Goal: Task Accomplishment & Management: Complete application form

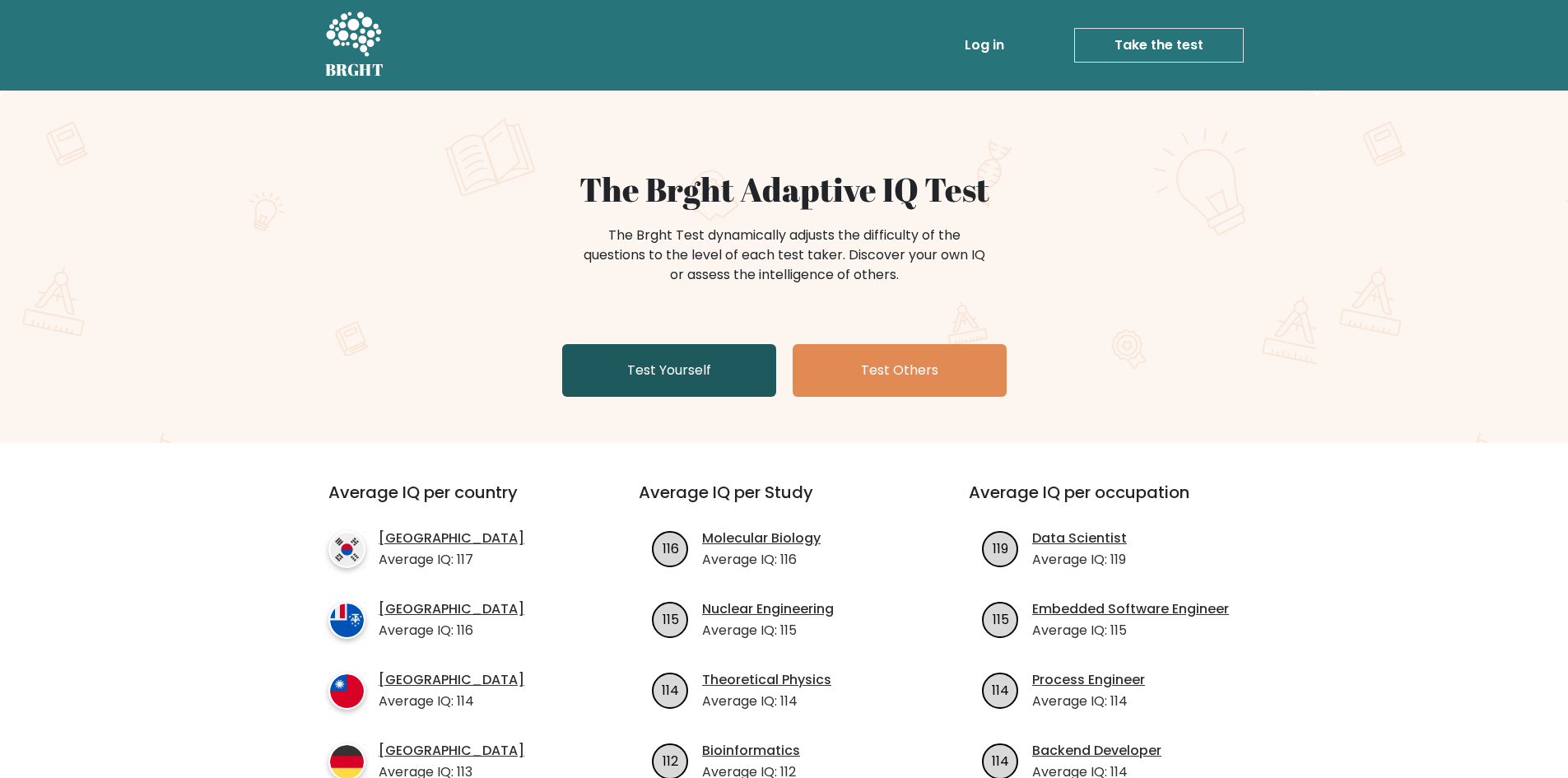
click at [725, 369] on link "Test Yourself" at bounding box center [668, 371] width 214 height 53
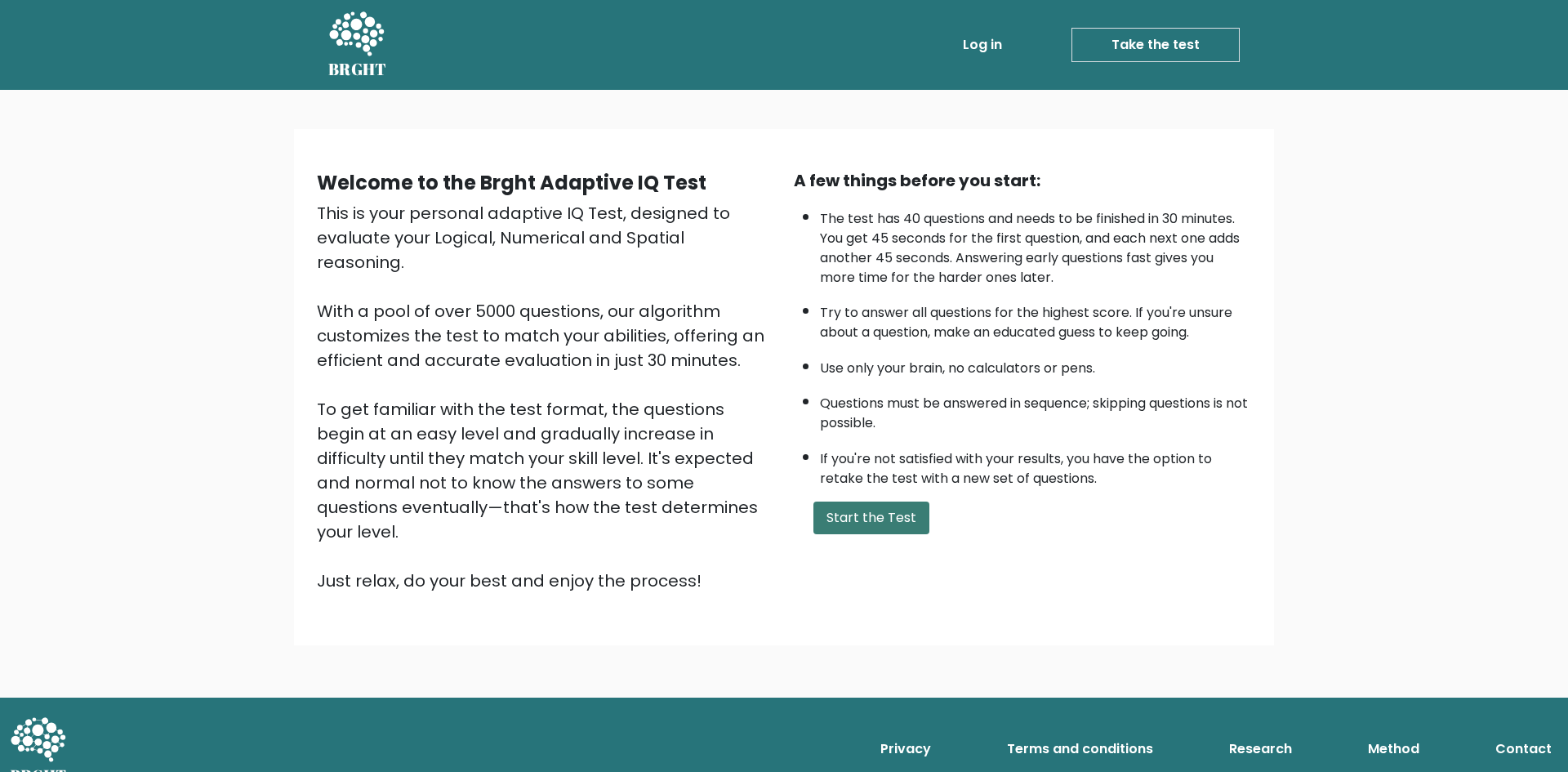
click at [866, 510] on button "Start the Test" at bounding box center [872, 518] width 116 height 33
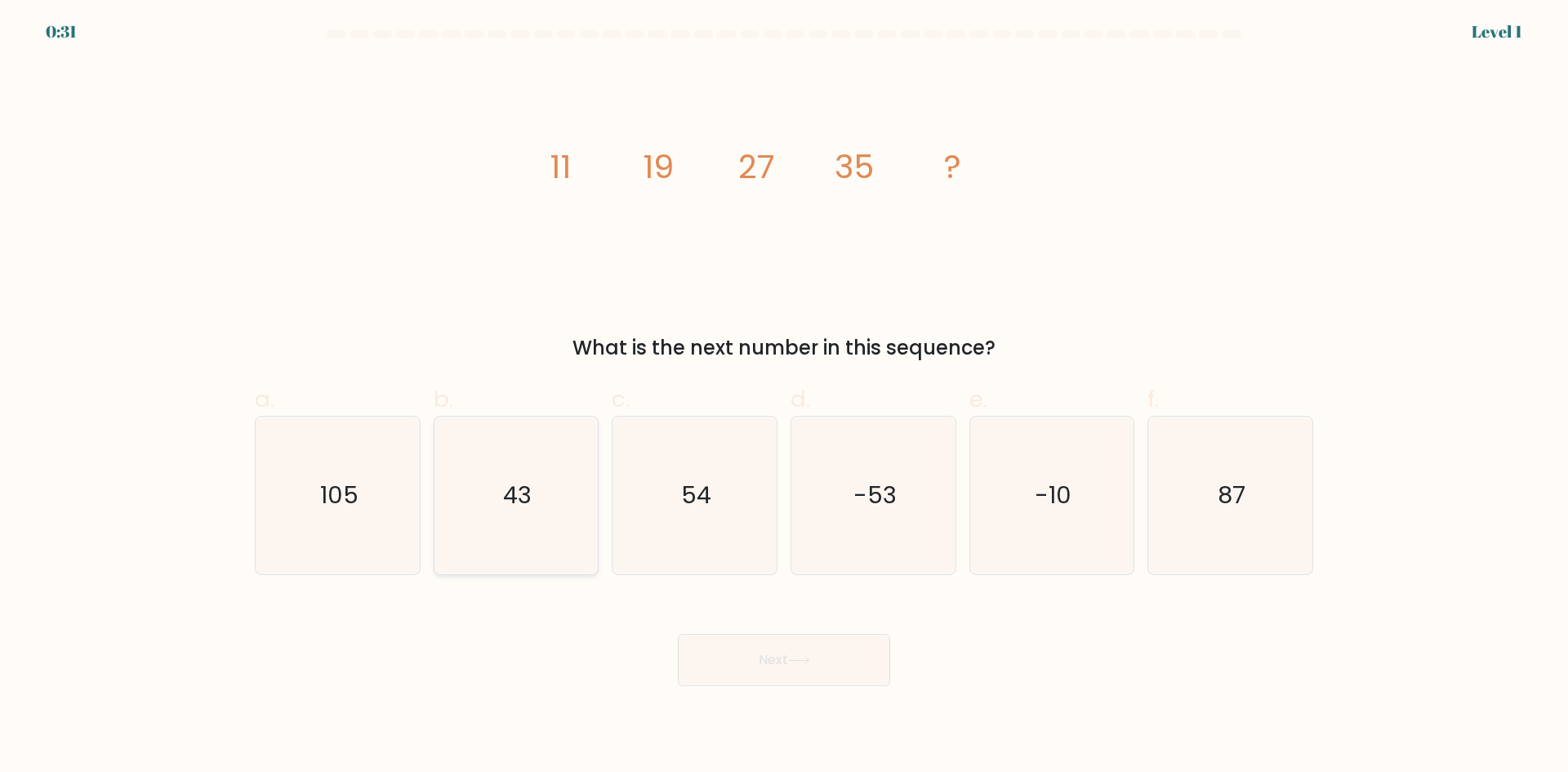
click at [514, 523] on icon "43" at bounding box center [515, 495] width 158 height 158
click at [784, 397] on input "b. 43" at bounding box center [784, 391] width 1 height 11
radio input "true"
click at [842, 653] on button "Next" at bounding box center [784, 660] width 212 height 52
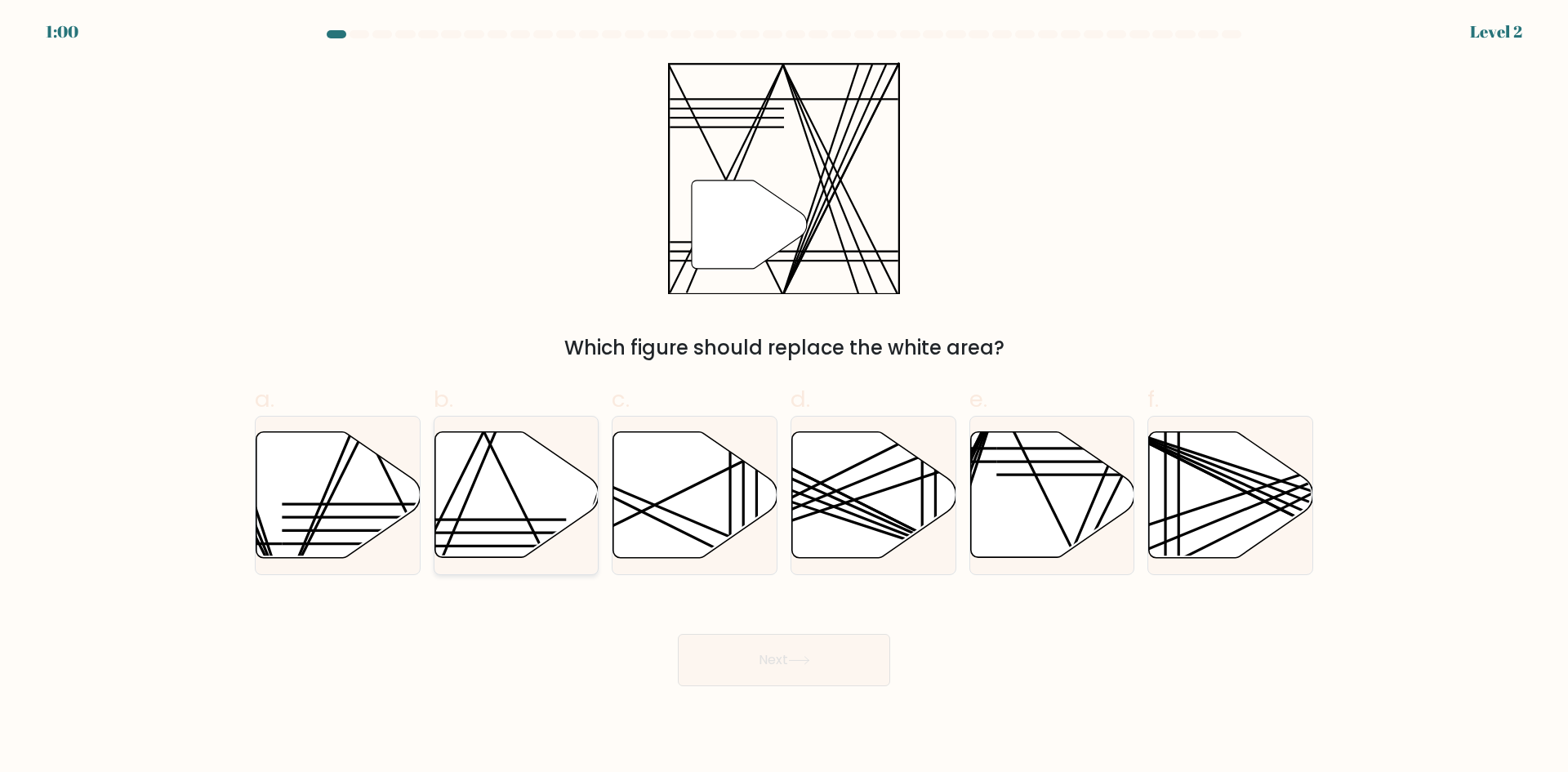
click at [472, 490] on line at bounding box center [497, 430] width 138 height 325
click at [784, 397] on input "b." at bounding box center [784, 391] width 1 height 11
radio input "true"
click at [796, 667] on button "Next" at bounding box center [784, 660] width 212 height 52
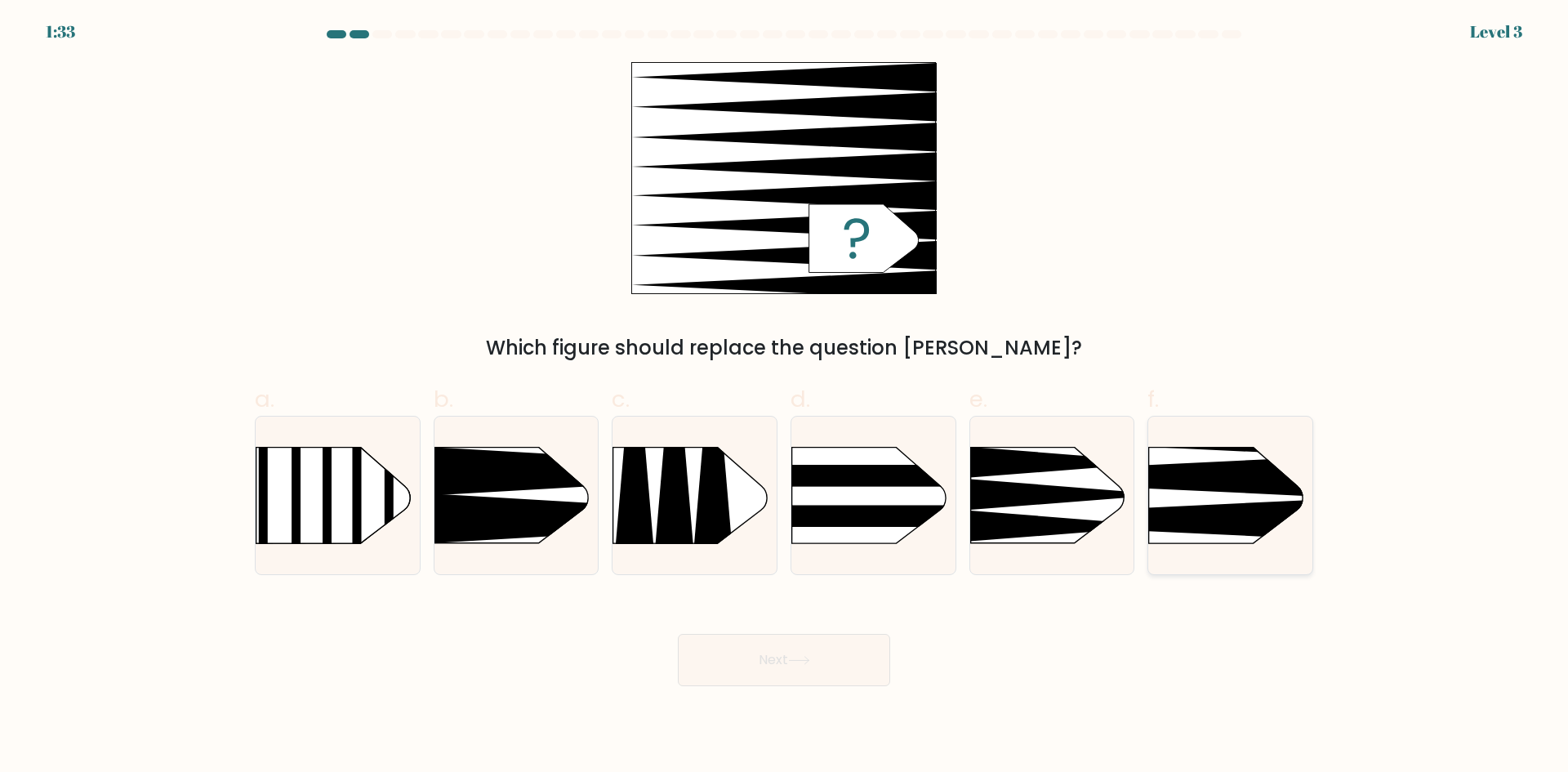
click at [1200, 483] on icon at bounding box center [1115, 477] width 428 height 41
click at [784, 397] on input "f." at bounding box center [784, 391] width 1 height 11
radio input "true"
click at [847, 638] on button "Next" at bounding box center [784, 660] width 212 height 52
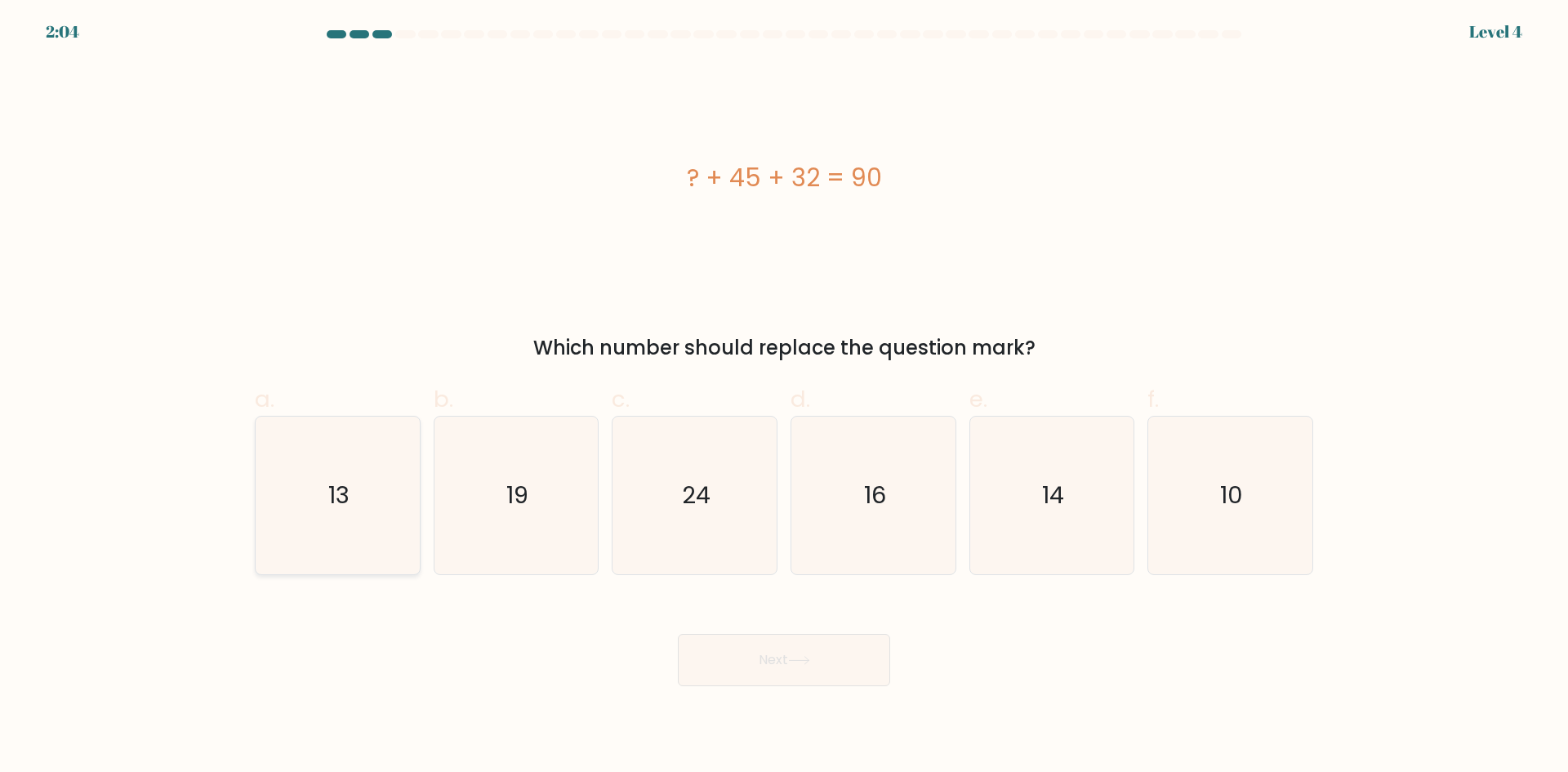
click at [391, 492] on icon "13" at bounding box center [337, 495] width 158 height 158
click at [784, 397] on input "a. 13" at bounding box center [784, 391] width 1 height 11
radio input "true"
click at [811, 656] on icon at bounding box center [799, 660] width 22 height 9
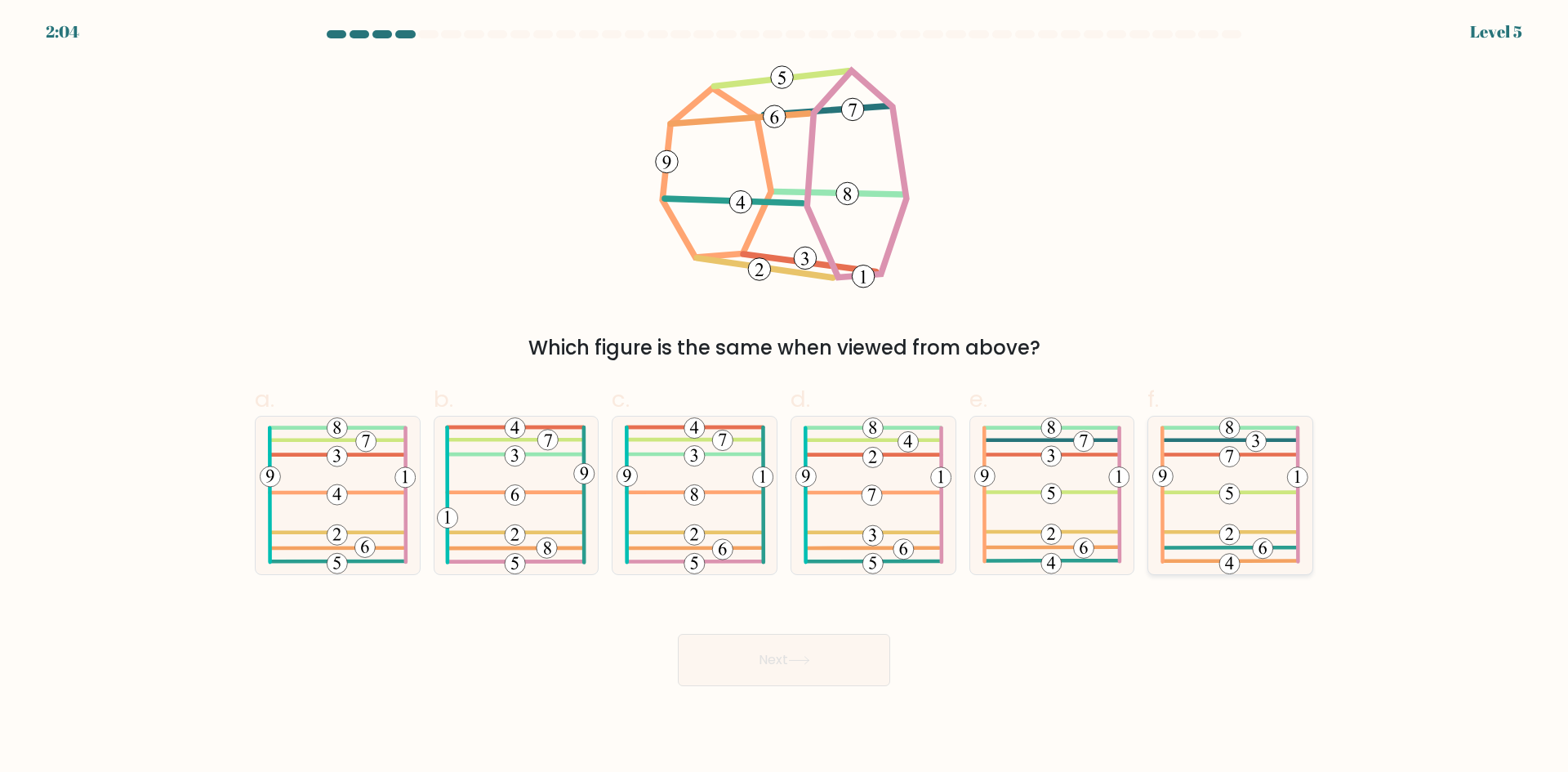
click at [1270, 454] on 45 at bounding box center [1230, 454] width 135 height 0
click at [784, 397] on input "f." at bounding box center [784, 391] width 1 height 11
radio input "true"
click at [817, 661] on button "Next" at bounding box center [784, 660] width 212 height 52
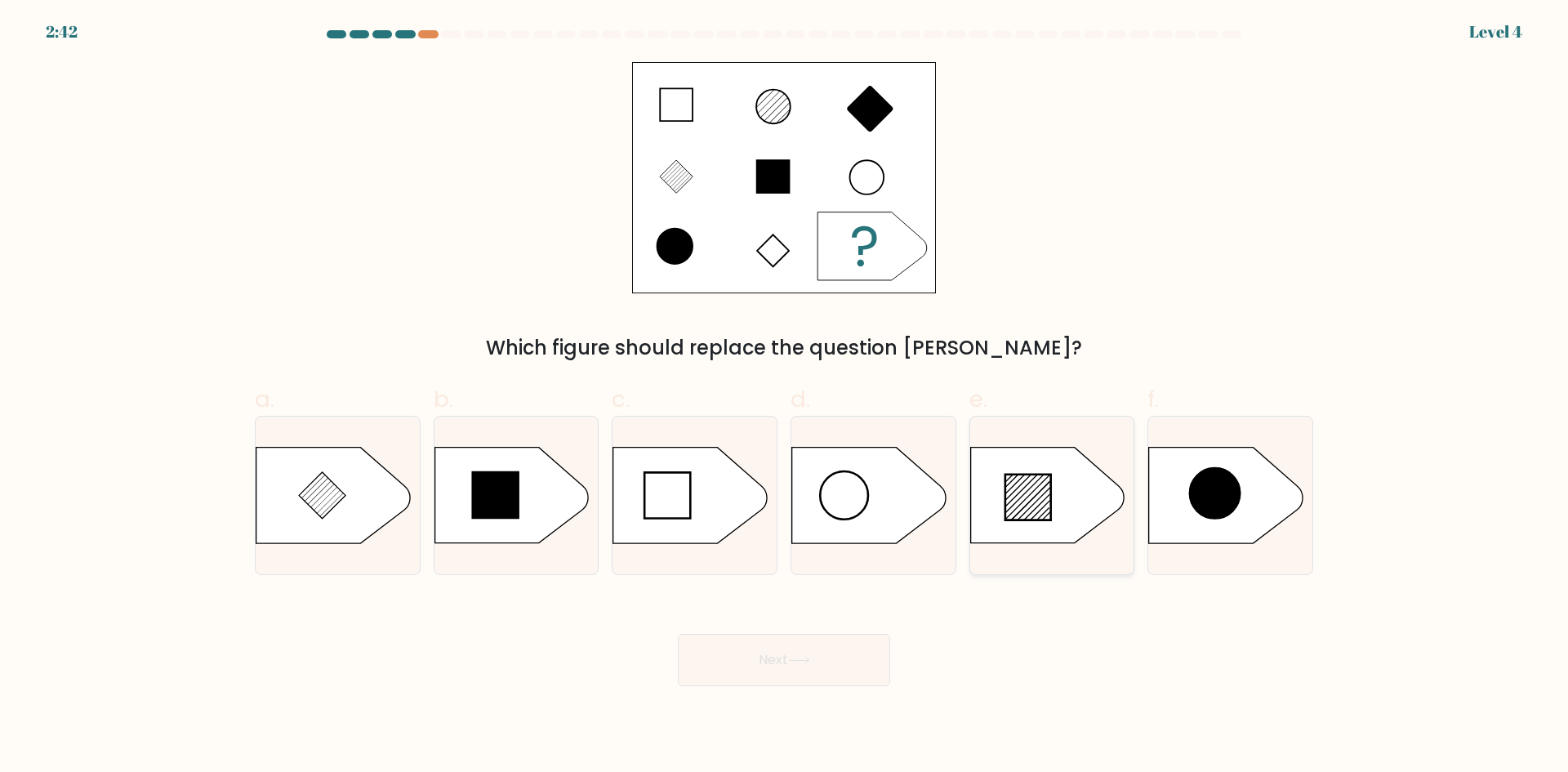
click at [1056, 498] on icon at bounding box center [1047, 495] width 154 height 96
click at [784, 397] on input "e." at bounding box center [784, 391] width 1 height 11
radio input "true"
click at [835, 656] on button "Next" at bounding box center [784, 660] width 212 height 52
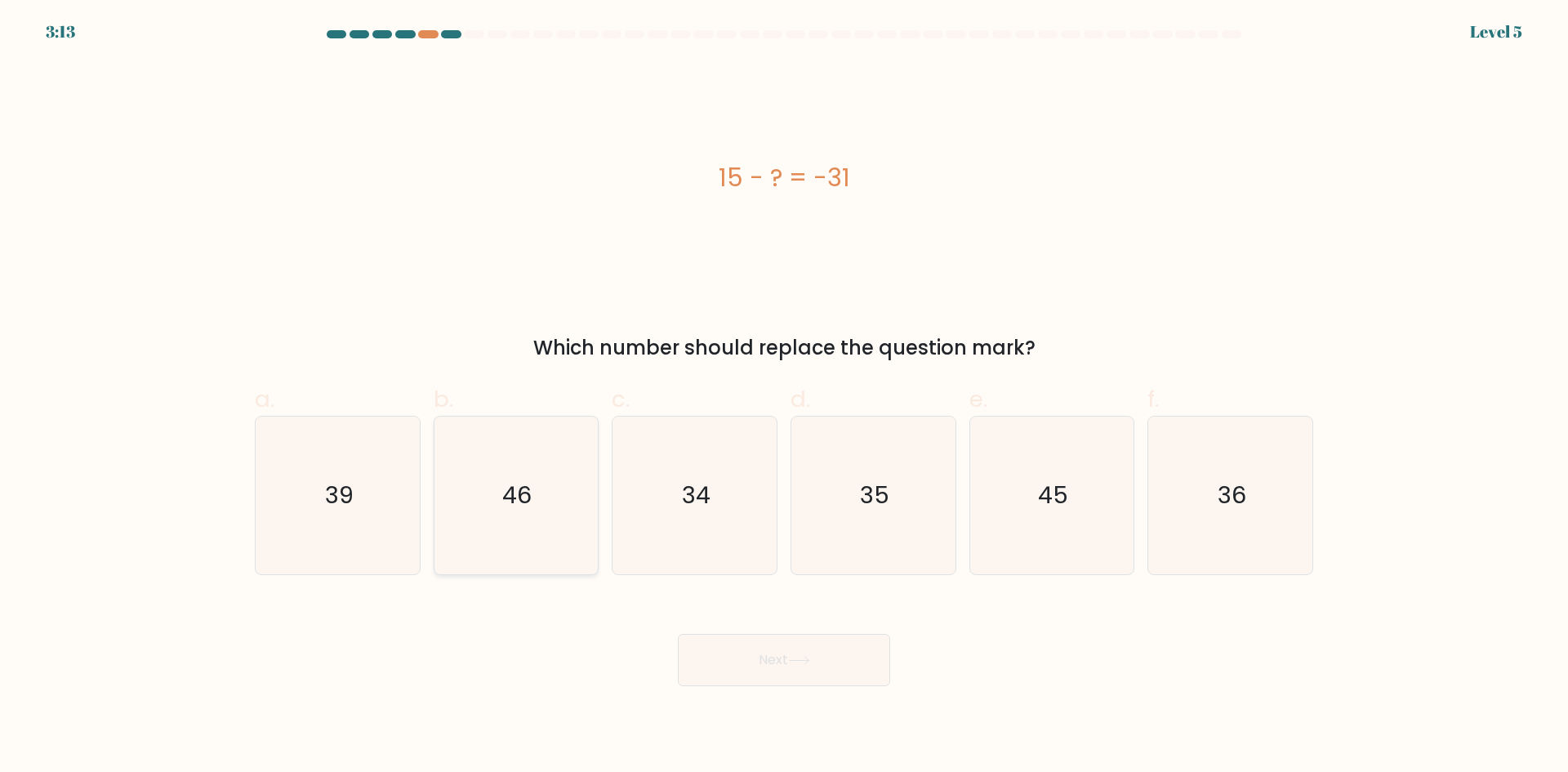
click at [556, 500] on icon "46" at bounding box center [515, 495] width 158 height 158
click at [784, 397] on input "b. 46" at bounding box center [784, 391] width 1 height 11
radio input "true"
click at [766, 652] on button "Next" at bounding box center [784, 660] width 212 height 52
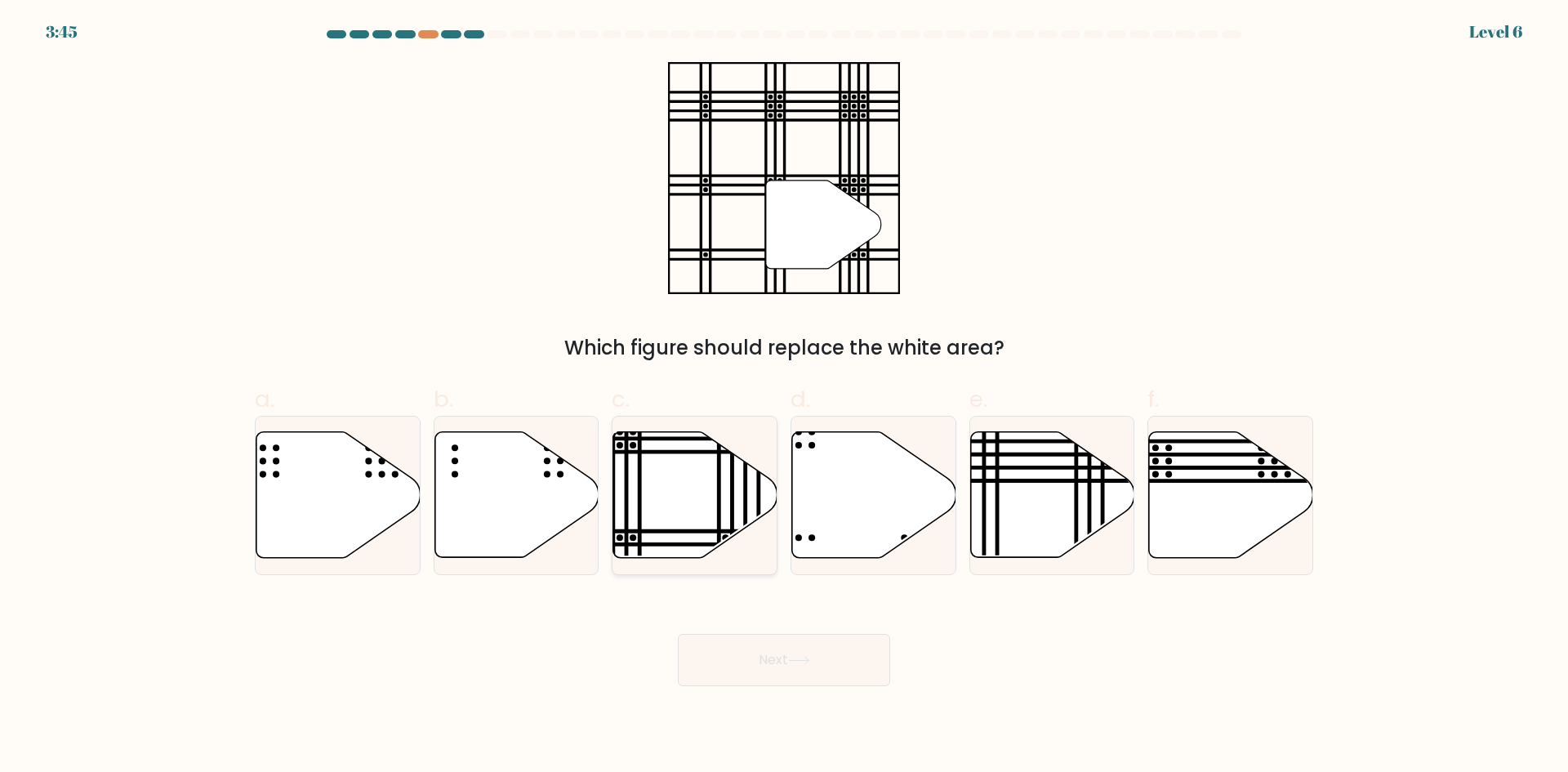
click at [629, 439] on line at bounding box center [641, 439] width 331 height 0
click at [784, 397] on input "c." at bounding box center [784, 391] width 1 height 11
radio input "true"
click at [806, 680] on button "Next" at bounding box center [784, 660] width 212 height 52
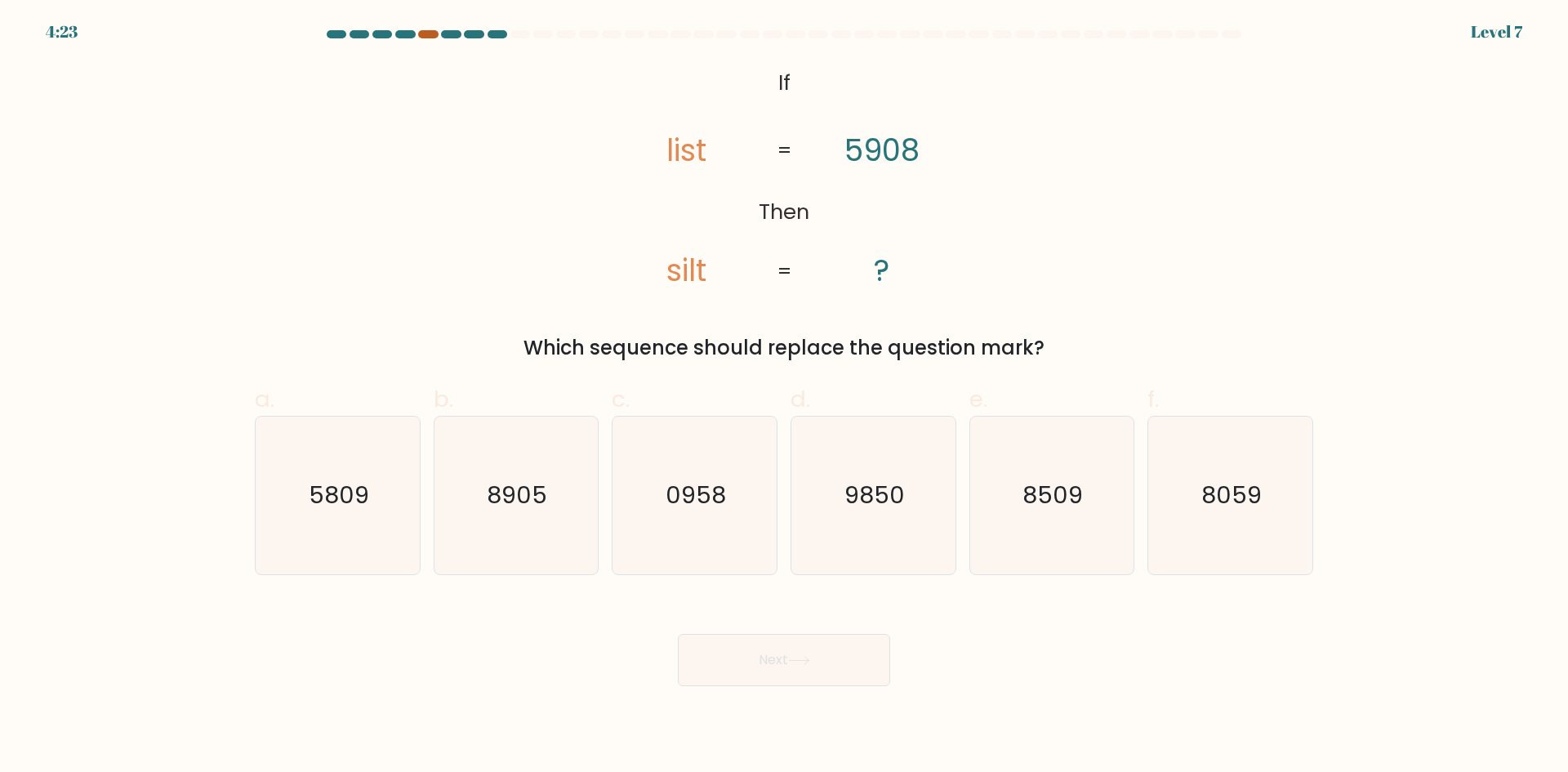
click at [427, 34] on div at bounding box center [428, 34] width 19 height 8
click at [426, 34] on div at bounding box center [428, 34] width 19 height 8
drag, startPoint x: 426, startPoint y: 34, endPoint x: 442, endPoint y: 70, distance: 39.4
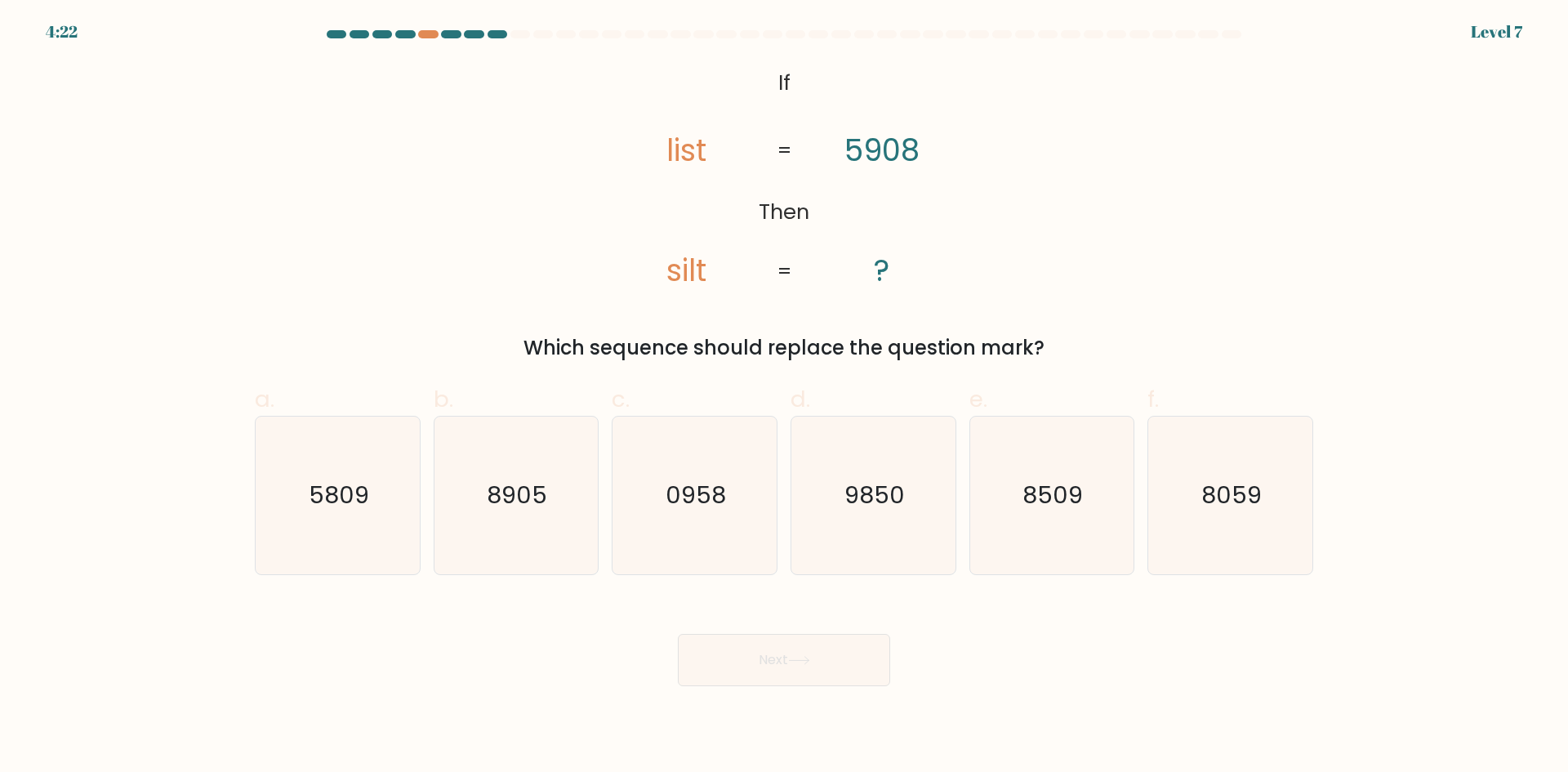
click at [428, 44] on div at bounding box center [784, 37] width 1078 height 15
drag, startPoint x: 703, startPoint y: 506, endPoint x: 729, endPoint y: 519, distance: 29.1
click at [704, 506] on text "0958" at bounding box center [696, 495] width 60 height 33
click at [729, 524] on icon "0958" at bounding box center [694, 495] width 158 height 158
click at [784, 397] on input "c. 0958" at bounding box center [784, 391] width 1 height 11
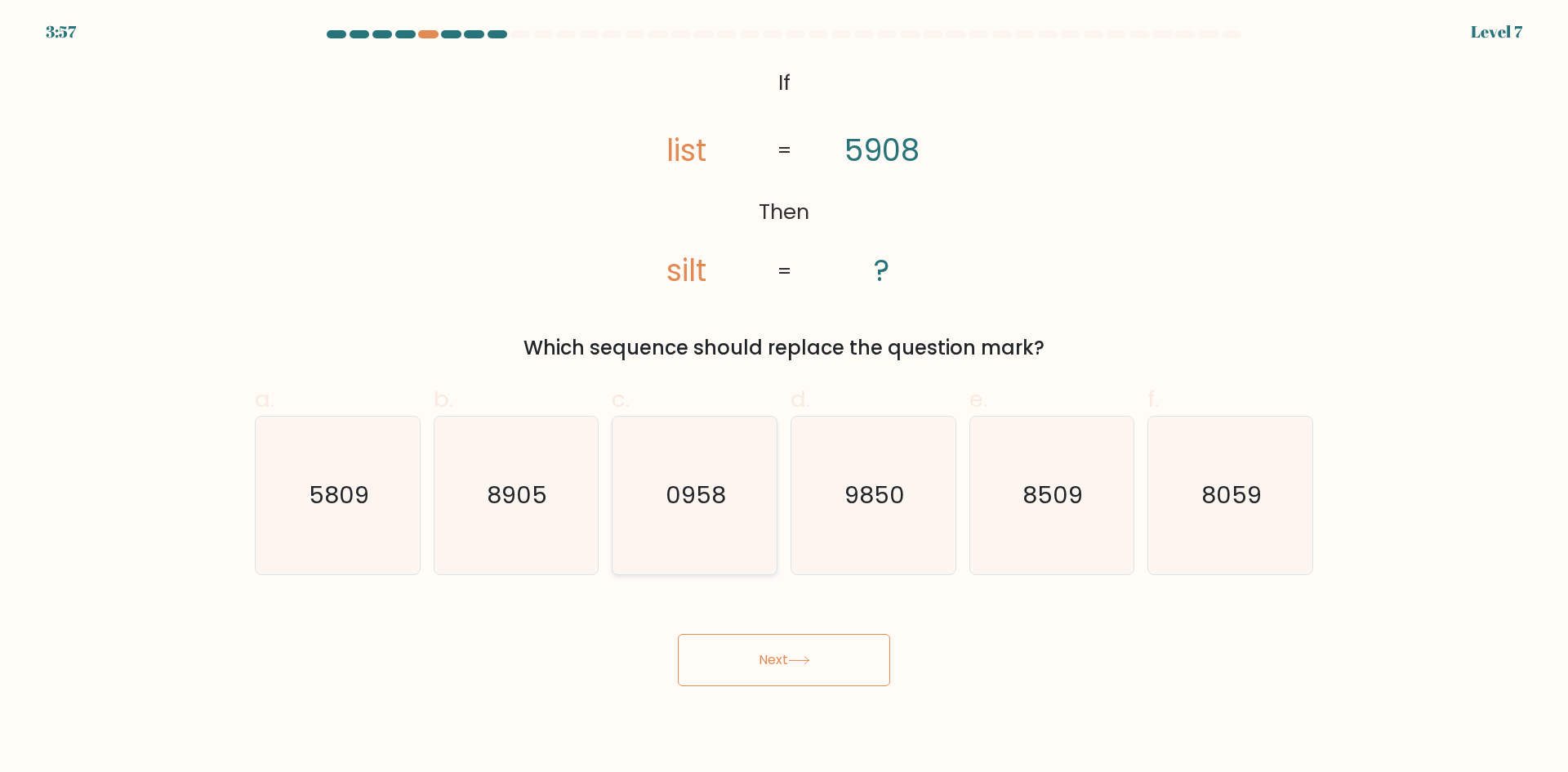
radio input "true"
click at [776, 654] on button "Next" at bounding box center [784, 660] width 212 height 52
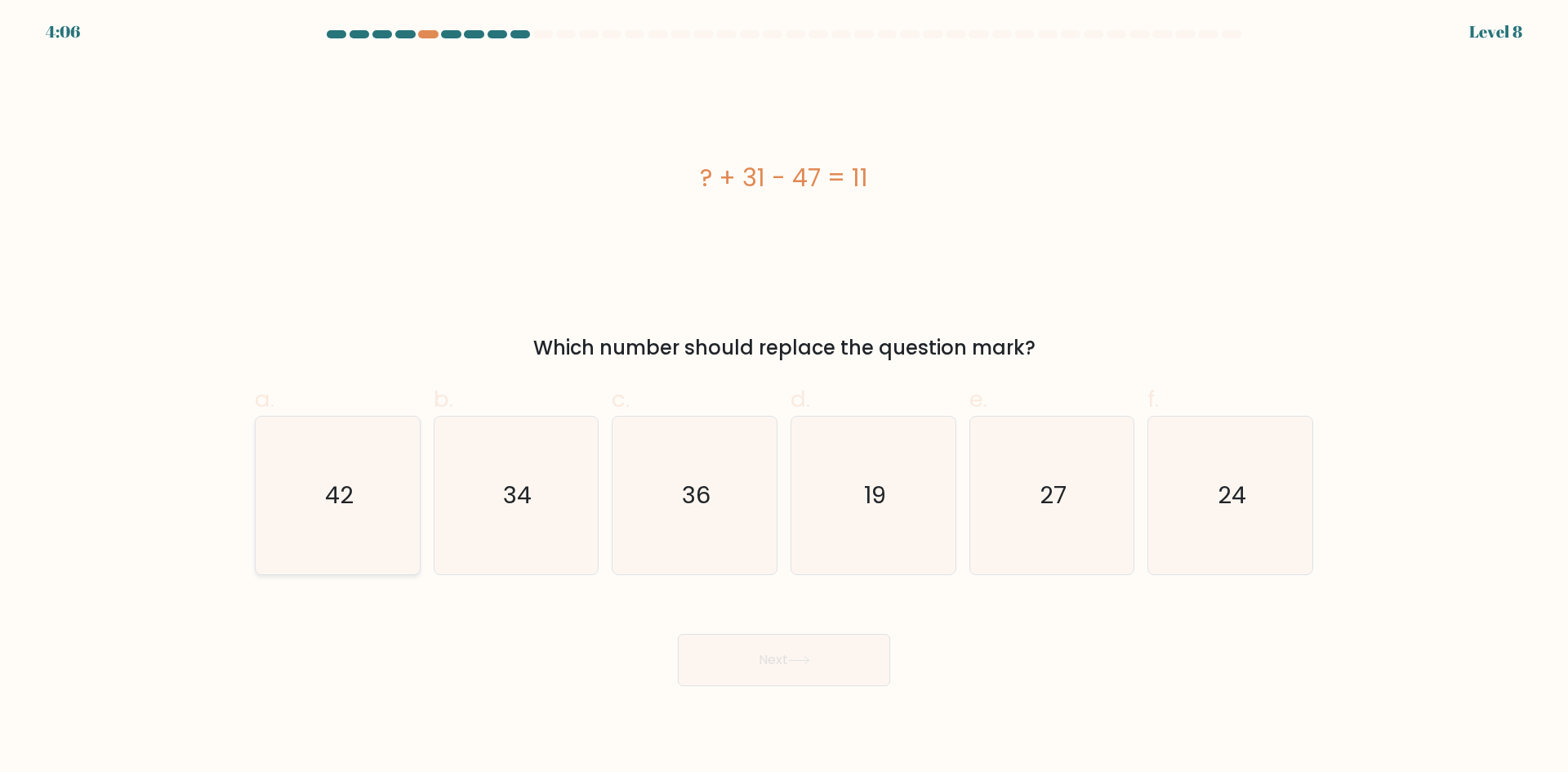
click at [347, 510] on text "42" at bounding box center [340, 495] width 29 height 33
click at [784, 397] on input "a. 42" at bounding box center [784, 391] width 1 height 11
radio input "true"
click at [347, 510] on text "42" at bounding box center [340, 495] width 29 height 33
click at [784, 397] on input "a. 42" at bounding box center [784, 391] width 1 height 11
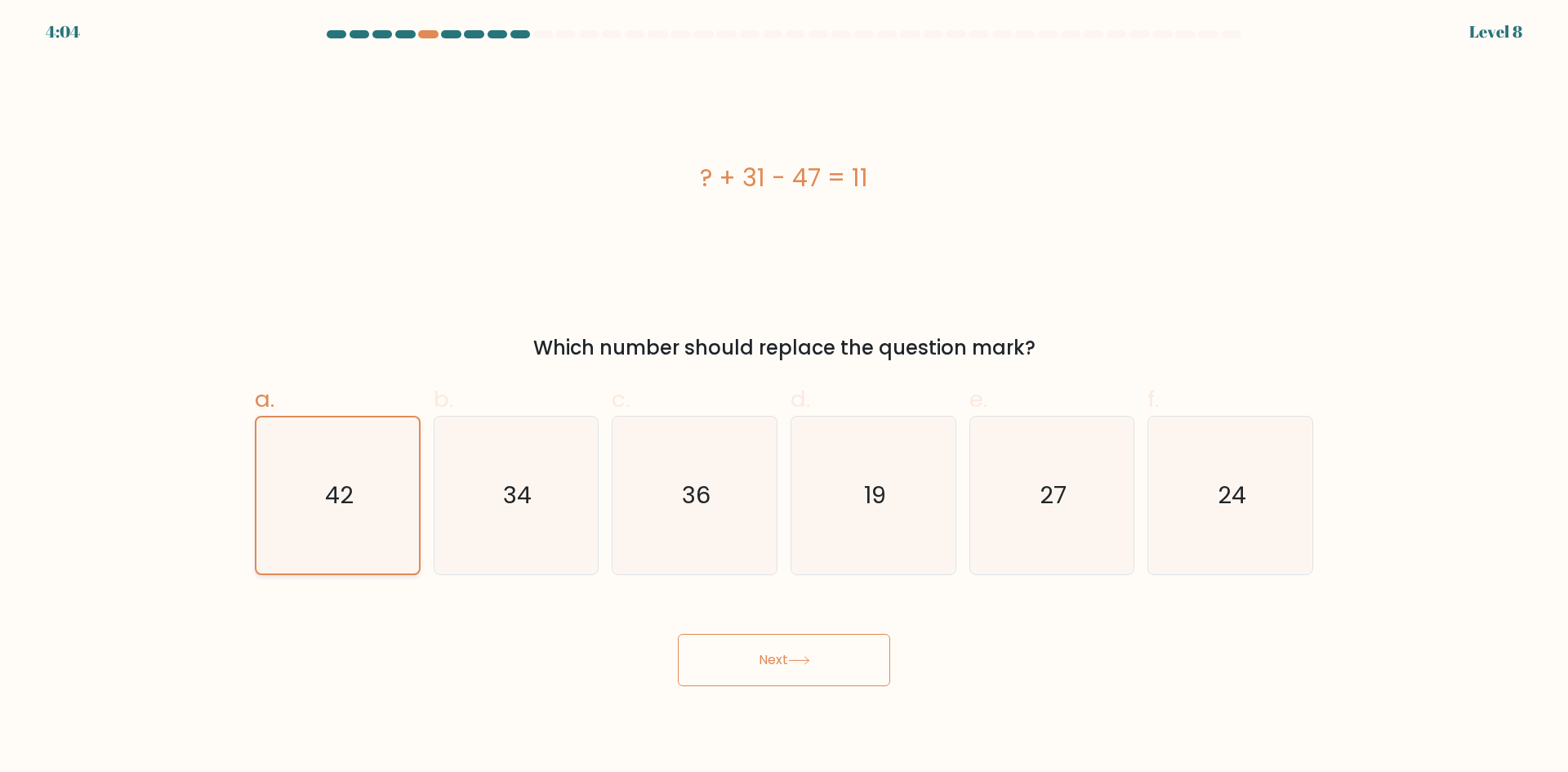
click at [347, 510] on text "42" at bounding box center [340, 495] width 29 height 33
click at [784, 397] on input "a. 42" at bounding box center [784, 391] width 1 height 11
click at [759, 476] on icon "36" at bounding box center [694, 495] width 158 height 158
click at [784, 397] on input "c. 36" at bounding box center [784, 391] width 1 height 11
radio input "true"
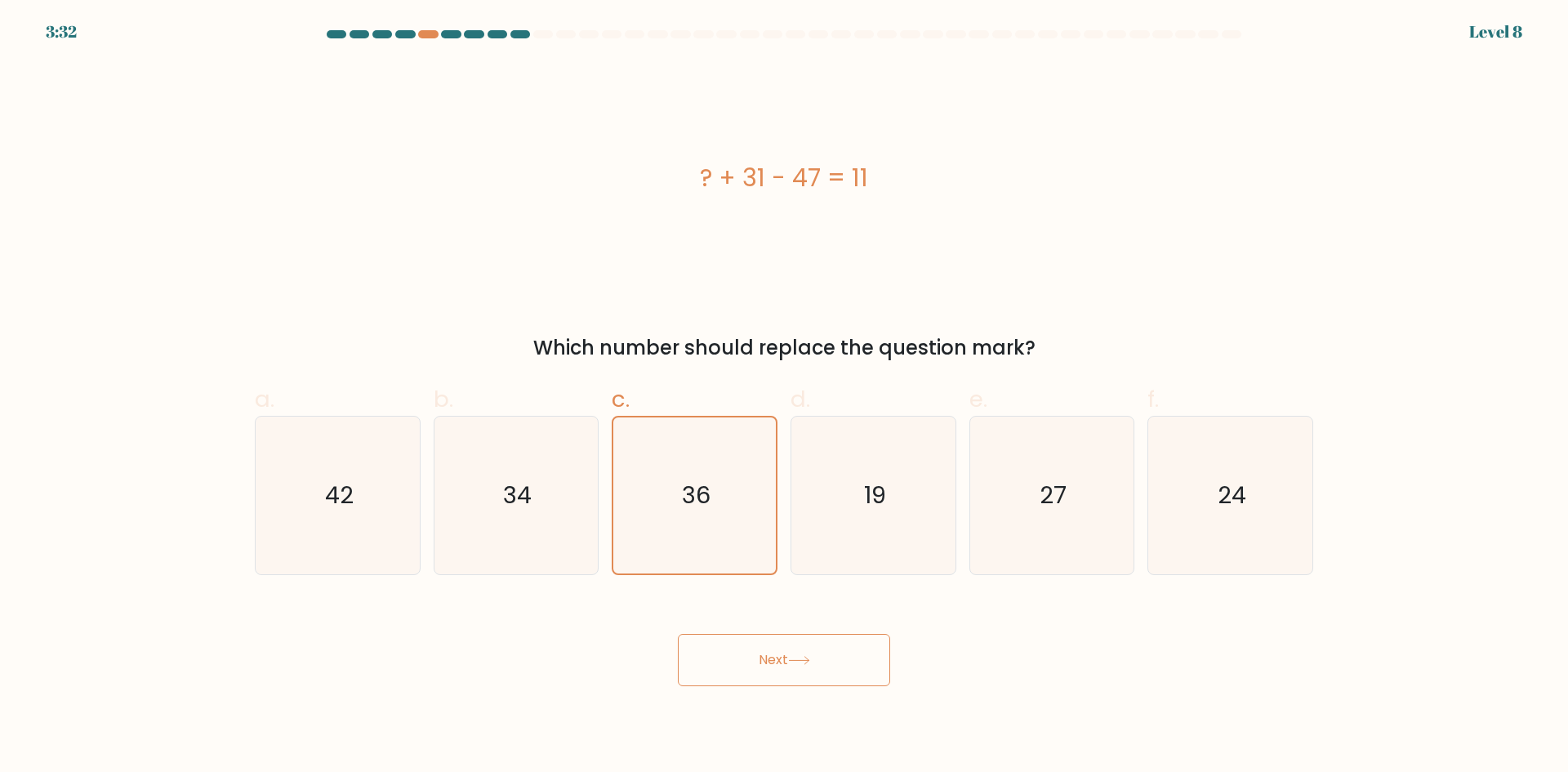
click at [831, 636] on button "Next" at bounding box center [784, 660] width 212 height 52
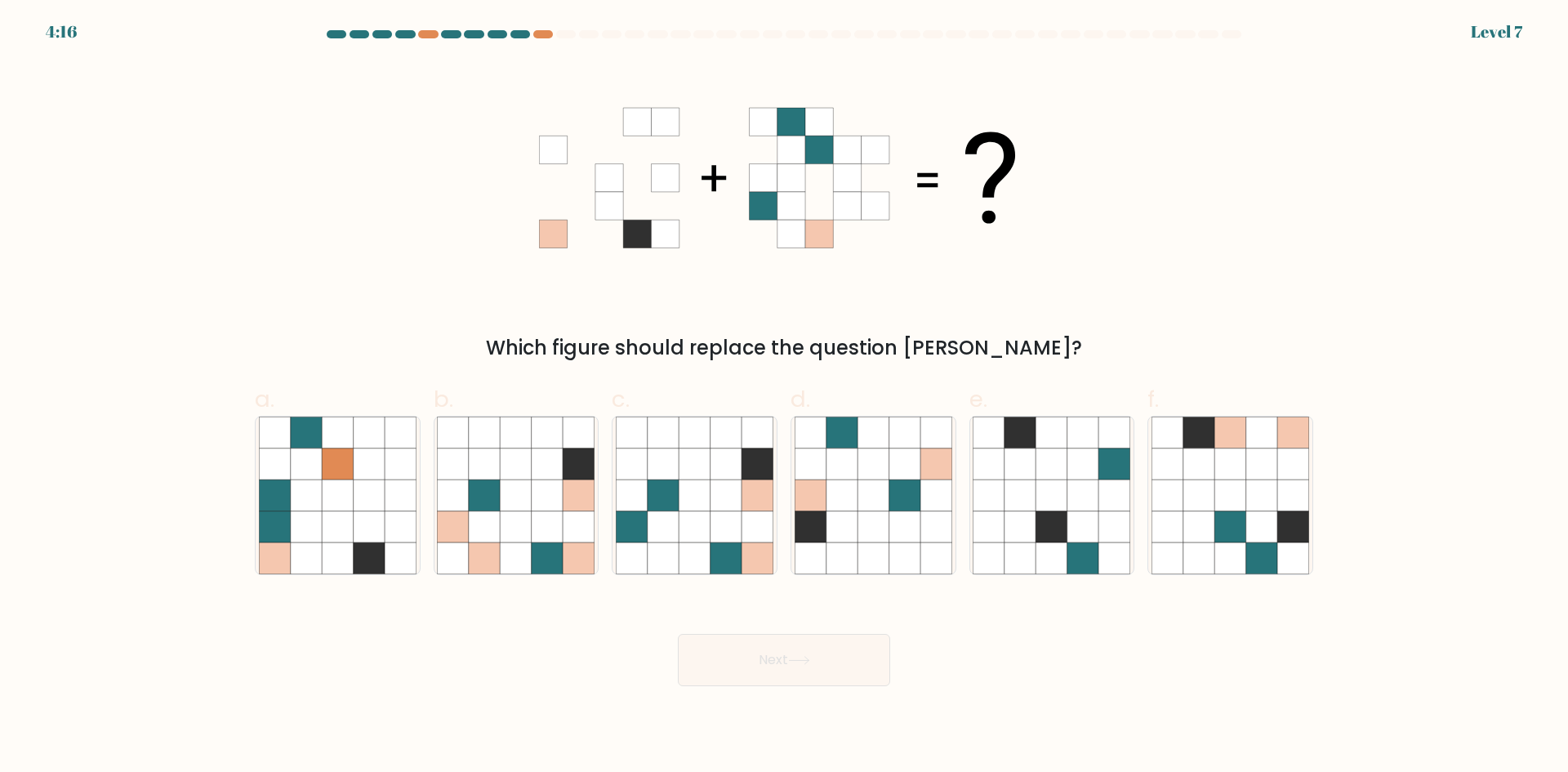
drag, startPoint x: 831, startPoint y: 643, endPoint x: 869, endPoint y: 607, distance: 52.3
click at [869, 607] on div "Next" at bounding box center [784, 640] width 1078 height 91
click at [548, 34] on div at bounding box center [543, 34] width 19 height 8
click at [1262, 537] on icon at bounding box center [1262, 527] width 31 height 31
click at [784, 397] on input "f." at bounding box center [784, 391] width 1 height 11
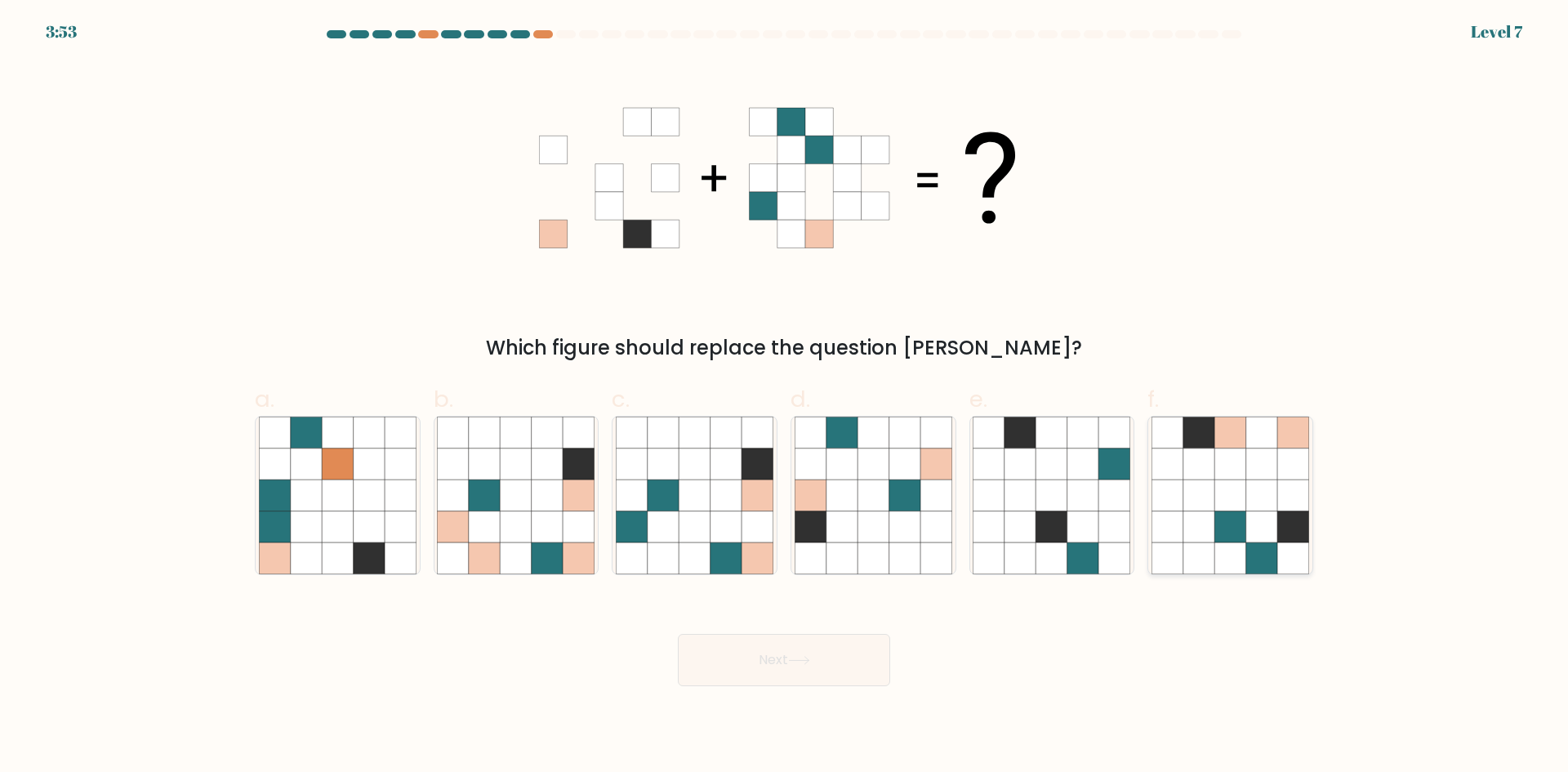
radio input "true"
click at [1271, 461] on icon at bounding box center [1262, 464] width 31 height 31
click at [784, 397] on input "f." at bounding box center [784, 391] width 1 height 11
click at [823, 683] on button "Next" at bounding box center [784, 660] width 212 height 52
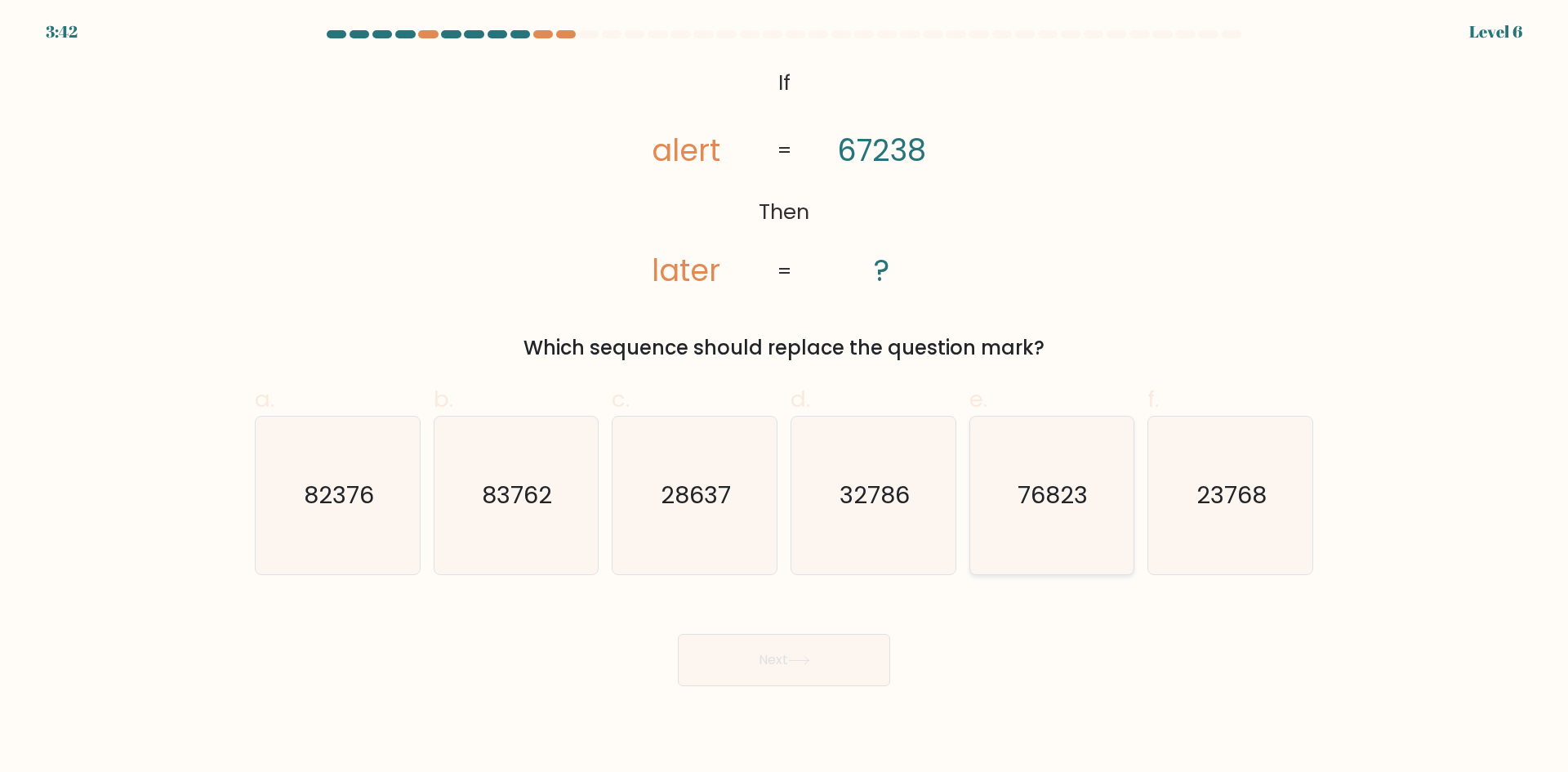
click at [1097, 507] on icon "76823" at bounding box center [1051, 495] width 158 height 158
click at [784, 397] on input "e. 76823" at bounding box center [784, 391] width 1 height 11
radio input "true"
click at [843, 646] on button "Next" at bounding box center [784, 660] width 212 height 52
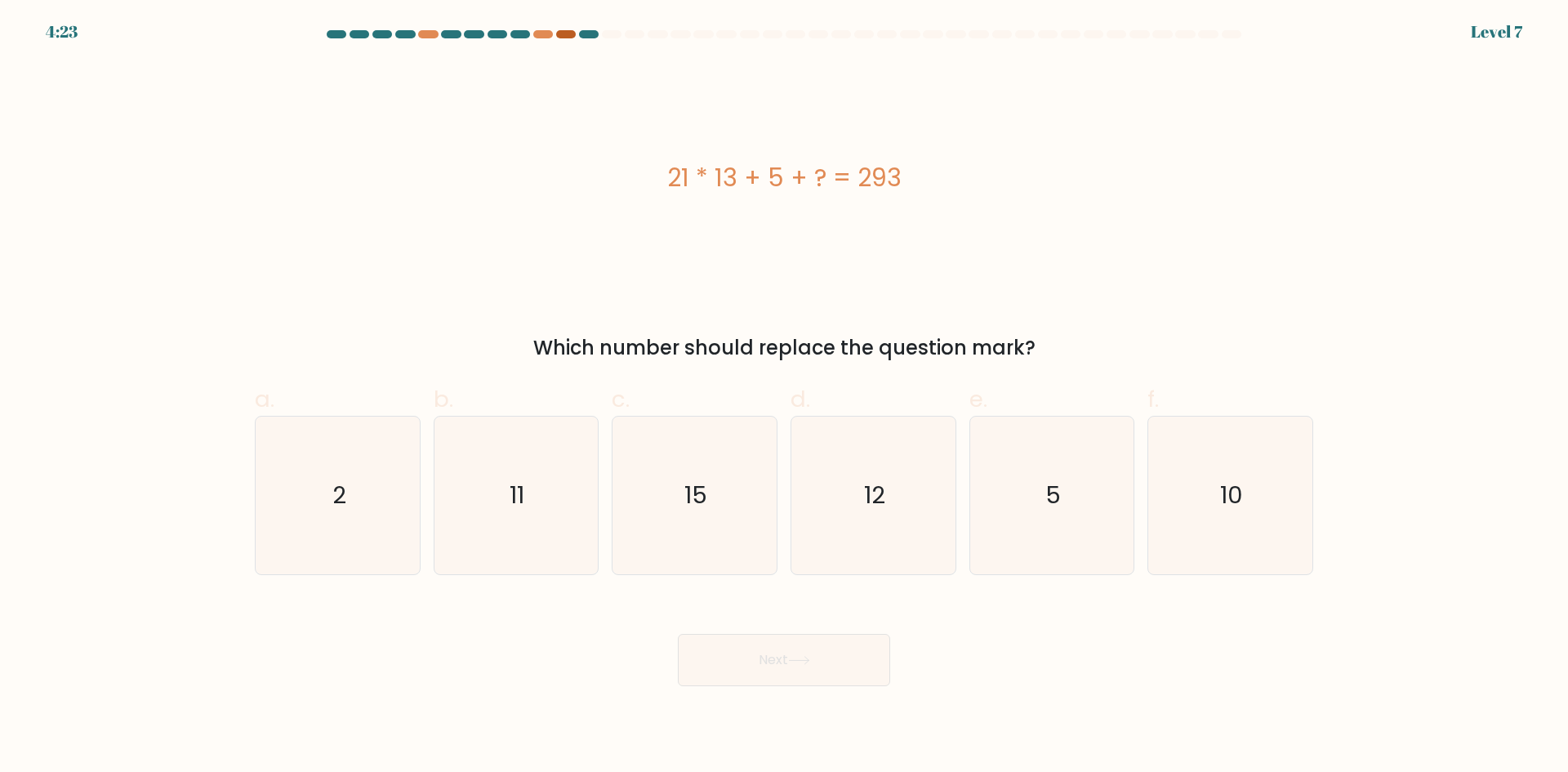
click at [566, 33] on div at bounding box center [566, 34] width 19 height 8
click at [572, 39] on div at bounding box center [784, 37] width 1078 height 15
click at [573, 39] on div at bounding box center [784, 37] width 1078 height 15
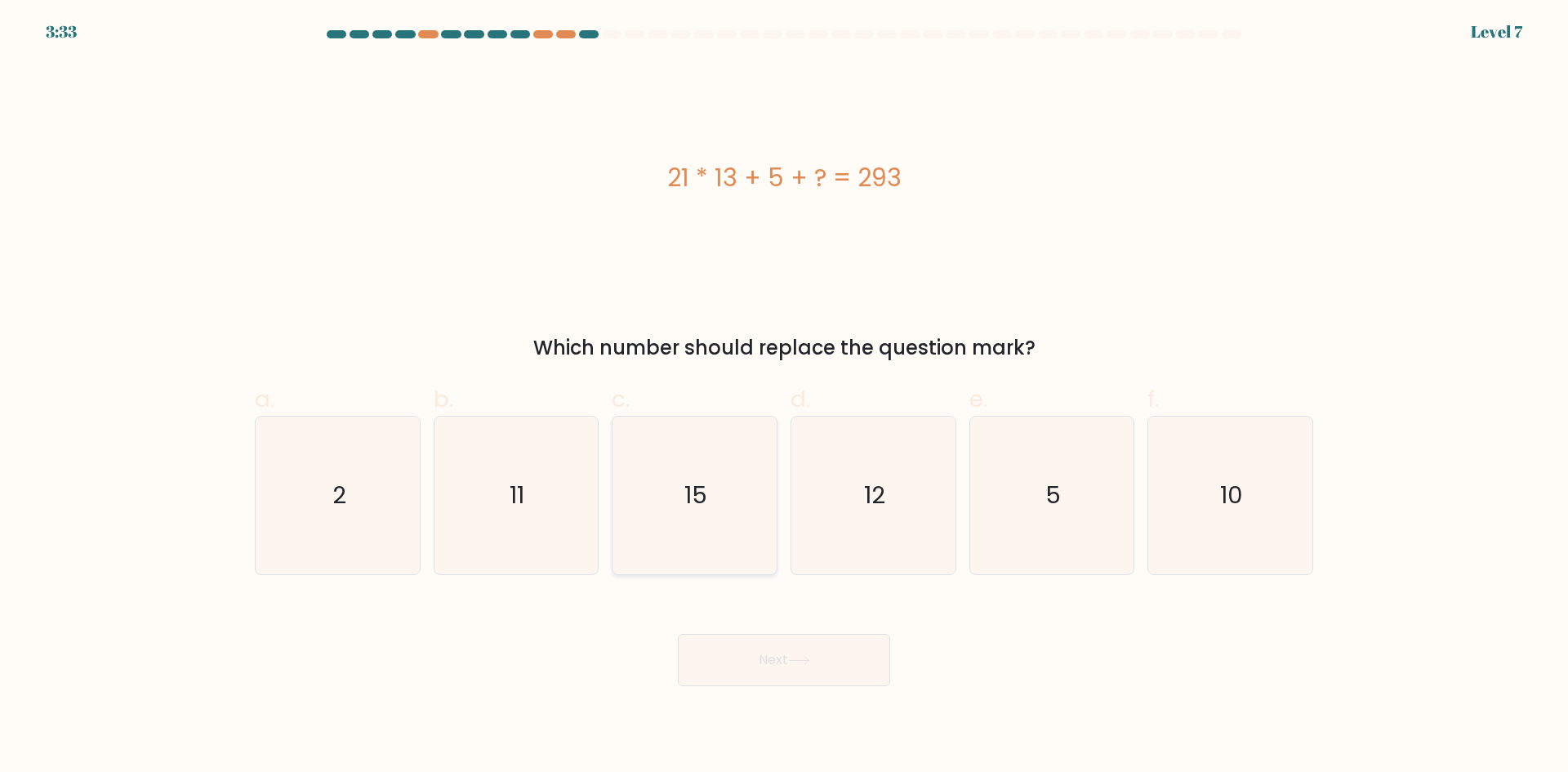
click at [734, 457] on icon "15" at bounding box center [694, 495] width 158 height 158
click at [784, 397] on input "c. 15" at bounding box center [784, 391] width 1 height 11
radio input "true"
click at [802, 649] on button "Next" at bounding box center [784, 660] width 212 height 52
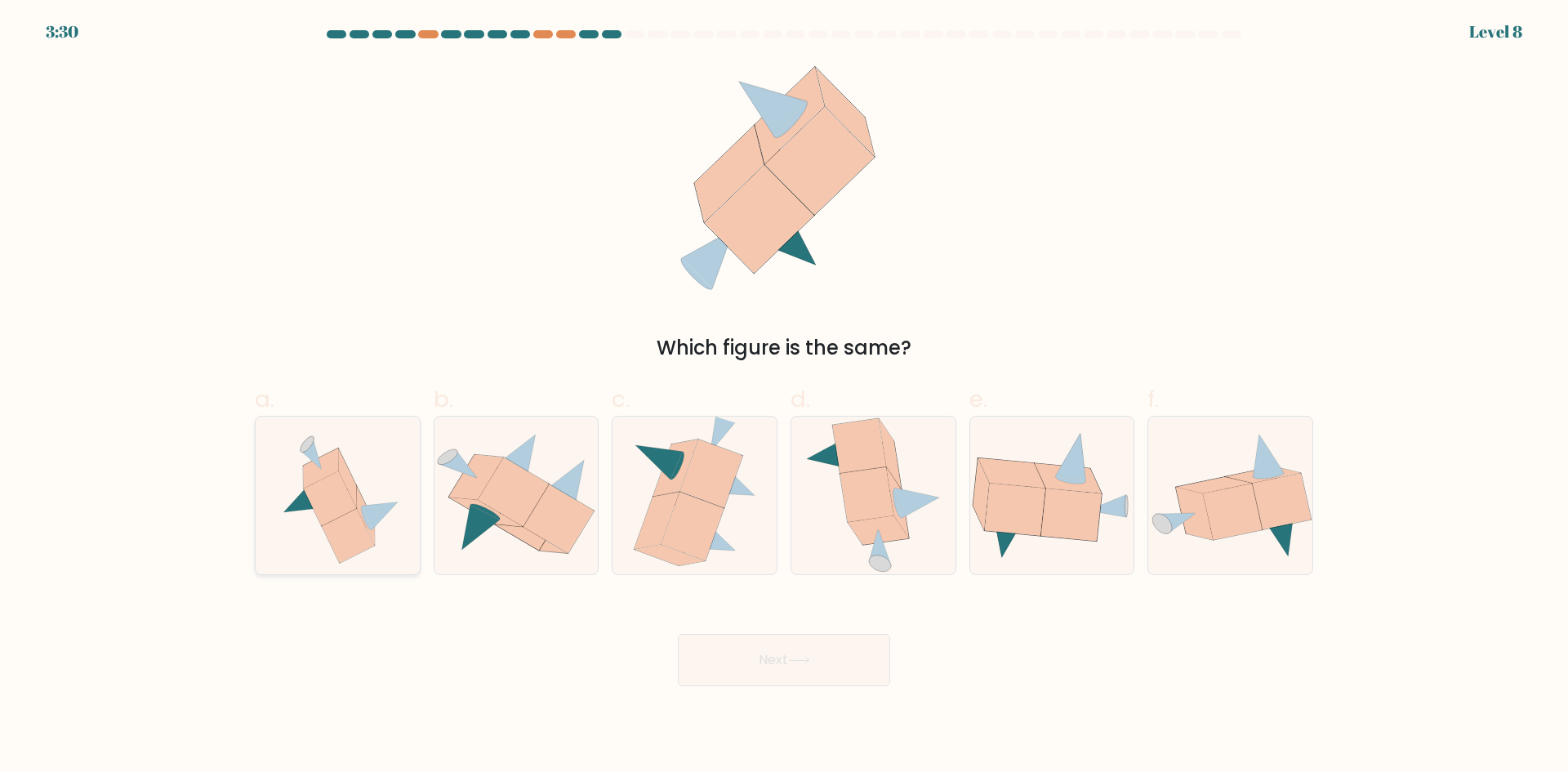
click at [389, 529] on icon at bounding box center [337, 495] width 146 height 158
click at [784, 397] on input "a." at bounding box center [784, 391] width 1 height 11
radio input "true"
click at [732, 662] on button "Next" at bounding box center [784, 660] width 212 height 52
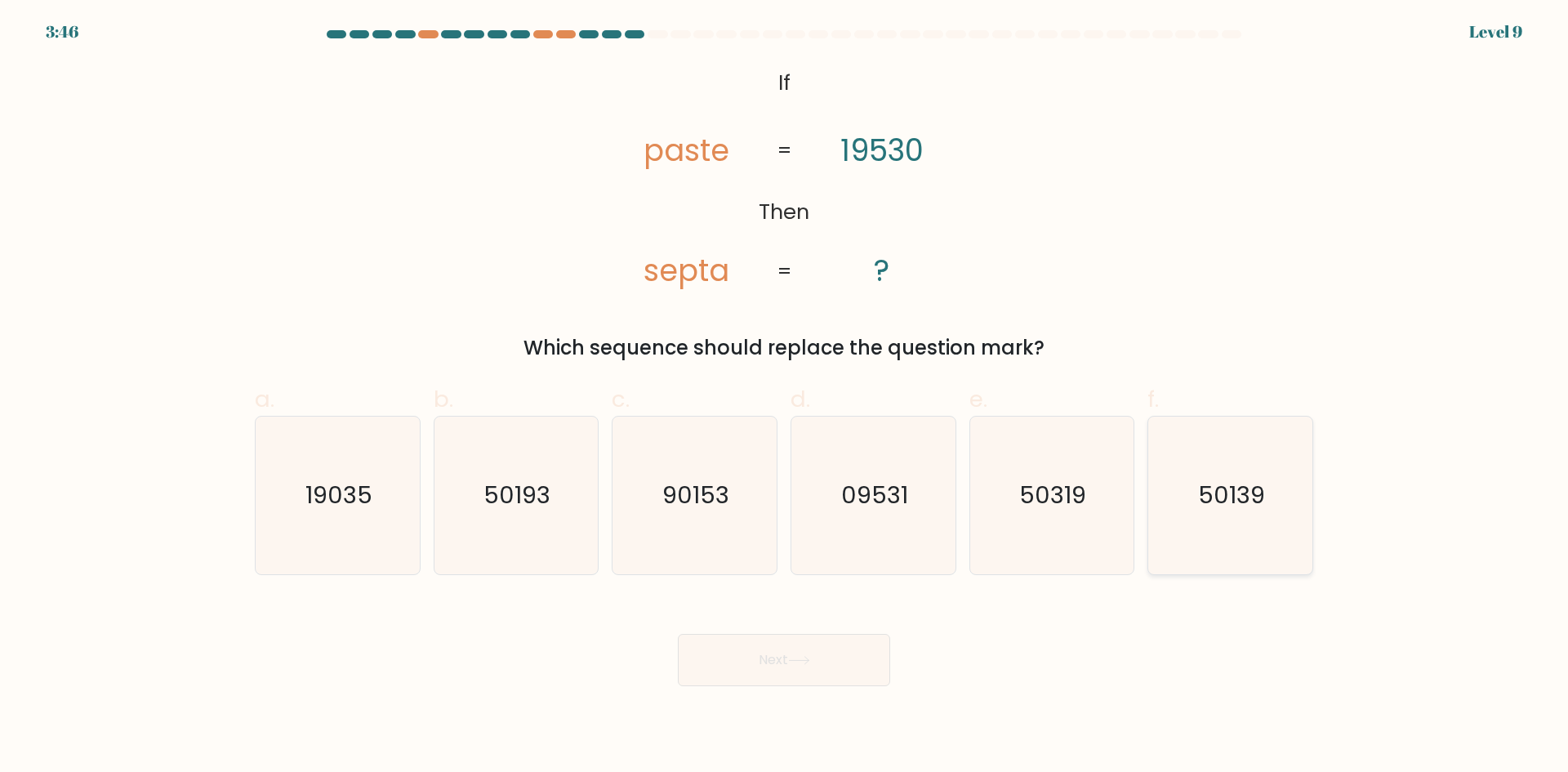
click at [1238, 529] on icon "50139" at bounding box center [1230, 495] width 158 height 158
click at [784, 397] on input "f. 50139" at bounding box center [784, 391] width 1 height 11
radio input "true"
click at [846, 647] on button "Next" at bounding box center [784, 660] width 212 height 52
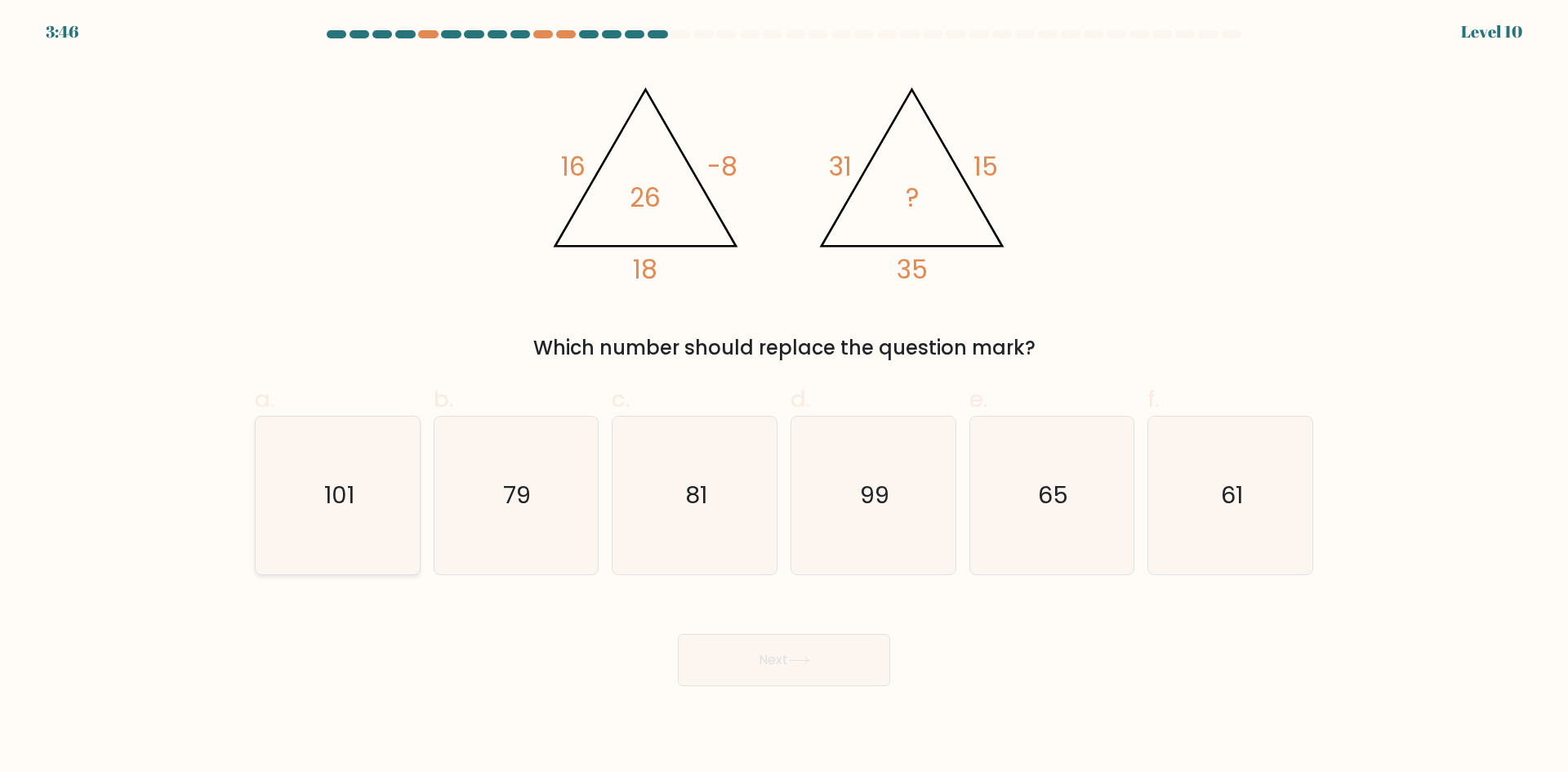
click at [394, 494] on icon "101" at bounding box center [337, 495] width 158 height 158
click at [784, 397] on input "a. 101" at bounding box center [784, 391] width 1 height 11
radio input "true"
click at [701, 478] on icon "81" at bounding box center [694, 495] width 158 height 158
click at [784, 397] on input "c. 81" at bounding box center [784, 391] width 1 height 11
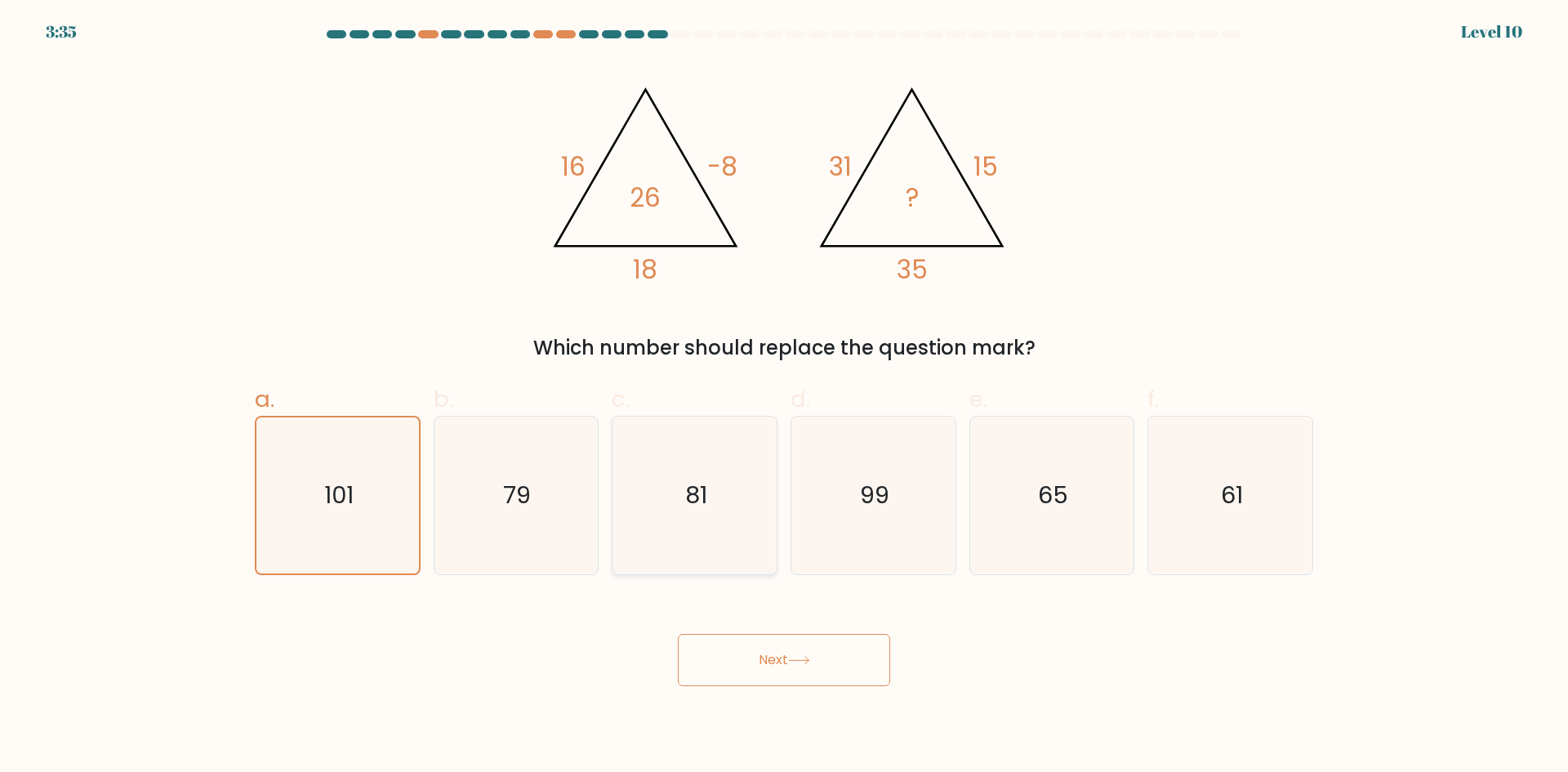
radio input "true"
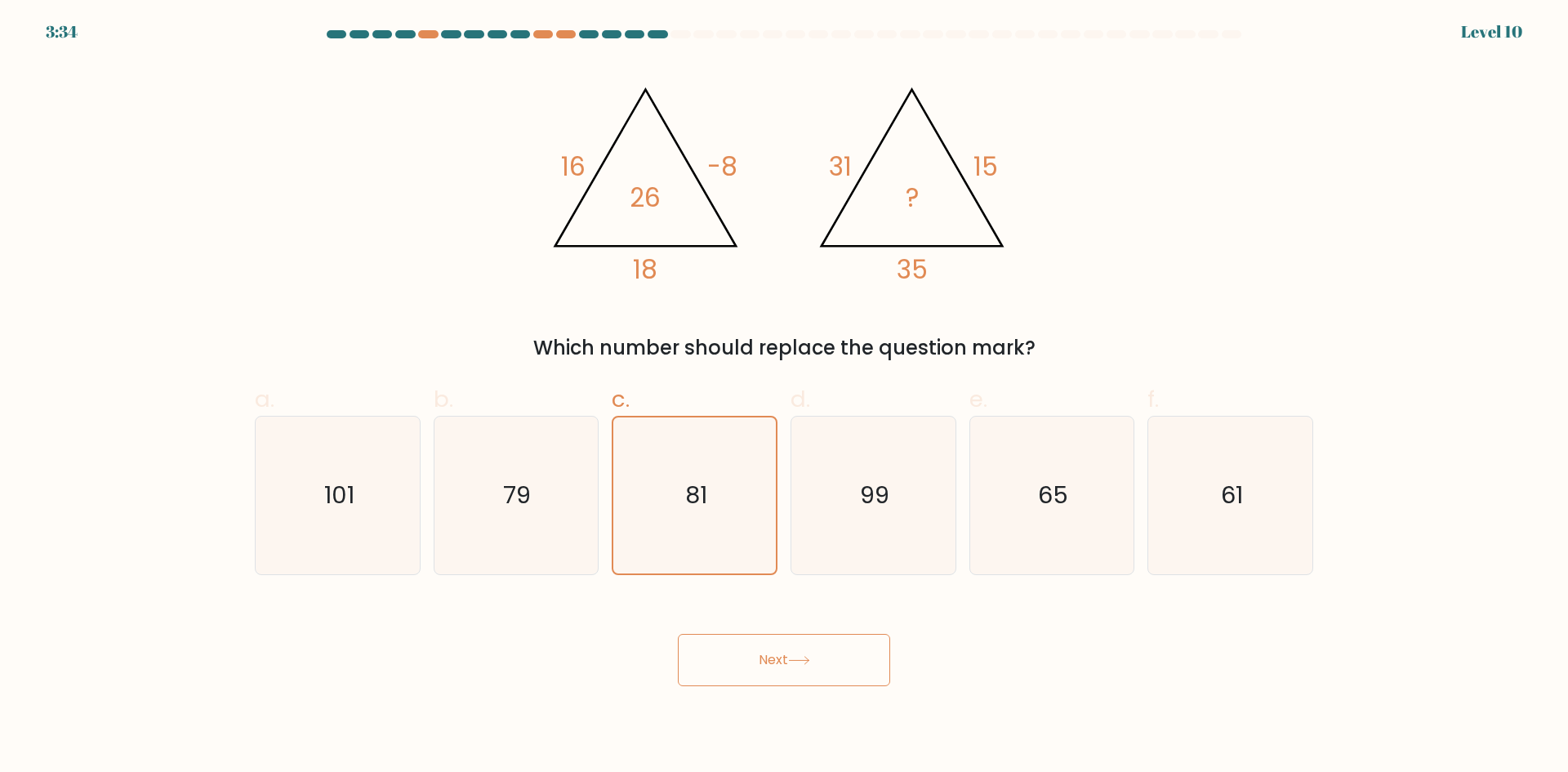
click at [816, 670] on button "Next" at bounding box center [784, 660] width 212 height 52
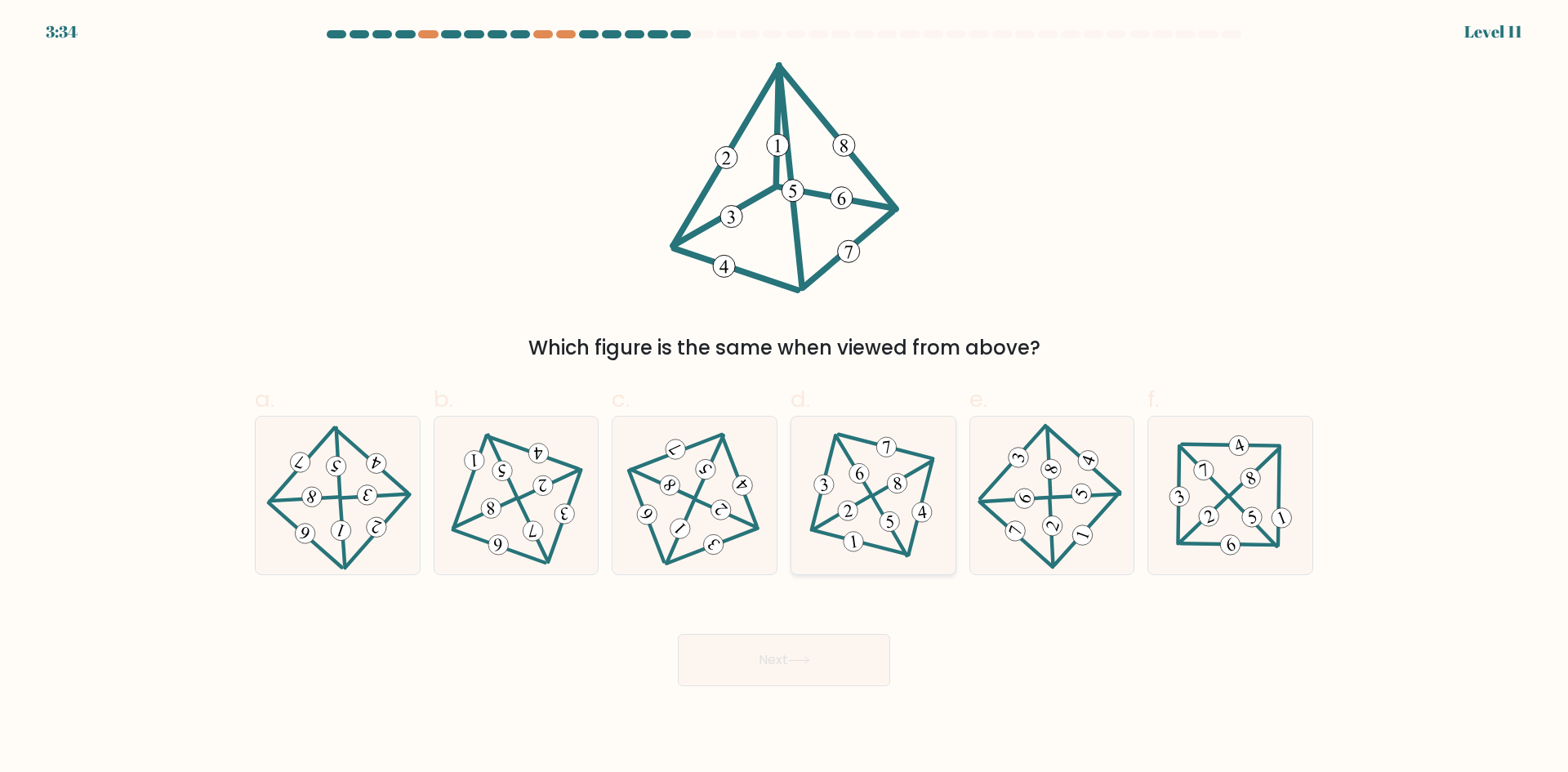
drag, startPoint x: 846, startPoint y: 540, endPoint x: 846, endPoint y: 633, distance: 93.0
click at [846, 540] on 227 at bounding box center [852, 540] width 22 height 22
click at [784, 397] on input "d." at bounding box center [784, 391] width 1 height 11
radio input "true"
click at [833, 667] on button "Next" at bounding box center [784, 660] width 212 height 52
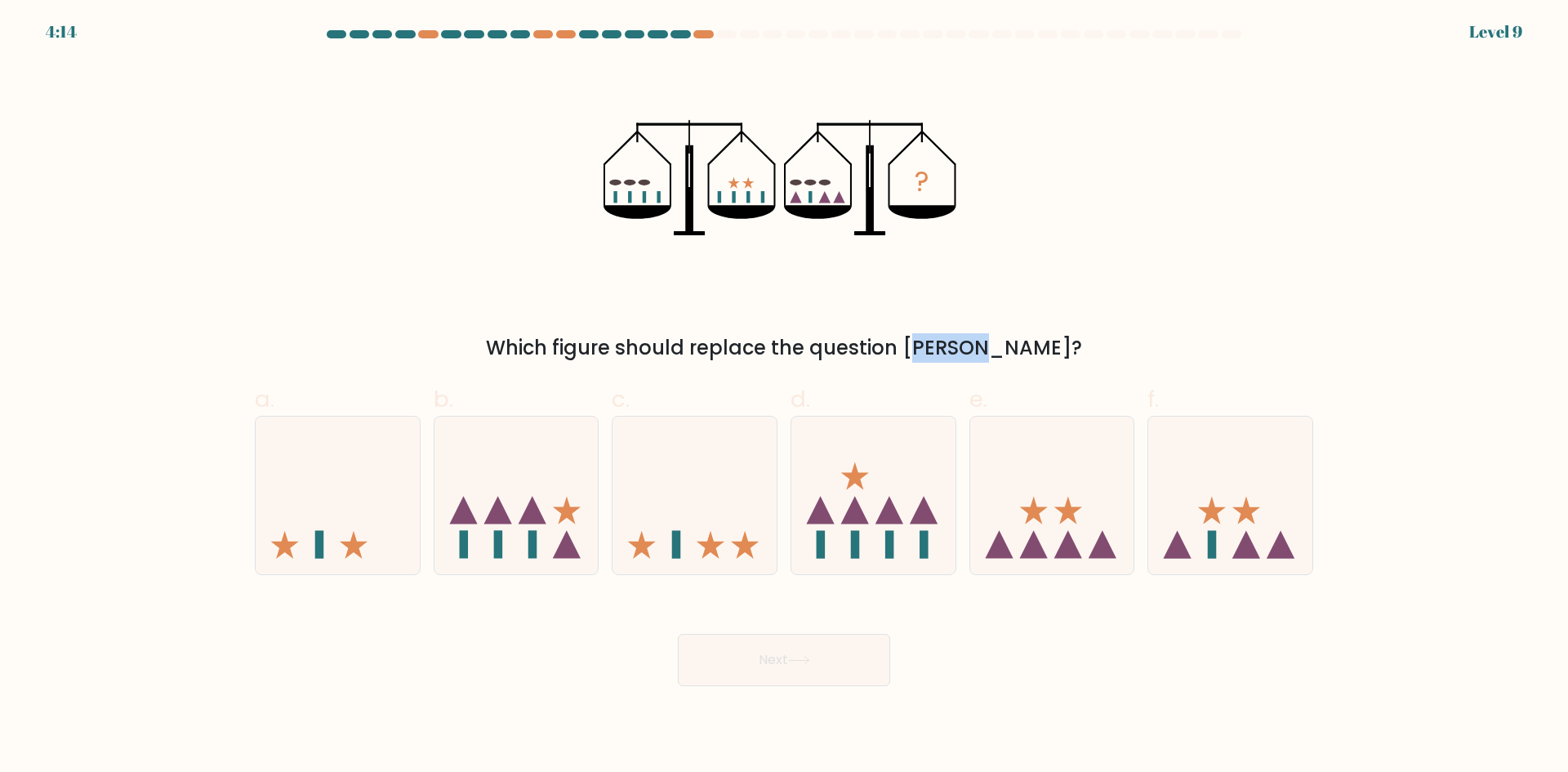
drag, startPoint x: 840, startPoint y: 328, endPoint x: 913, endPoint y: 337, distance: 73.6
click at [903, 334] on div "? Which figure should replace the question mark?" at bounding box center [784, 212] width 1078 height 300
drag, startPoint x: 939, startPoint y: 352, endPoint x: 1003, endPoint y: 361, distance: 64.6
click at [1003, 361] on div "Which figure should replace the question [PERSON_NAME]?" at bounding box center [784, 348] width 1039 height 29
click at [996, 369] on div "a. b. c." at bounding box center [784, 472] width 1071 height 206
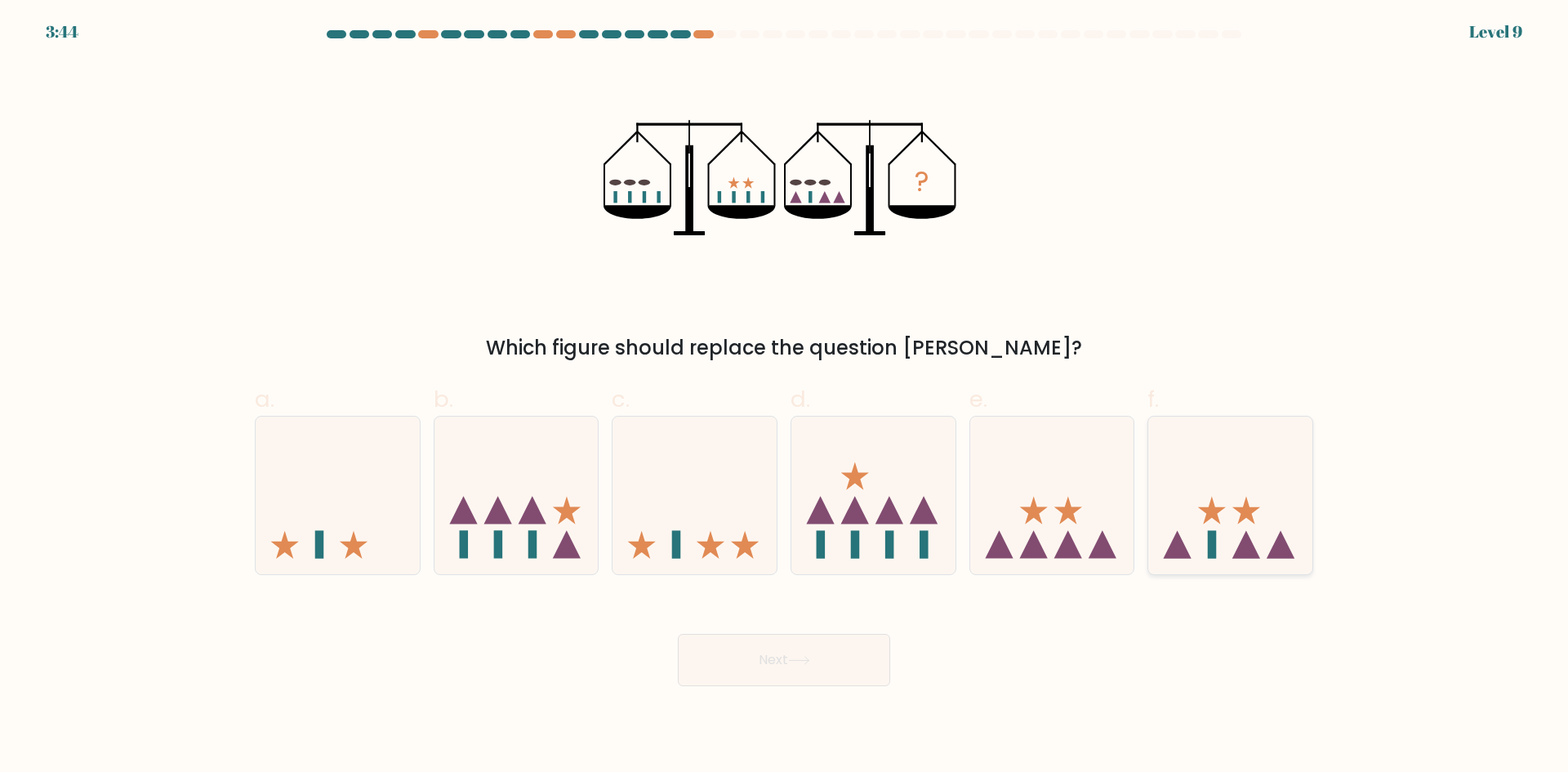
click at [1254, 535] on icon at bounding box center [1231, 495] width 165 height 136
click at [784, 397] on input "f." at bounding box center [784, 391] width 1 height 11
radio input "true"
click at [847, 649] on button "Next" at bounding box center [784, 660] width 212 height 52
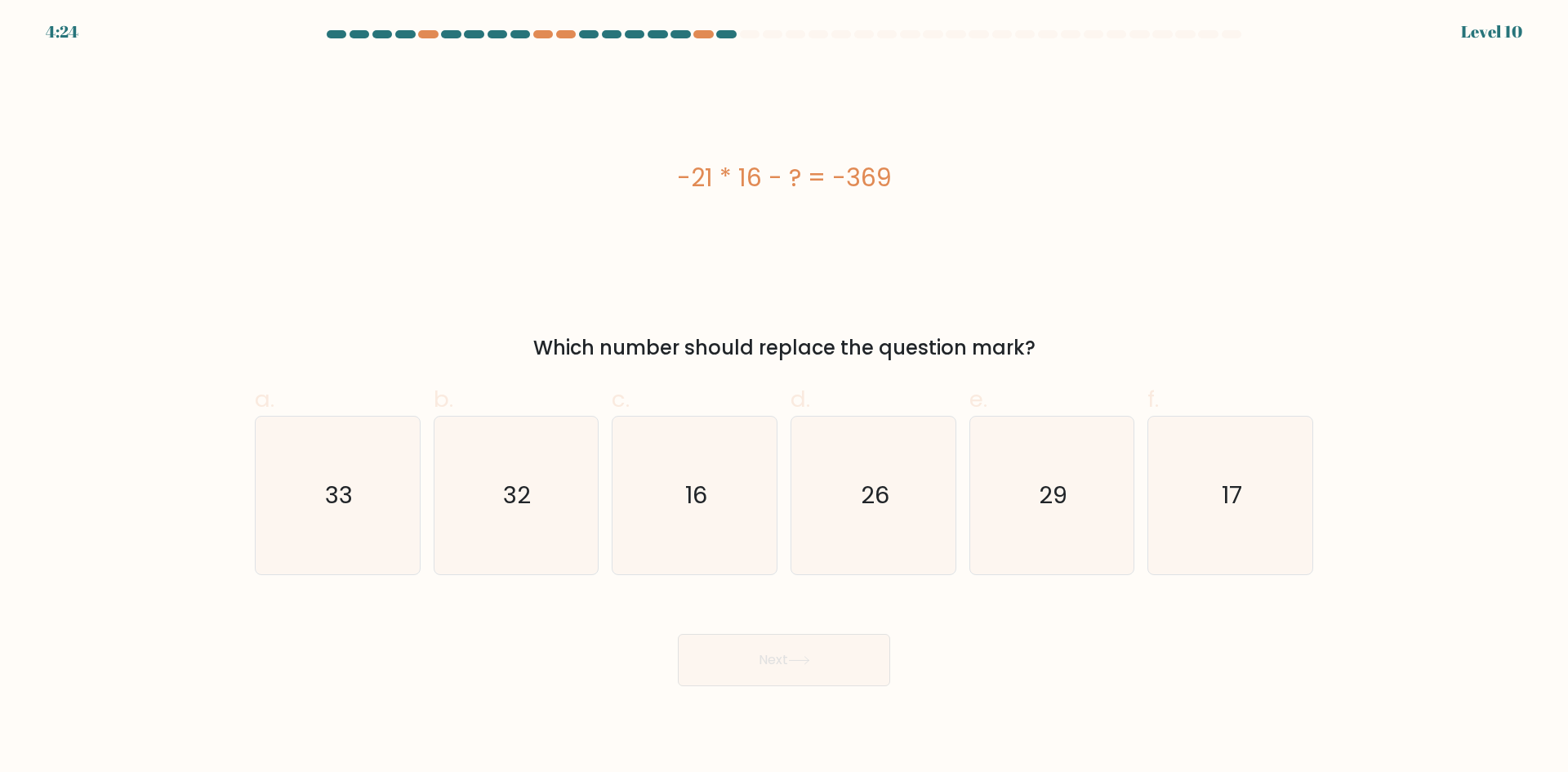
drag, startPoint x: 809, startPoint y: 347, endPoint x: 935, endPoint y: 361, distance: 126.8
click at [935, 361] on div "Which number should replace the question mark?" at bounding box center [784, 348] width 1039 height 29
click at [727, 358] on div "Which number should replace the question mark?" at bounding box center [784, 348] width 1039 height 29
click at [384, 513] on icon "33" at bounding box center [337, 495] width 158 height 158
click at [784, 397] on input "a. 33" at bounding box center [784, 391] width 1 height 11
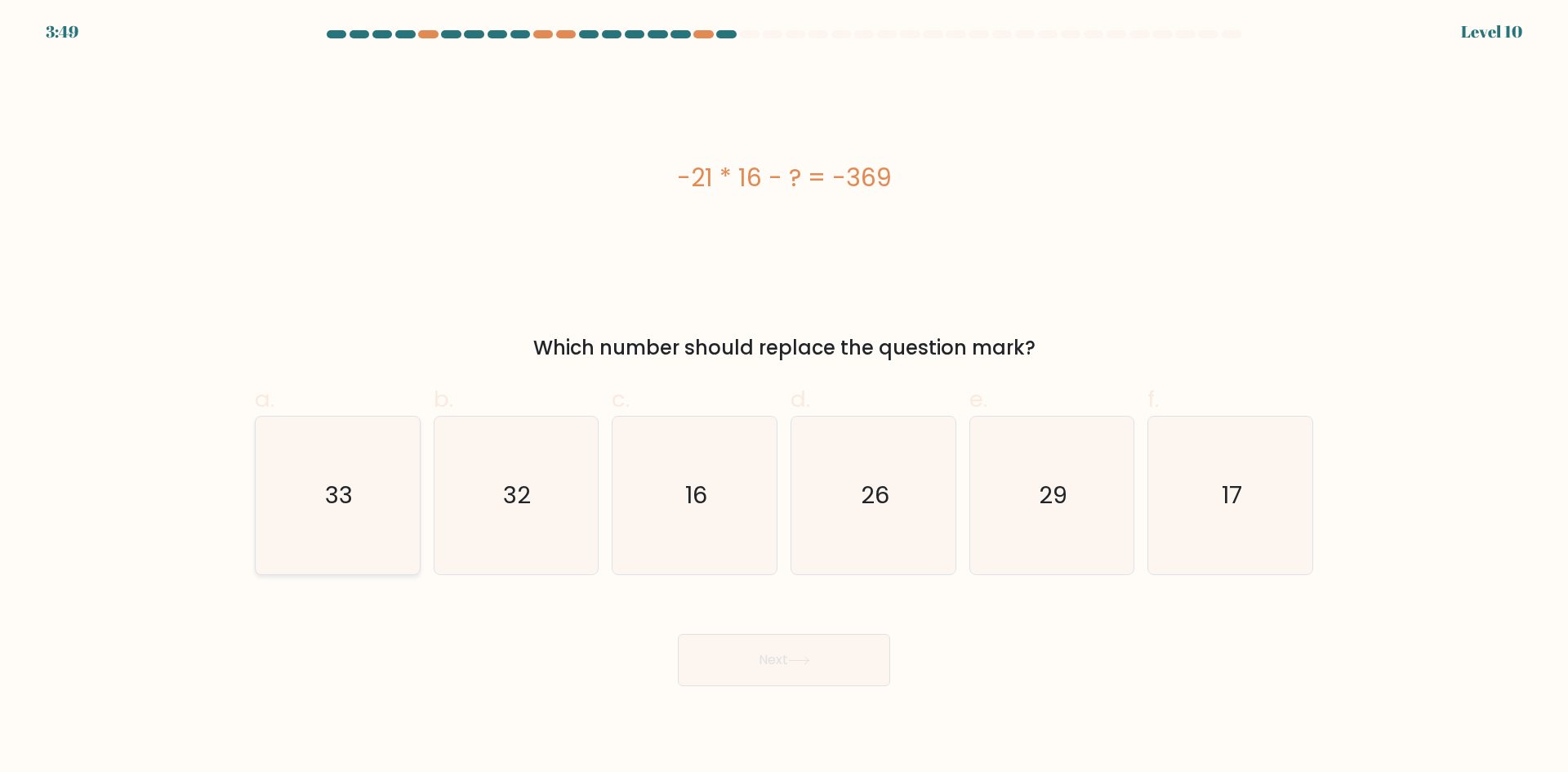
radio input "true"
click at [780, 663] on button "Next" at bounding box center [784, 660] width 212 height 52
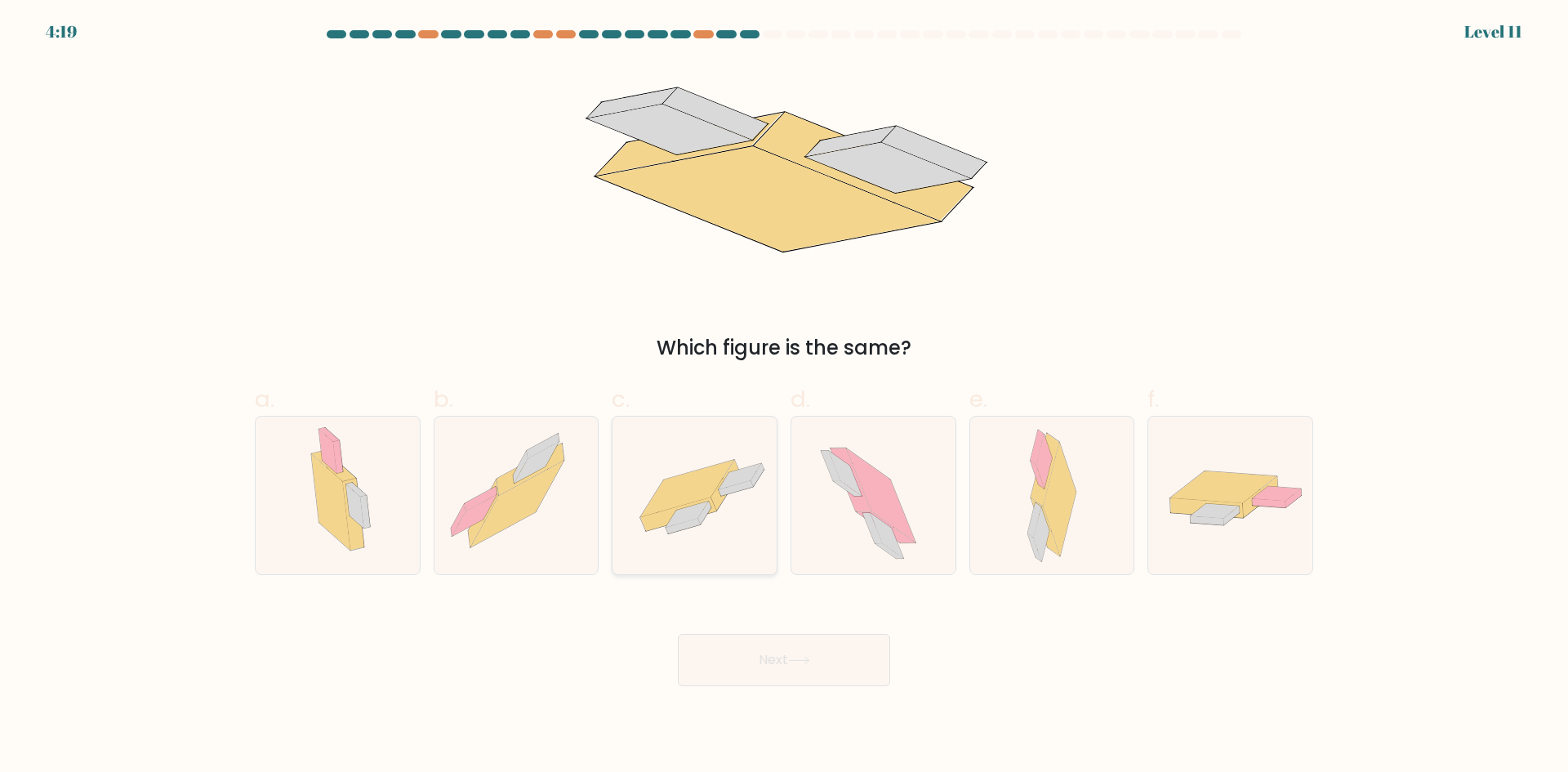
click at [678, 519] on icon at bounding box center [687, 513] width 43 height 26
click at [784, 397] on input "c." at bounding box center [784, 391] width 1 height 11
radio input "true"
click at [810, 635] on button "Next" at bounding box center [784, 660] width 212 height 52
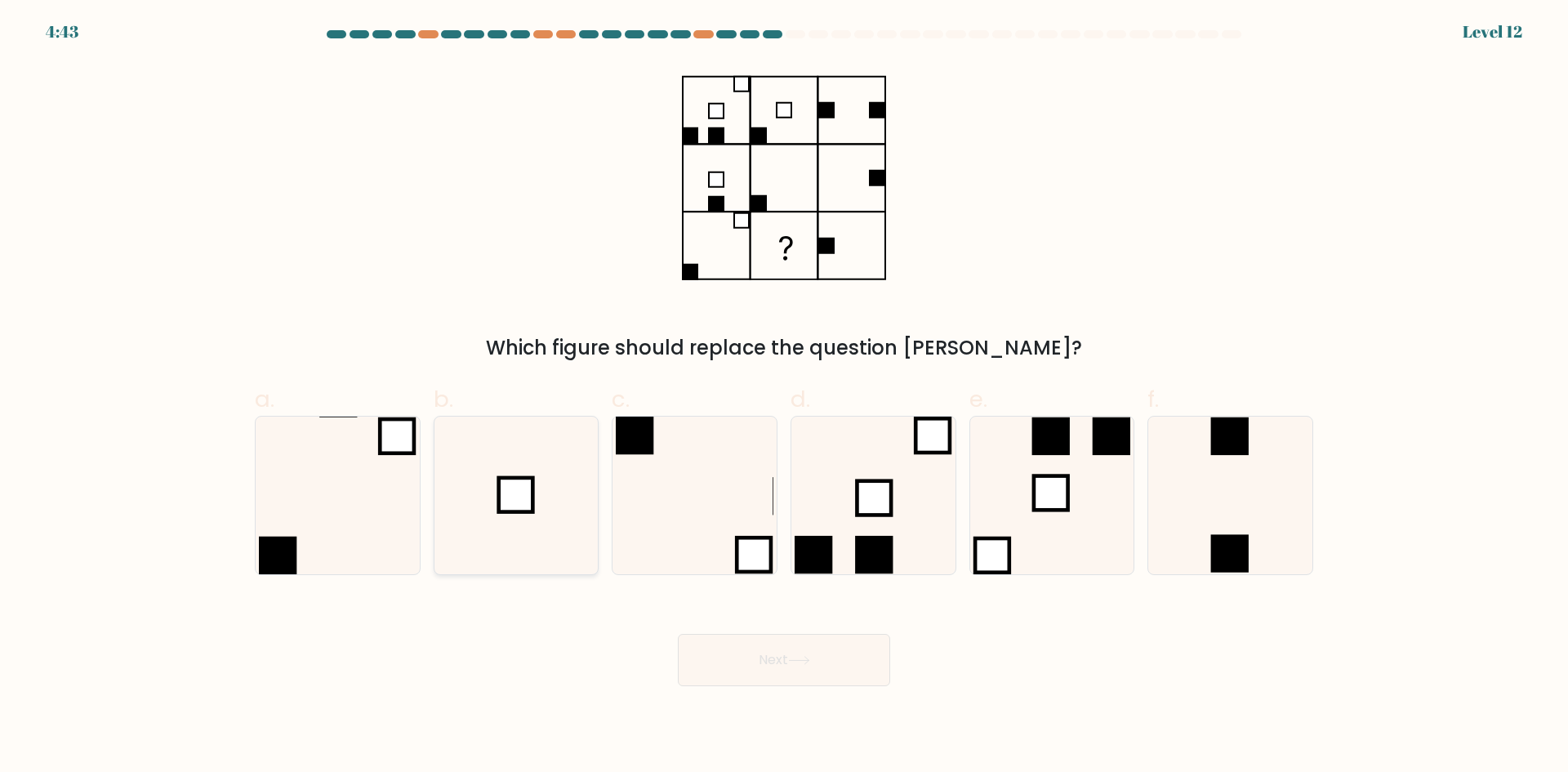
click at [550, 512] on icon at bounding box center [515, 495] width 158 height 158
click at [784, 397] on input "b." at bounding box center [784, 391] width 1 height 11
radio input "true"
click at [863, 638] on button "Next" at bounding box center [784, 660] width 212 height 52
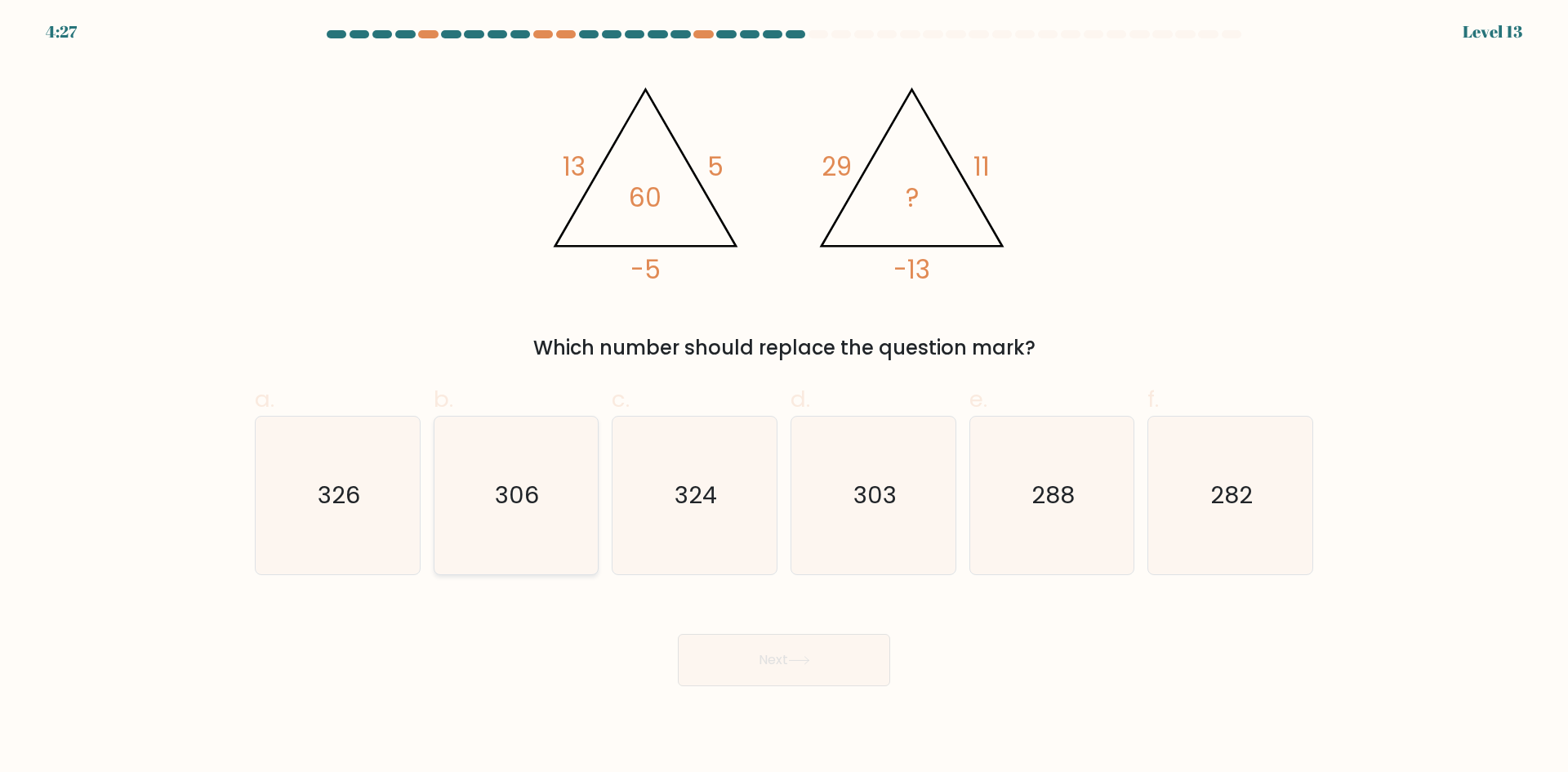
drag, startPoint x: 543, startPoint y: 500, endPoint x: 577, endPoint y: 555, distance: 64.7
click at [544, 500] on icon "306" at bounding box center [515, 495] width 158 height 158
click at [784, 397] on input "b. 306" at bounding box center [784, 391] width 1 height 11
radio input "true"
click at [769, 657] on button "Next" at bounding box center [784, 660] width 212 height 52
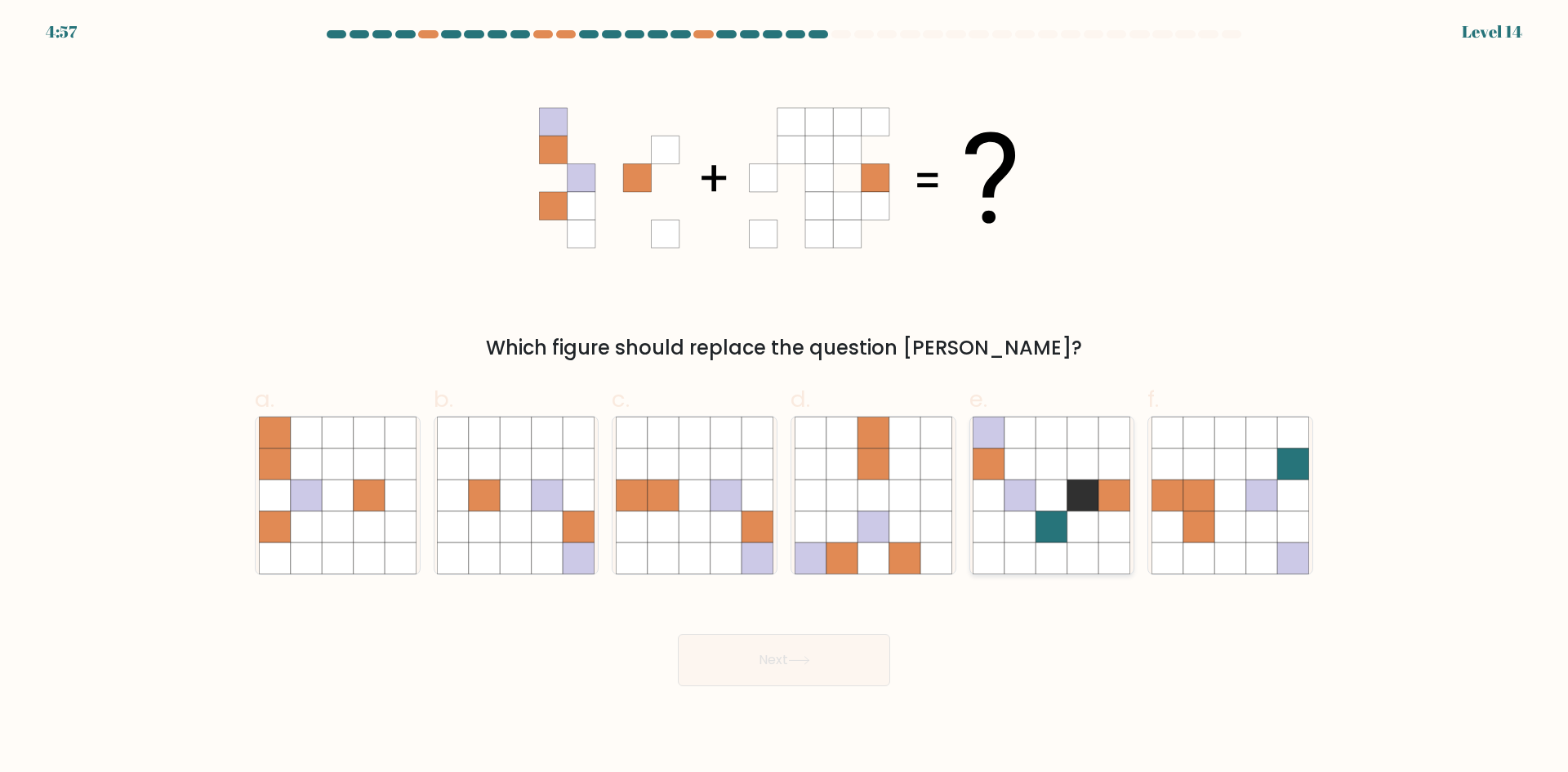
click at [1006, 502] on icon at bounding box center [1020, 495] width 31 height 31
click at [784, 397] on input "e." at bounding box center [784, 391] width 1 height 11
radio input "true"
click at [1103, 472] on icon at bounding box center [1114, 464] width 31 height 31
click at [784, 397] on input "e." at bounding box center [784, 391] width 1 height 11
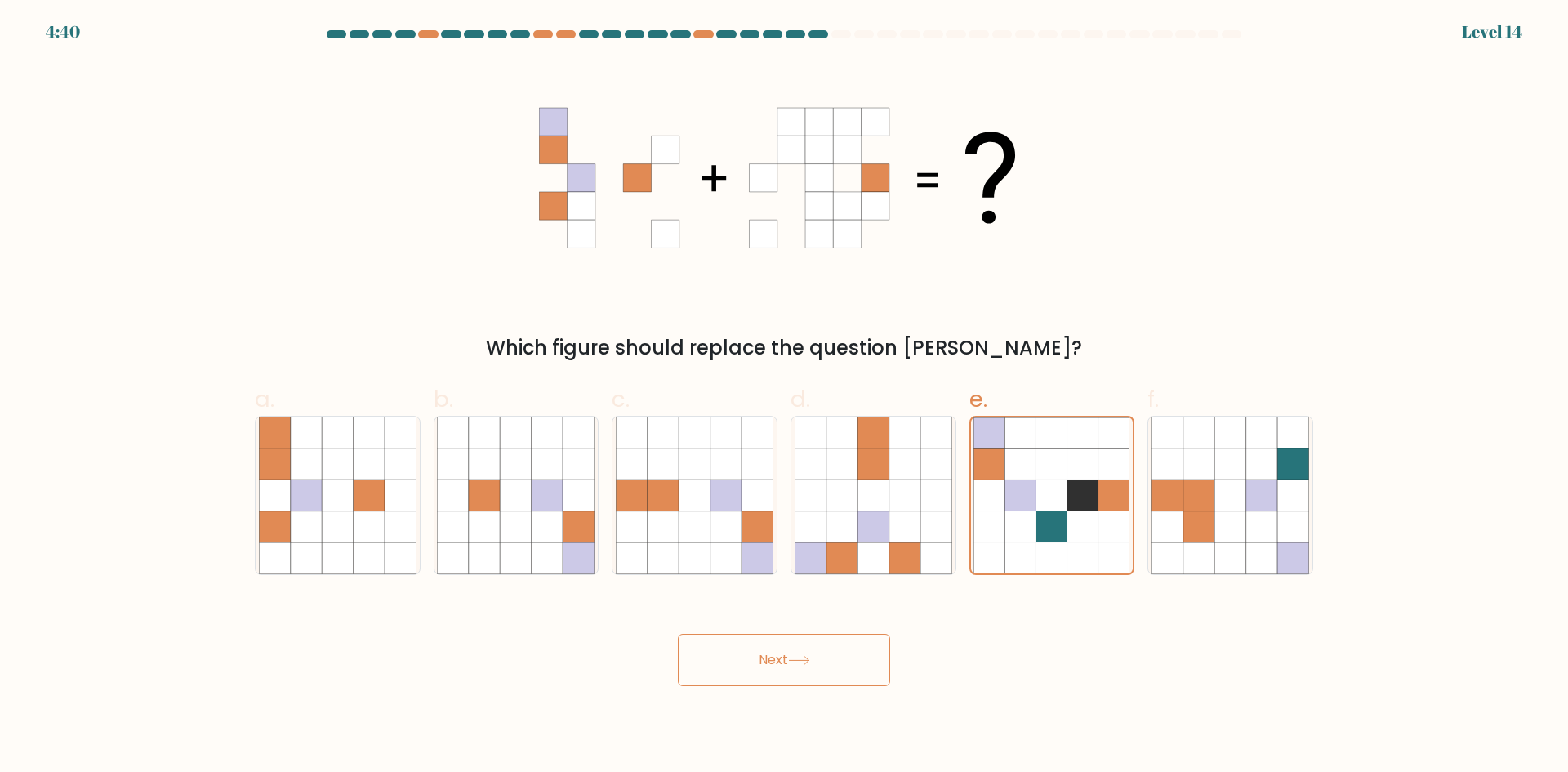
click at [957, 117] on icon at bounding box center [784, 178] width 490 height 232
click at [807, 654] on button "Next" at bounding box center [784, 660] width 212 height 52
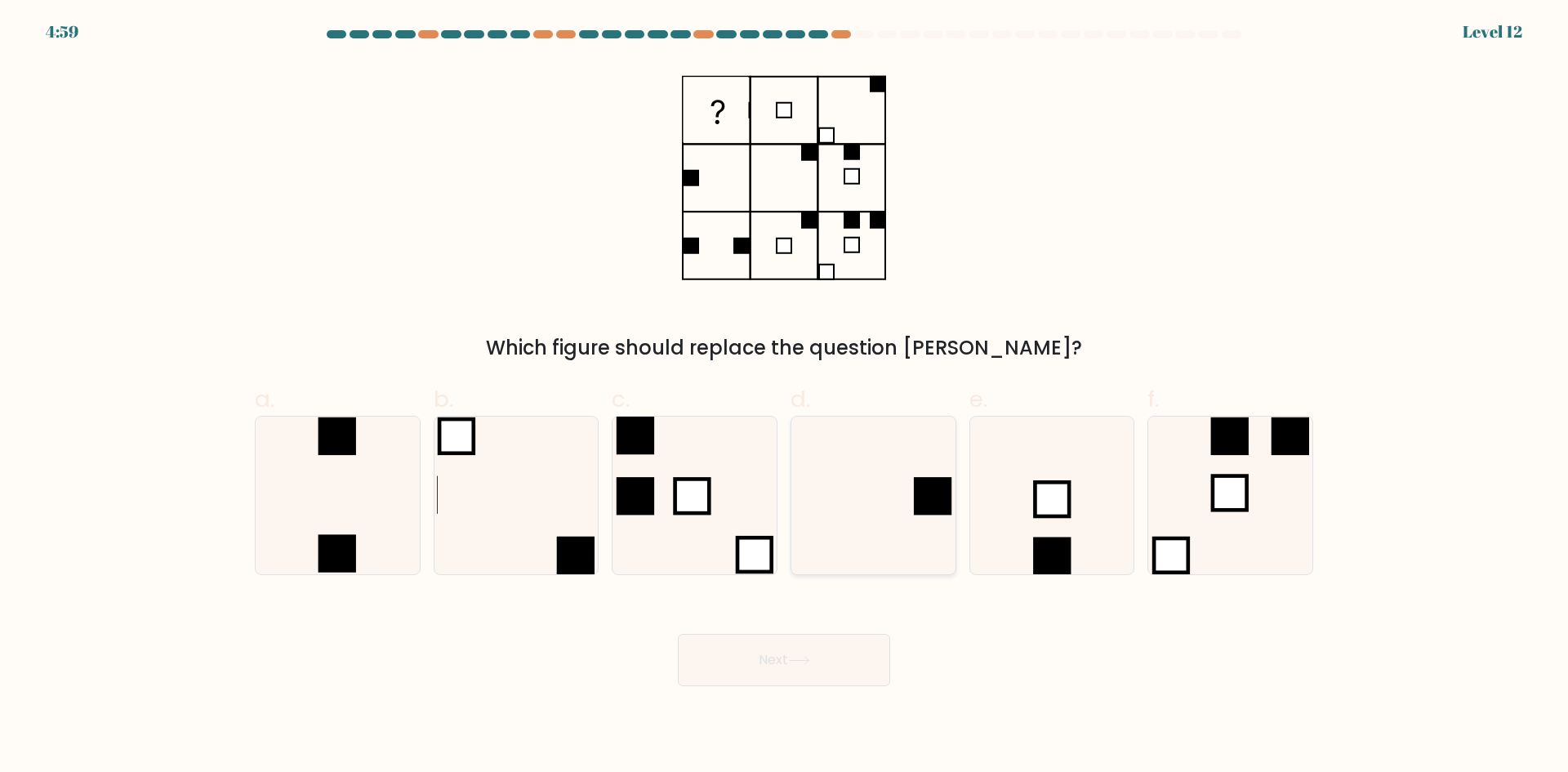
click at [877, 502] on icon at bounding box center [874, 495] width 158 height 158
click at [784, 397] on input "d." at bounding box center [784, 391] width 1 height 11
radio input "true"
click at [847, 611] on div "Next" at bounding box center [784, 640] width 1078 height 91
click at [841, 633] on button "Next" at bounding box center [784, 660] width 212 height 52
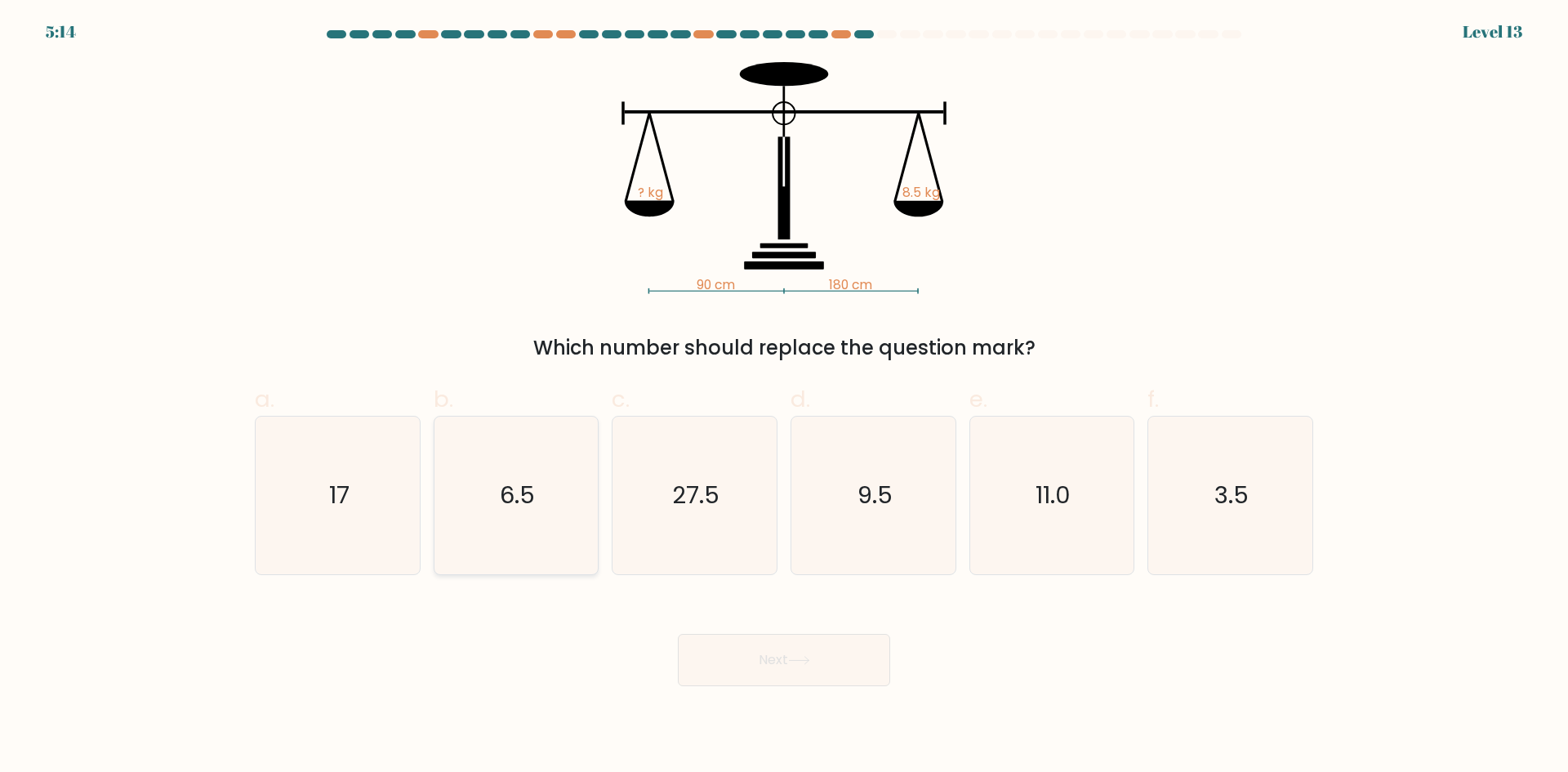
drag, startPoint x: 302, startPoint y: 459, endPoint x: 479, endPoint y: 529, distance: 190.3
click at [305, 465] on icon "17" at bounding box center [337, 495] width 158 height 158
click at [784, 397] on input "a. 17" at bounding box center [784, 391] width 1 height 11
radio input "true"
click at [741, 645] on button "Next" at bounding box center [784, 660] width 212 height 52
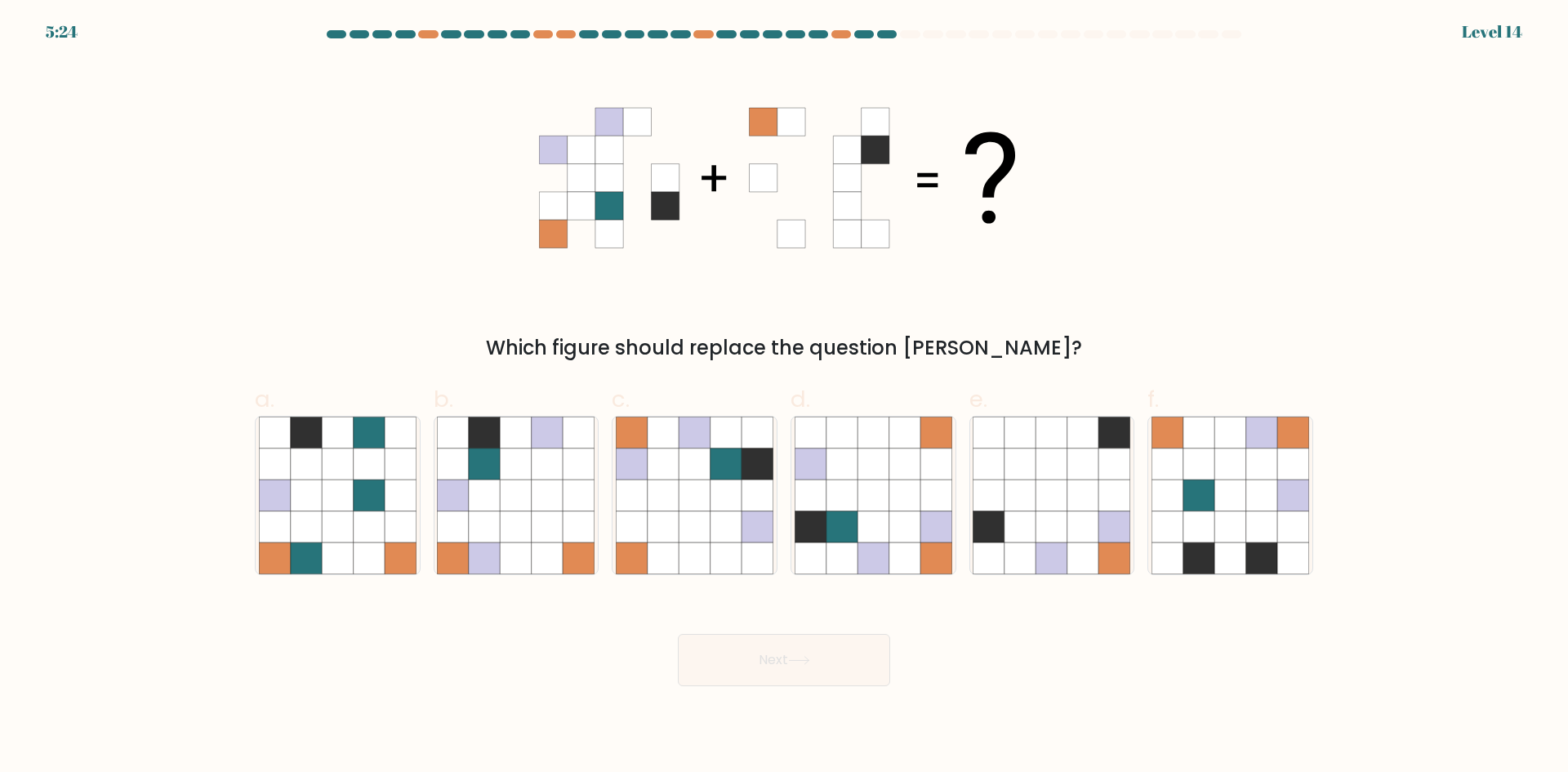
click at [837, 141] on icon at bounding box center [846, 149] width 28 height 28
click at [889, 174] on icon at bounding box center [876, 178] width 28 height 28
click at [808, 157] on icon at bounding box center [819, 149] width 28 height 28
click at [811, 176] on icon at bounding box center [819, 178] width 28 height 28
click at [704, 182] on icon at bounding box center [784, 178] width 490 height 232
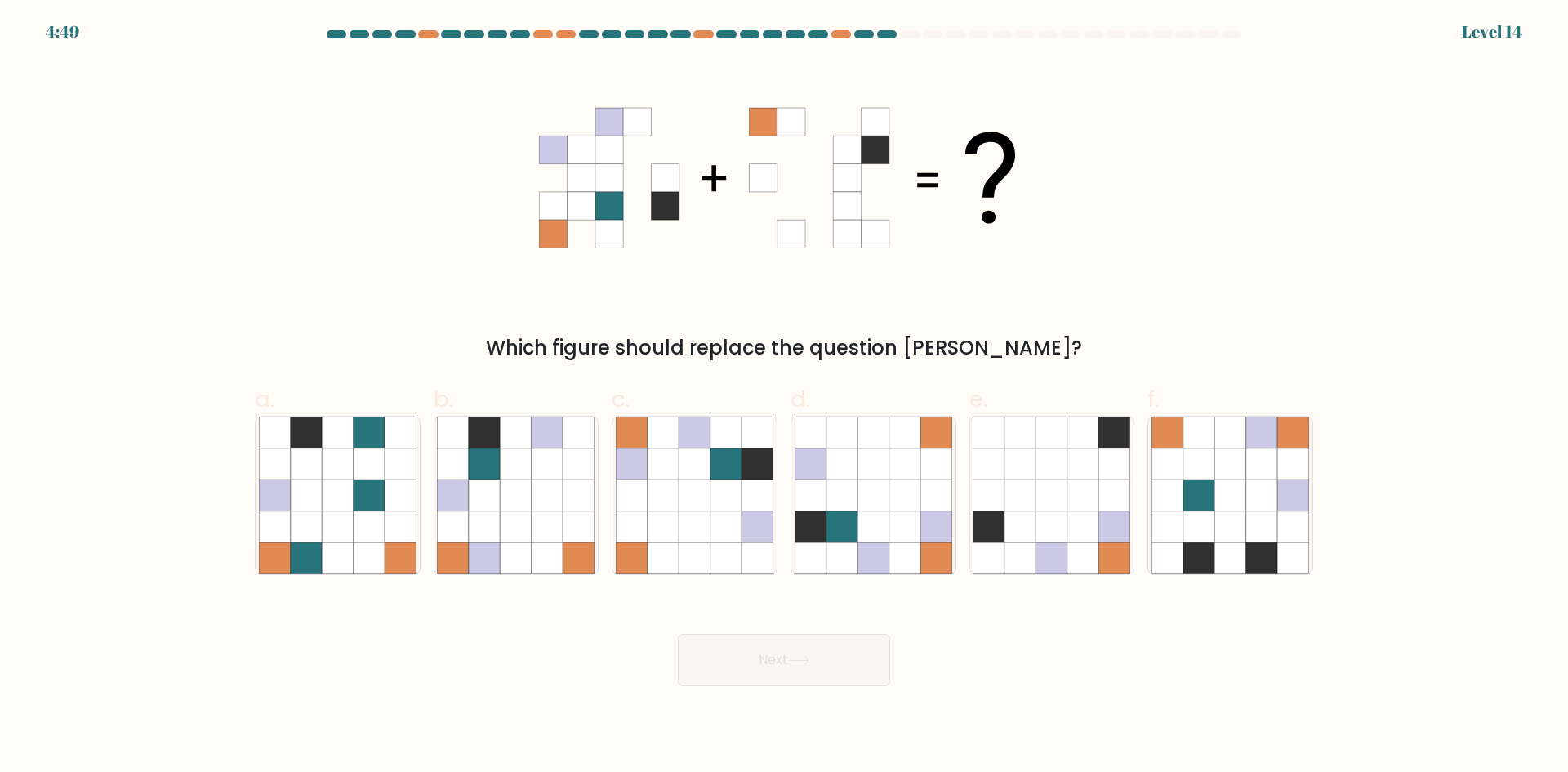
click at [869, 184] on icon at bounding box center [876, 178] width 28 height 28
drag, startPoint x: 586, startPoint y: 202, endPoint x: 626, endPoint y: 202, distance: 40.0
click at [602, 201] on g at bounding box center [609, 177] width 139 height 139
click at [837, 204] on icon at bounding box center [846, 205] width 28 height 28
click at [1282, 480] on icon at bounding box center [1293, 495] width 31 height 31
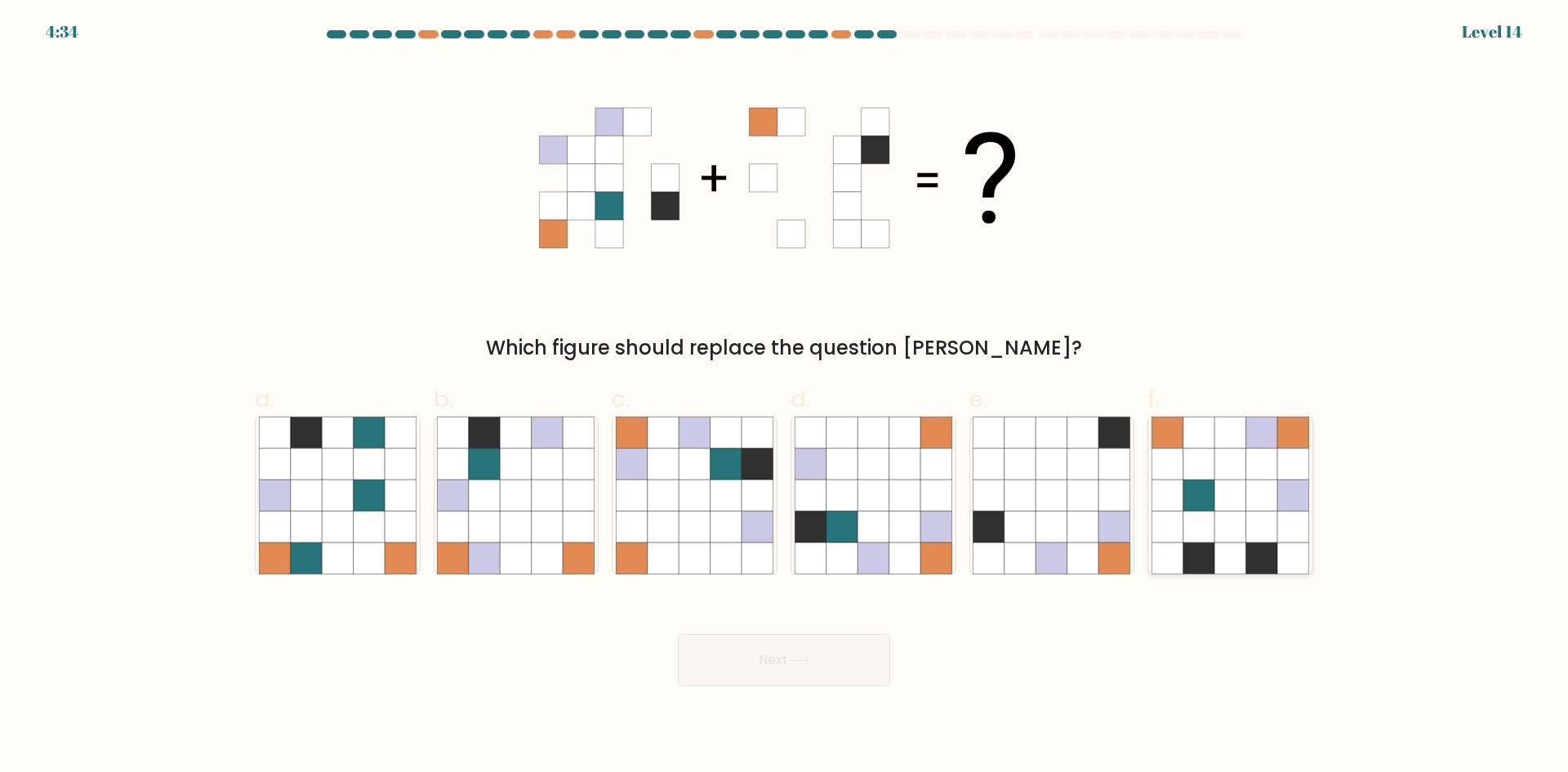
click at [784, 397] on input "f." at bounding box center [784, 391] width 1 height 11
radio input "true"
click at [842, 669] on button "Next" at bounding box center [784, 660] width 212 height 52
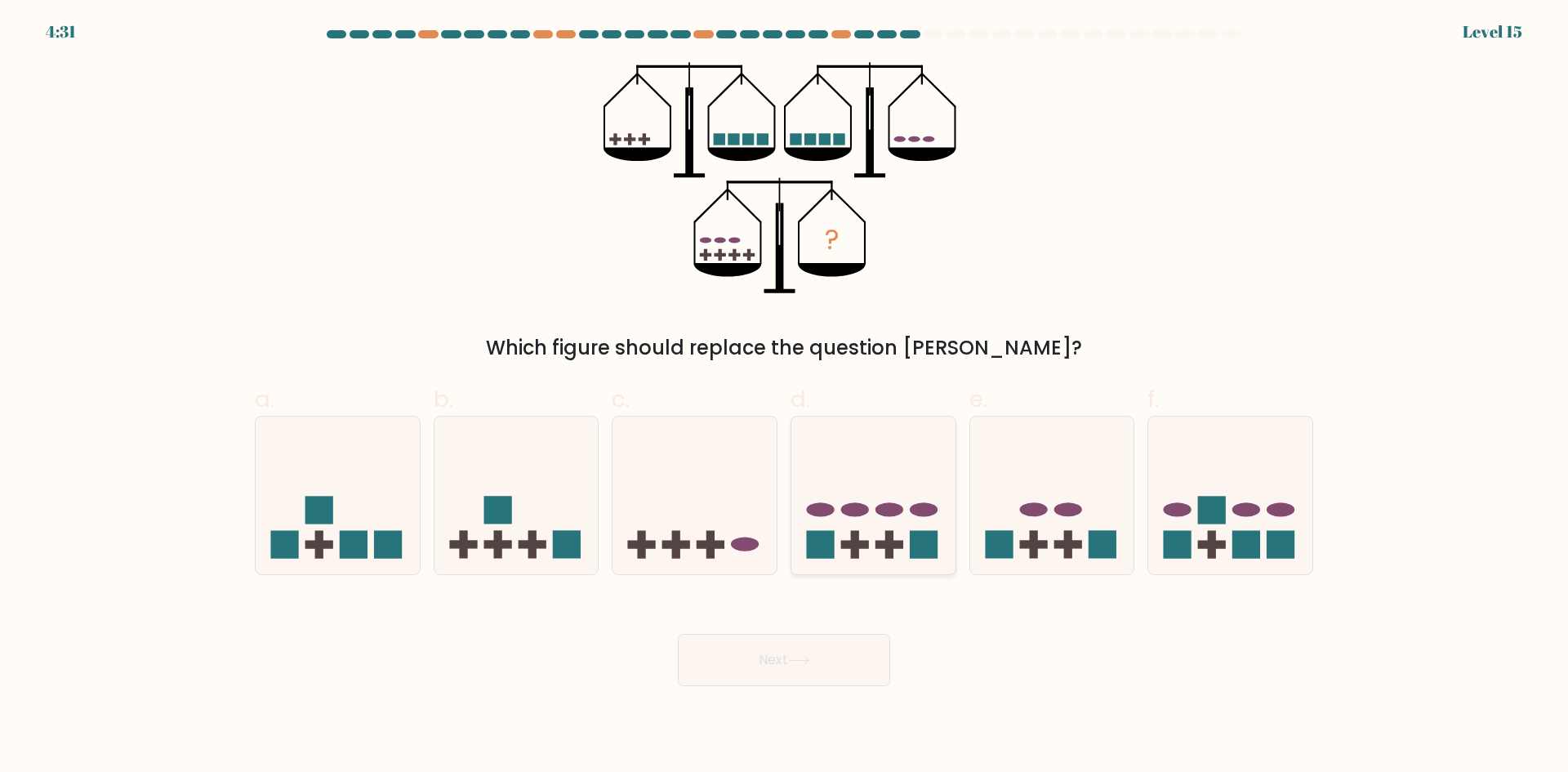
click at [871, 512] on icon at bounding box center [874, 495] width 165 height 136
click at [784, 397] on input "d." at bounding box center [784, 391] width 1 height 11
radio input "true"
click at [813, 647] on button "Next" at bounding box center [784, 660] width 212 height 52
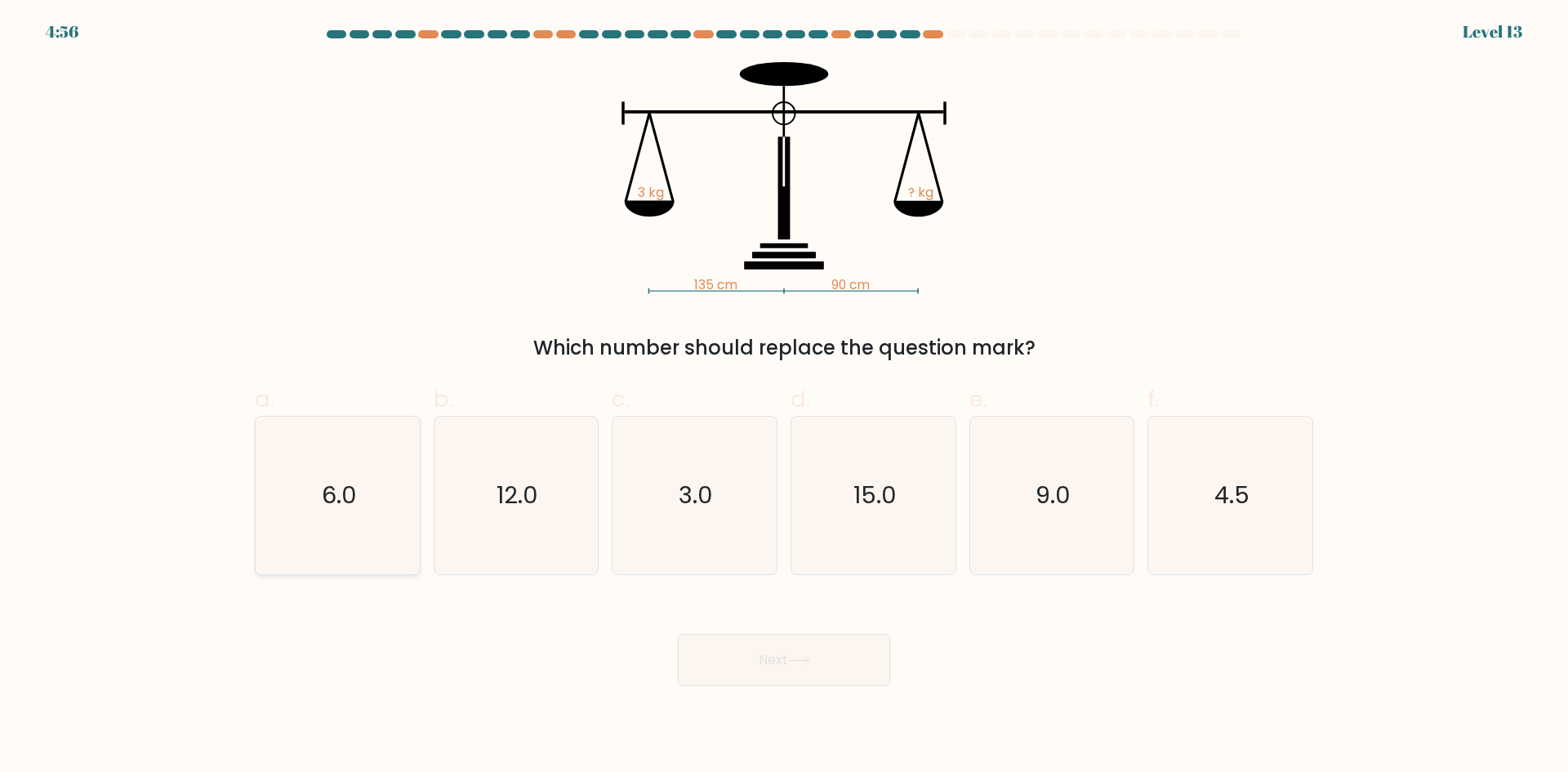
click at [374, 543] on icon "6.0" at bounding box center [337, 495] width 158 height 158
click at [784, 397] on input "a. 6.0" at bounding box center [784, 391] width 1 height 11
radio input "true"
click at [925, 502] on icon "15.0" at bounding box center [874, 495] width 158 height 158
click at [784, 397] on input "d. 15.0" at bounding box center [784, 391] width 1 height 11
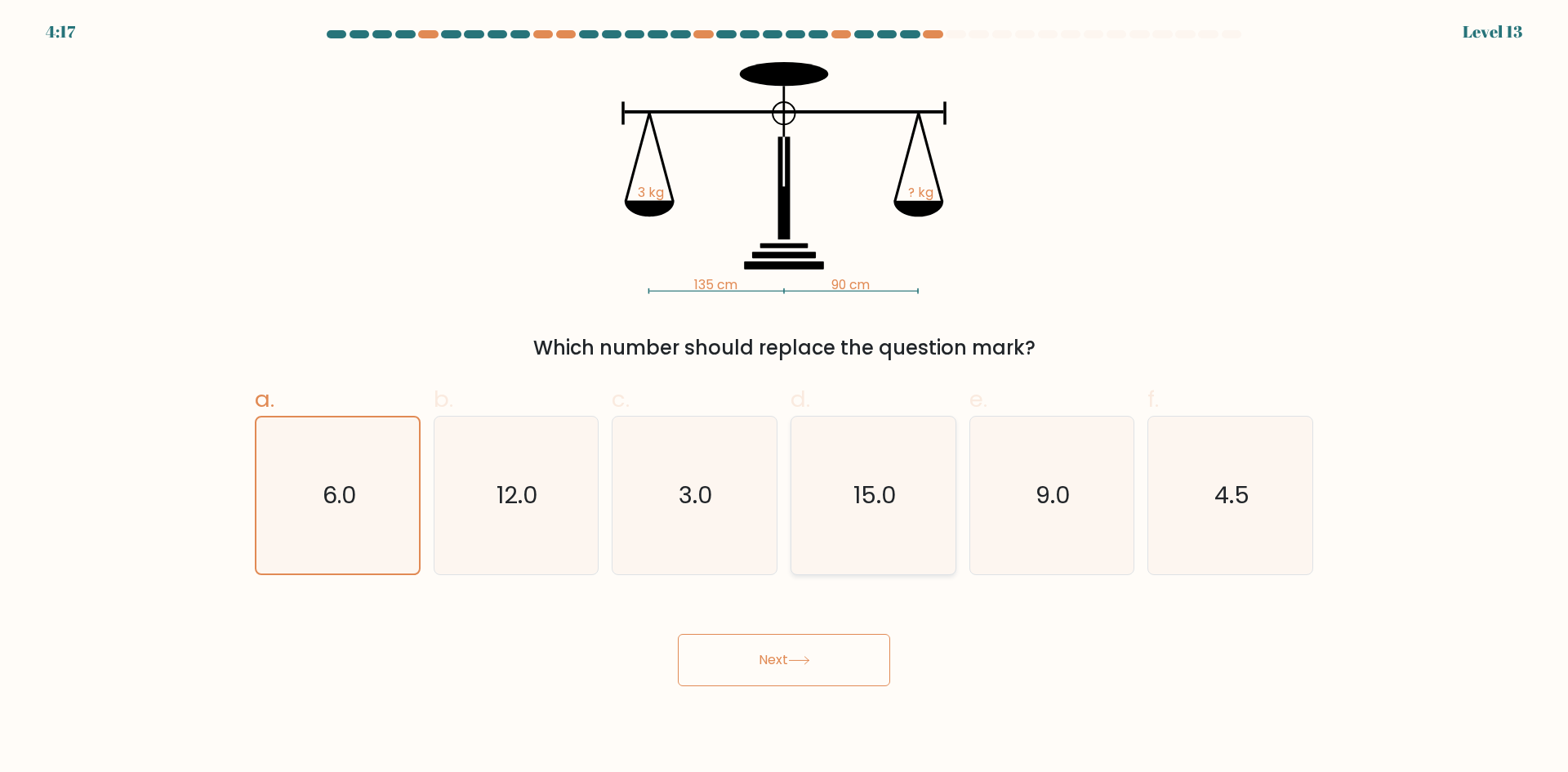
radio input "true"
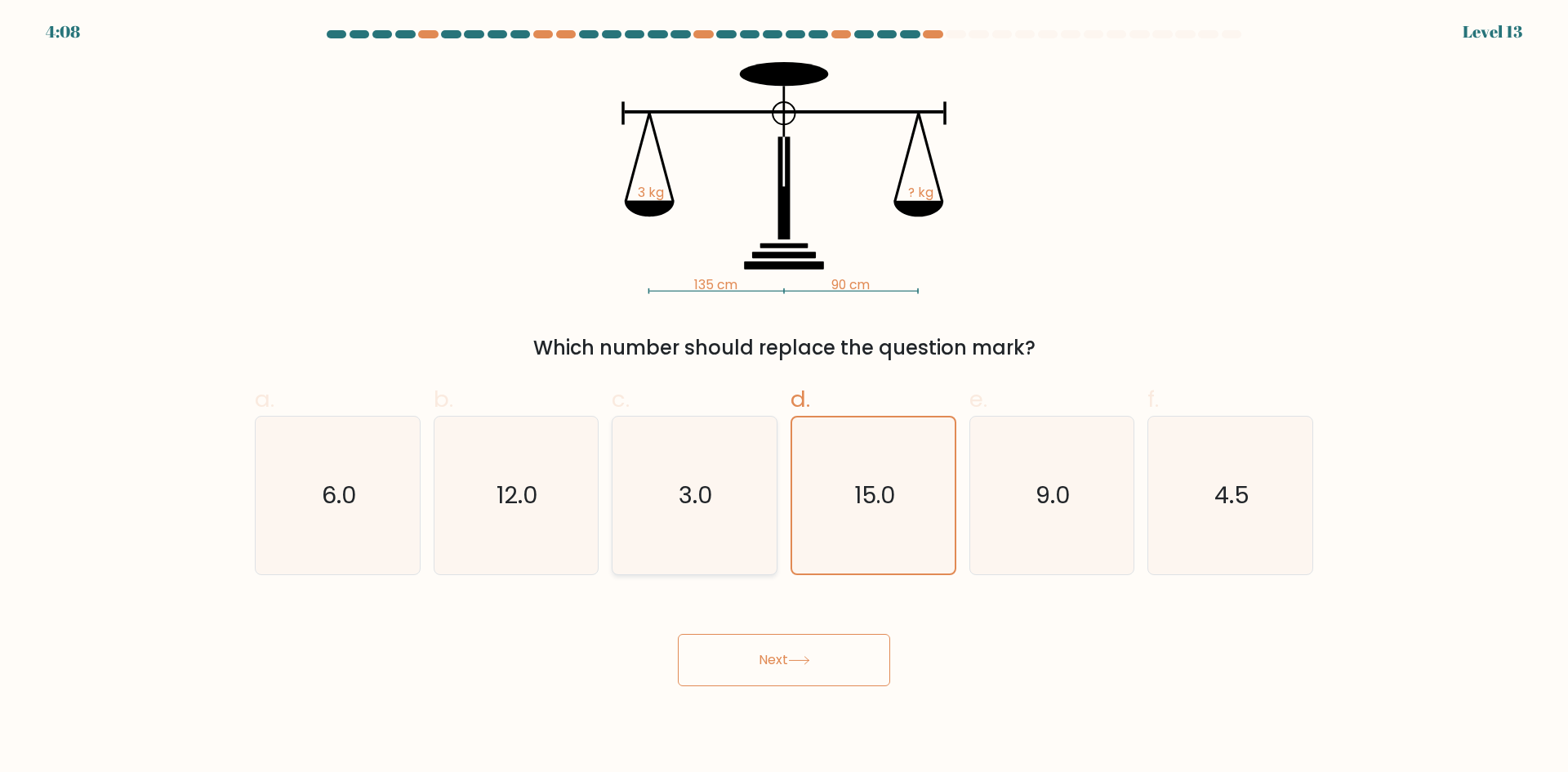
drag, startPoint x: 565, startPoint y: 460, endPoint x: 676, endPoint y: 547, distance: 141.0
click at [570, 469] on icon "12.0" at bounding box center [515, 495] width 158 height 158
click at [784, 397] on input "b. 12.0" at bounding box center [784, 391] width 1 height 11
radio input "true"
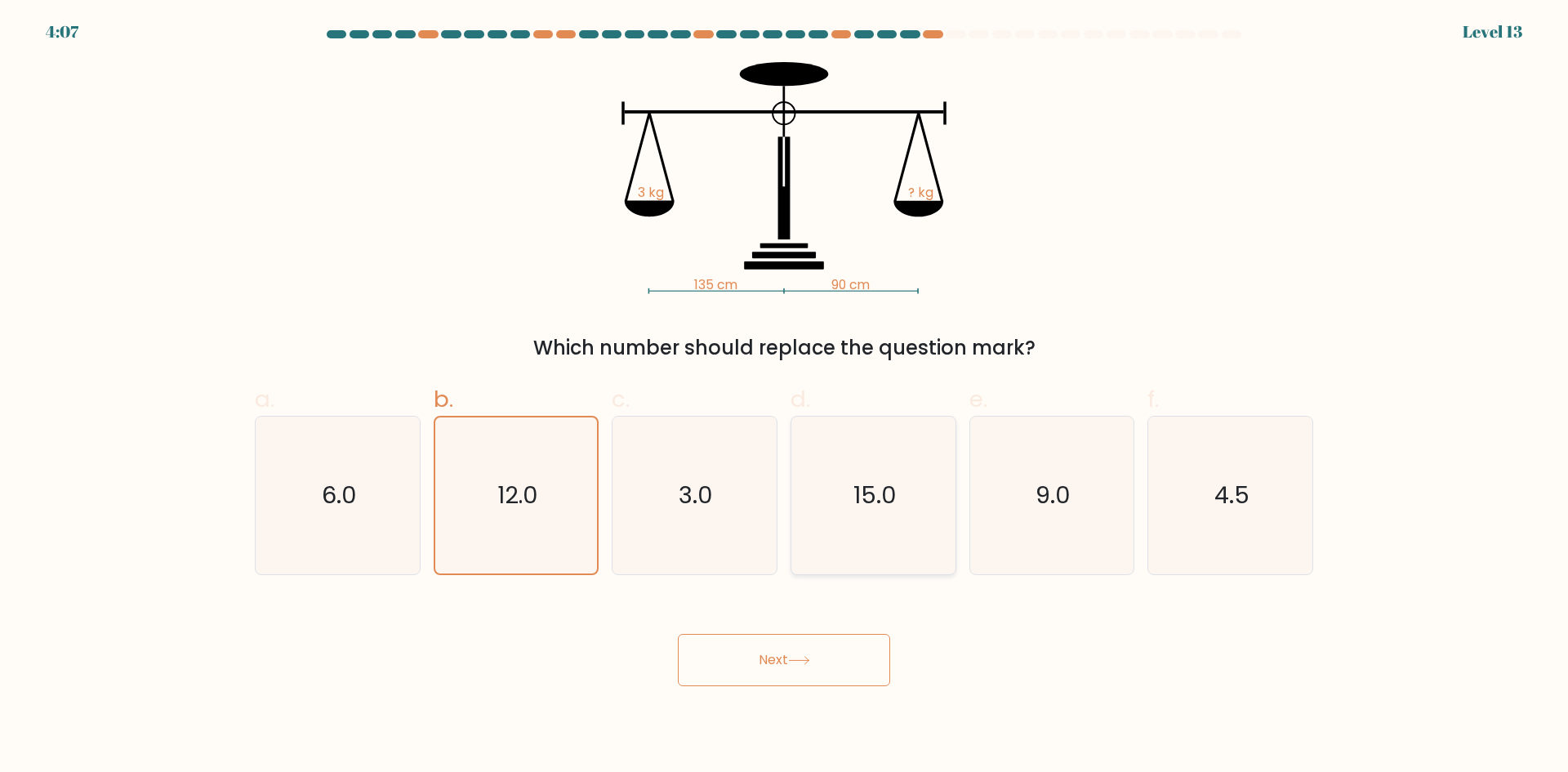
click at [874, 545] on icon "15.0" at bounding box center [874, 495] width 158 height 158
click at [784, 397] on input "d. 15.0" at bounding box center [784, 391] width 1 height 11
radio input "true"
click at [596, 494] on div "12.0" at bounding box center [516, 495] width 166 height 159
click at [784, 397] on input "b. 12.0" at bounding box center [784, 391] width 1 height 11
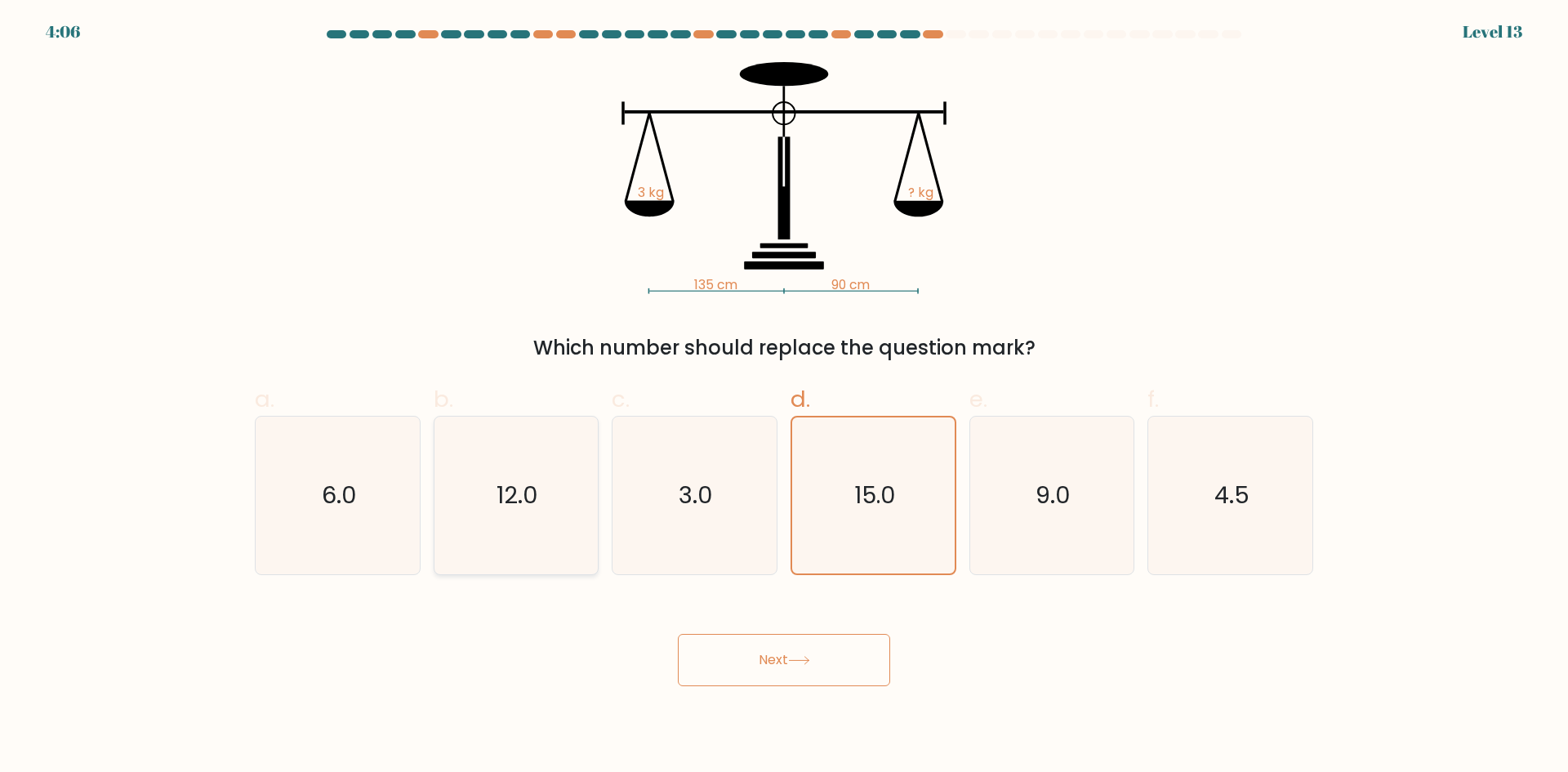
radio input "true"
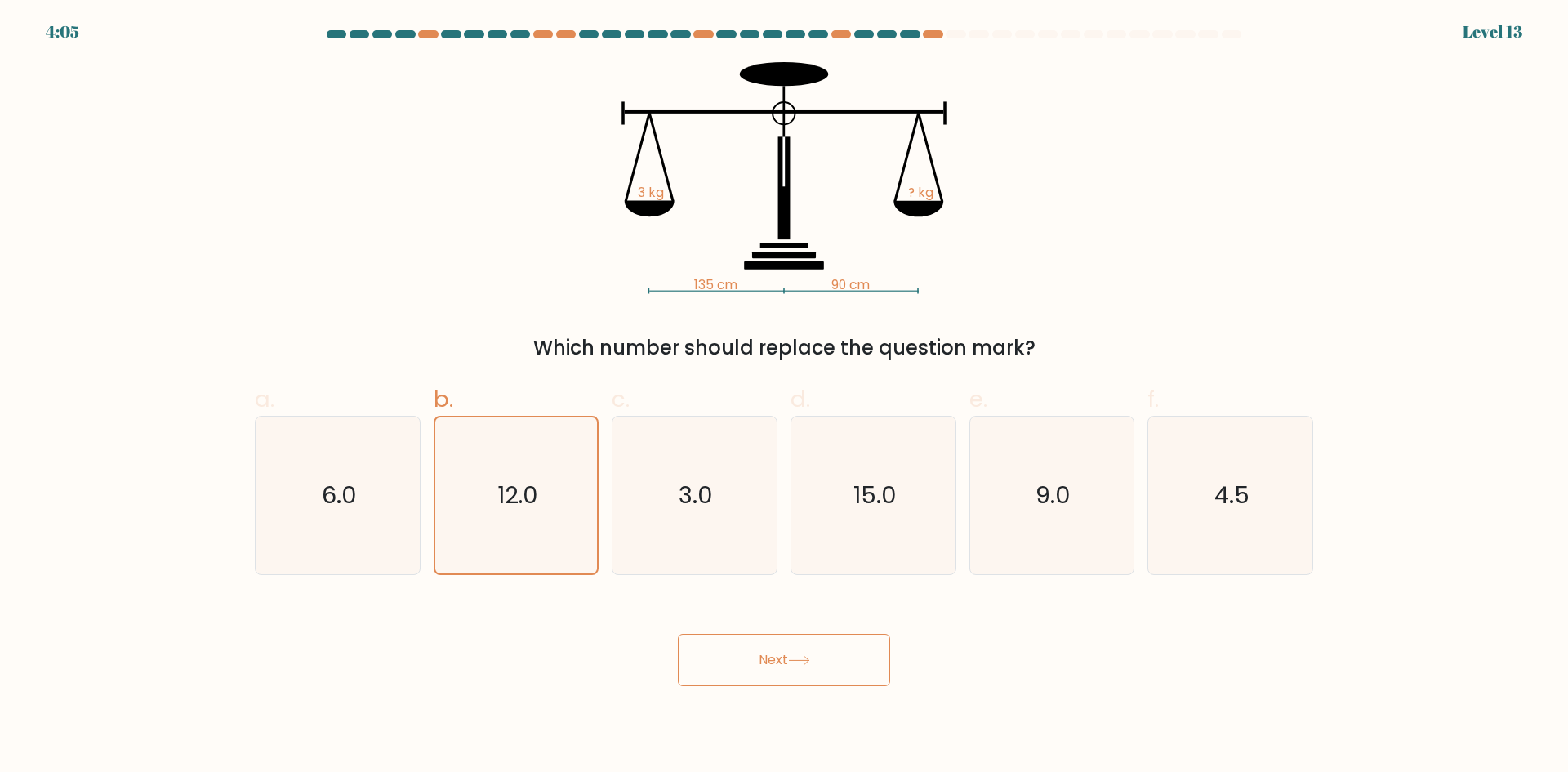
click at [729, 674] on button "Next" at bounding box center [784, 660] width 212 height 52
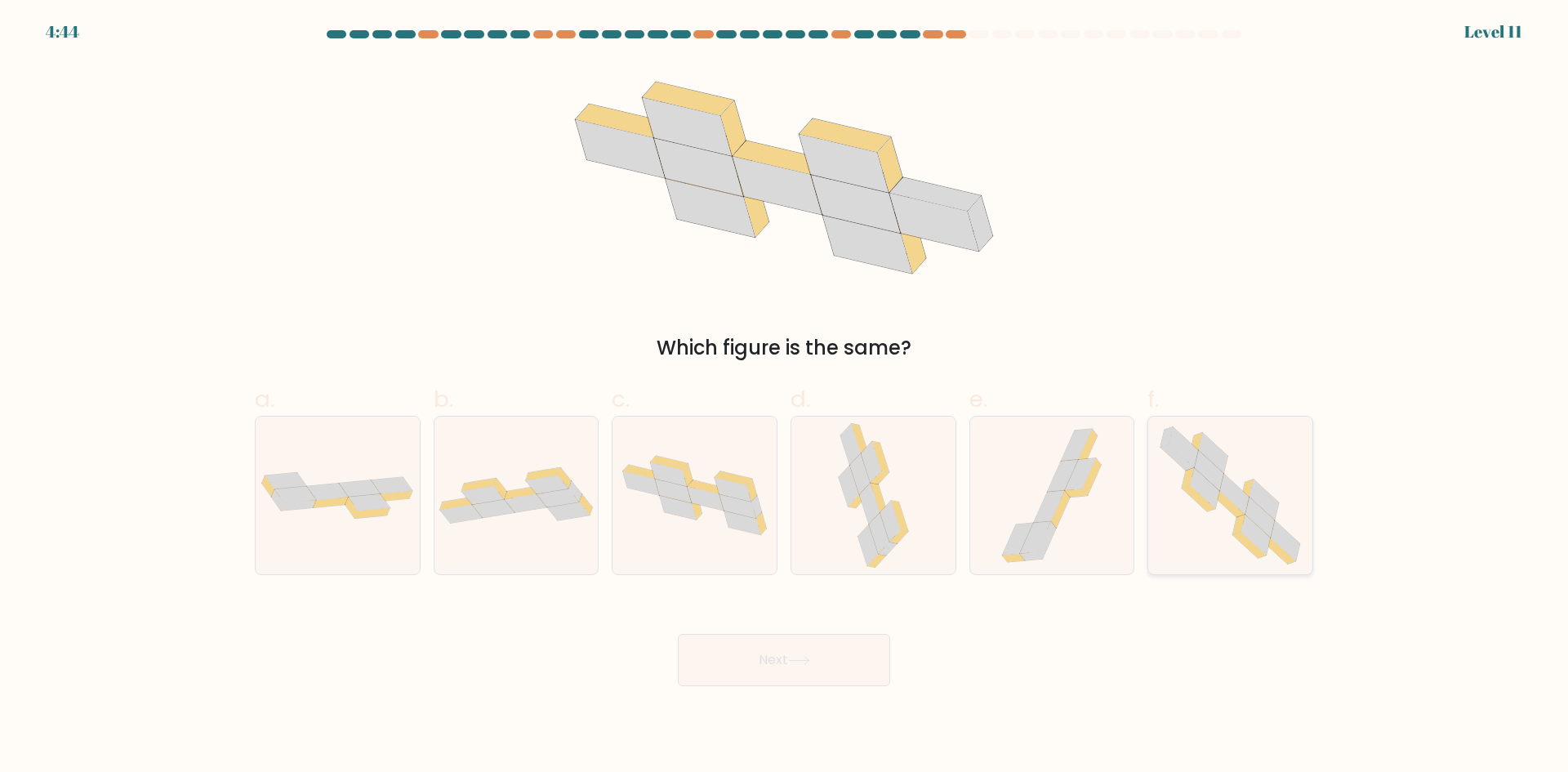
drag, startPoint x: 1254, startPoint y: 512, endPoint x: 1242, endPoint y: 519, distance: 13.9
click at [1254, 513] on icon at bounding box center [1260, 516] width 29 height 40
click at [784, 397] on input "f." at bounding box center [784, 391] width 1 height 11
radio input "true"
click at [858, 641] on button "Next" at bounding box center [784, 660] width 212 height 52
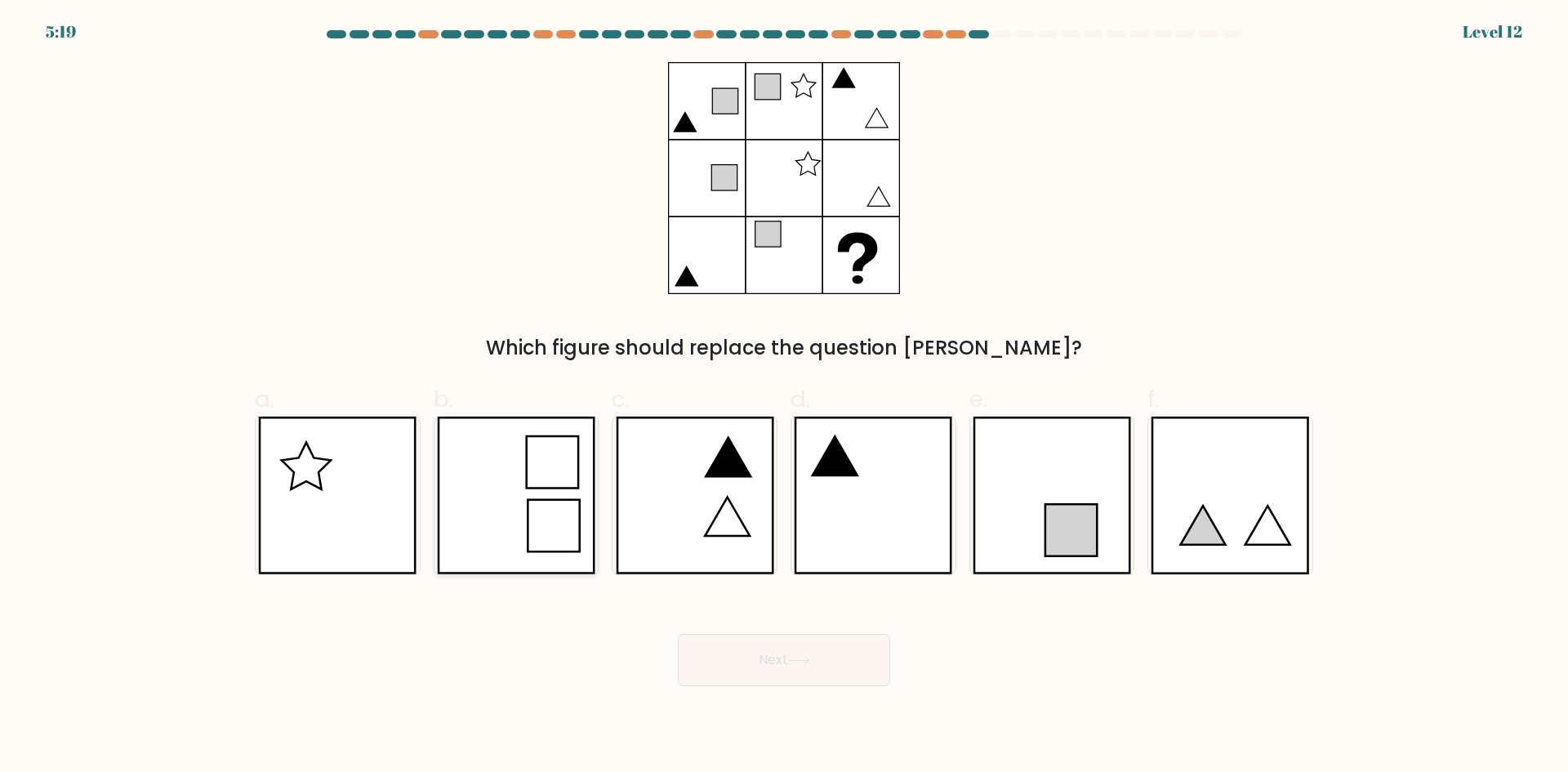
drag, startPoint x: 349, startPoint y: 512, endPoint x: 477, endPoint y: 556, distance: 135.4
click at [360, 513] on icon at bounding box center [337, 495] width 159 height 158
click at [784, 397] on input "a." at bounding box center [784, 391] width 1 height 11
radio input "true"
click at [753, 657] on button "Next" at bounding box center [784, 660] width 212 height 52
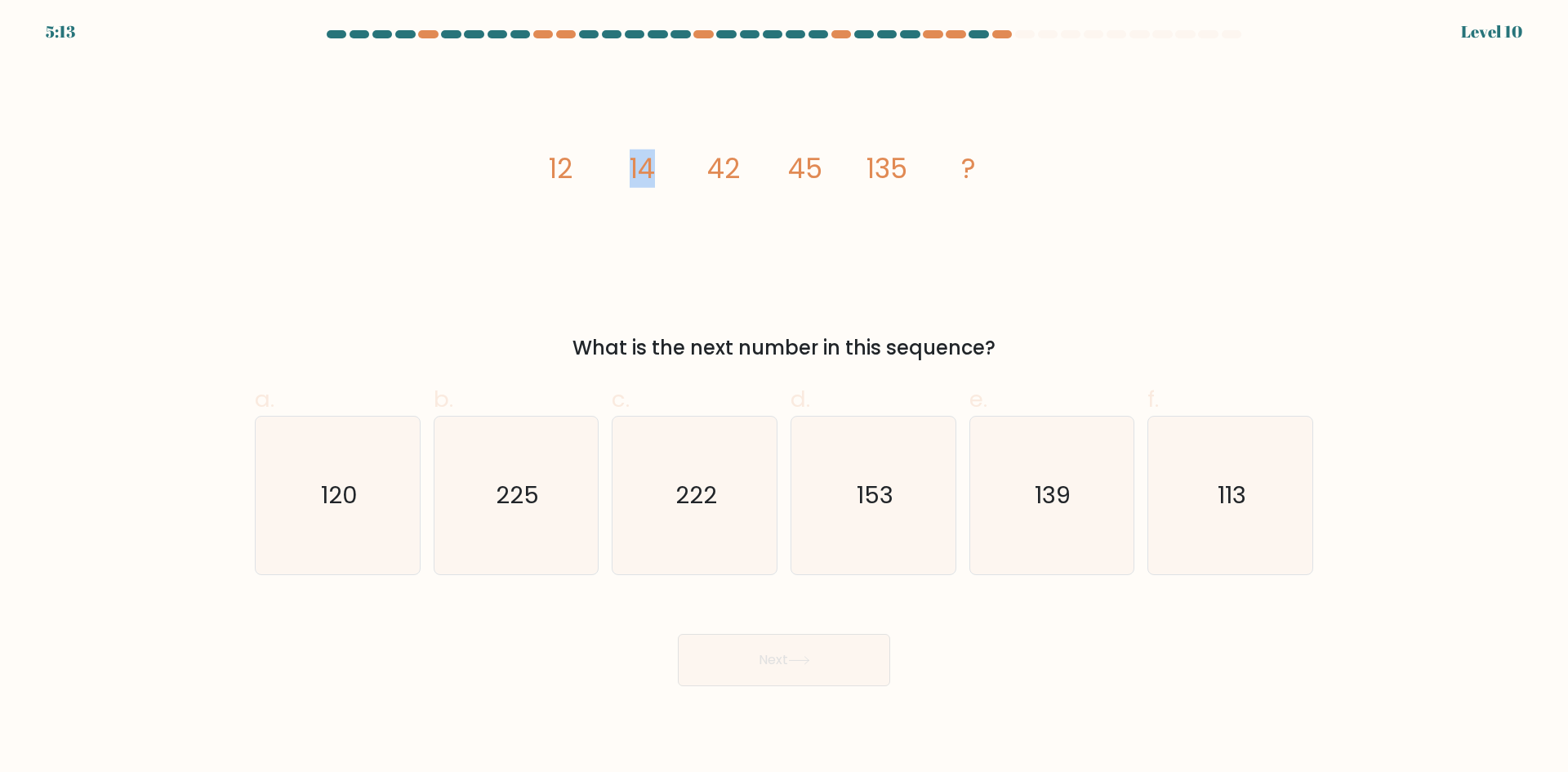
drag, startPoint x: 631, startPoint y: 162, endPoint x: 728, endPoint y: 177, distance: 98.2
click at [726, 177] on g "12 14 42 45 135 ?" at bounding box center [763, 169] width 428 height 39
drag, startPoint x: 735, startPoint y: 163, endPoint x: 700, endPoint y: 164, distance: 35.0
click at [700, 164] on icon "image/svg+xml 12 14 42 45 135 ?" at bounding box center [784, 178] width 490 height 232
click at [642, 521] on icon "222" at bounding box center [694, 495] width 158 height 158
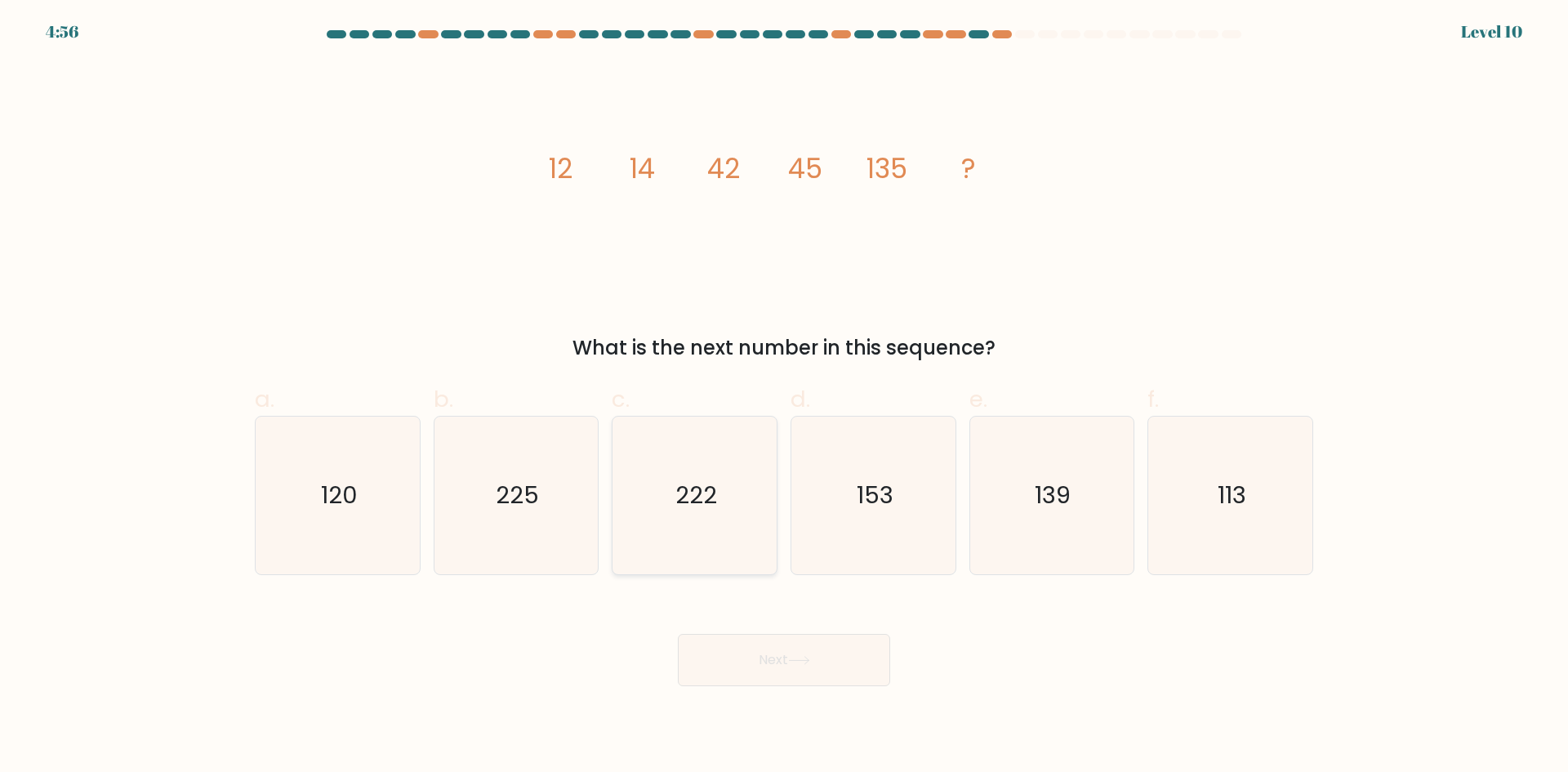
click at [784, 397] on input "c. 222" at bounding box center [784, 391] width 1 height 11
radio input "true"
click at [845, 672] on button "Next" at bounding box center [784, 660] width 212 height 52
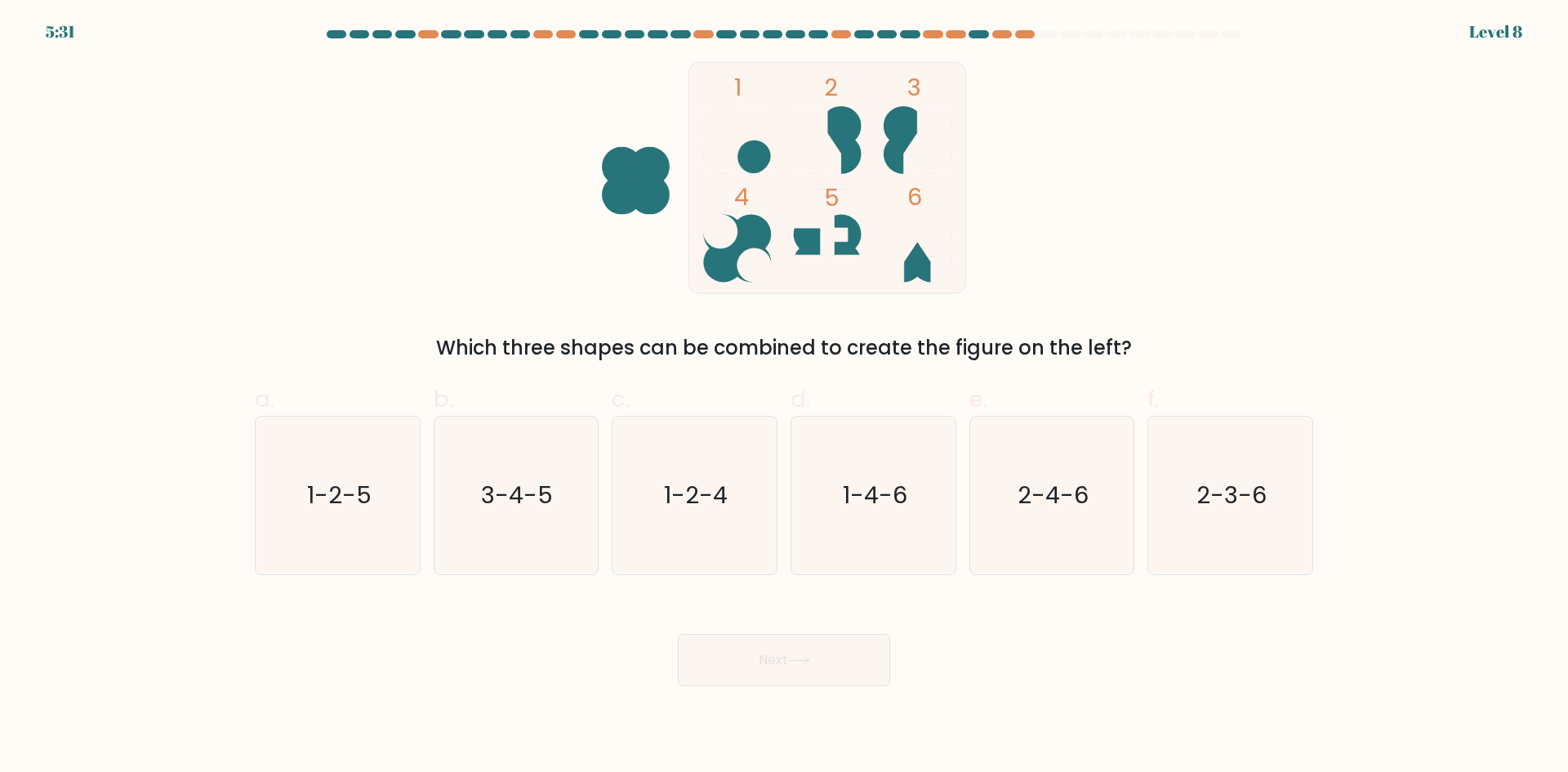
drag, startPoint x: 617, startPoint y: 360, endPoint x: 1053, endPoint y: 343, distance: 436.3
click at [1053, 343] on div "1 2 3 4 5 6 Which three shapes can be combined to create the figure on the left?" at bounding box center [784, 212] width 1078 height 300
click at [1015, 370] on div "a. 1-2-5 b. 3-4-5 c. 1-2-4 d. 1-4-6" at bounding box center [784, 472] width 1071 height 206
drag, startPoint x: 361, startPoint y: 489, endPoint x: 410, endPoint y: 514, distance: 55.0
click at [362, 490] on text "1-2-5" at bounding box center [339, 495] width 65 height 33
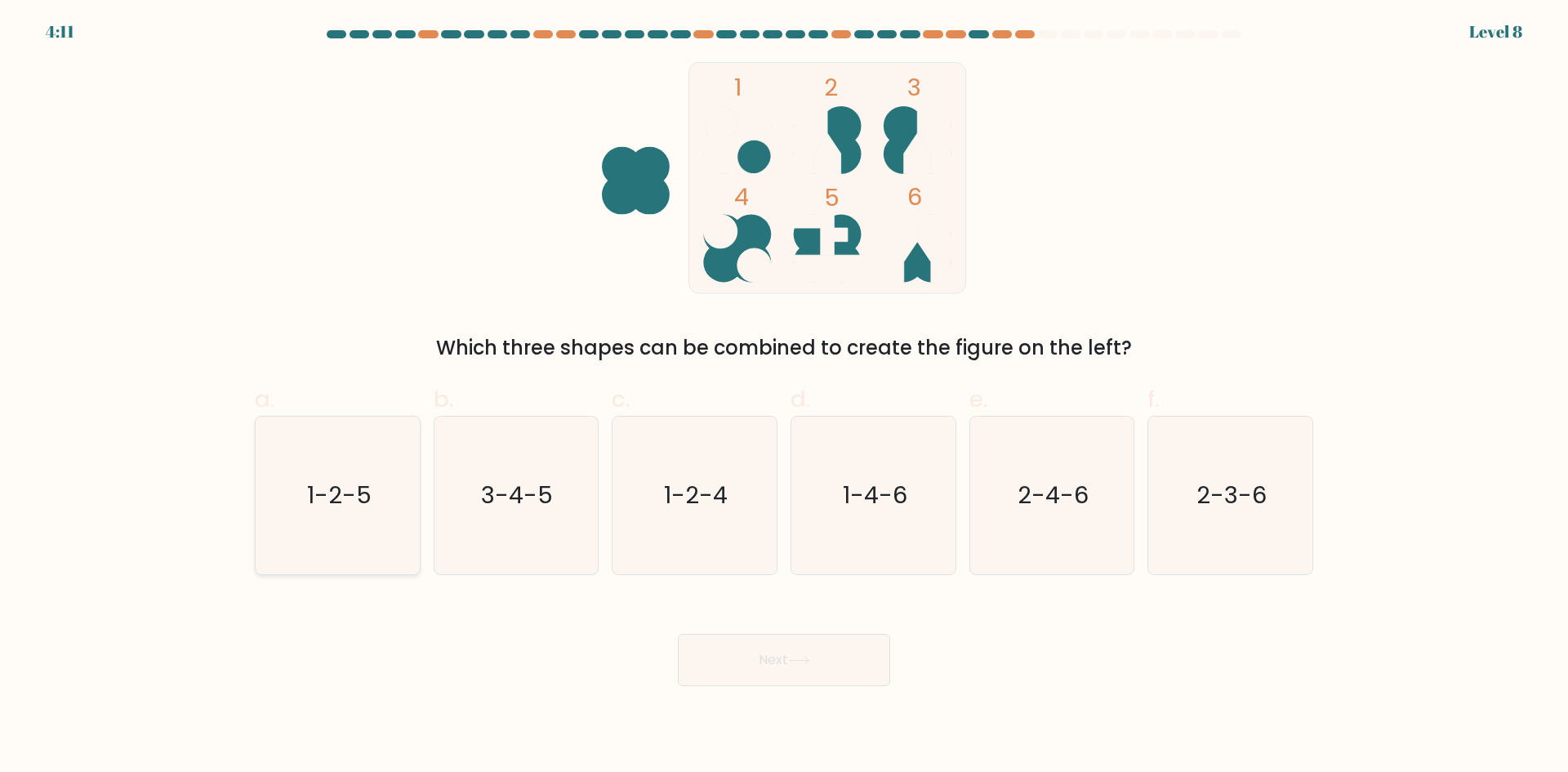
click at [784, 397] on input "a. 1-2-5" at bounding box center [784, 391] width 1 height 11
radio input "true"
click at [755, 654] on button "Next" at bounding box center [784, 660] width 212 height 52
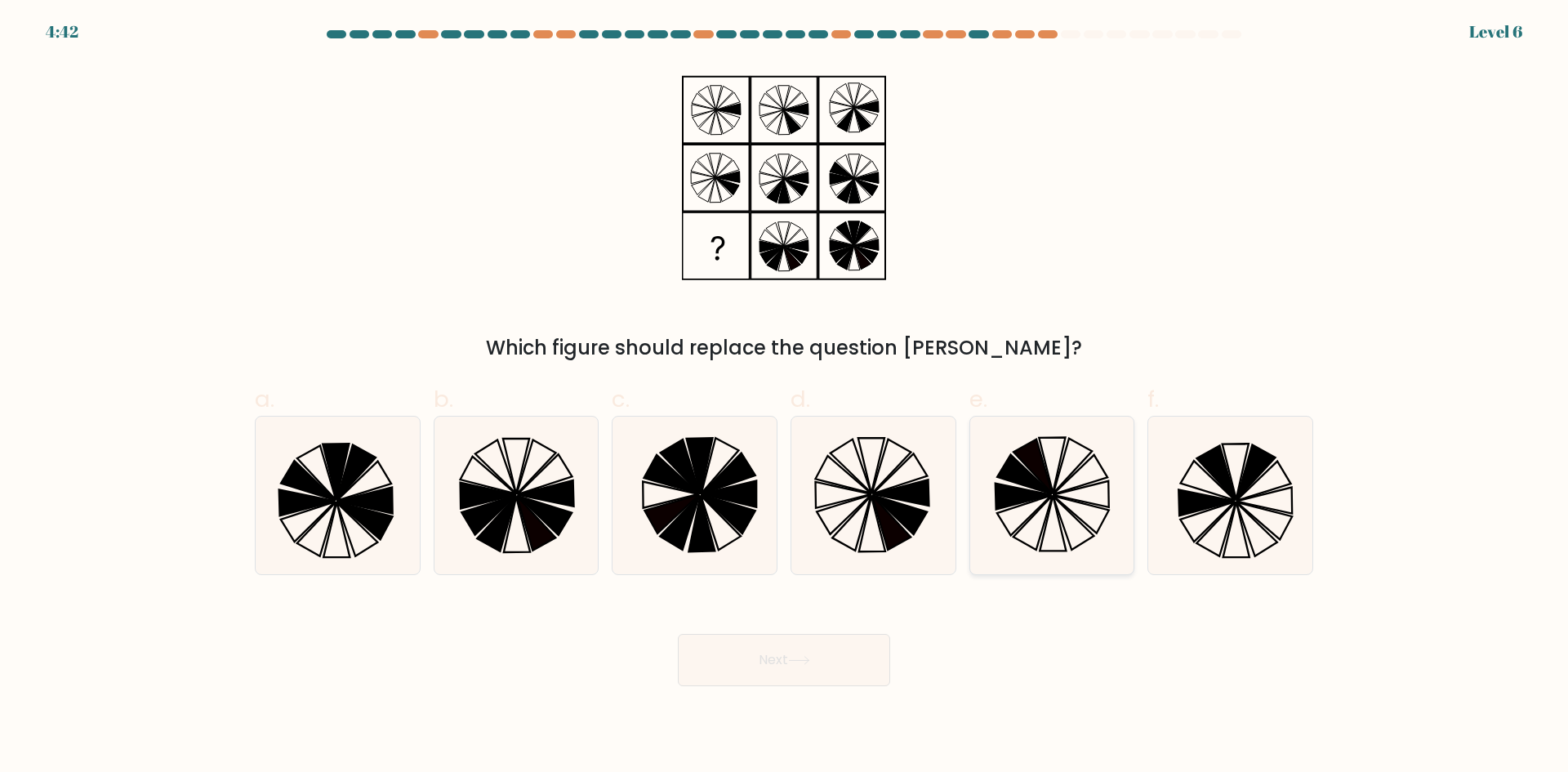
drag, startPoint x: 1056, startPoint y: 479, endPoint x: 1008, endPoint y: 509, distance: 56.6
click at [1054, 479] on icon at bounding box center [1051, 495] width 158 height 158
click at [784, 397] on input "e." at bounding box center [784, 391] width 1 height 11
radio input "true"
click at [762, 646] on button "Next" at bounding box center [784, 660] width 212 height 52
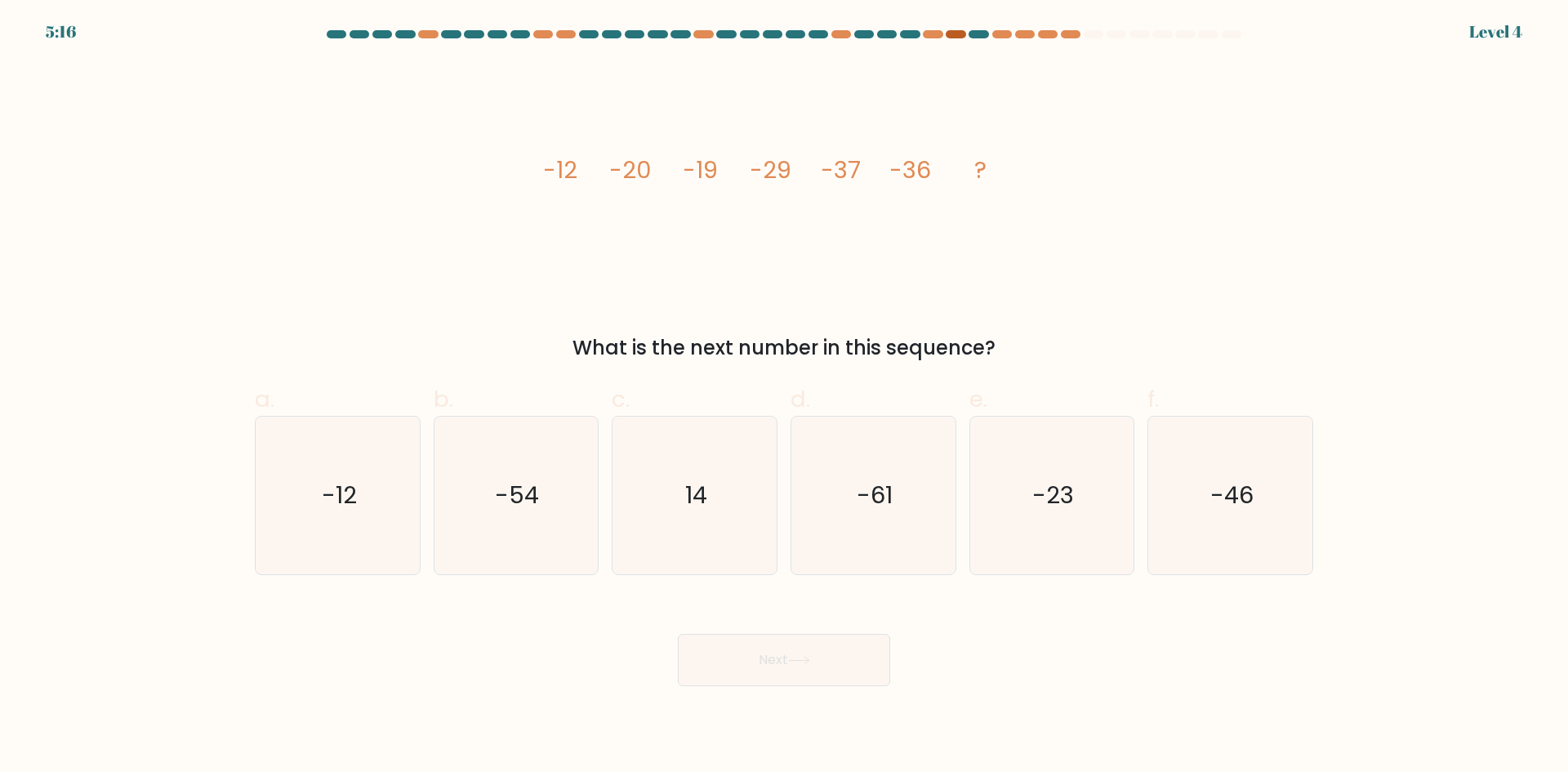
click at [958, 31] on div at bounding box center [956, 34] width 19 height 8
drag, startPoint x: 1042, startPoint y: 562, endPoint x: 1012, endPoint y: 580, distance: 35.0
click at [1038, 563] on icon "-23" at bounding box center [1051, 495] width 158 height 158
click at [864, 645] on button "Next" at bounding box center [784, 660] width 212 height 52
click at [1028, 572] on icon "-23" at bounding box center [1051, 495] width 158 height 158
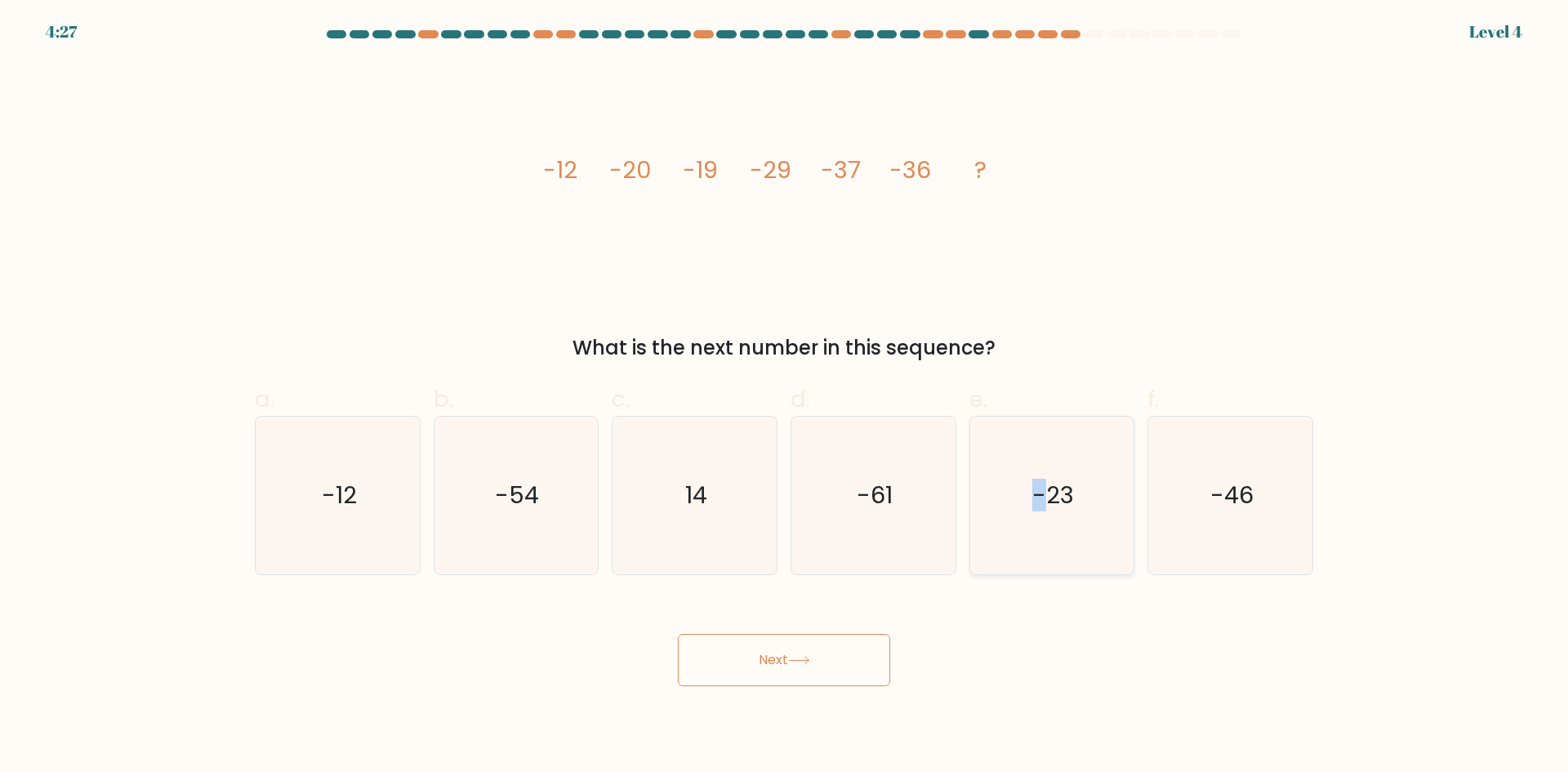
click at [784, 397] on input "e. -23" at bounding box center [784, 391] width 1 height 11
radio input "true"
click at [748, 669] on button "Next" at bounding box center [784, 660] width 212 height 52
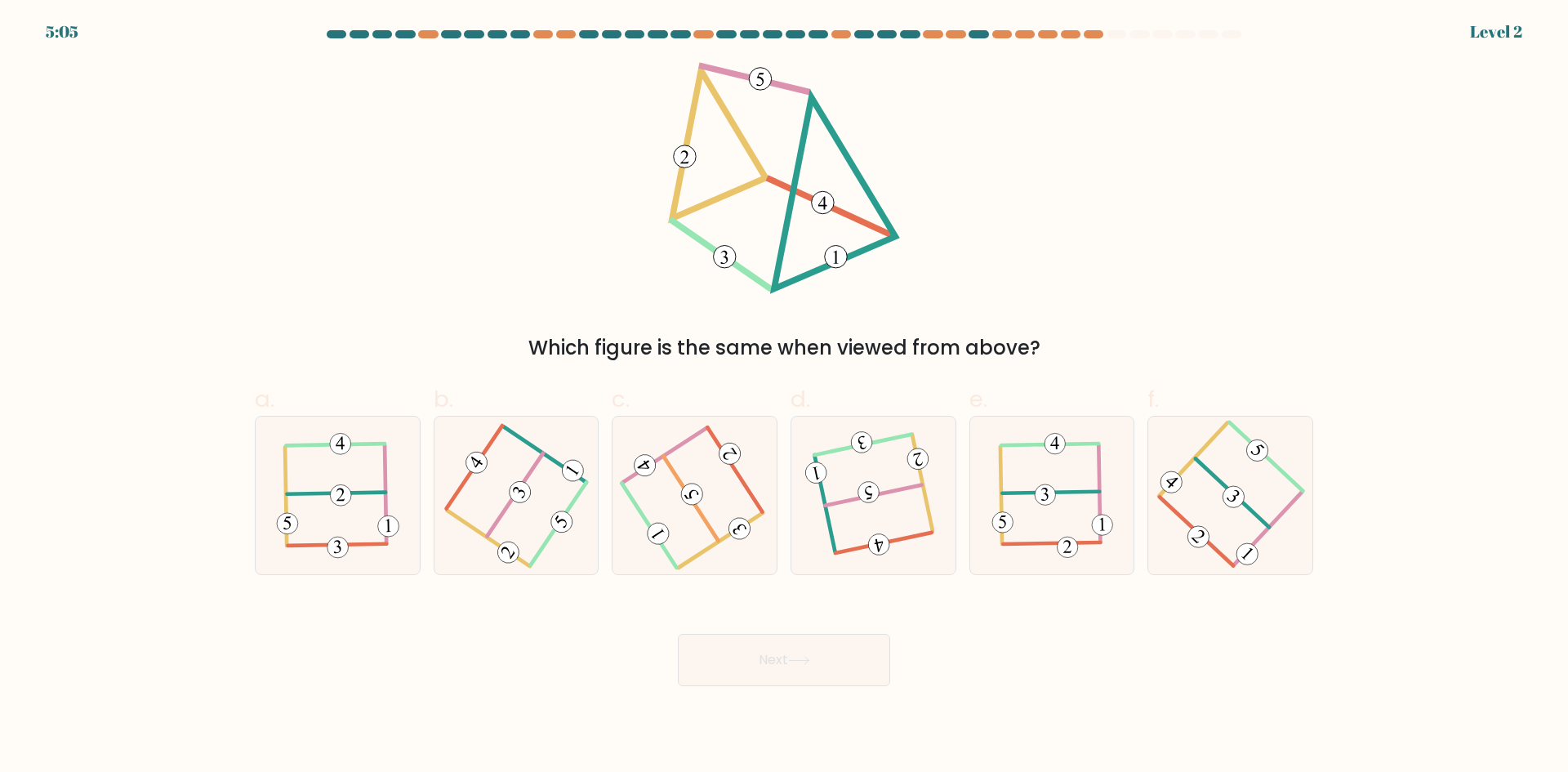
drag, startPoint x: 843, startPoint y: 37, endPoint x: 830, endPoint y: 31, distance: 14.3
click at [830, 31] on form at bounding box center [784, 357] width 1568 height 656
click at [800, 489] on div at bounding box center [873, 495] width 166 height 159
click at [784, 397] on input "d." at bounding box center [784, 391] width 1 height 11
radio input "true"
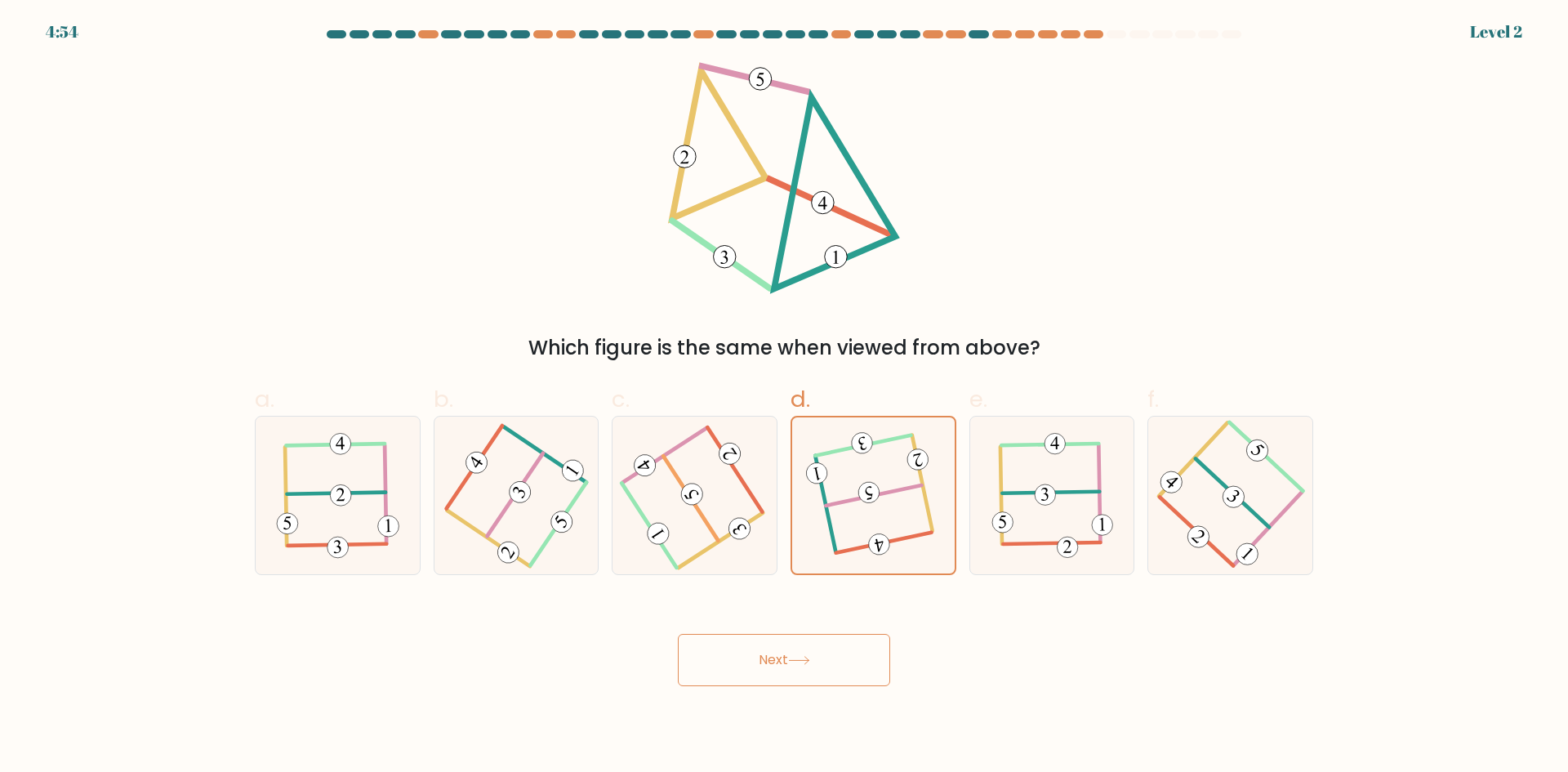
click at [769, 649] on button "Next" at bounding box center [784, 660] width 212 height 52
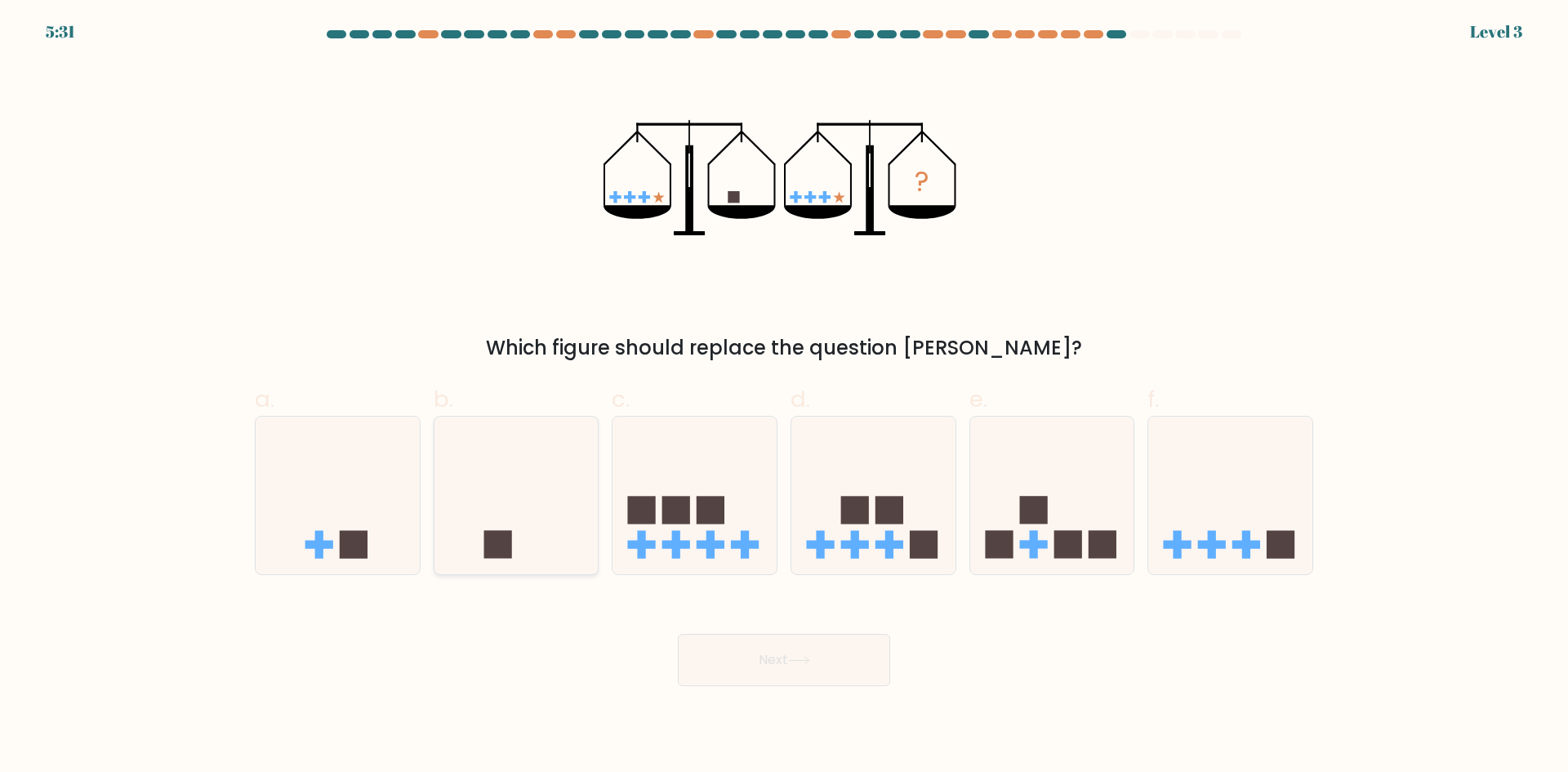
click at [569, 503] on icon at bounding box center [517, 495] width 165 height 136
click at [784, 397] on input "b." at bounding box center [784, 391] width 1 height 11
radio input "true"
click at [820, 638] on button "Next" at bounding box center [784, 660] width 212 height 52
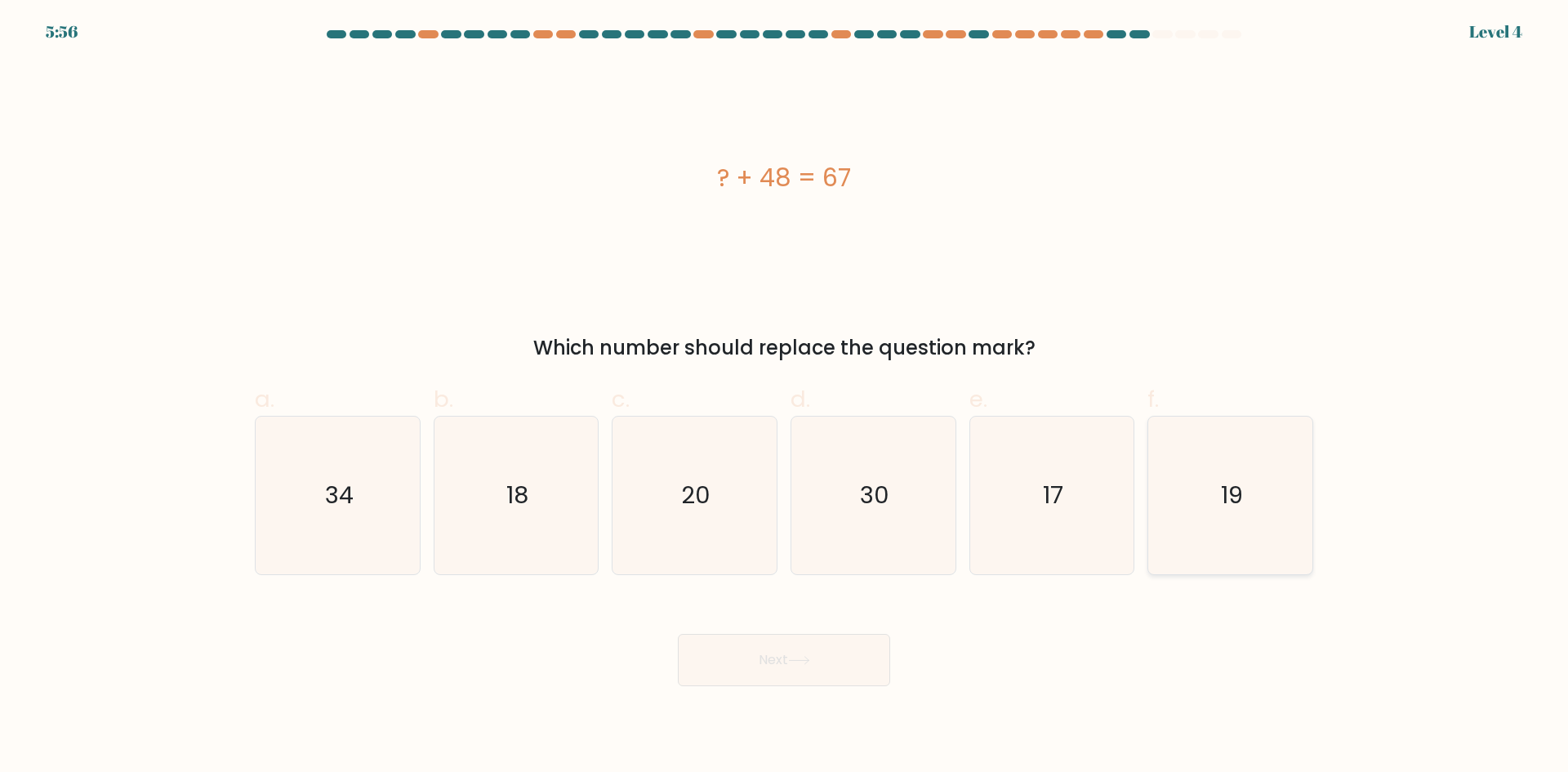
click at [1194, 519] on icon "19" at bounding box center [1230, 495] width 158 height 158
click at [784, 397] on input "f. 19" at bounding box center [784, 391] width 1 height 11
radio input "true"
click at [794, 644] on button "Next" at bounding box center [784, 660] width 212 height 52
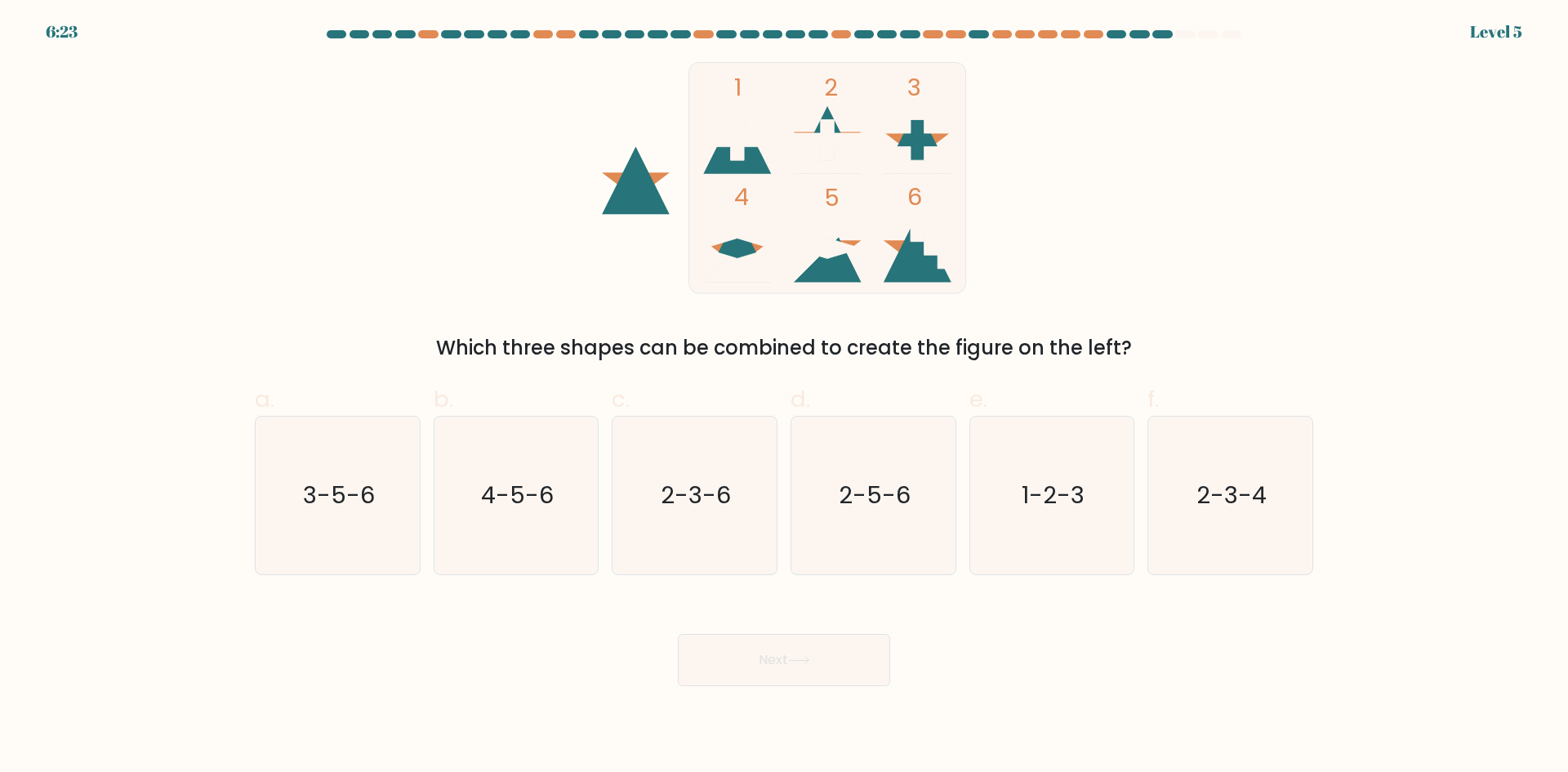
drag, startPoint x: 1063, startPoint y: 495, endPoint x: 974, endPoint y: 629, distance: 160.9
click at [1060, 503] on text "1-2-3" at bounding box center [1053, 495] width 63 height 33
click at [784, 397] on input "e. 1-2-3" at bounding box center [784, 391] width 1 height 11
radio input "true"
click at [821, 648] on button "Next" at bounding box center [784, 660] width 212 height 52
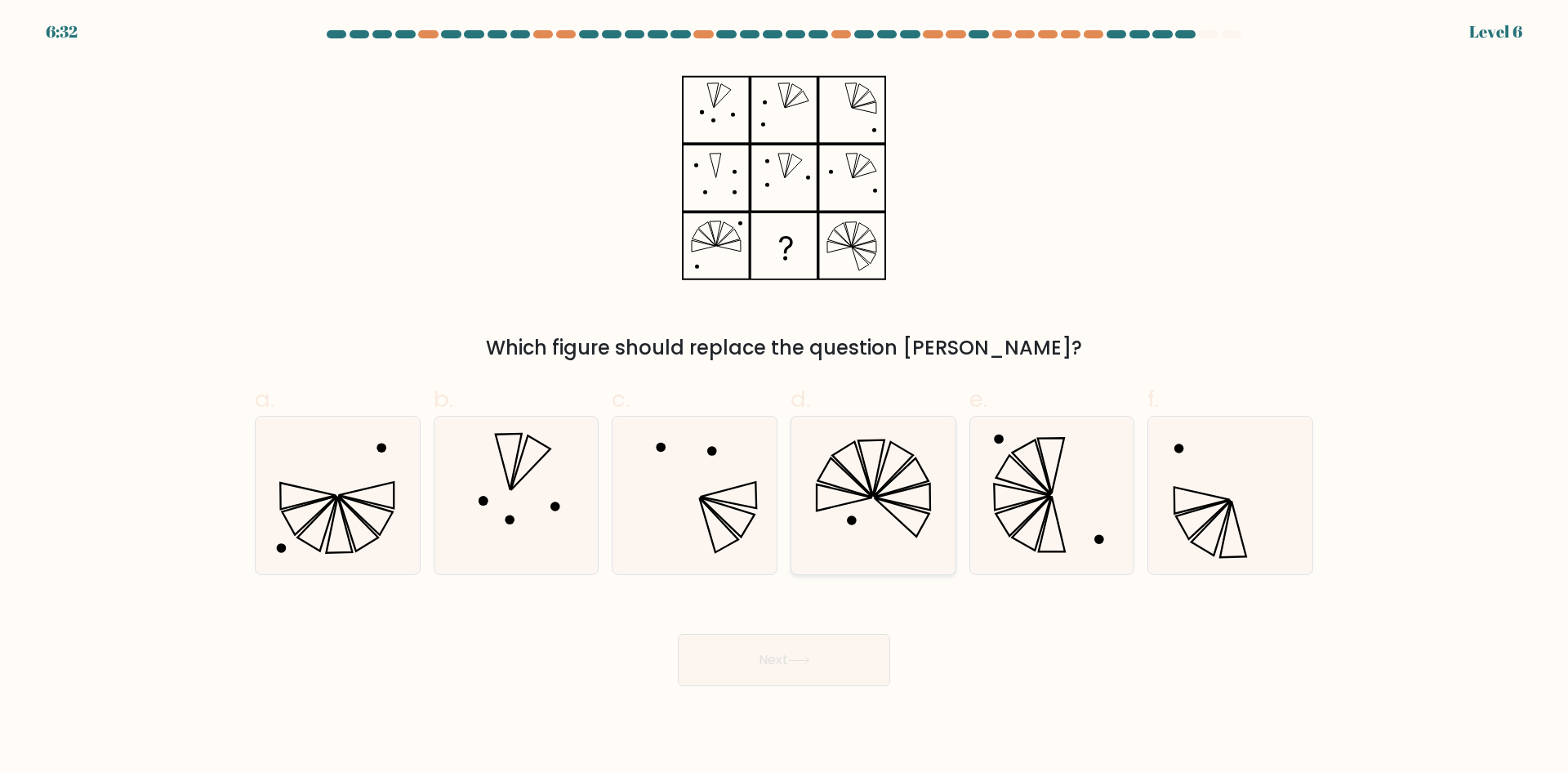
click at [905, 493] on icon at bounding box center [874, 495] width 158 height 158
click at [784, 397] on input "d." at bounding box center [784, 391] width 1 height 11
radio input "true"
click at [777, 658] on button "Next" at bounding box center [784, 660] width 212 height 52
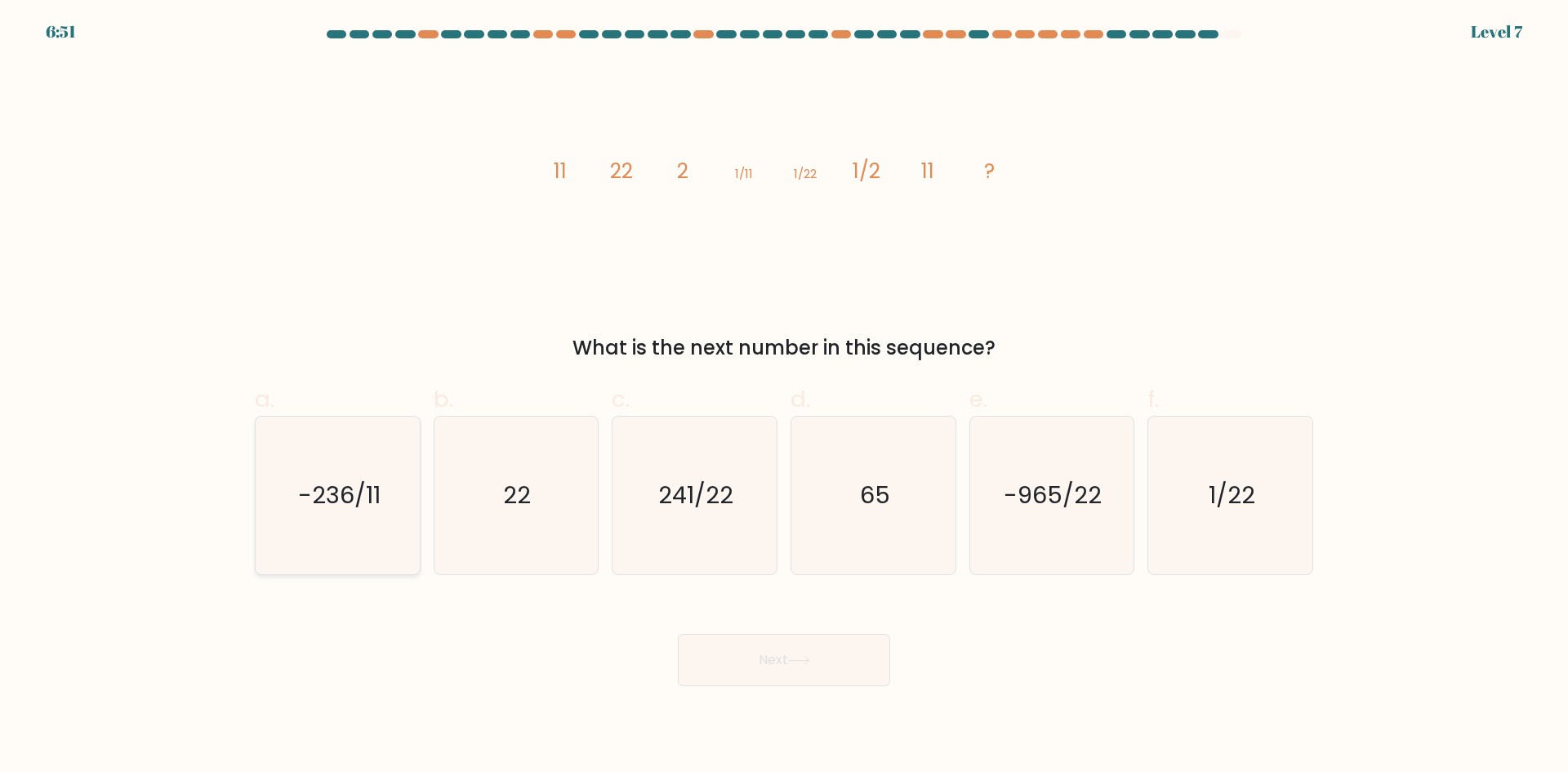
click at [368, 459] on icon "-236/11" at bounding box center [337, 495] width 158 height 158
click at [784, 397] on input "a. -236/11" at bounding box center [784, 391] width 1 height 11
radio input "true"
click at [766, 667] on button "Next" at bounding box center [784, 660] width 212 height 52
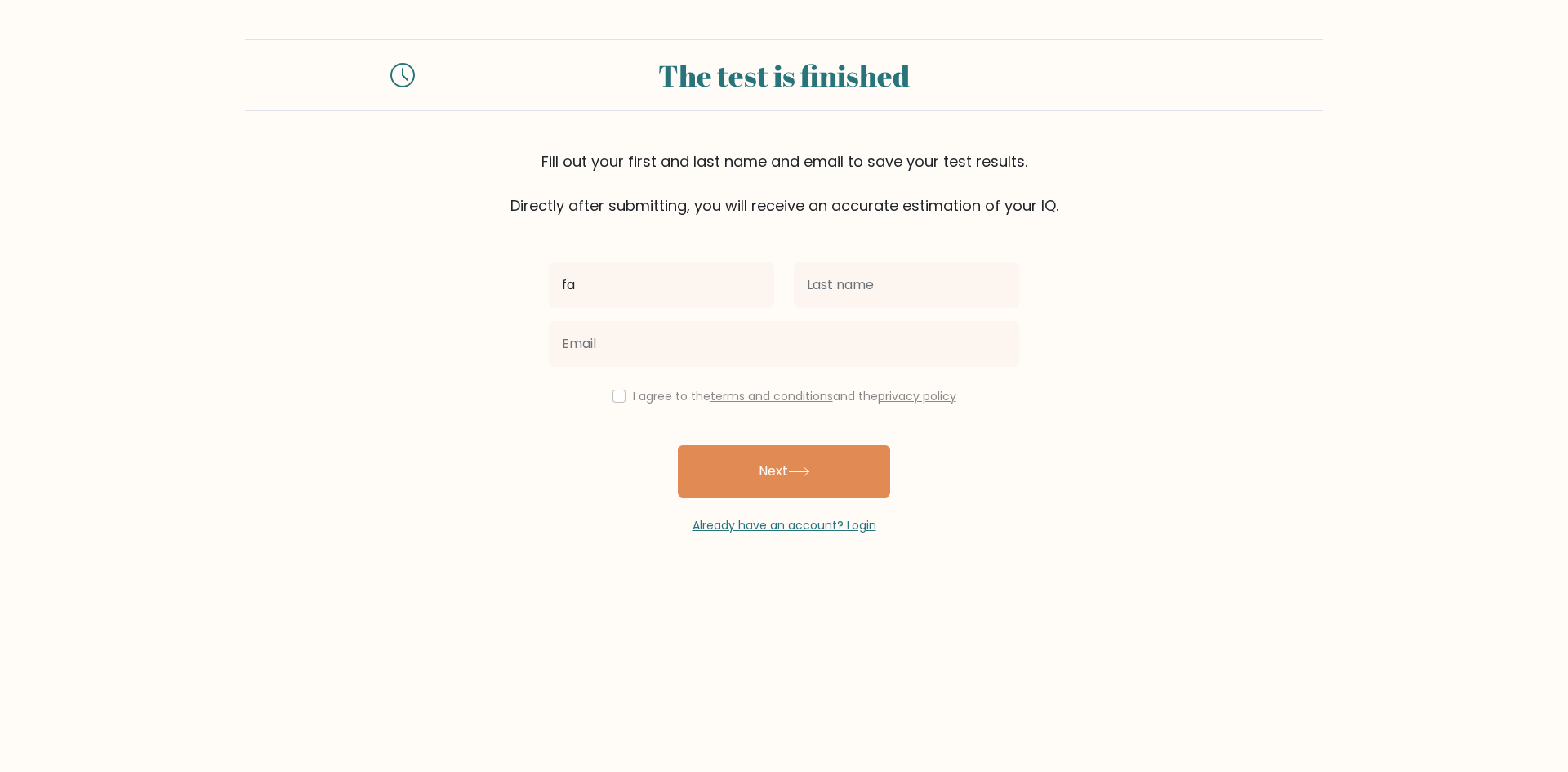
type input "f"
type input "[PERSON_NAME]"
click at [841, 293] on input "text" at bounding box center [907, 285] width 226 height 46
drag, startPoint x: 669, startPoint y: 284, endPoint x: 535, endPoint y: 304, distance: 135.5
click at [544, 301] on div "HART" at bounding box center [661, 285] width 245 height 59
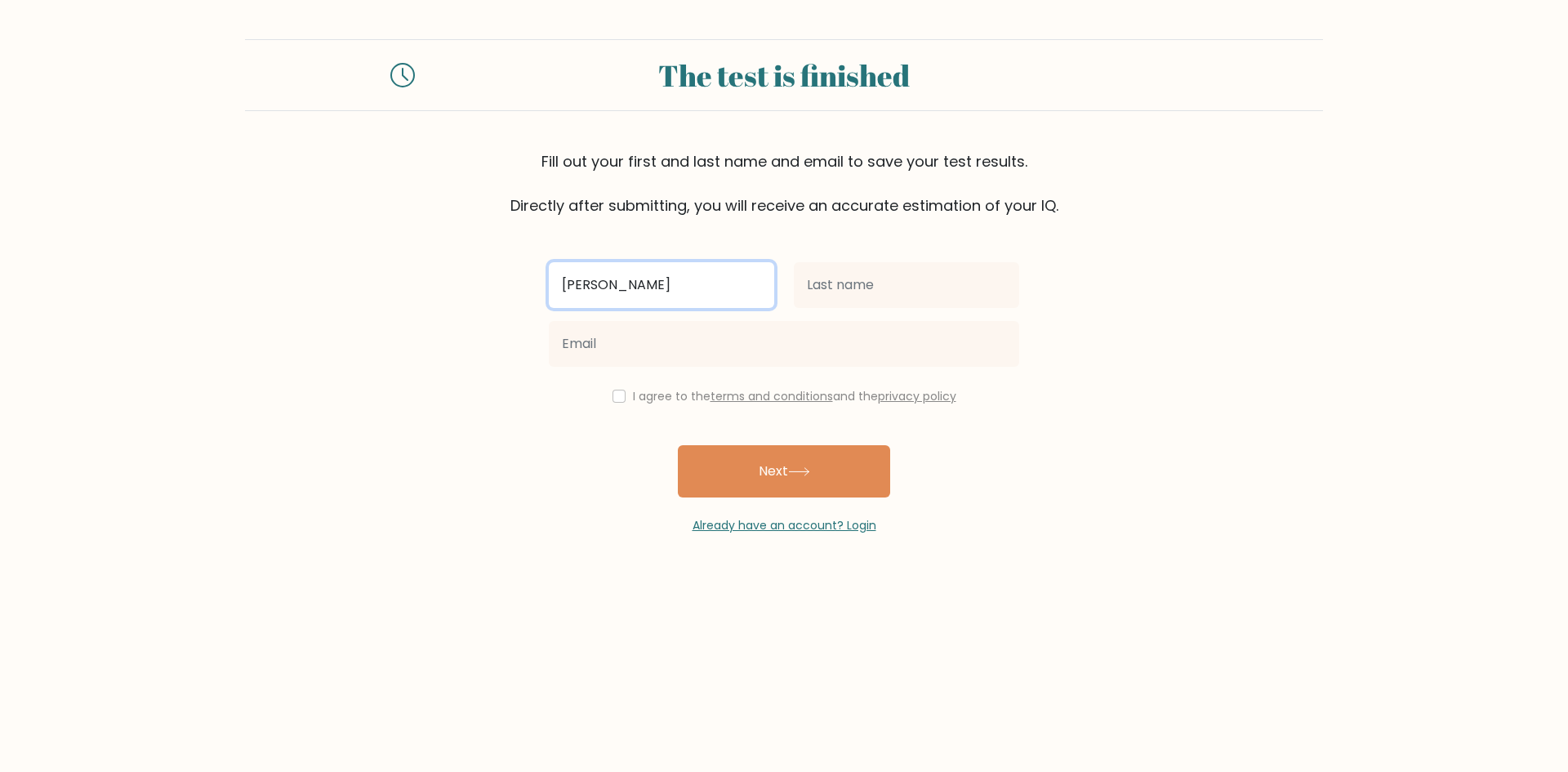
type input "HENRY"
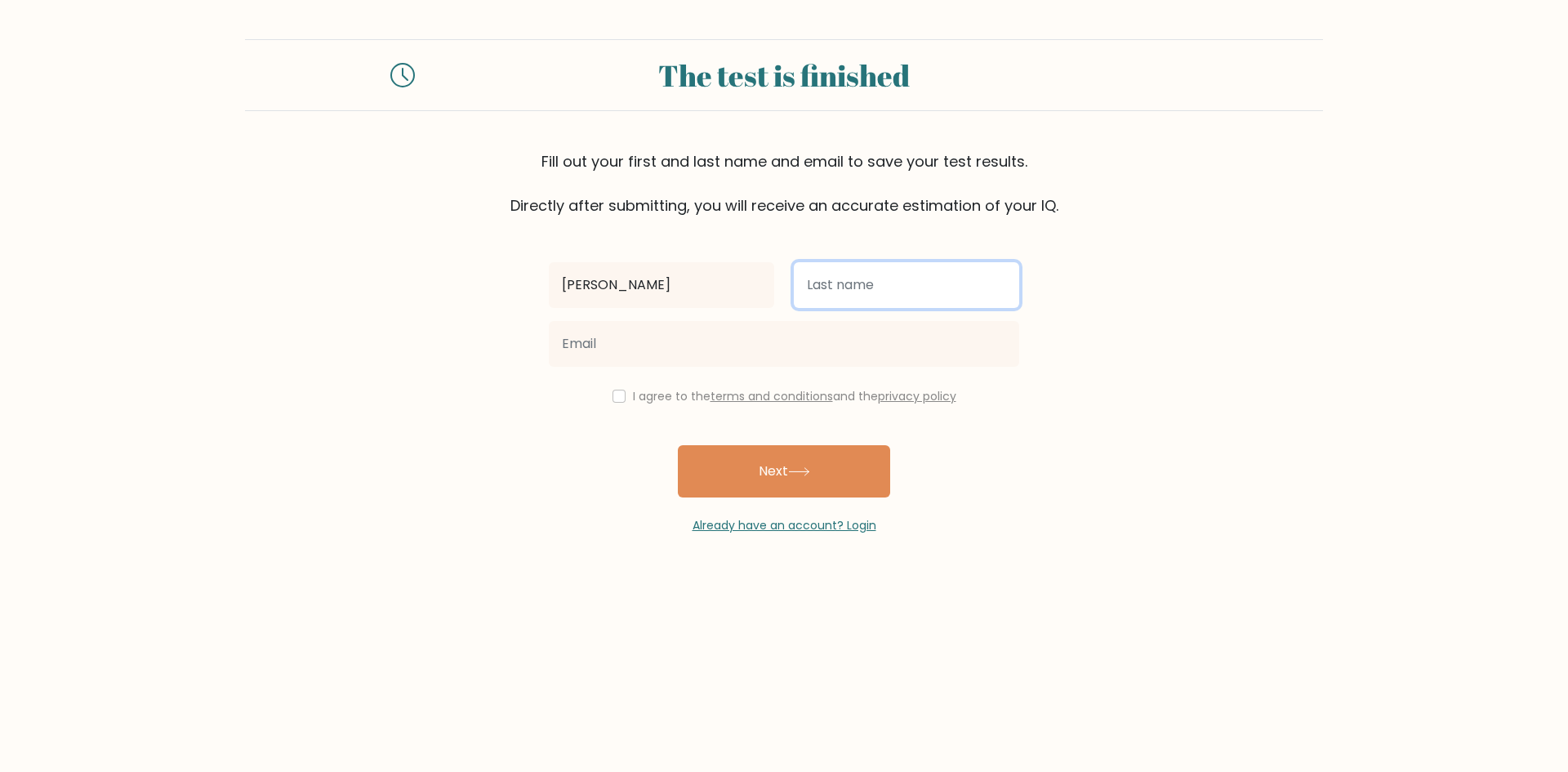
drag, startPoint x: 899, startPoint y: 293, endPoint x: 886, endPoint y: 294, distance: 13.0
click at [898, 293] on input "text" at bounding box center [907, 285] width 226 height 46
type input "HART"
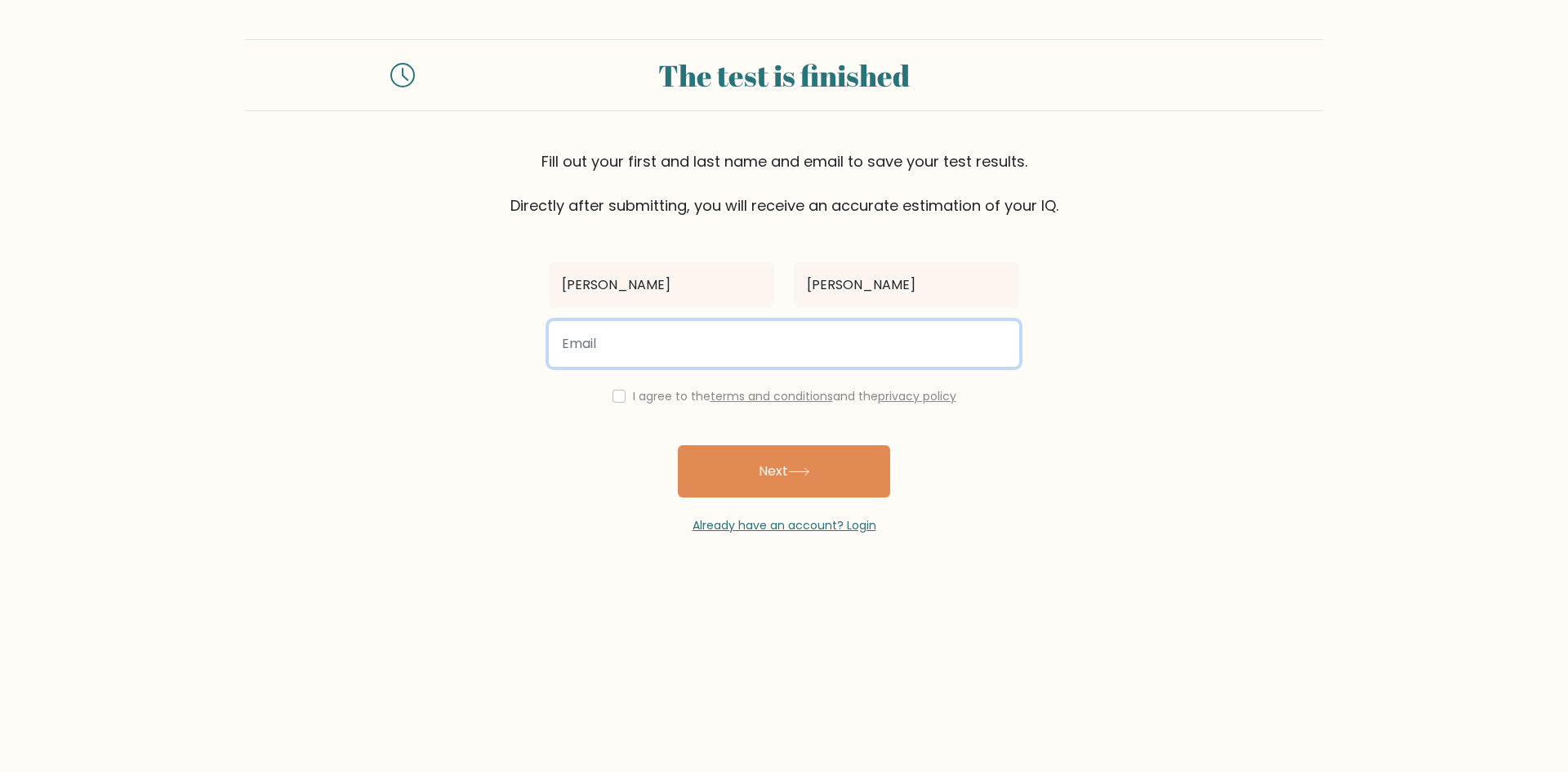
click at [846, 355] on input "email" at bounding box center [784, 343] width 471 height 46
type input "Z"
type input "zackhart2009@gmail.com"
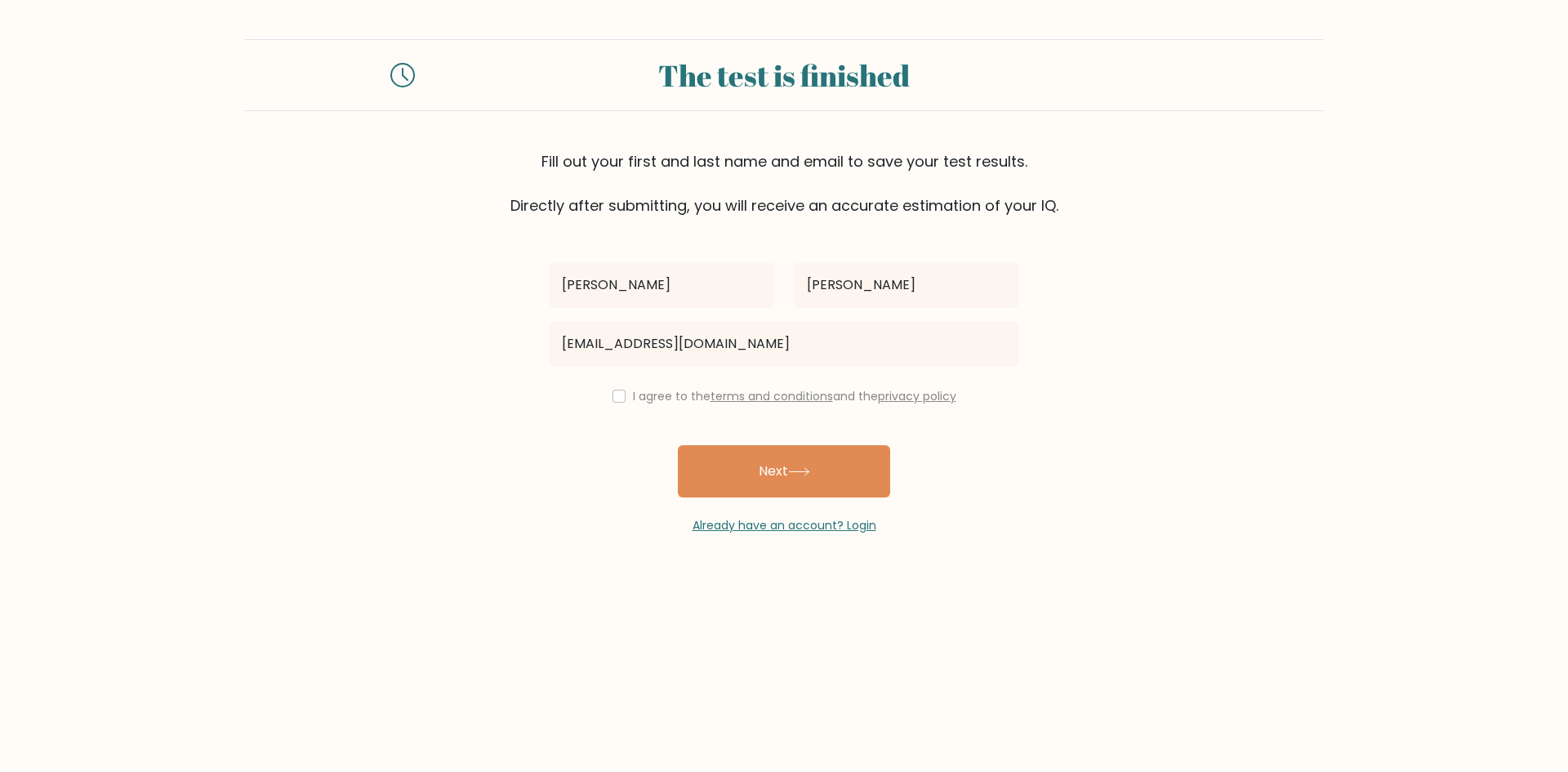
drag, startPoint x: 594, startPoint y: 406, endPoint x: 607, endPoint y: 406, distance: 13.0
click at [598, 406] on div "HENRY HART zackhart2009@gmail.com I agree to the terms and conditions and the p…" at bounding box center [784, 375] width 490 height 318
click at [626, 399] on div "I agree to the terms and conditions and the privacy policy" at bounding box center [784, 396] width 490 height 19
click at [613, 400] on input "checkbox" at bounding box center [619, 395] width 13 height 13
checkbox input "true"
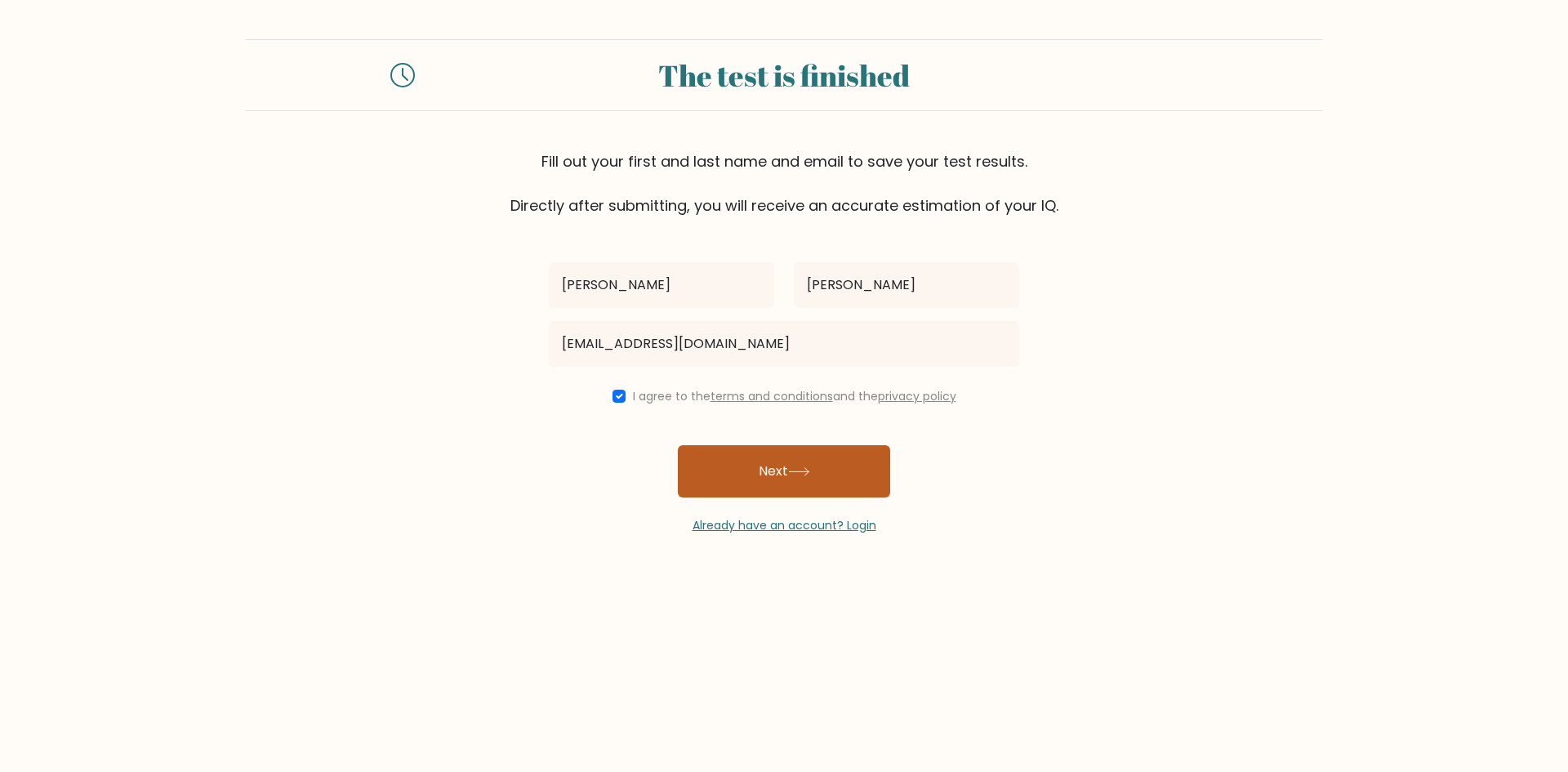
click at [740, 456] on button "Next" at bounding box center [784, 472] width 212 height 52
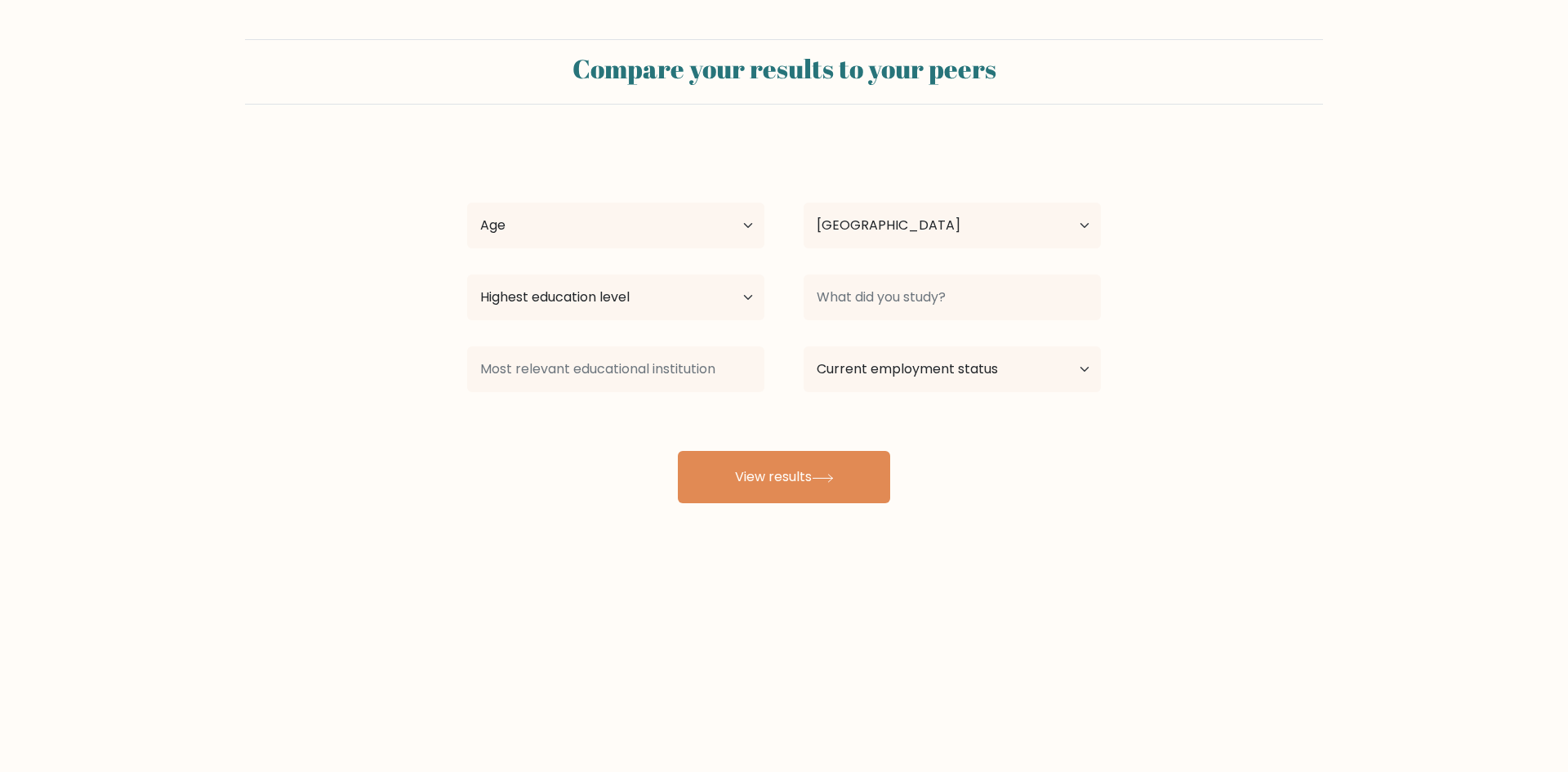
select select "GB"
click at [738, 227] on select "Age Under 18 years old 18-24 years old 25-34 years old 35-44 years old 45-54 ye…" at bounding box center [615, 225] width 297 height 46
select select "min_18"
click at [467, 202] on select "Age Under 18 years old 18-24 years old 25-34 years old 35-44 years old 45-54 ye…" at bounding box center [615, 225] width 297 height 46
click at [675, 304] on select "Highest education level No schooling Primary Lower Secondary Upper Secondary Oc…" at bounding box center [615, 296] width 297 height 46
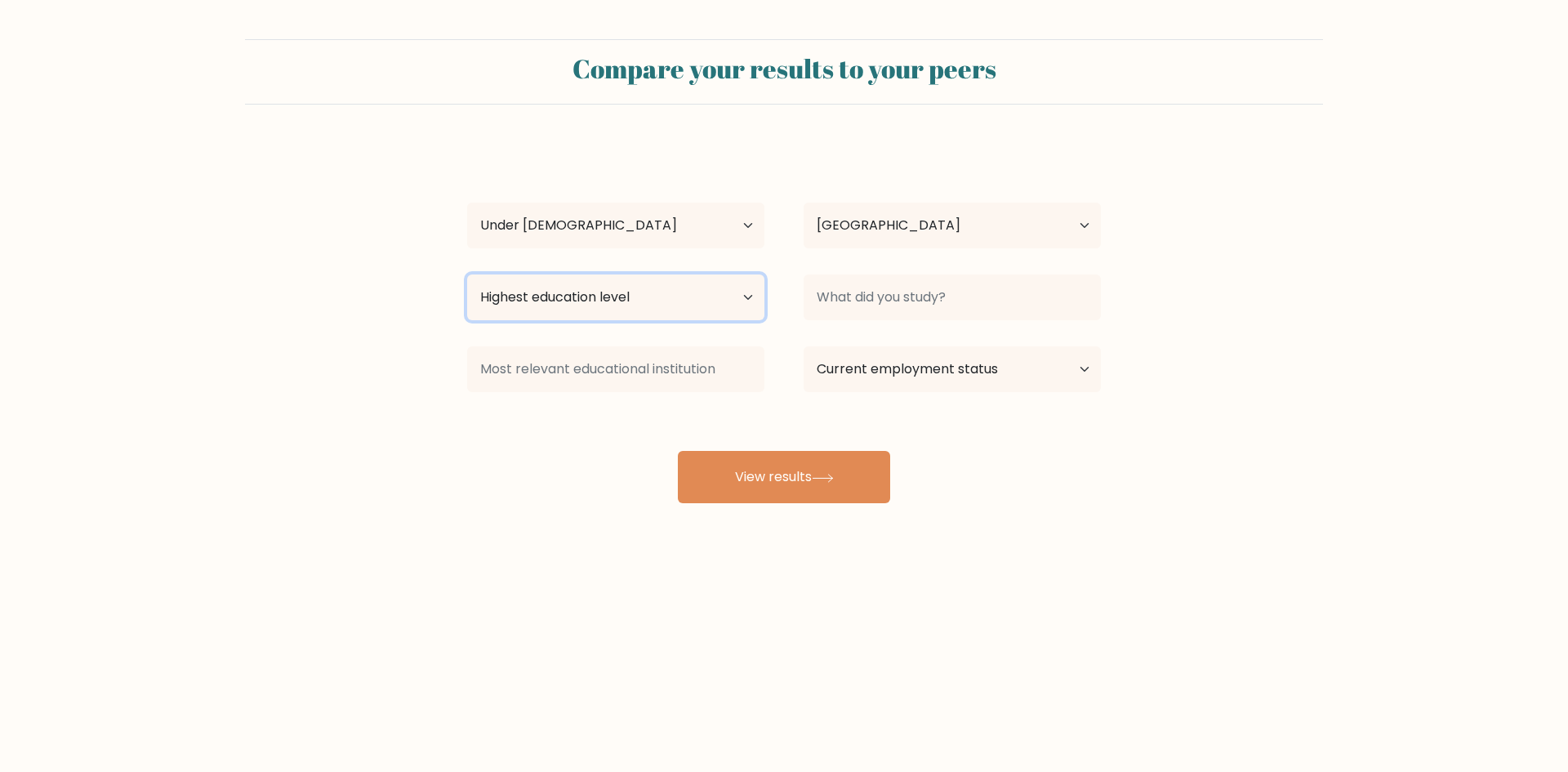
select select "upper_secondary"
click at [467, 274] on select "Highest education level No schooling Primary Lower Secondary Upper Secondary Oc…" at bounding box center [615, 296] width 297 height 46
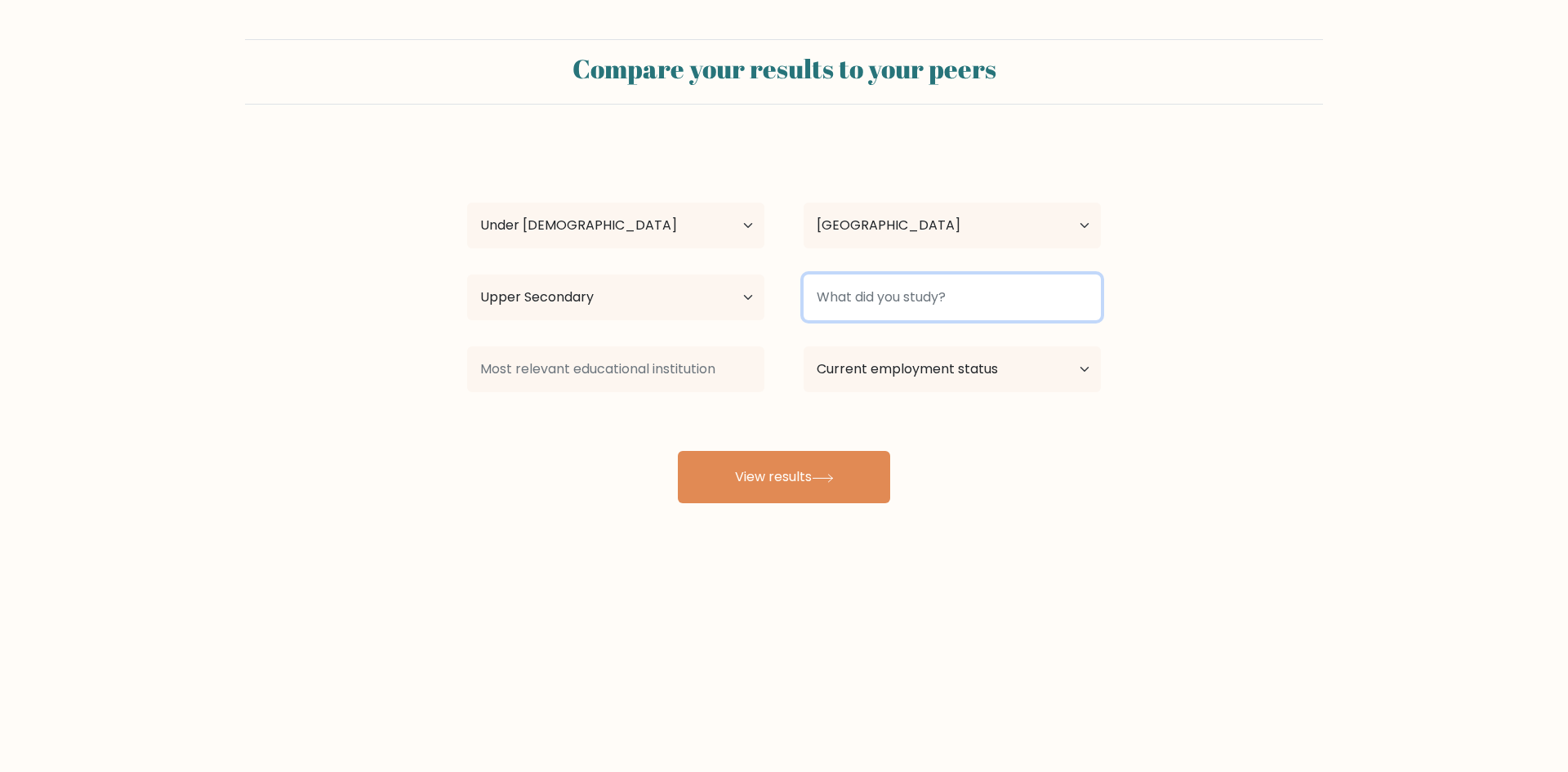
click at [917, 305] on input at bounding box center [952, 296] width 297 height 46
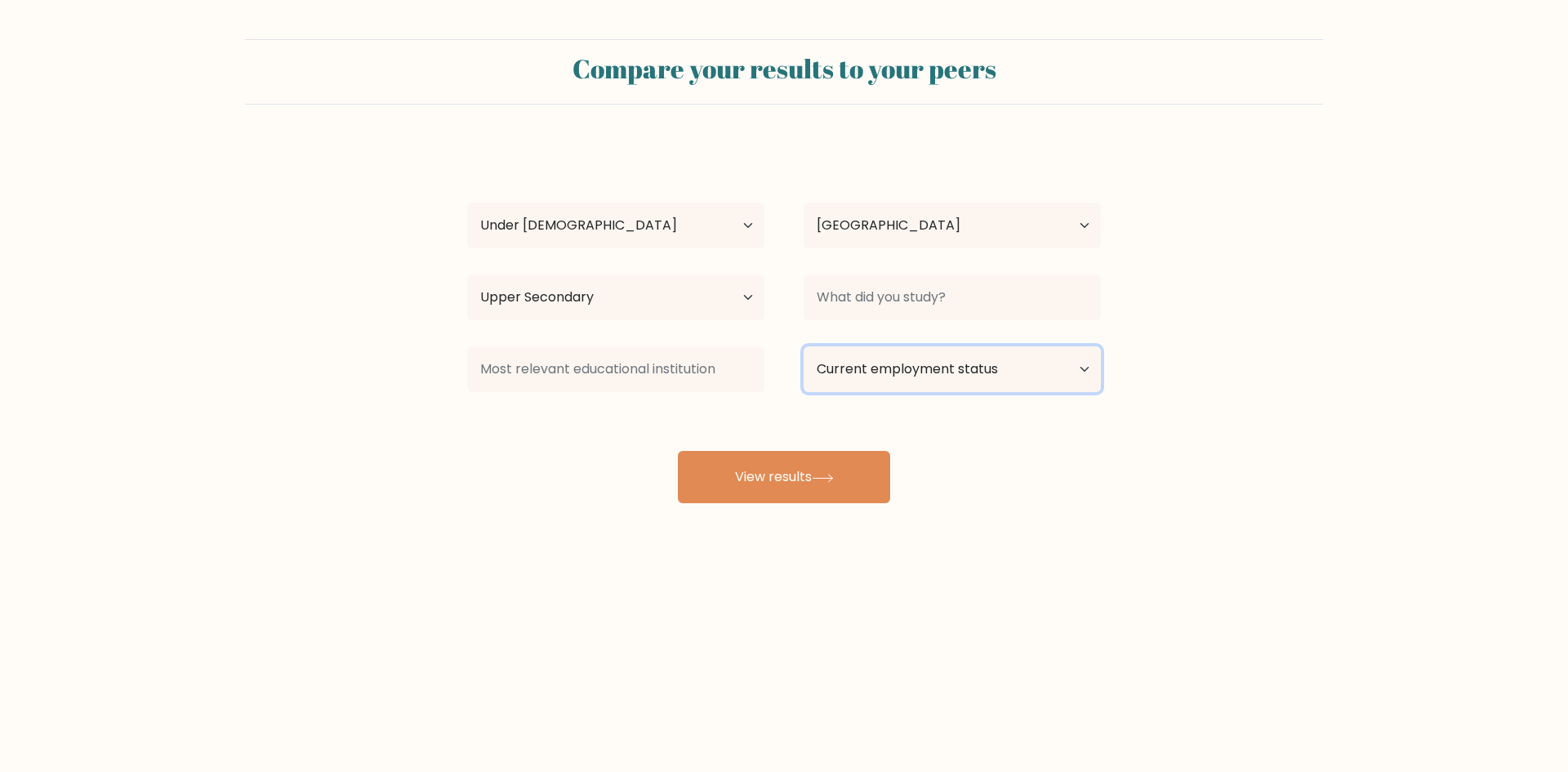
click at [928, 357] on select "Current employment status Employed Student Retired Other / prefer not to answer" at bounding box center [952, 369] width 297 height 46
select select "student"
click at [804, 347] on select "Current employment status Employed Student Retired Other / prefer not to answer" at bounding box center [952, 369] width 297 height 46
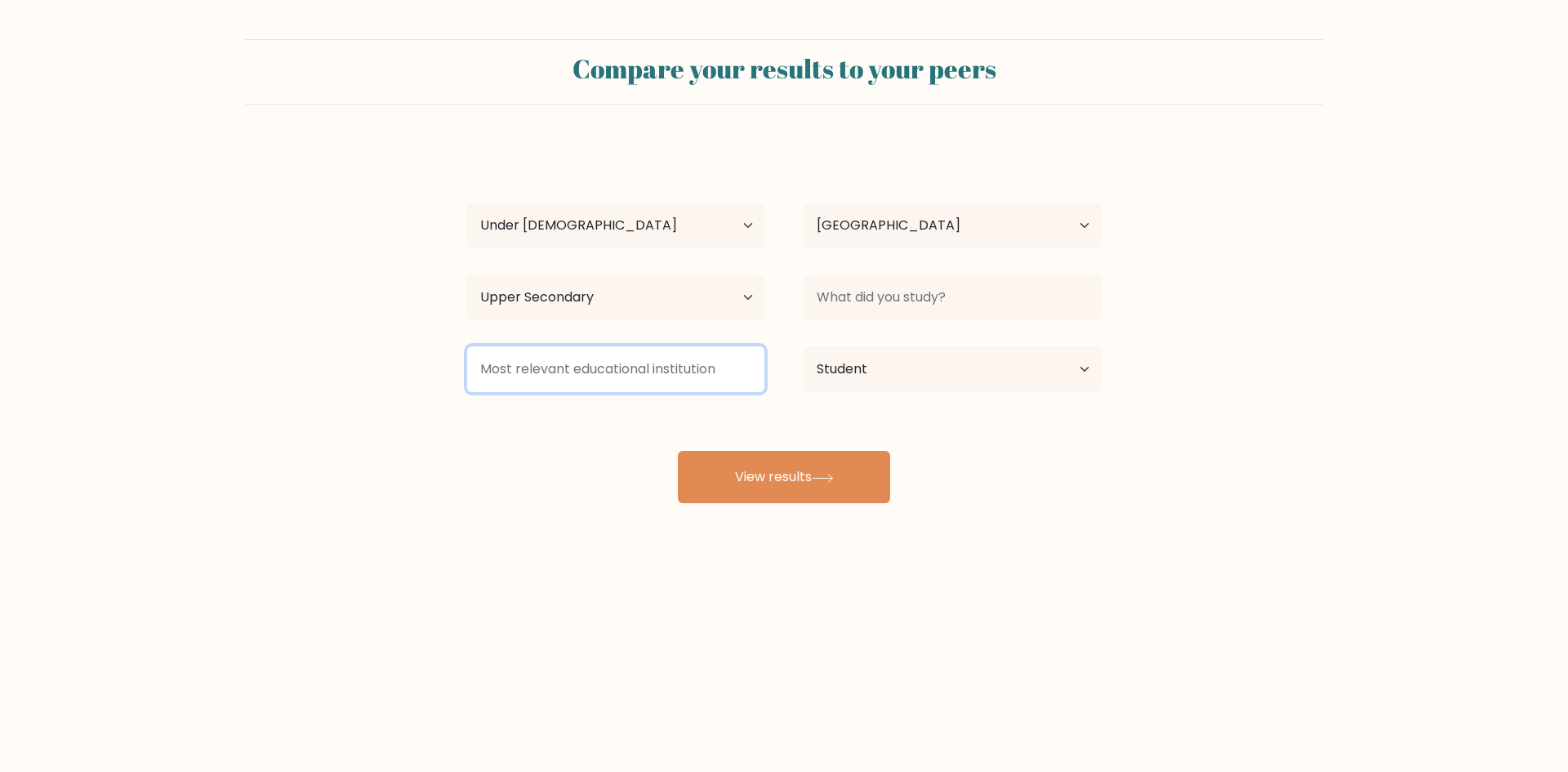
click at [717, 369] on input at bounding box center [615, 369] width 297 height 46
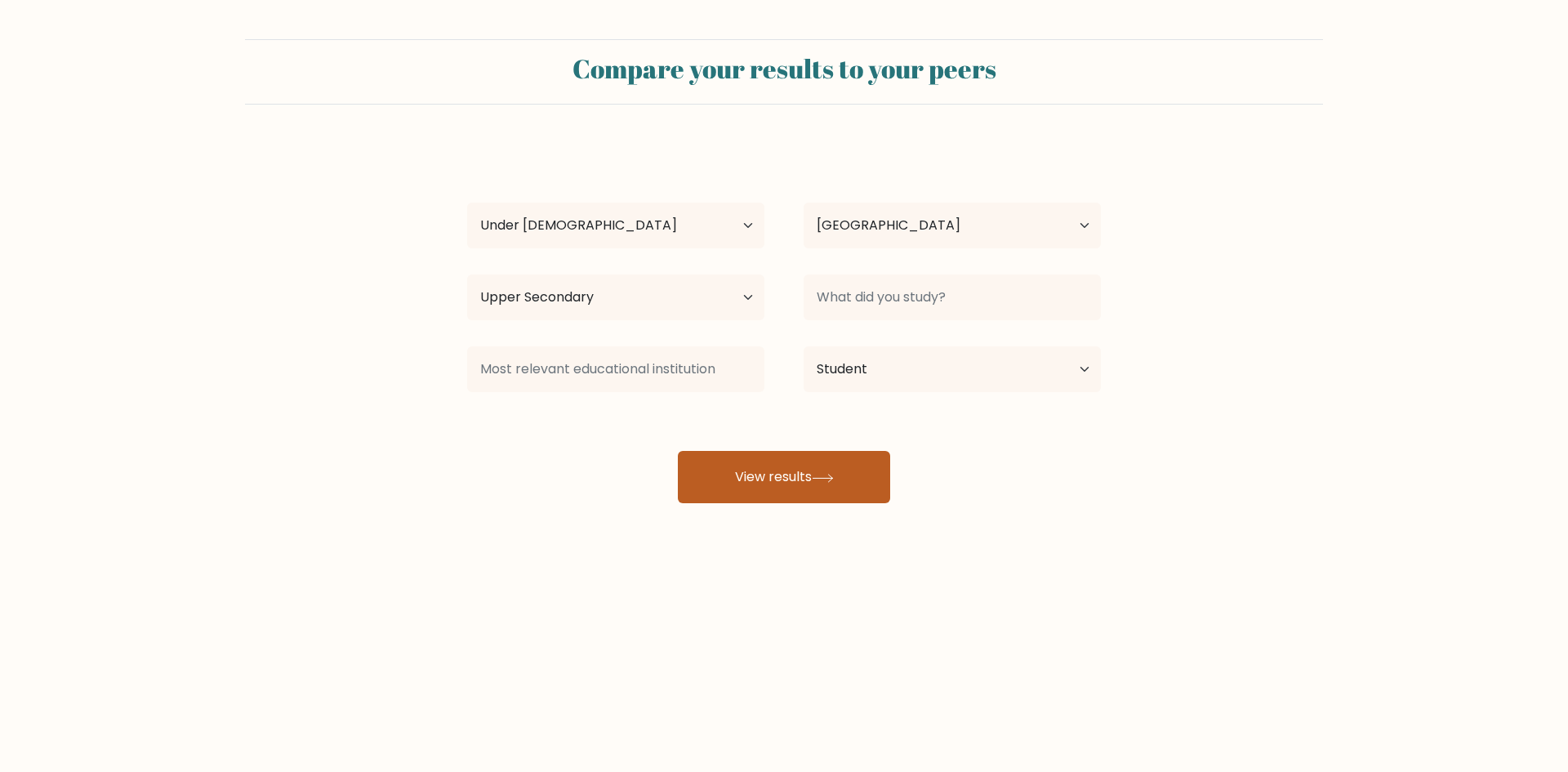
click at [771, 477] on button "View results" at bounding box center [784, 478] width 212 height 52
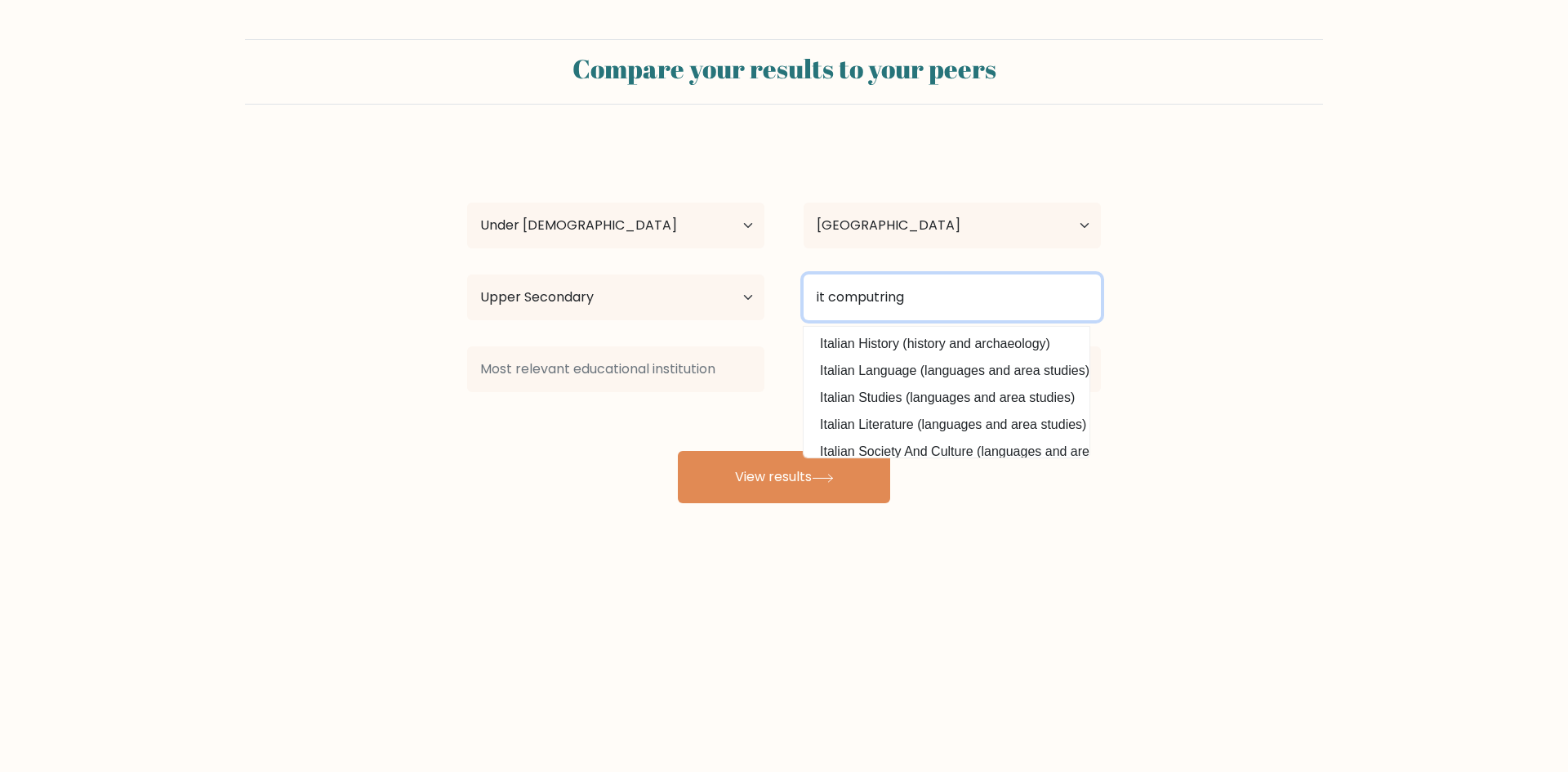
click at [889, 289] on input "it computring" at bounding box center [952, 296] width 297 height 46
type input "it computing"
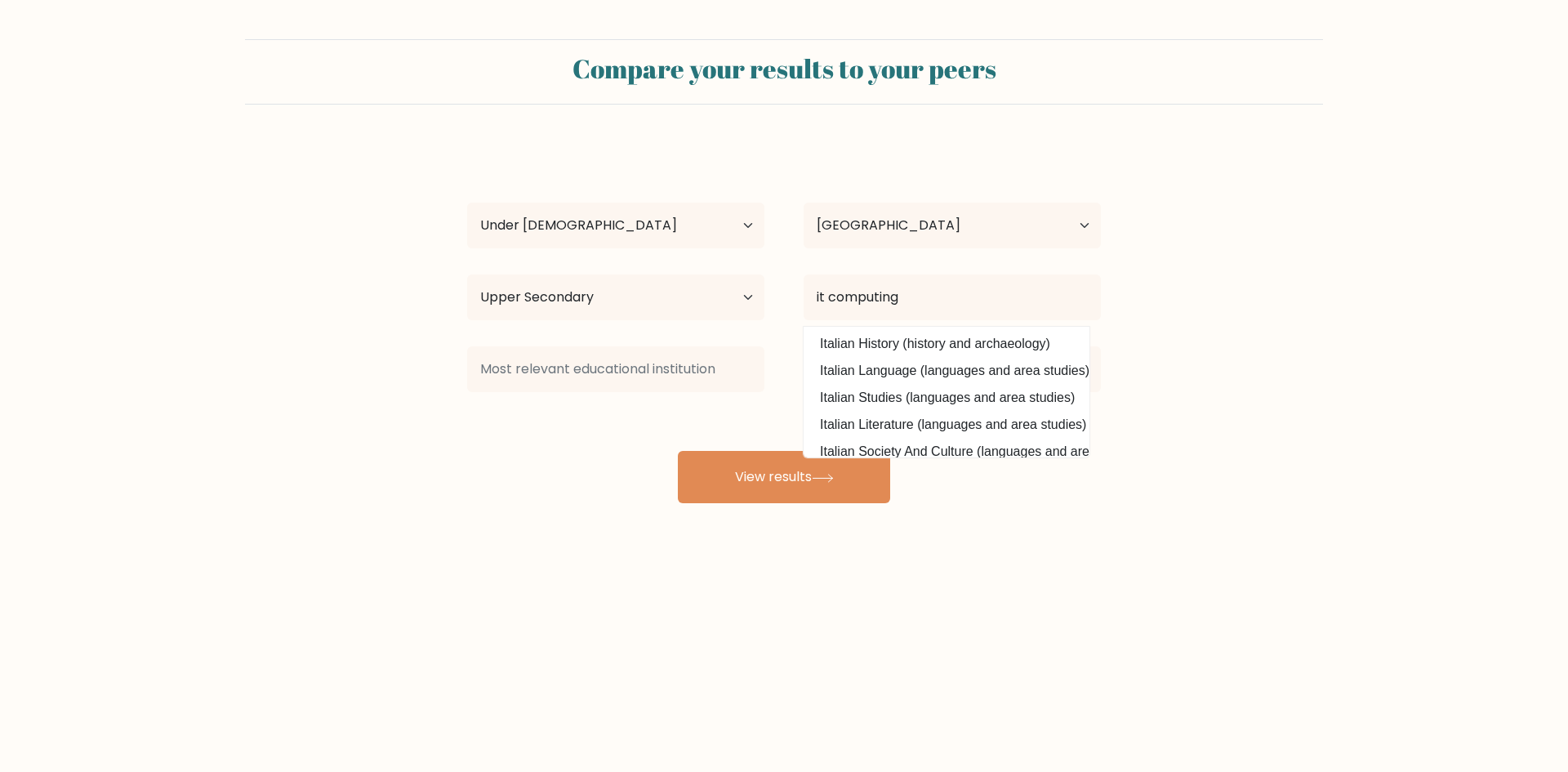
click at [956, 370] on div "HENRY HART Age Under 18 years old 18-24 years old 25-34 years old 35-44 years o…" at bounding box center [784, 323] width 654 height 359
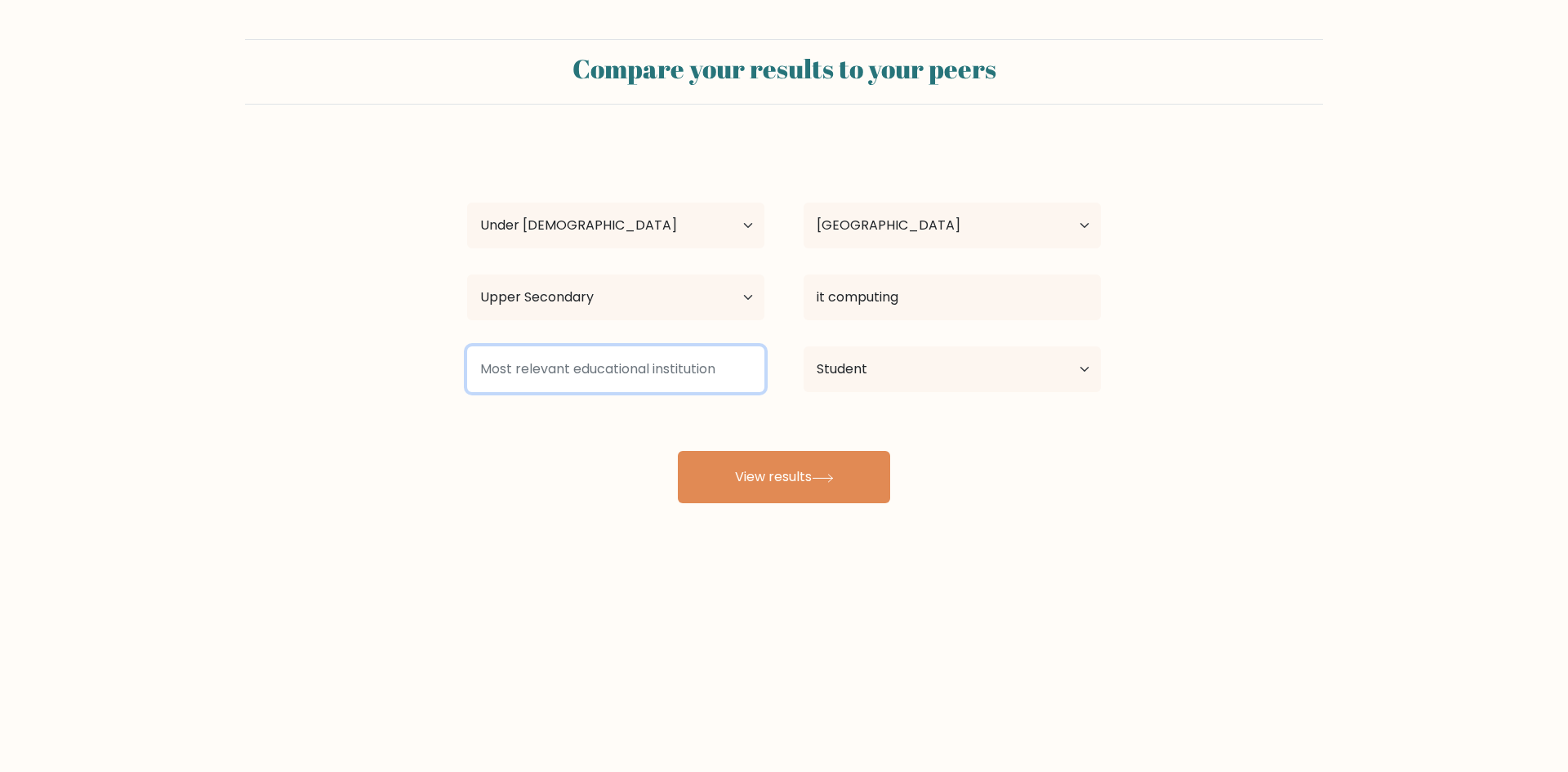
drag, startPoint x: 720, startPoint y: 352, endPoint x: 714, endPoint y: 364, distance: 13.4
click at [716, 355] on input at bounding box center [615, 369] width 297 height 46
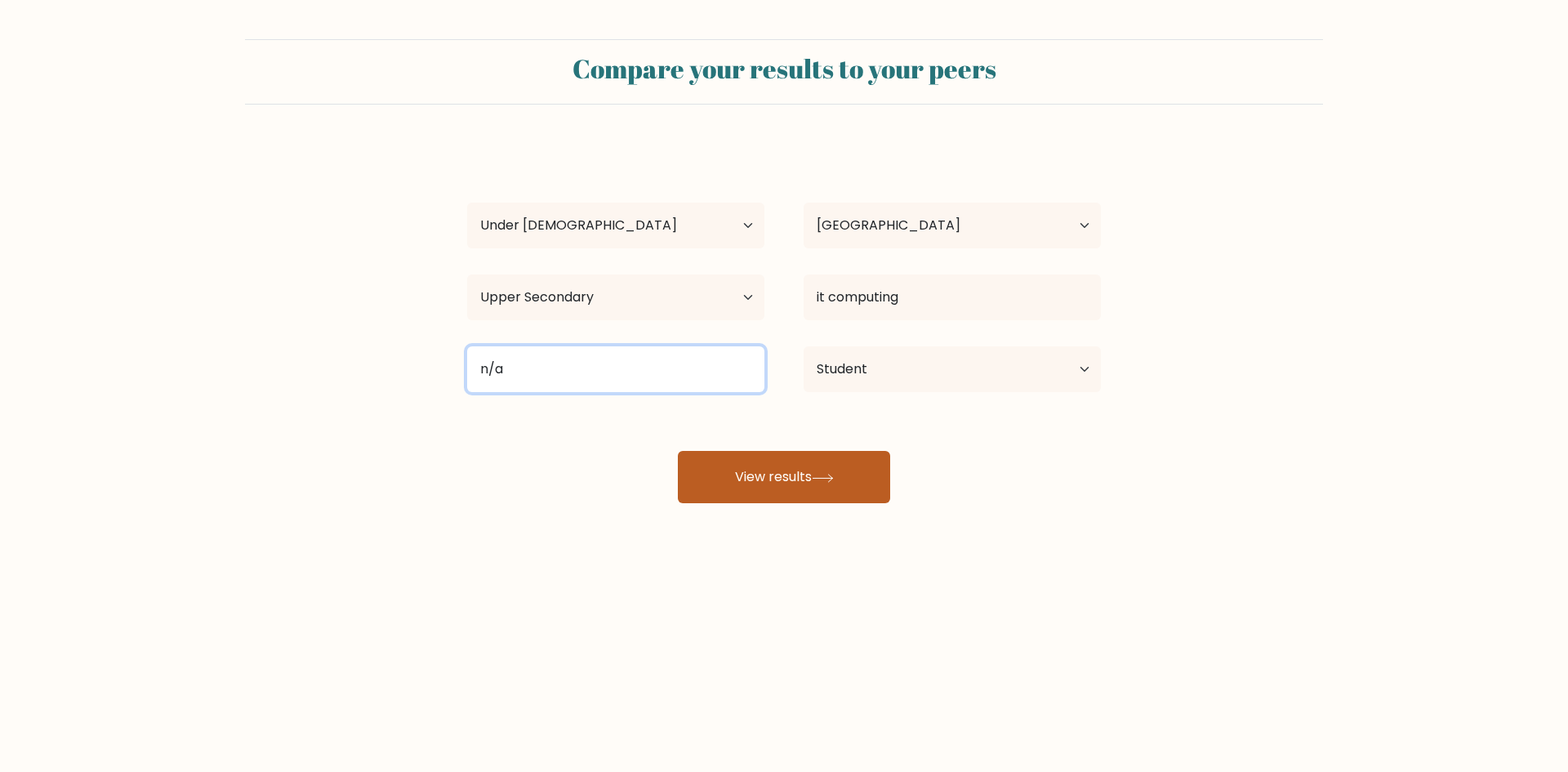
type input "n/a"
click at [780, 478] on button "View results" at bounding box center [784, 478] width 212 height 52
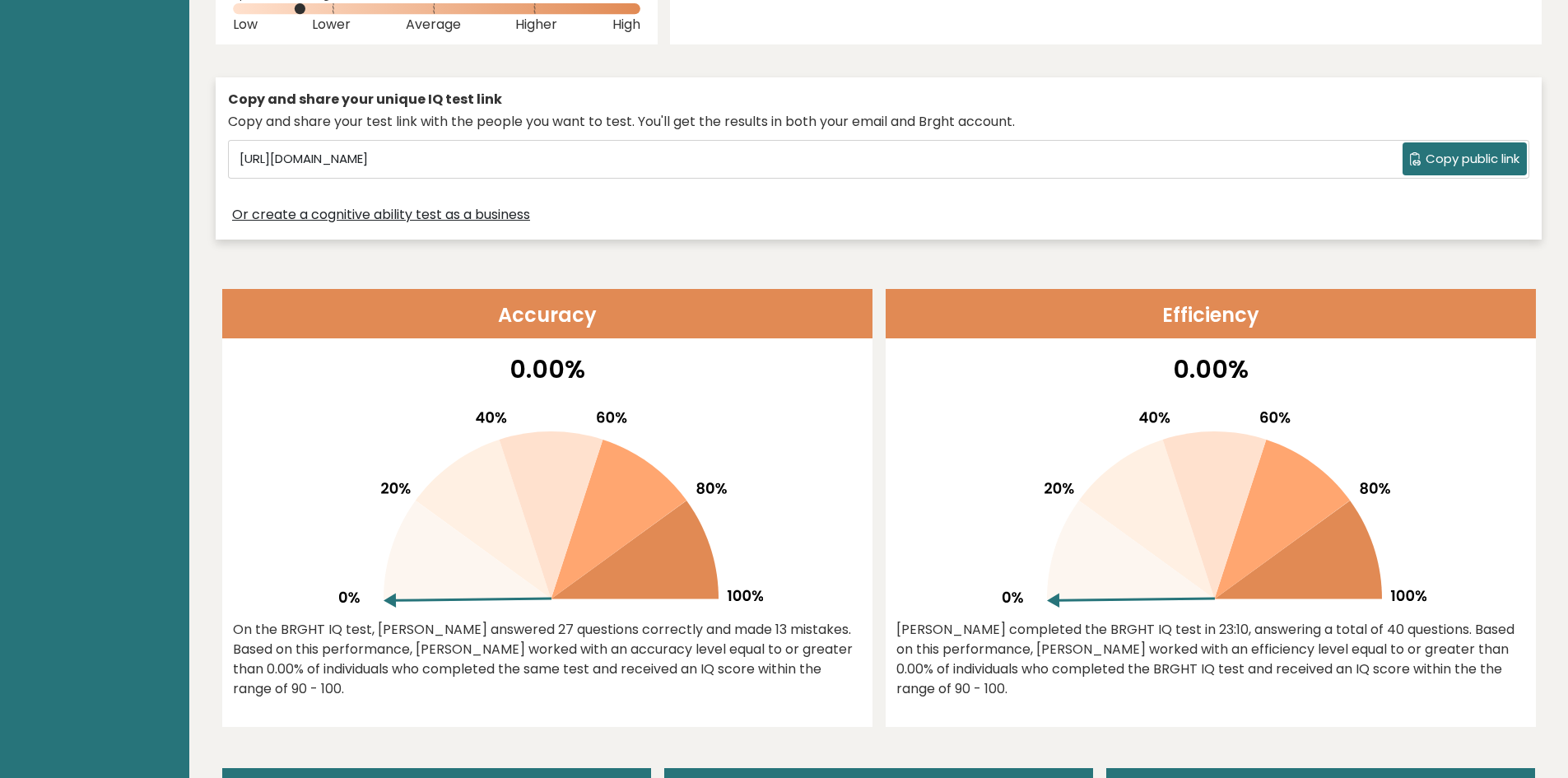
scroll to position [741, 0]
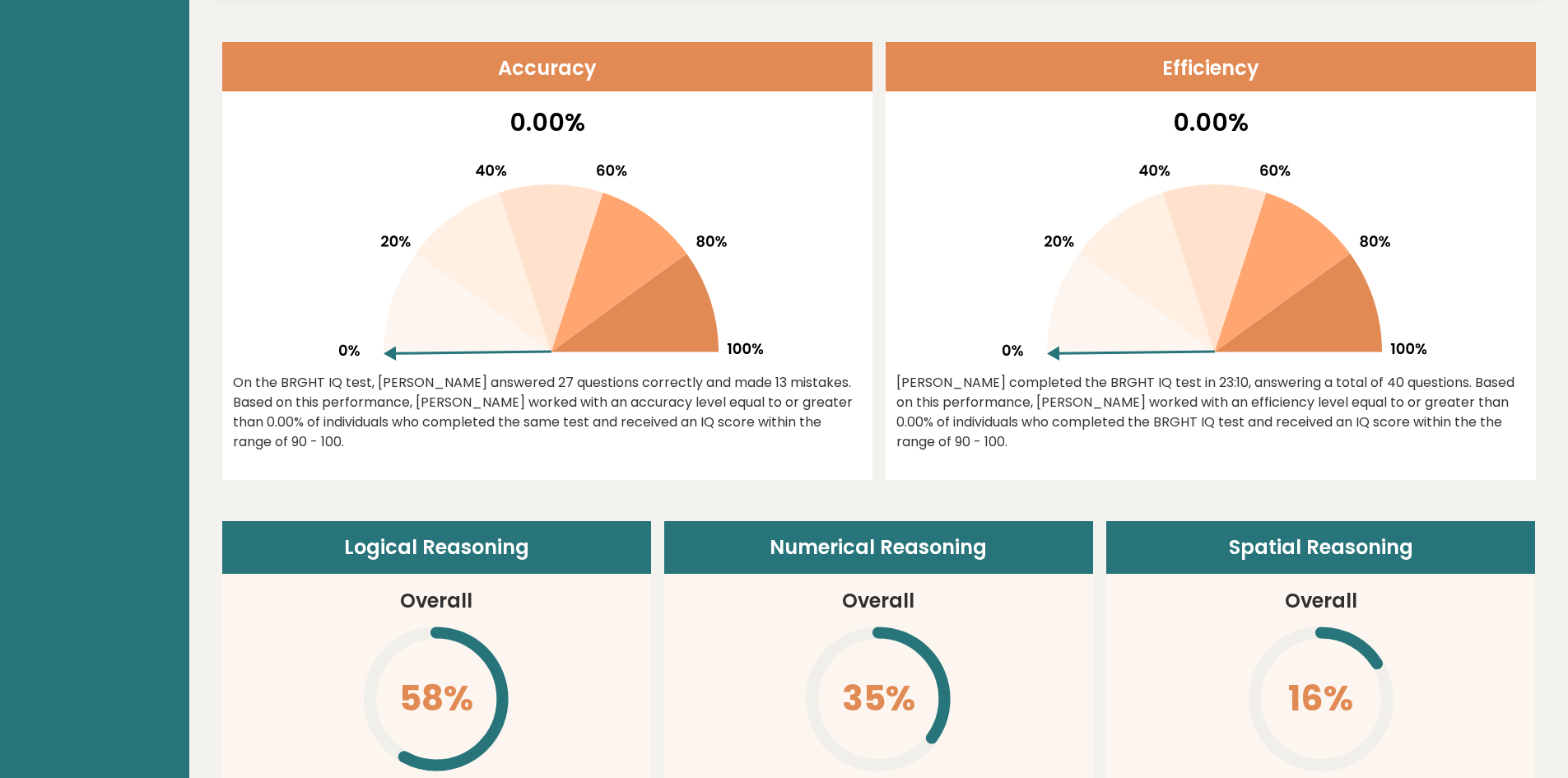
drag, startPoint x: 401, startPoint y: 378, endPoint x: 848, endPoint y: 429, distance: 449.9
click at [842, 430] on div "On the BRGHT IQ test, Henry Hart answered 27 questions correctly and made 13 mi…" at bounding box center [547, 412] width 628 height 79
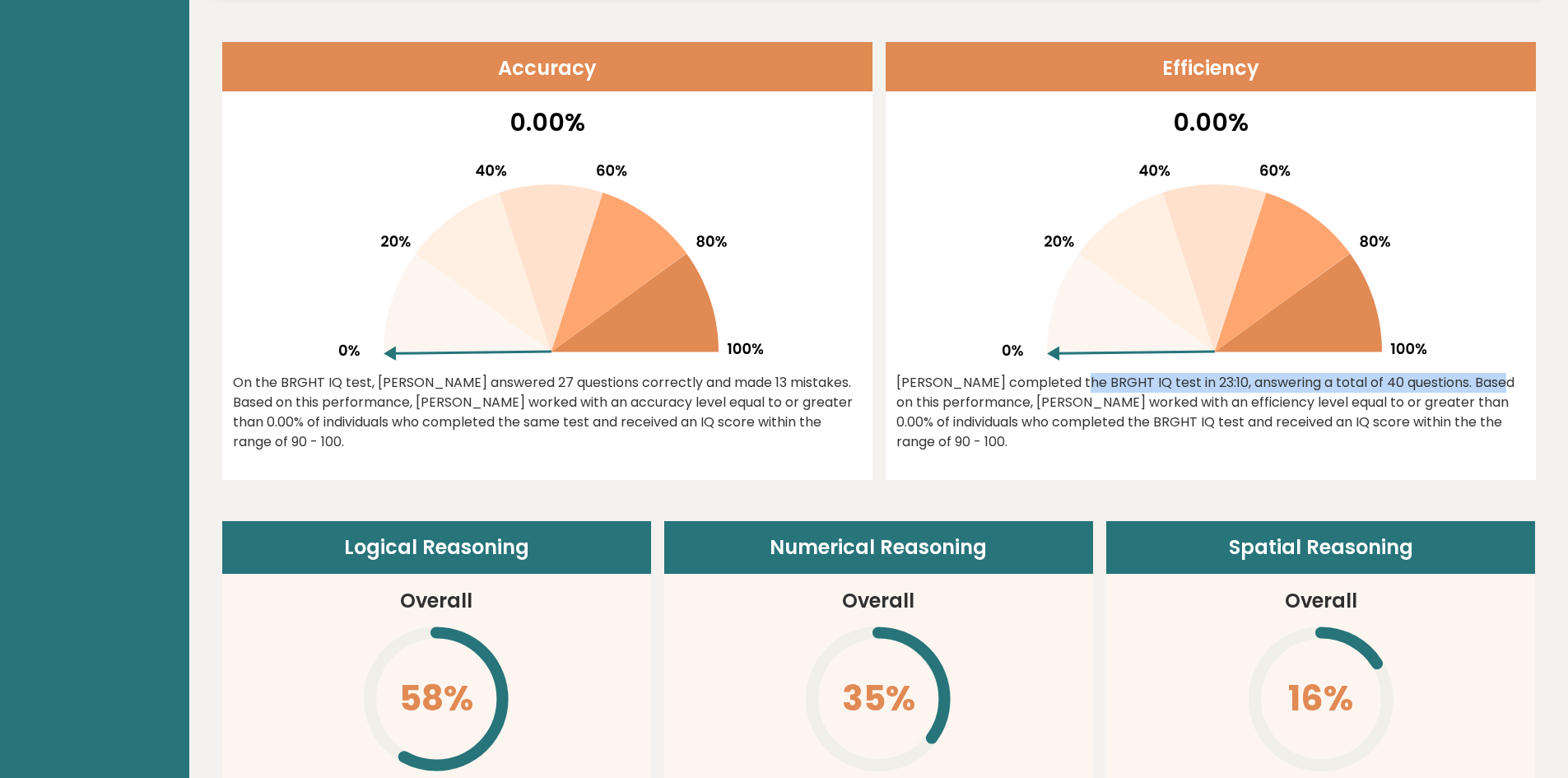
drag, startPoint x: 974, startPoint y: 385, endPoint x: 1373, endPoint y: 391, distance: 399.0
click at [1373, 391] on div "Henry completed the BRGHT IQ test in 23:10, answering a total of 40 questions. …" at bounding box center [1210, 412] width 628 height 79
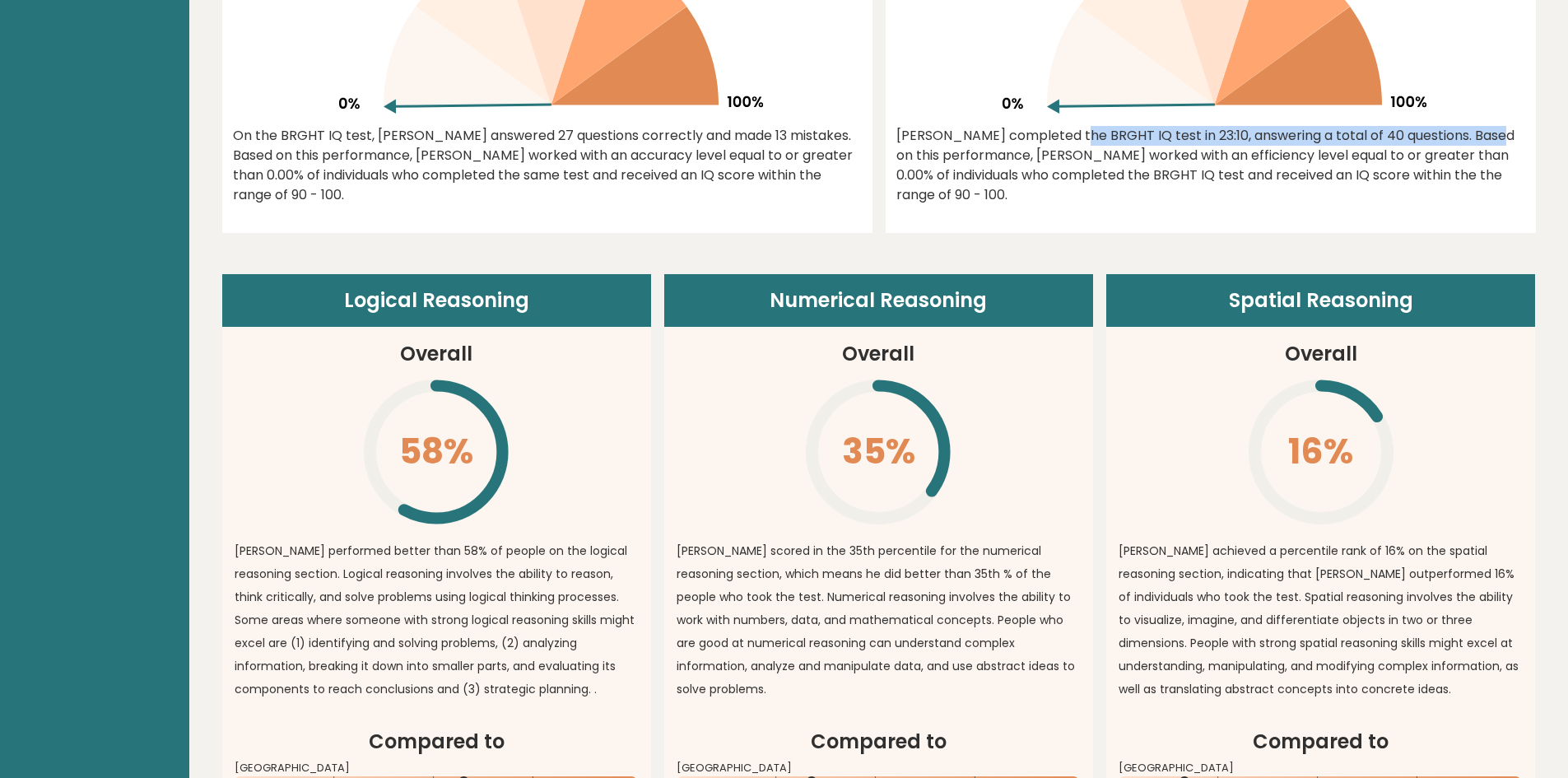
scroll to position [1153, 0]
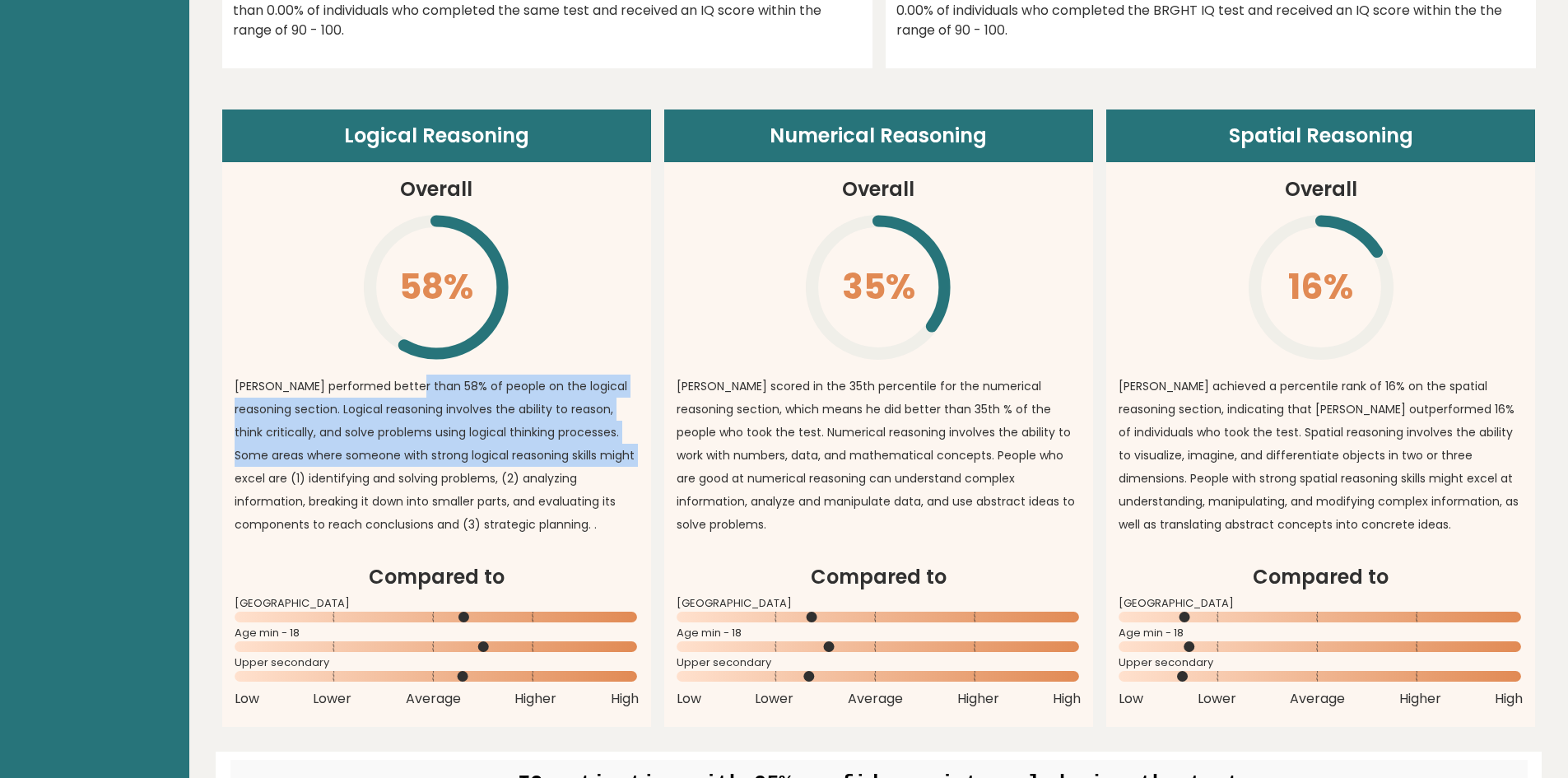
drag, startPoint x: 419, startPoint y: 387, endPoint x: 614, endPoint y: 444, distance: 203.2
click at [614, 444] on p "HENRY performed better than 58% of people on the logical reasoning section. Log…" at bounding box center [436, 455] width 404 height 161
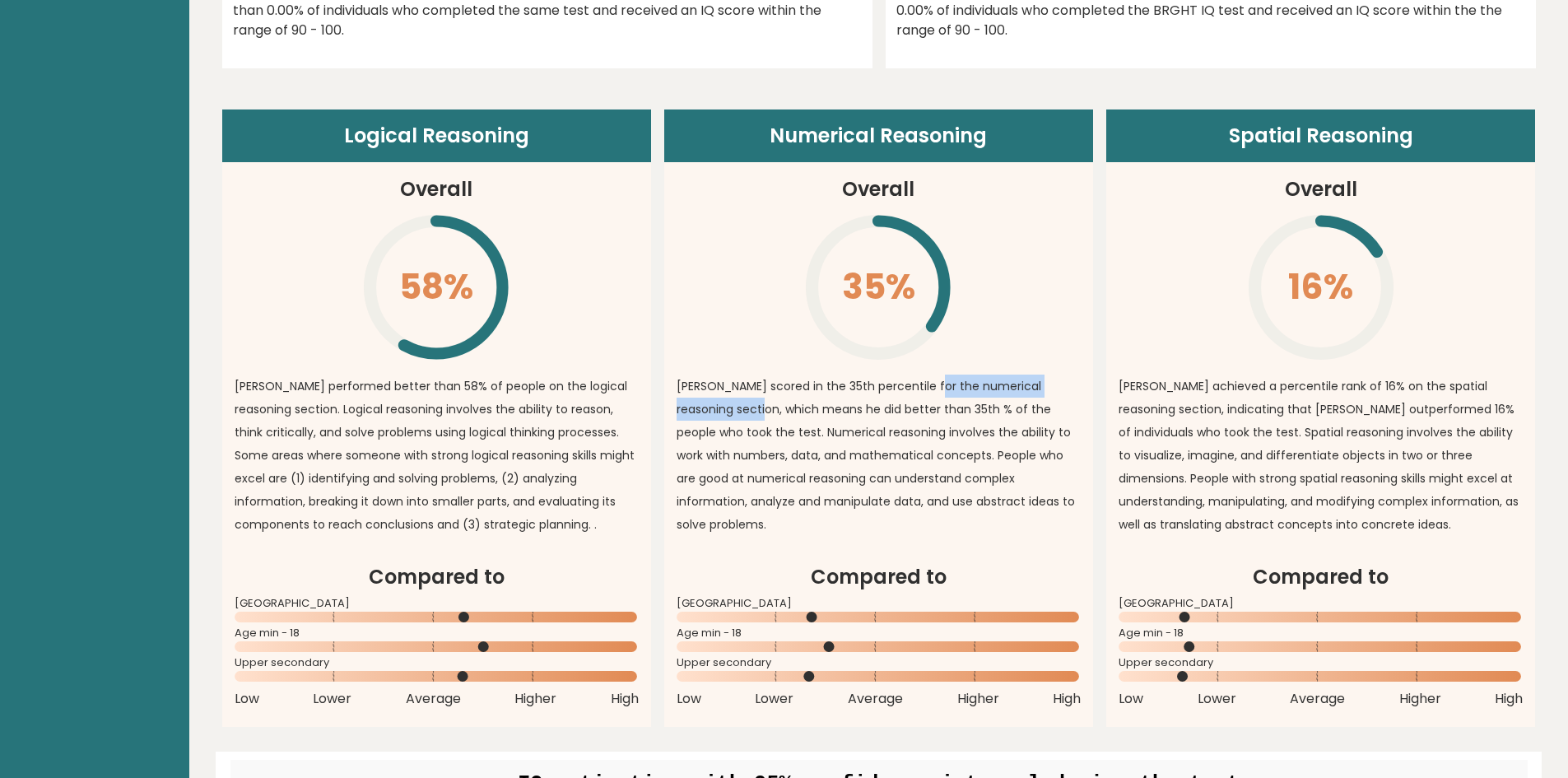
drag, startPoint x: 752, startPoint y: 400, endPoint x: 927, endPoint y: 395, distance: 175.1
click at [927, 395] on p "HENRY scored in the 35th percentile for the numerical reasoning section, which …" at bounding box center [878, 455] width 404 height 161
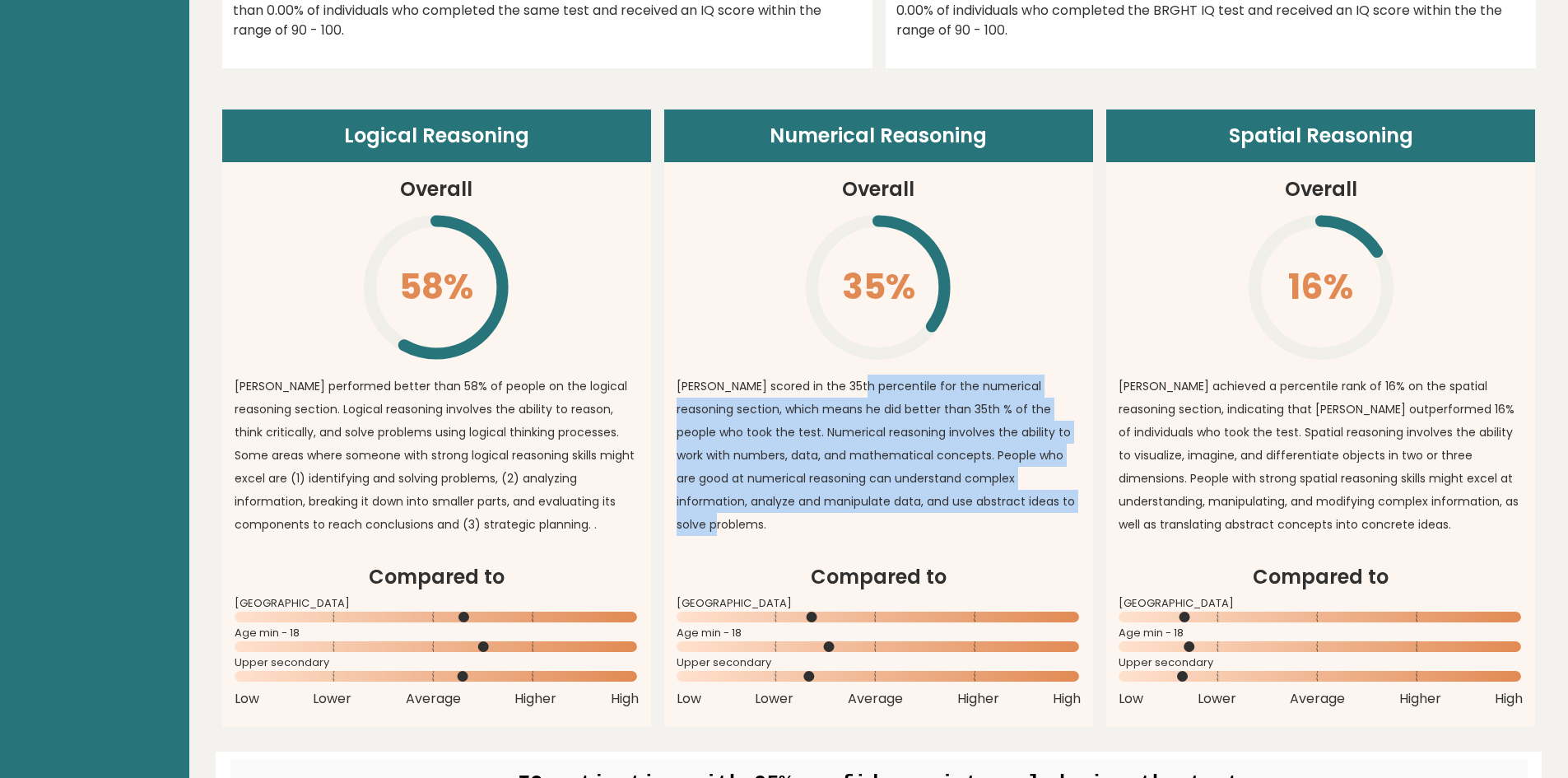
drag, startPoint x: 859, startPoint y: 392, endPoint x: 1065, endPoint y: 507, distance: 235.9
click at [1065, 507] on p "HENRY scored in the 35th percentile for the numerical reasoning section, which …" at bounding box center [878, 455] width 404 height 161
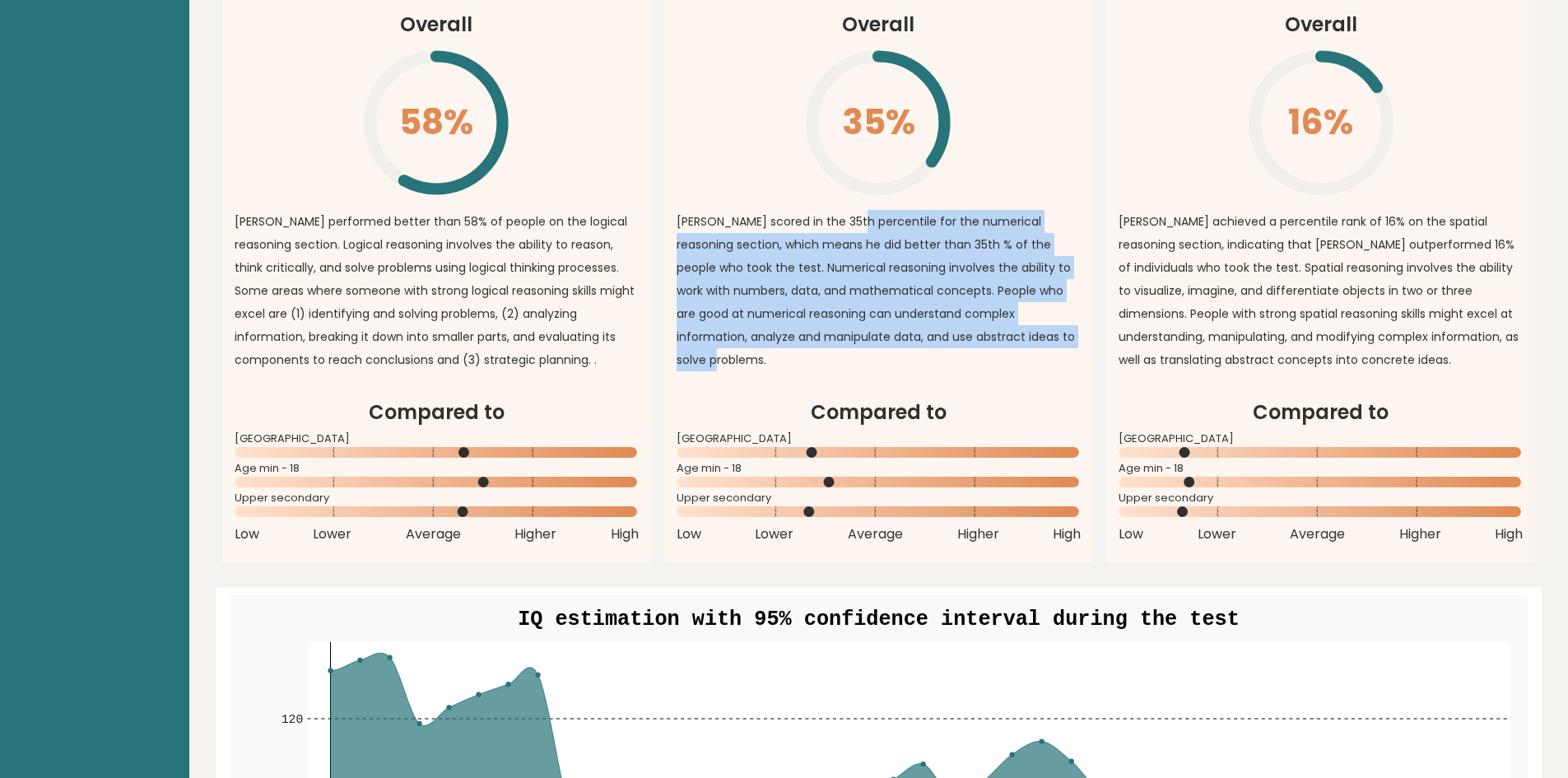
scroll to position [1400, 0]
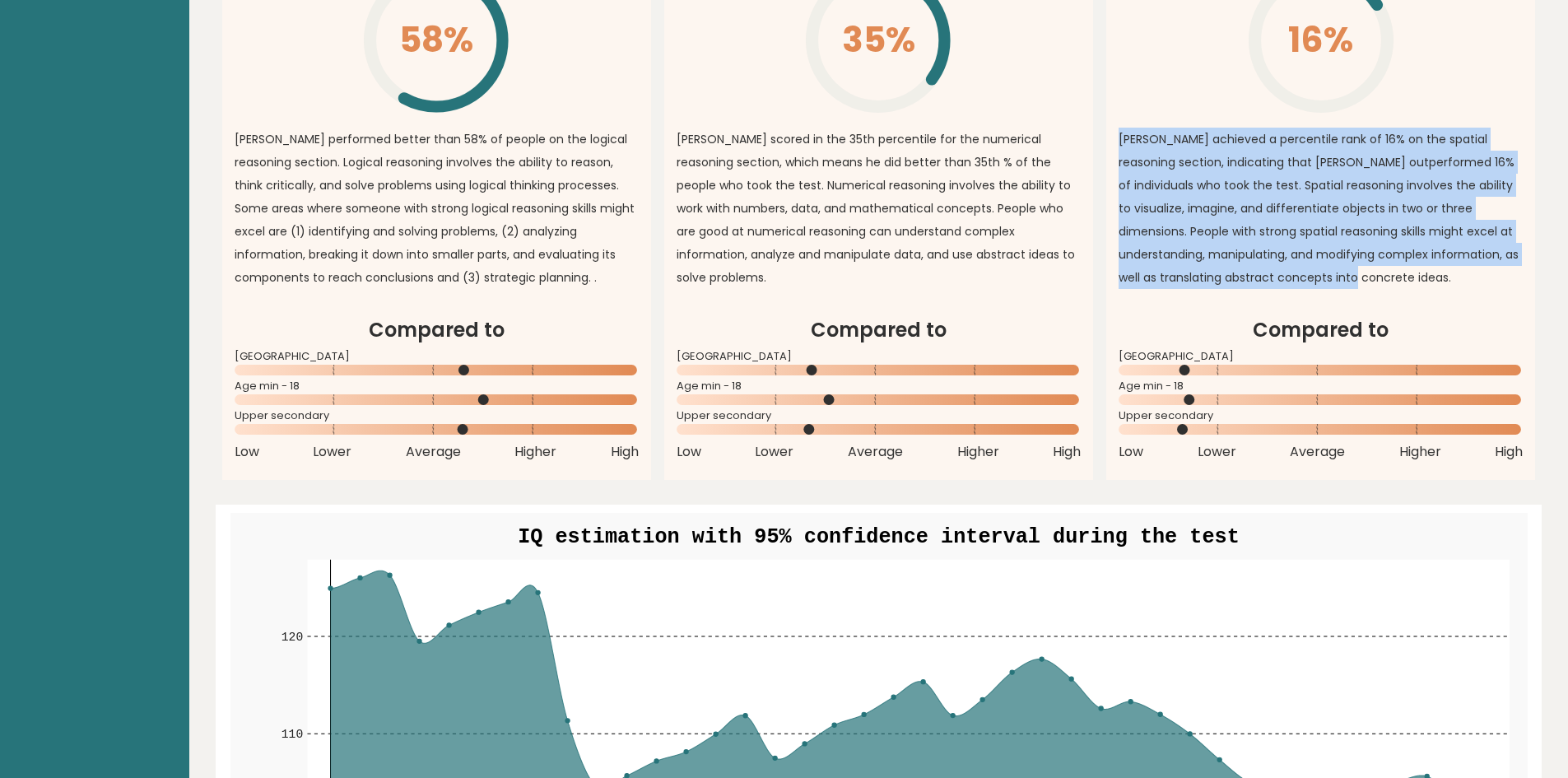
drag, startPoint x: 1116, startPoint y: 140, endPoint x: 1457, endPoint y: 311, distance: 381.5
click at [1460, 307] on article "Spatial Reasoning Overall 16% \ HENRY achieved a percentile rank of 16% on the …" at bounding box center [1319, 89] width 428 height 453
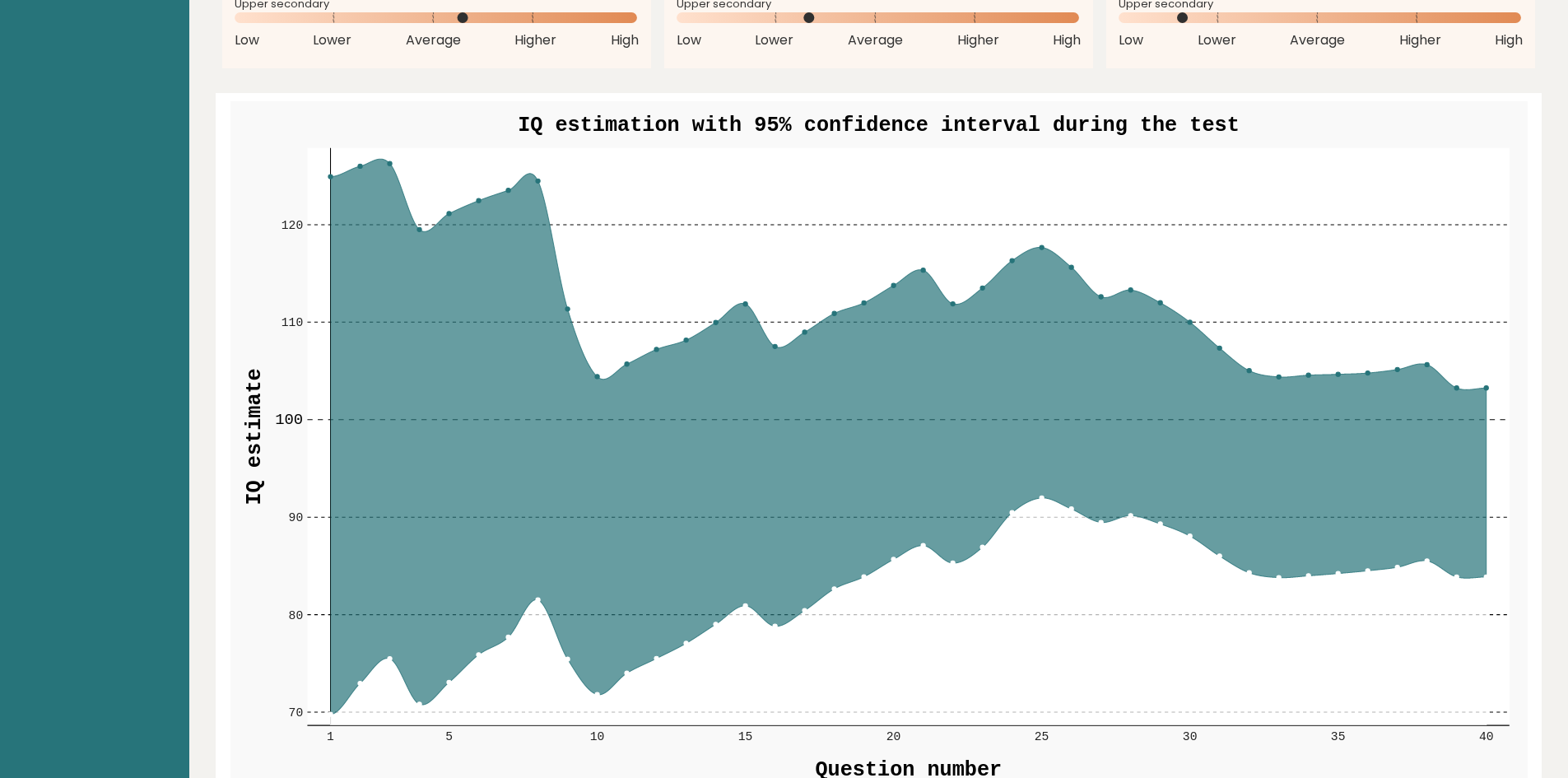
scroll to position [1894, 0]
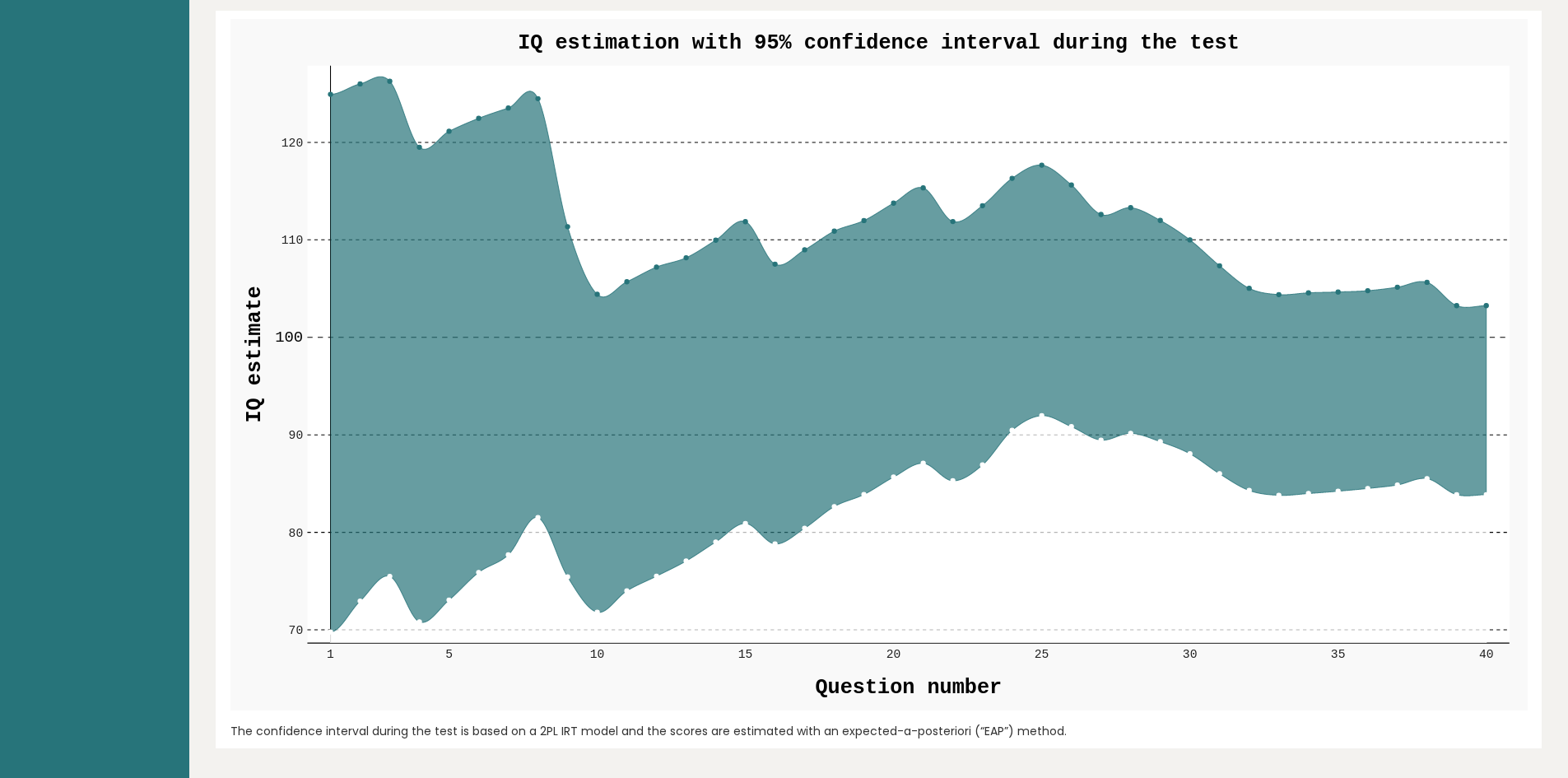
drag, startPoint x: 624, startPoint y: 241, endPoint x: 748, endPoint y: 235, distance: 124.1
click at [746, 236] on g "70 70 80 80 90 90 100 100 110 110 120 120 1 5 10 15 20 25 30 35 40" at bounding box center [893, 363] width 1235 height 596
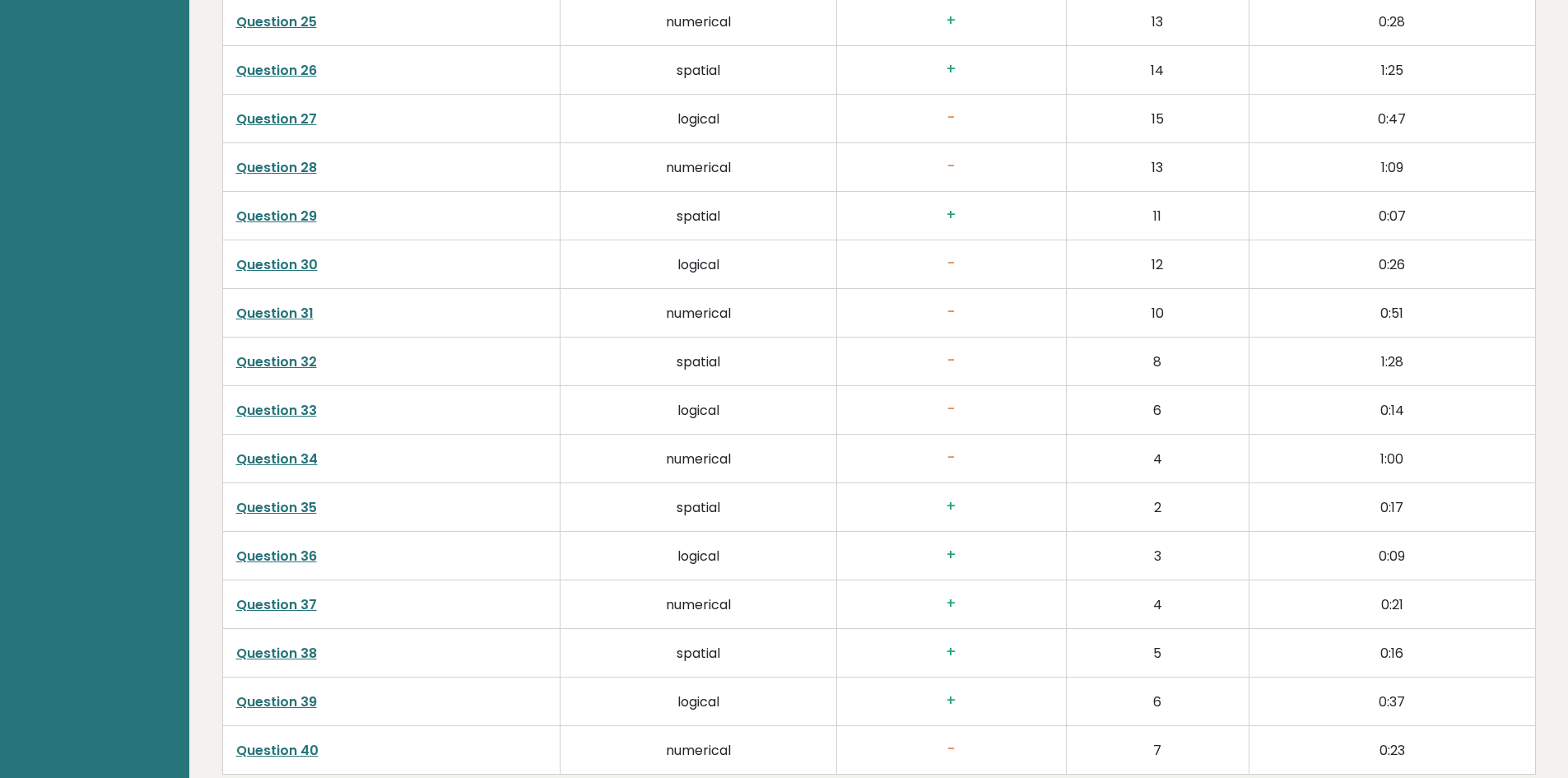
scroll to position [4180, 0]
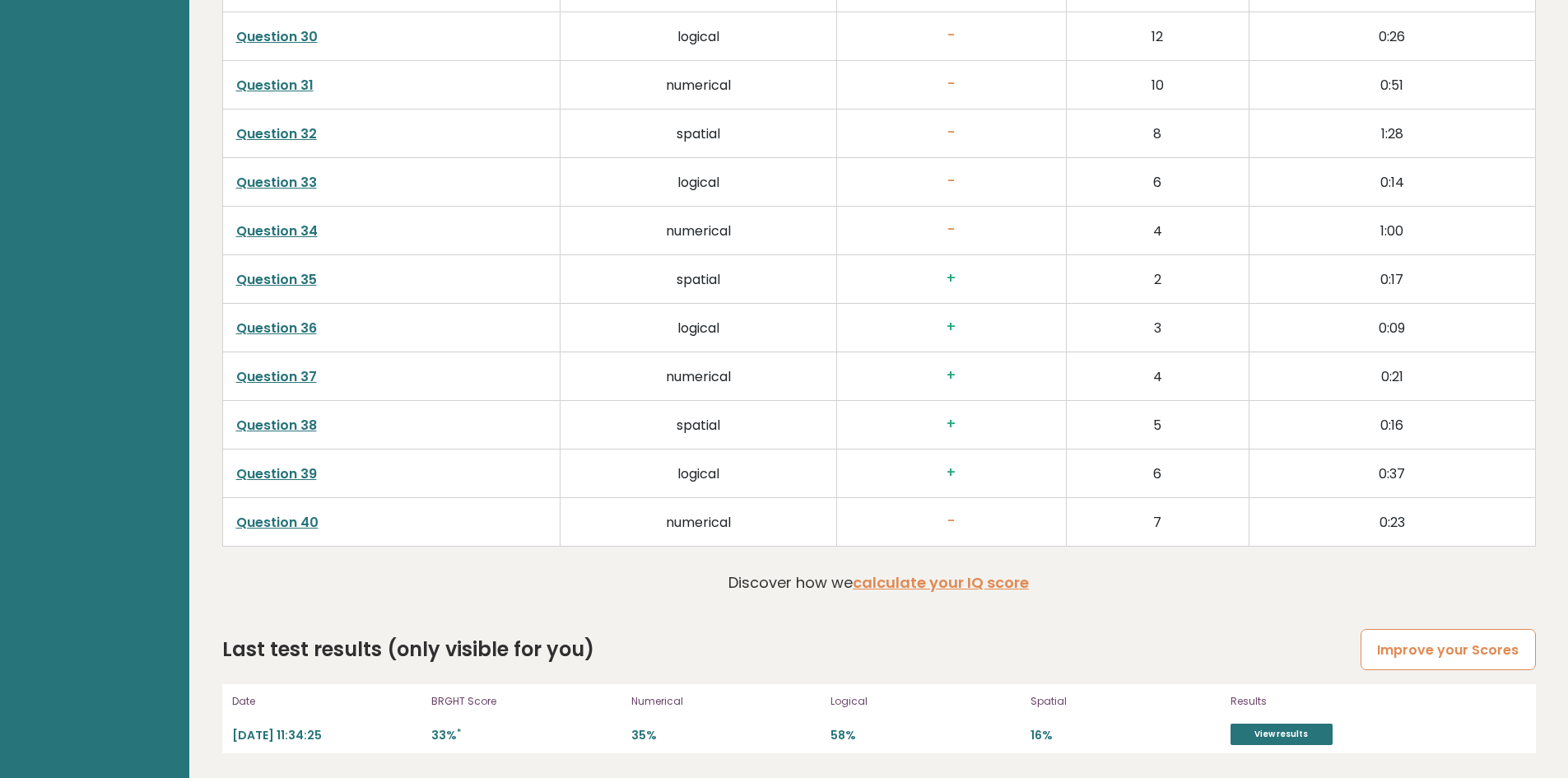
click at [1400, 645] on link "Improve your Scores" at bounding box center [1447, 649] width 175 height 42
click at [1374, 649] on link "Improve your Scores" at bounding box center [1447, 649] width 175 height 42
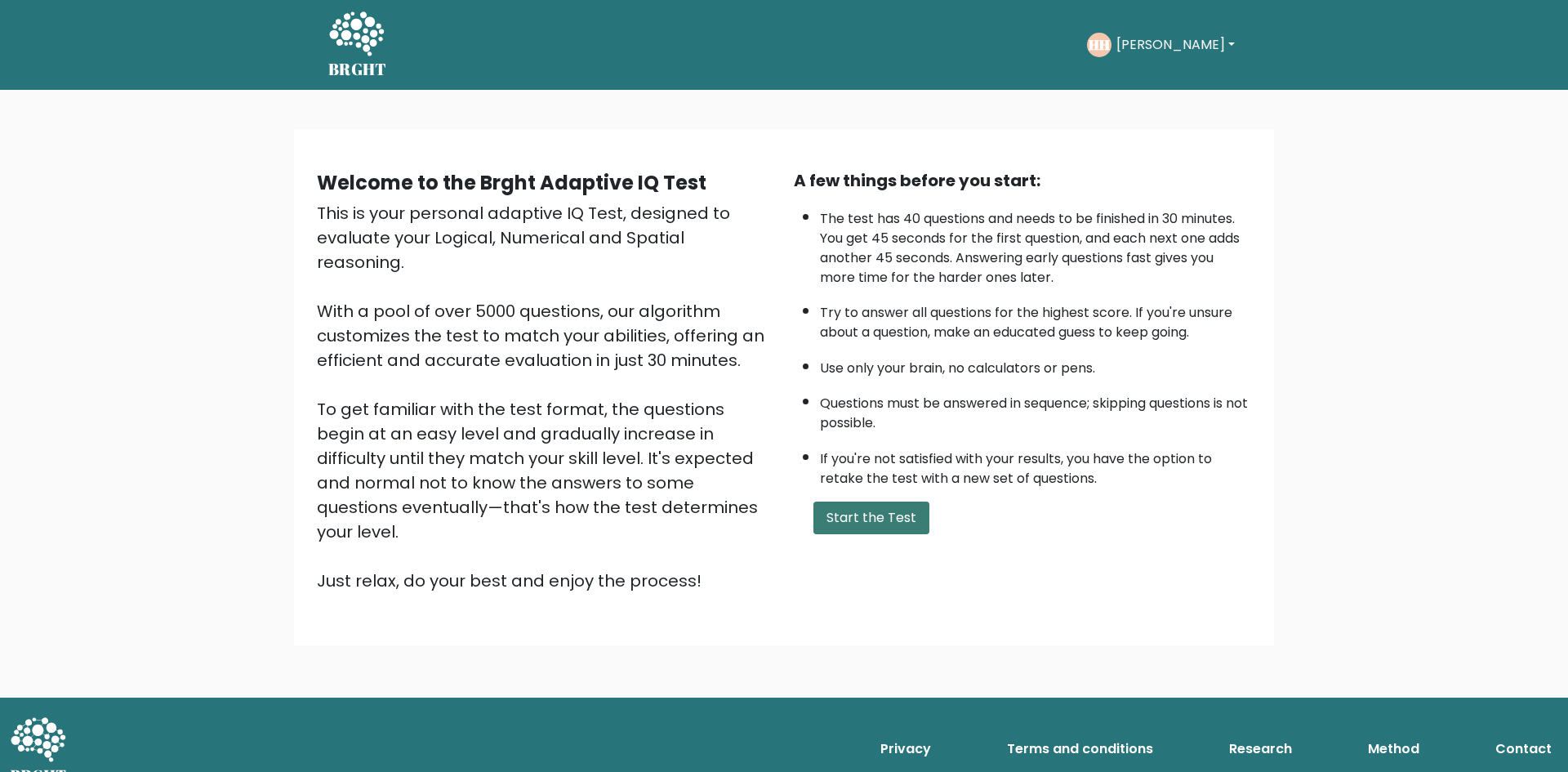
click at [853, 510] on button "Start the Test" at bounding box center [872, 518] width 116 height 33
click at [847, 527] on button "Start the Test" at bounding box center [872, 518] width 116 height 33
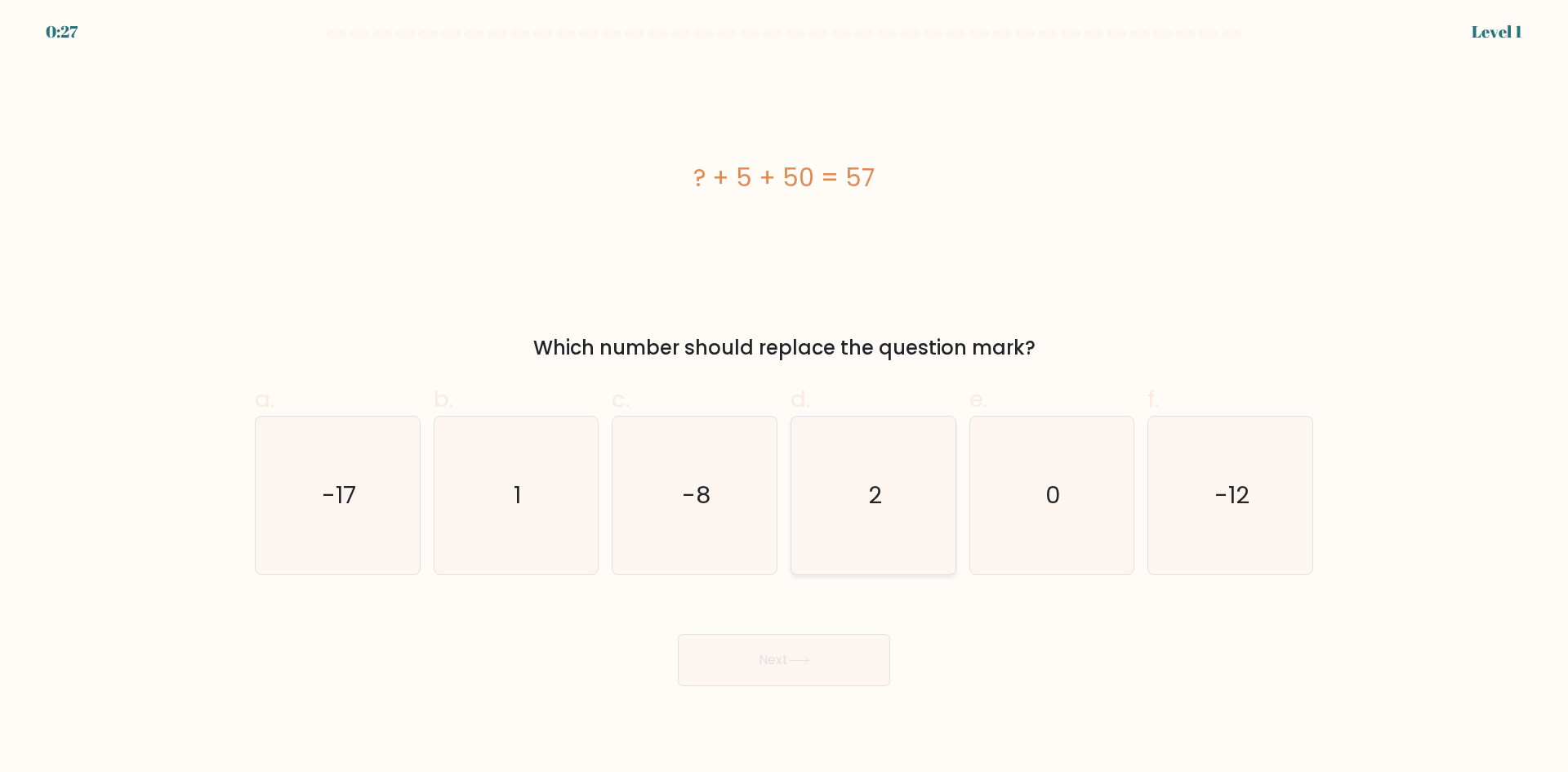
drag, startPoint x: 874, startPoint y: 513, endPoint x: 872, endPoint y: 556, distance: 43.0
click at [874, 513] on icon "2" at bounding box center [874, 495] width 158 height 158
click at [784, 397] on input "d. 2" at bounding box center [784, 391] width 1 height 11
radio input "true"
click at [840, 664] on button "Next" at bounding box center [784, 660] width 212 height 52
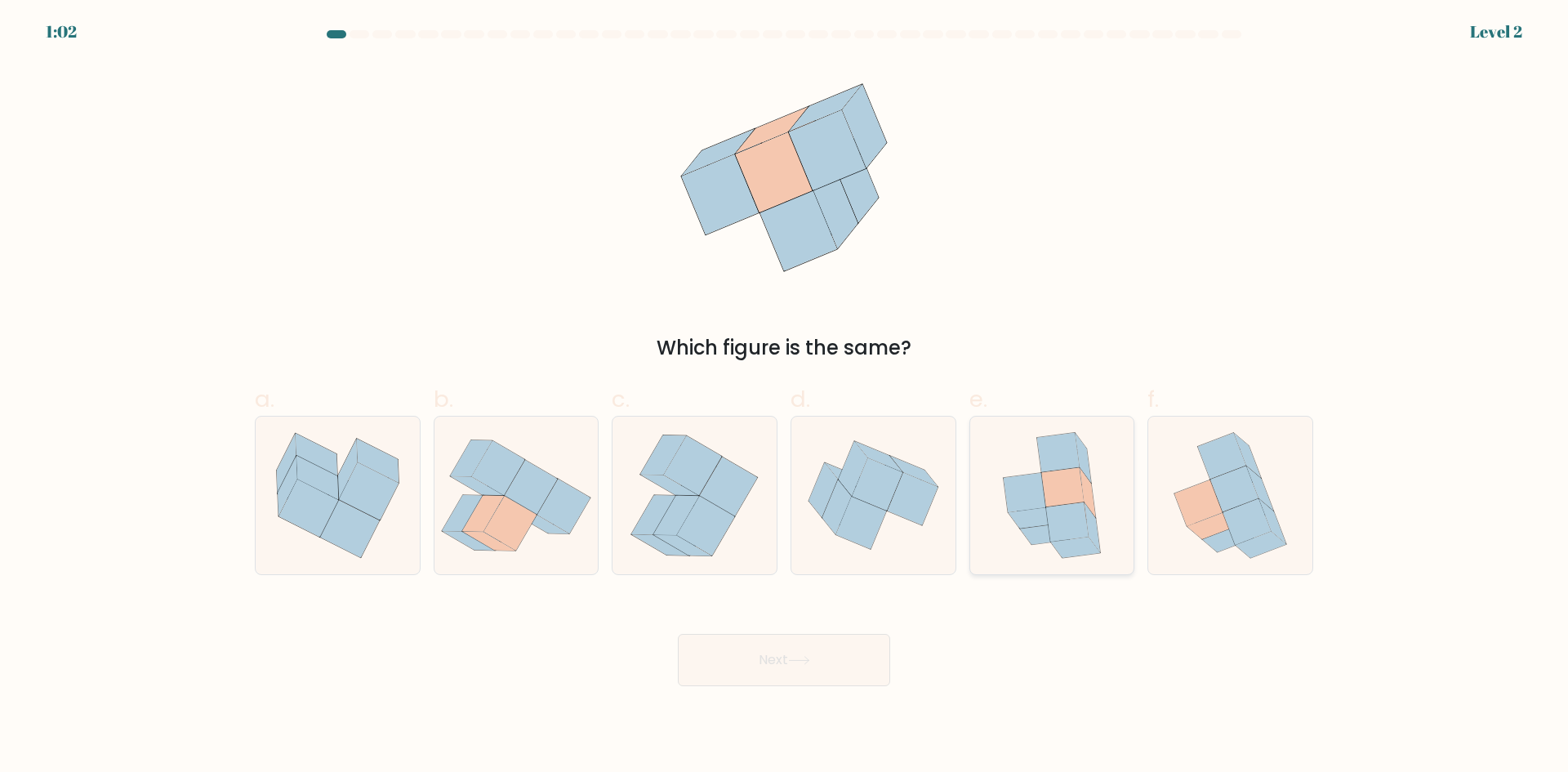
click at [1103, 561] on icon at bounding box center [1052, 495] width 129 height 158
click at [784, 397] on input "e." at bounding box center [784, 391] width 1 height 11
radio input "true"
click at [811, 661] on icon at bounding box center [799, 660] width 22 height 9
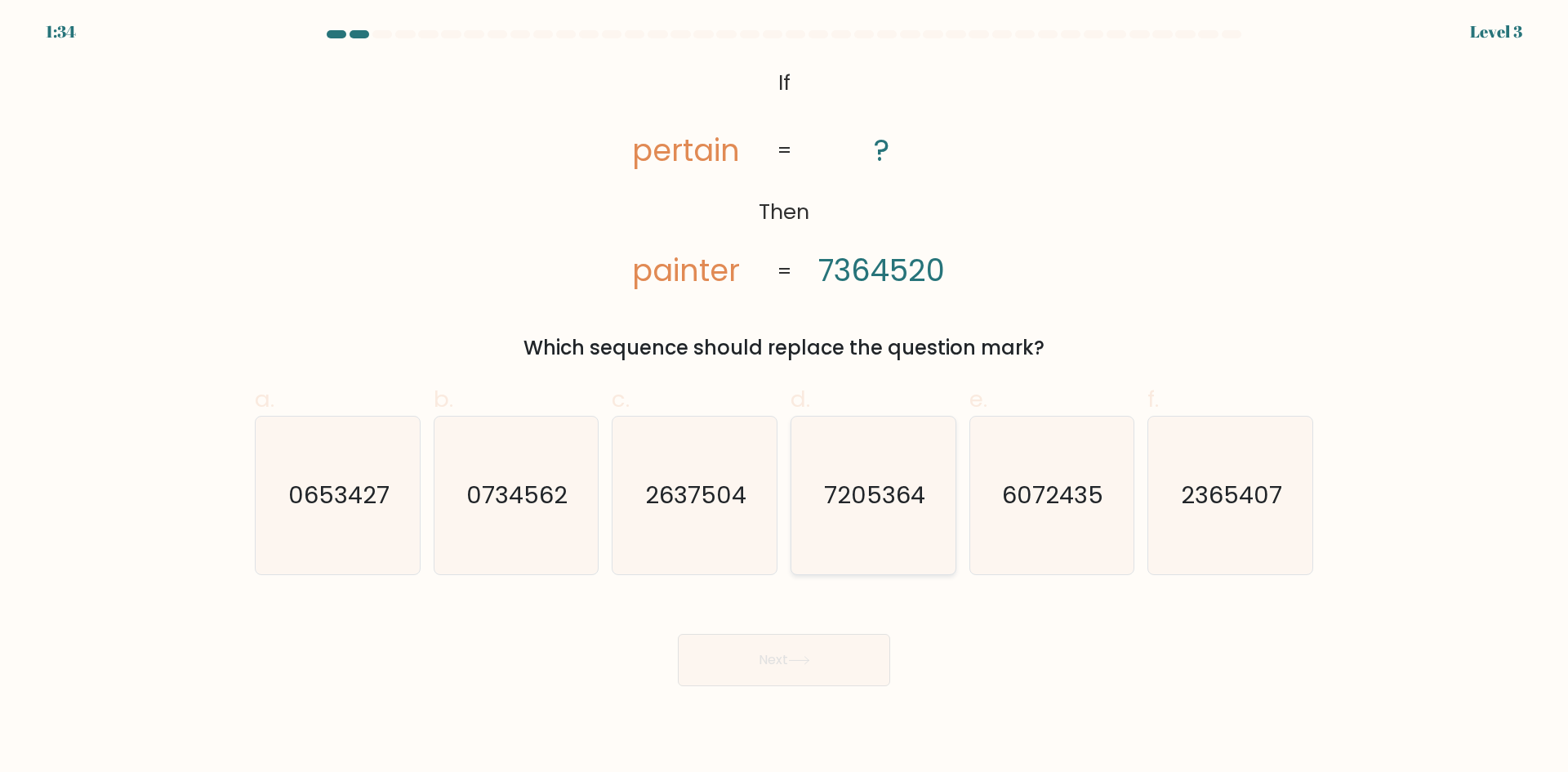
click at [870, 509] on text "7205364" at bounding box center [875, 495] width 102 height 33
click at [784, 397] on input "d. 7205364" at bounding box center [784, 391] width 1 height 11
radio input "true"
click at [826, 648] on button "Next" at bounding box center [784, 660] width 212 height 52
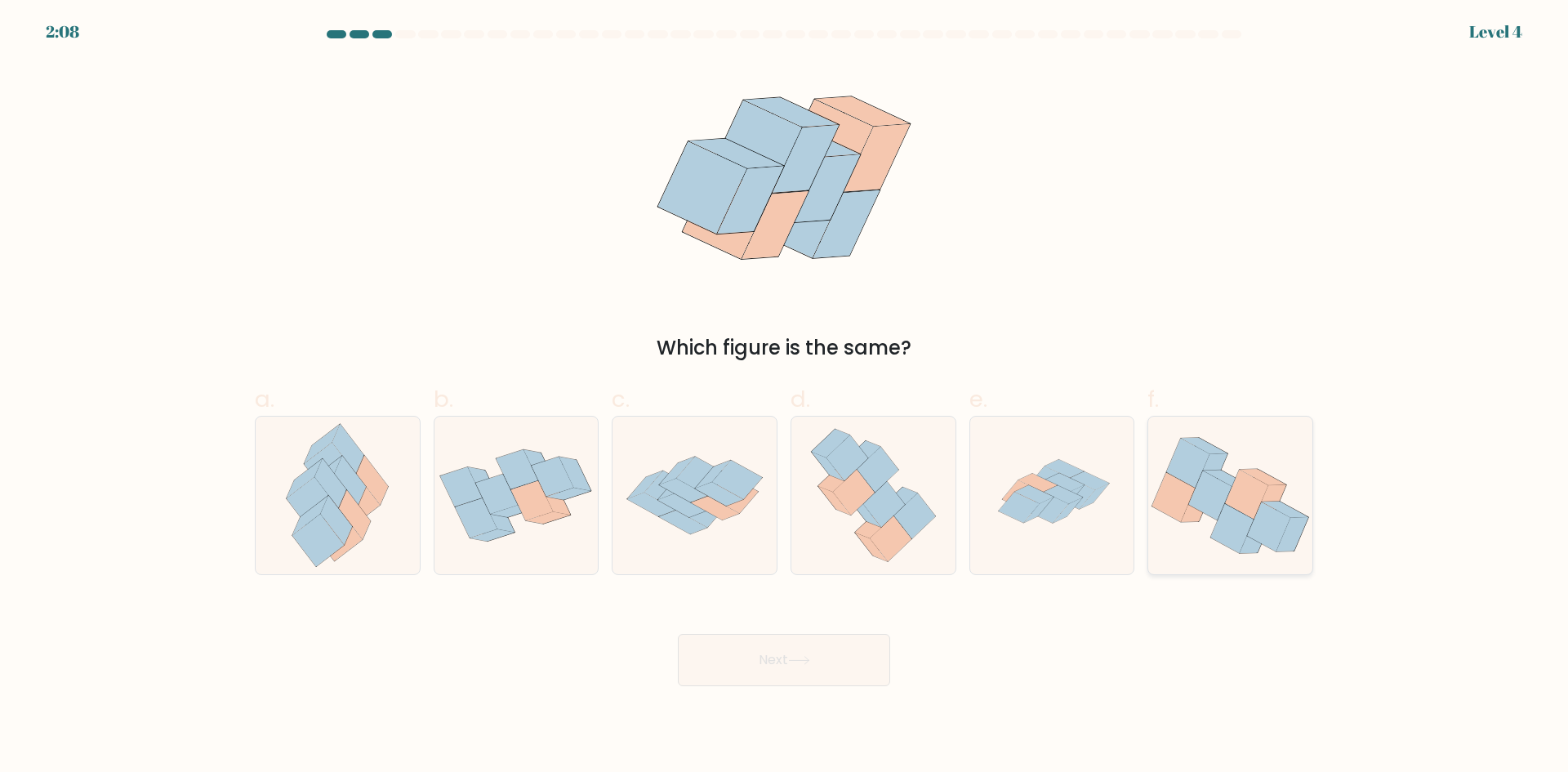
drag, startPoint x: 1275, startPoint y: 555, endPoint x: 1245, endPoint y: 557, distance: 30.1
click at [1258, 556] on icon at bounding box center [1231, 495] width 165 height 137
click at [784, 397] on input "f." at bounding box center [784, 391] width 1 height 11
radio input "true"
click at [791, 658] on button "Next" at bounding box center [784, 660] width 212 height 52
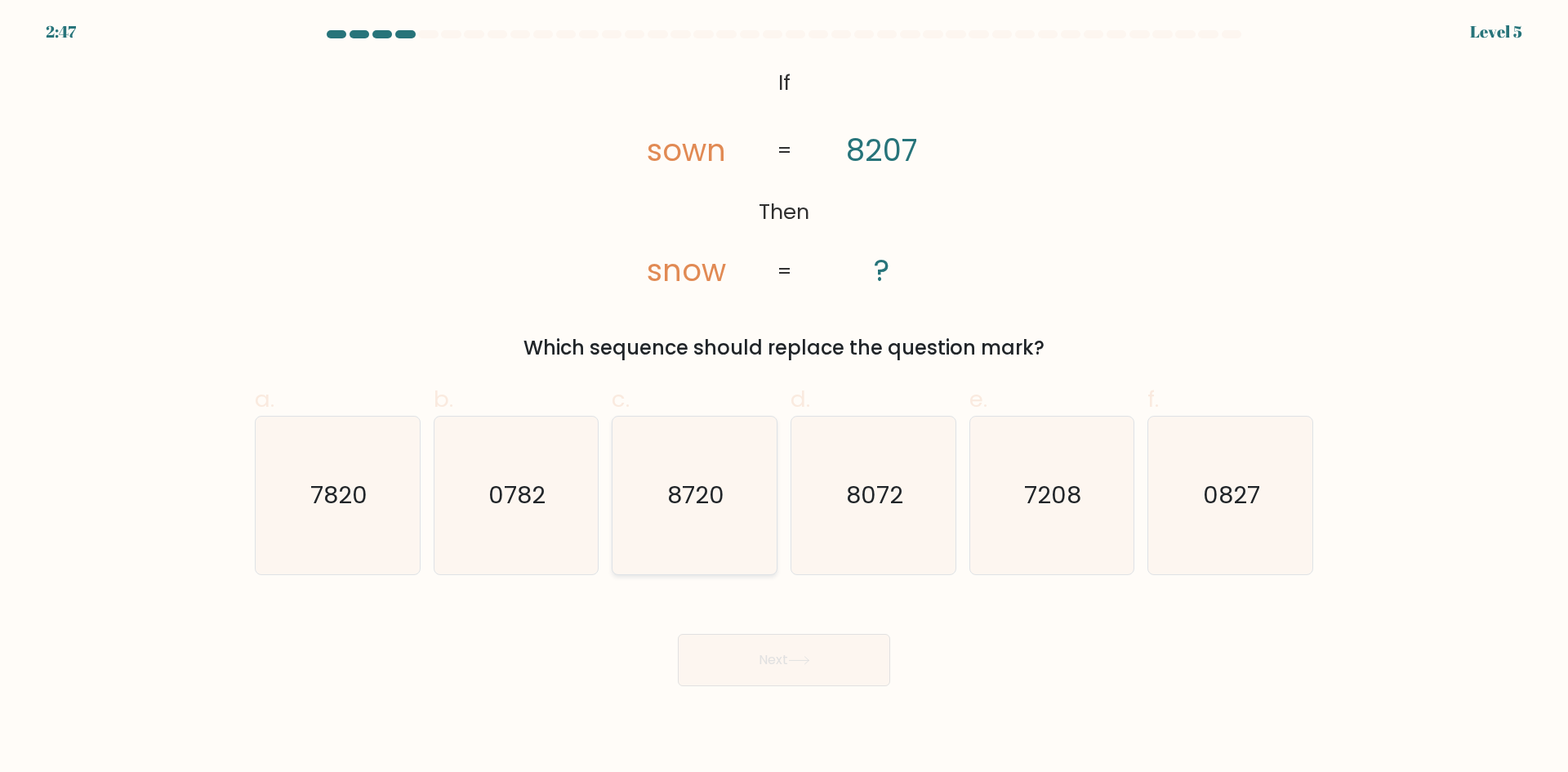
click at [697, 492] on text "8720" at bounding box center [696, 495] width 57 height 33
click at [784, 397] on input "c. 8720" at bounding box center [784, 391] width 1 height 11
radio input "true"
drag, startPoint x: 778, startPoint y: 594, endPoint x: 810, endPoint y: 669, distance: 81.5
click at [768, 502] on icon "8720" at bounding box center [694, 495] width 158 height 158
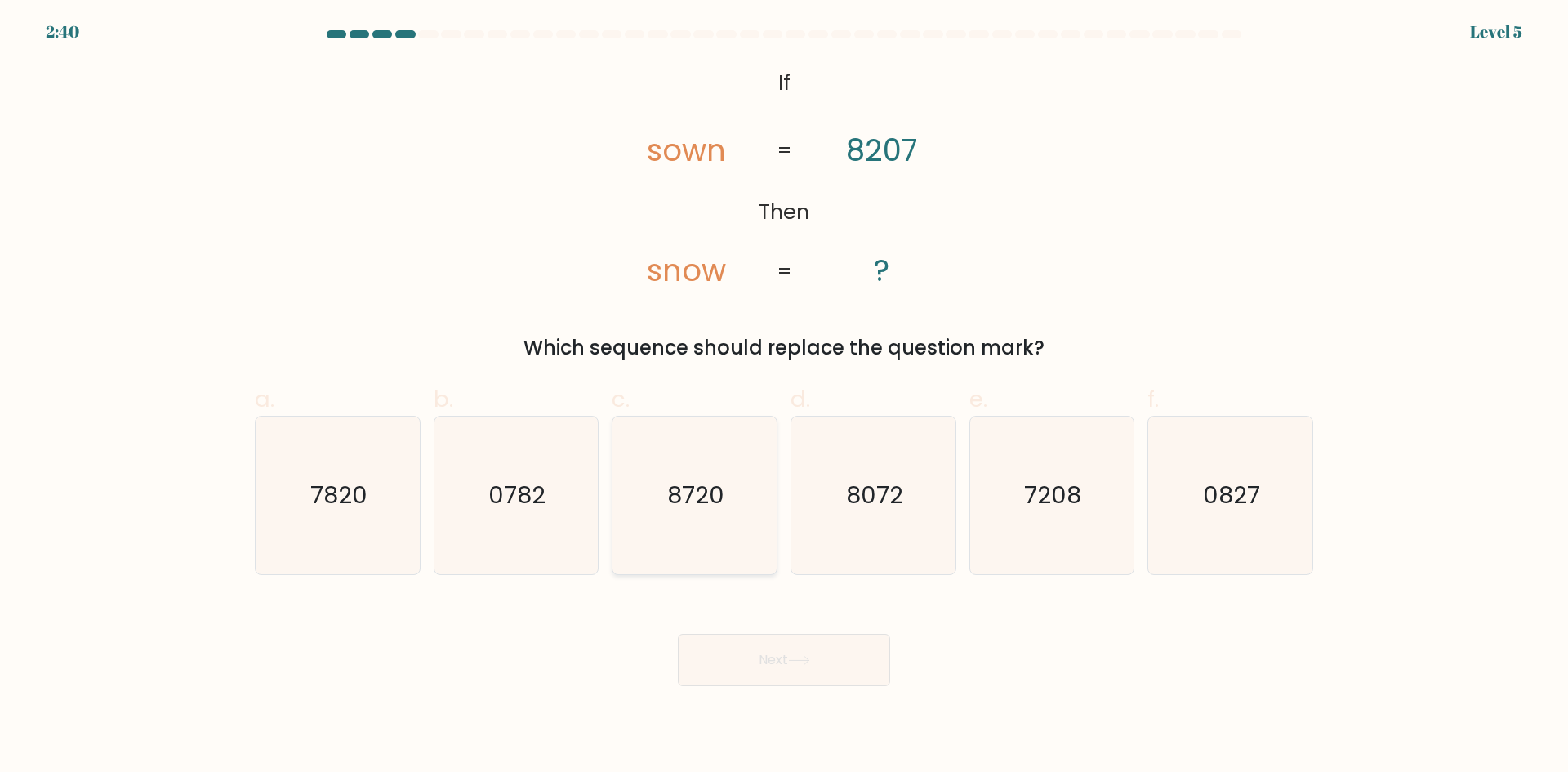
click at [784, 397] on input "c. 8720" at bounding box center [784, 391] width 1 height 11
radio input "true"
click at [802, 651] on button "Next" at bounding box center [784, 660] width 212 height 52
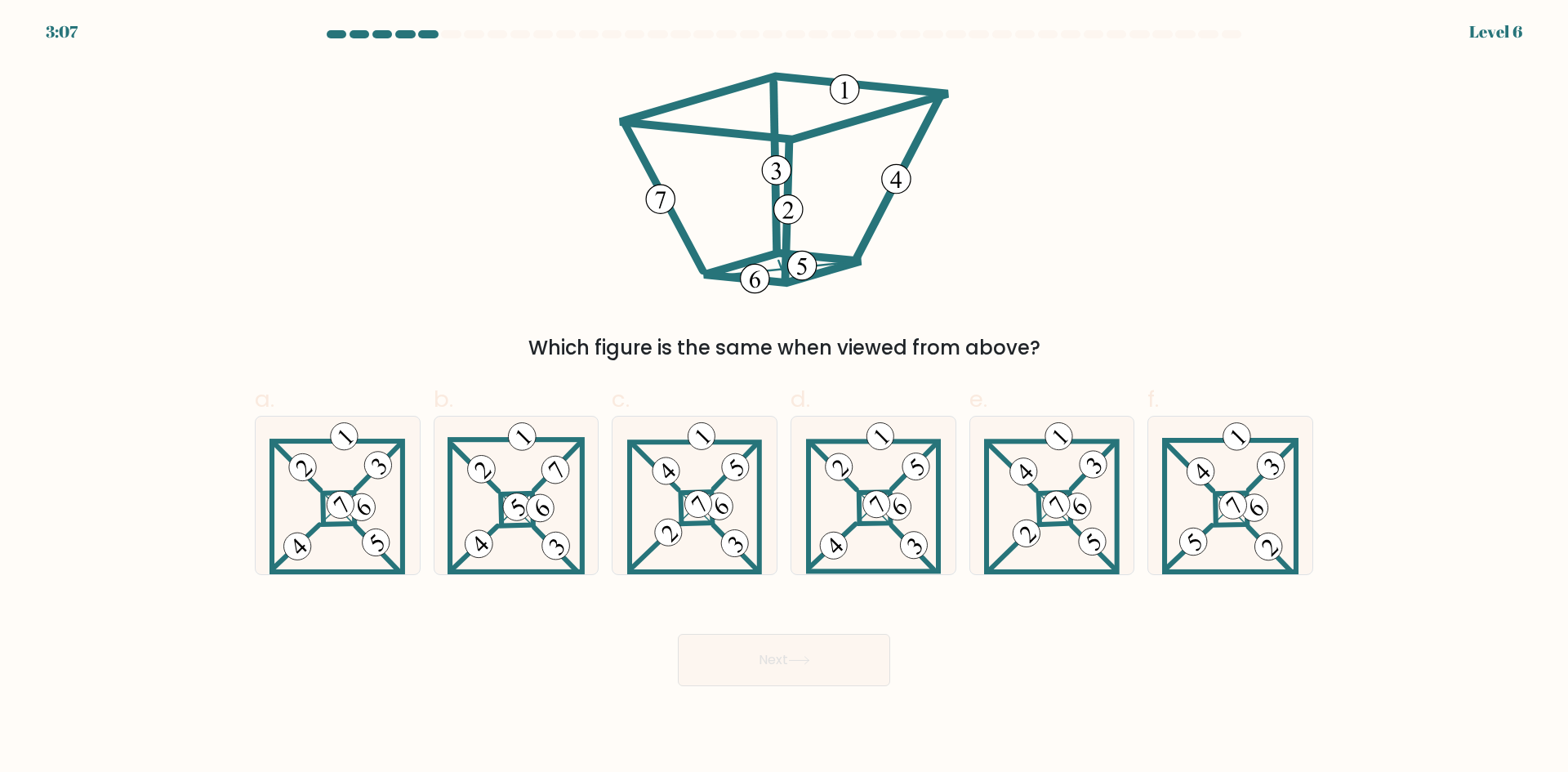
drag, startPoint x: 546, startPoint y: 498, endPoint x: 752, endPoint y: 597, distance: 228.6
click at [552, 502] on 898 at bounding box center [540, 508] width 39 height 39
click at [784, 397] on input "b." at bounding box center [784, 391] width 1 height 11
radio input "true"
click at [801, 639] on button "Next" at bounding box center [784, 660] width 212 height 52
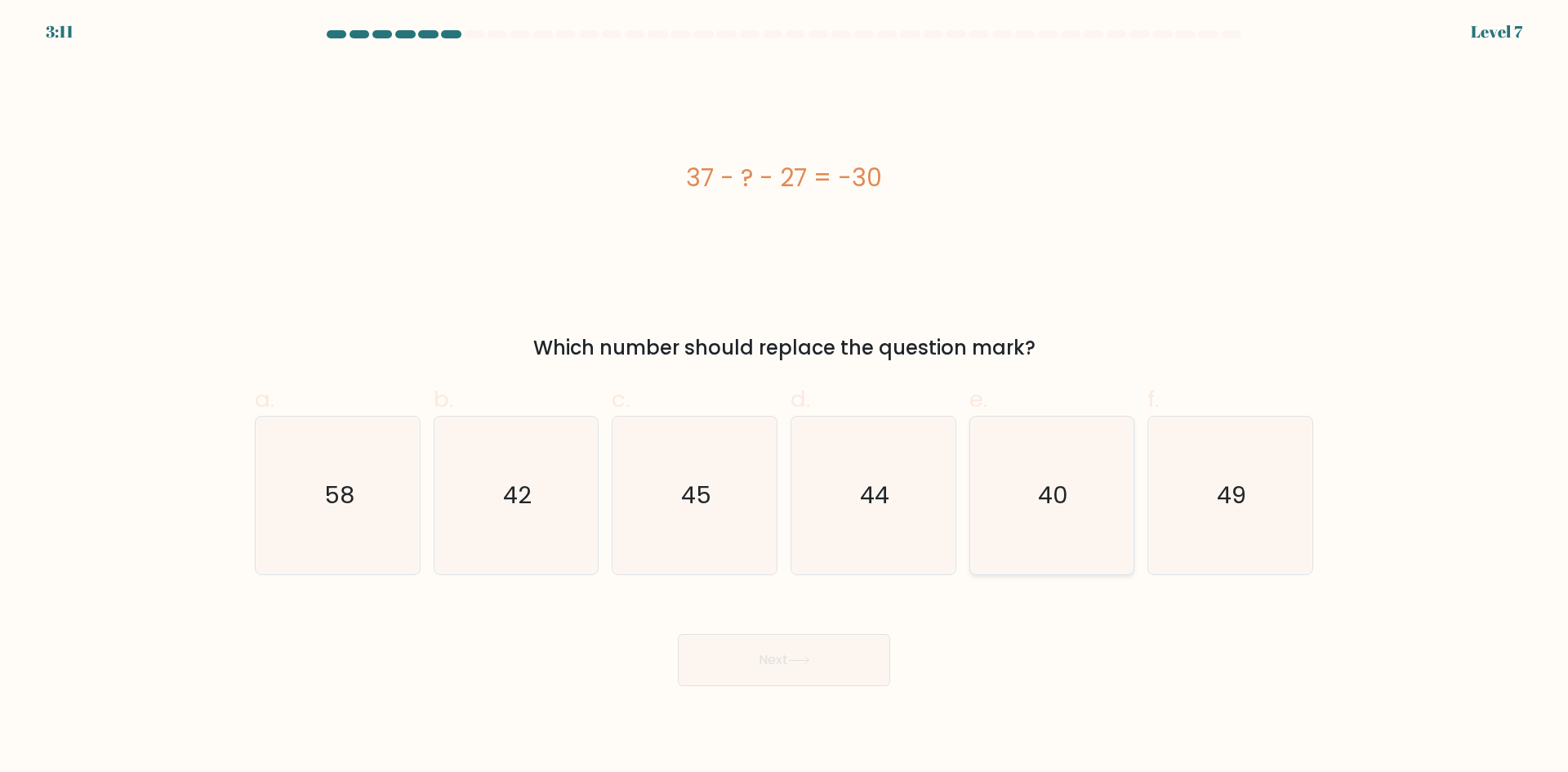
click at [980, 484] on icon "40" at bounding box center [1051, 495] width 158 height 158
click at [784, 397] on input "e. 40" at bounding box center [784, 391] width 1 height 11
radio input "true"
click at [831, 641] on button "Next" at bounding box center [784, 660] width 212 height 52
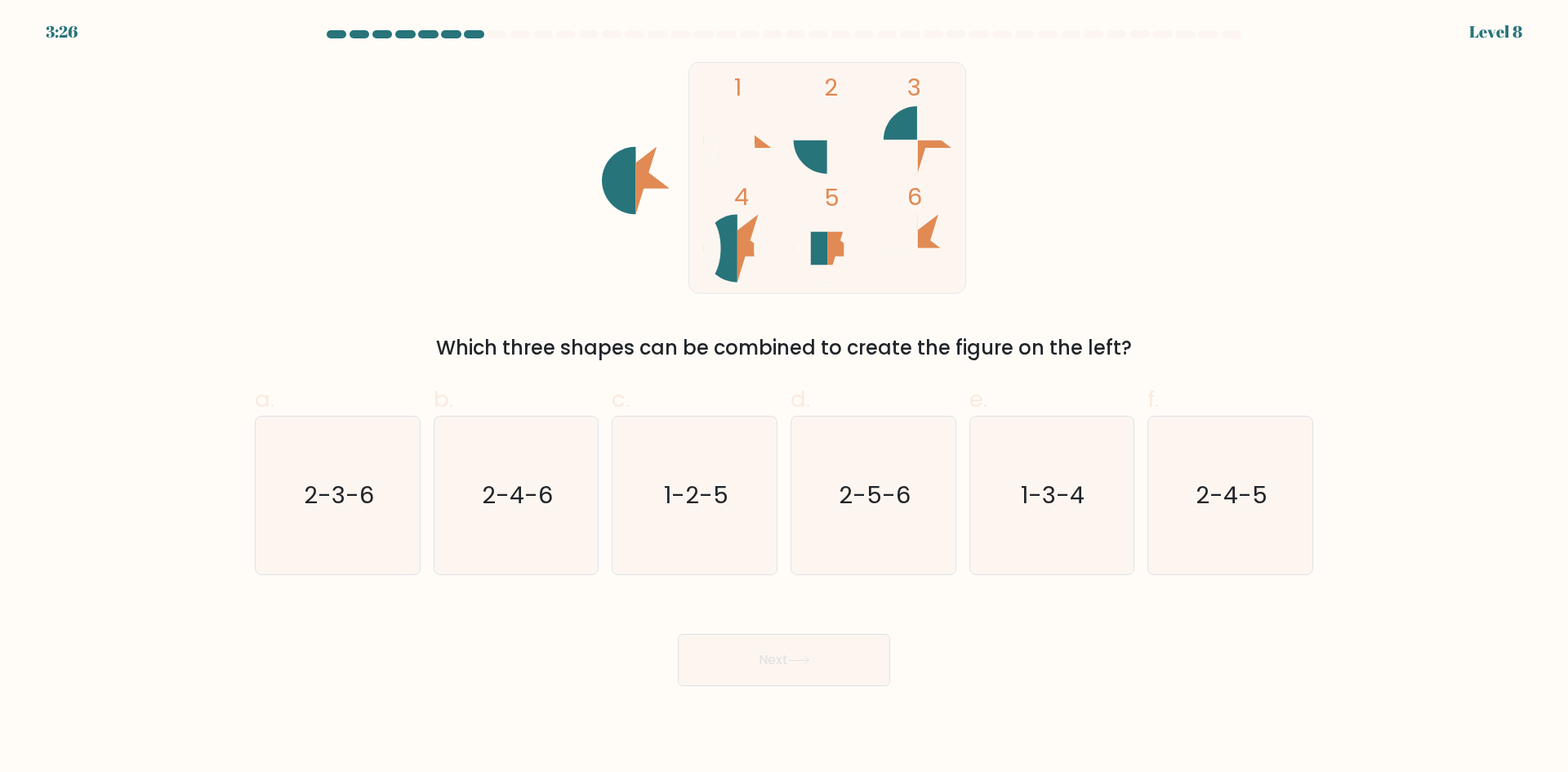
drag, startPoint x: 357, startPoint y: 442, endPoint x: 419, endPoint y: 572, distance: 144.0
click at [359, 463] on icon "2-3-6" at bounding box center [337, 495] width 158 height 158
click at [784, 397] on input "a. 2-3-6" at bounding box center [784, 391] width 1 height 11
radio input "true"
click at [784, 676] on button "Next" at bounding box center [784, 660] width 212 height 52
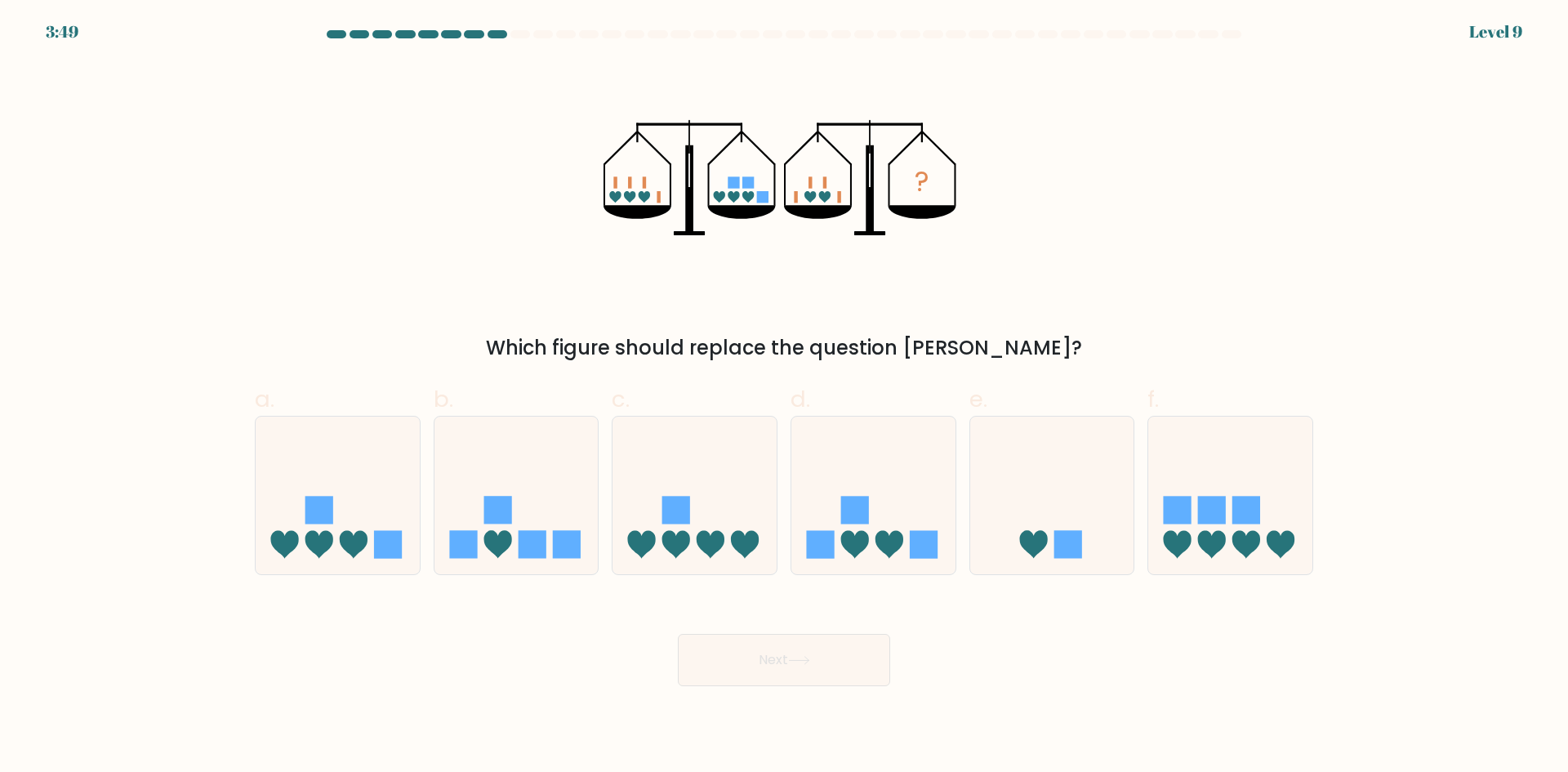
drag, startPoint x: 853, startPoint y: 508, endPoint x: 866, endPoint y: 589, distance: 82.0
click at [852, 510] on rect at bounding box center [855, 510] width 28 height 28
click at [784, 397] on input "d." at bounding box center [784, 391] width 1 height 11
radio input "true"
click at [845, 663] on button "Next" at bounding box center [784, 660] width 212 height 52
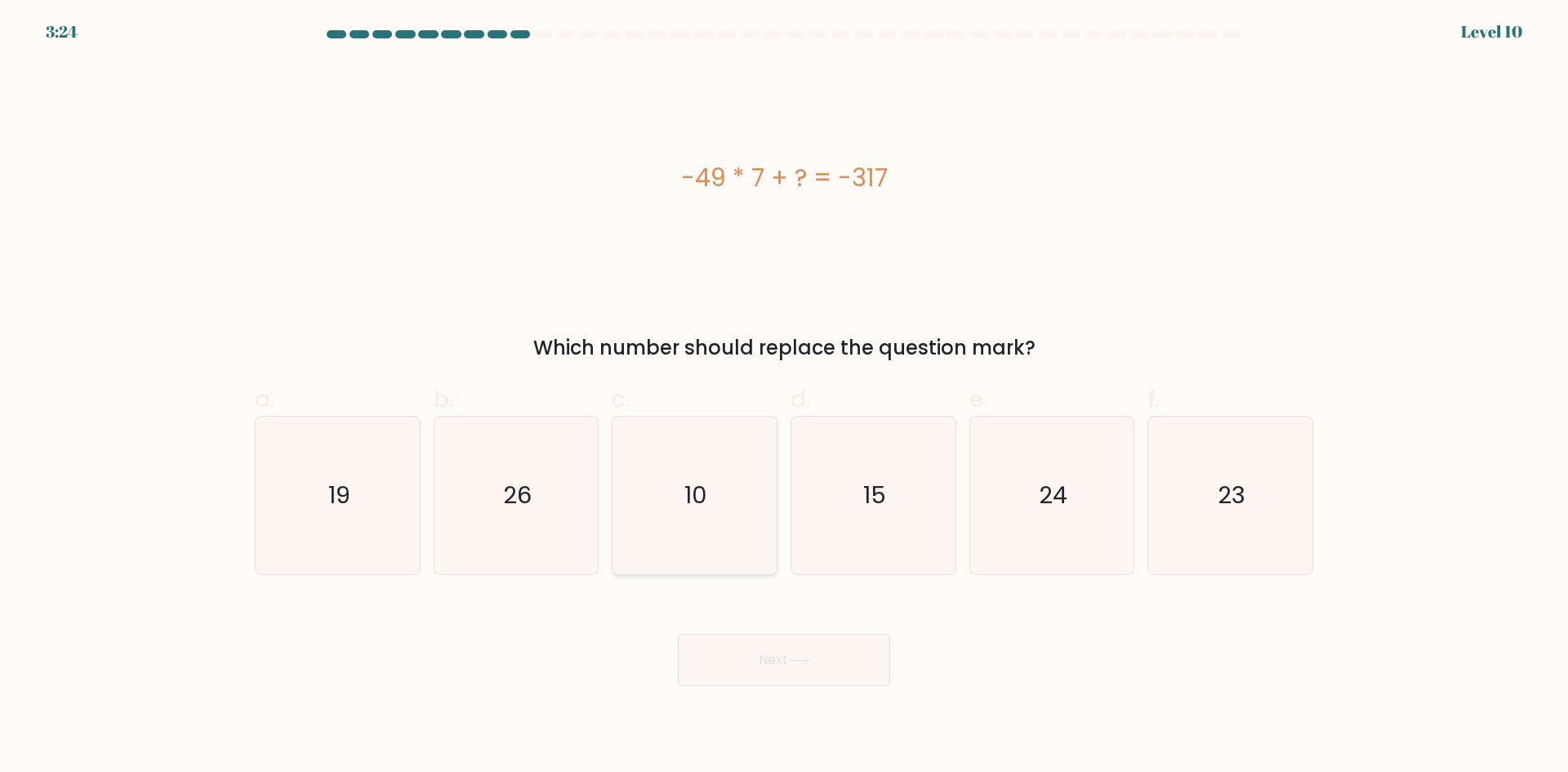
click at [761, 474] on icon "10" at bounding box center [694, 495] width 158 height 158
click at [784, 397] on input "c. 10" at bounding box center [784, 391] width 1 height 11
radio input "true"
click at [863, 650] on button "Next" at bounding box center [784, 660] width 212 height 52
click at [861, 649] on button "Next" at bounding box center [784, 660] width 212 height 52
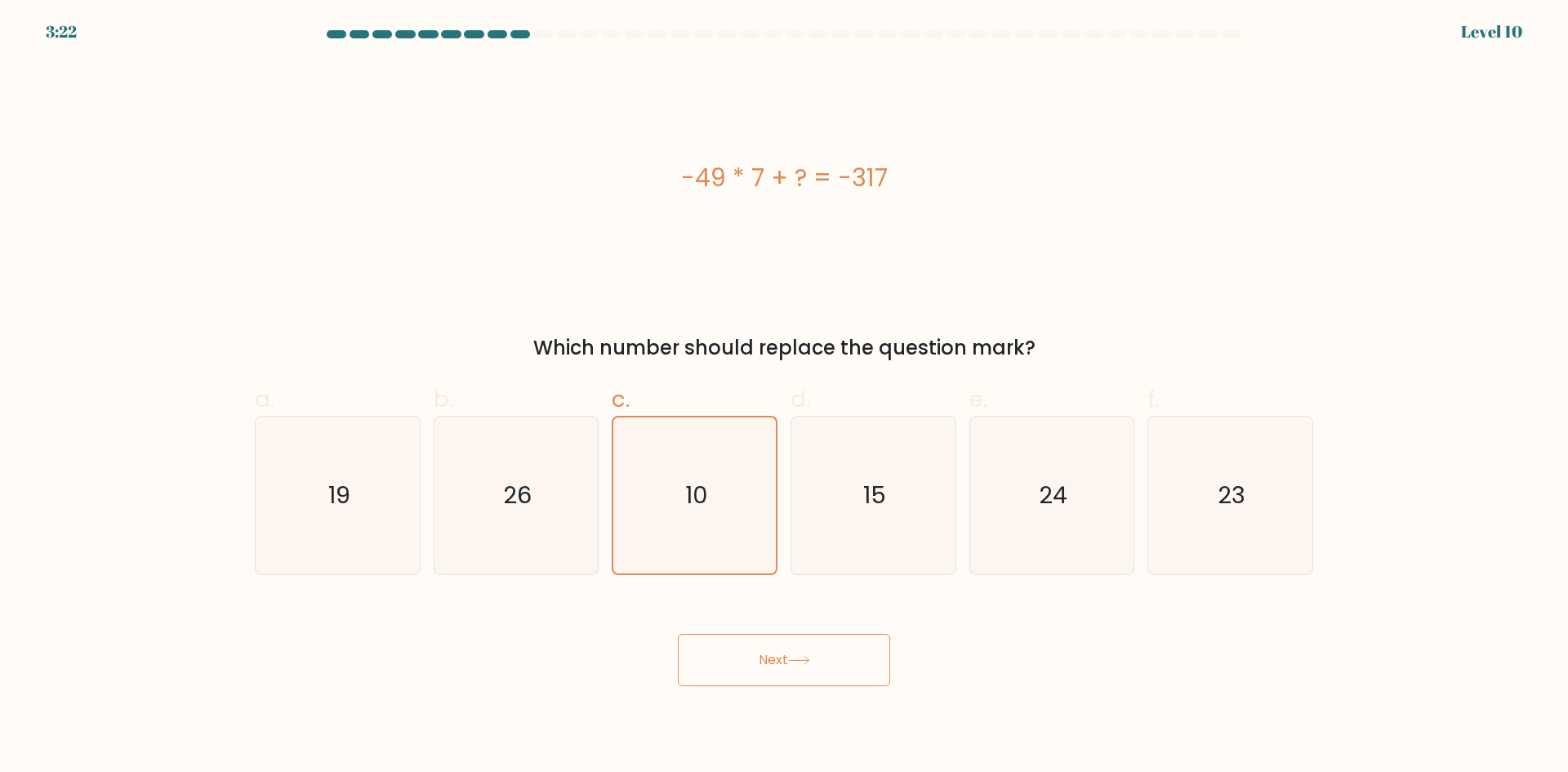
click at [828, 644] on button "Next" at bounding box center [784, 660] width 212 height 52
click at [787, 660] on button "Next" at bounding box center [784, 660] width 212 height 52
click at [784, 660] on button "Next" at bounding box center [784, 660] width 212 height 52
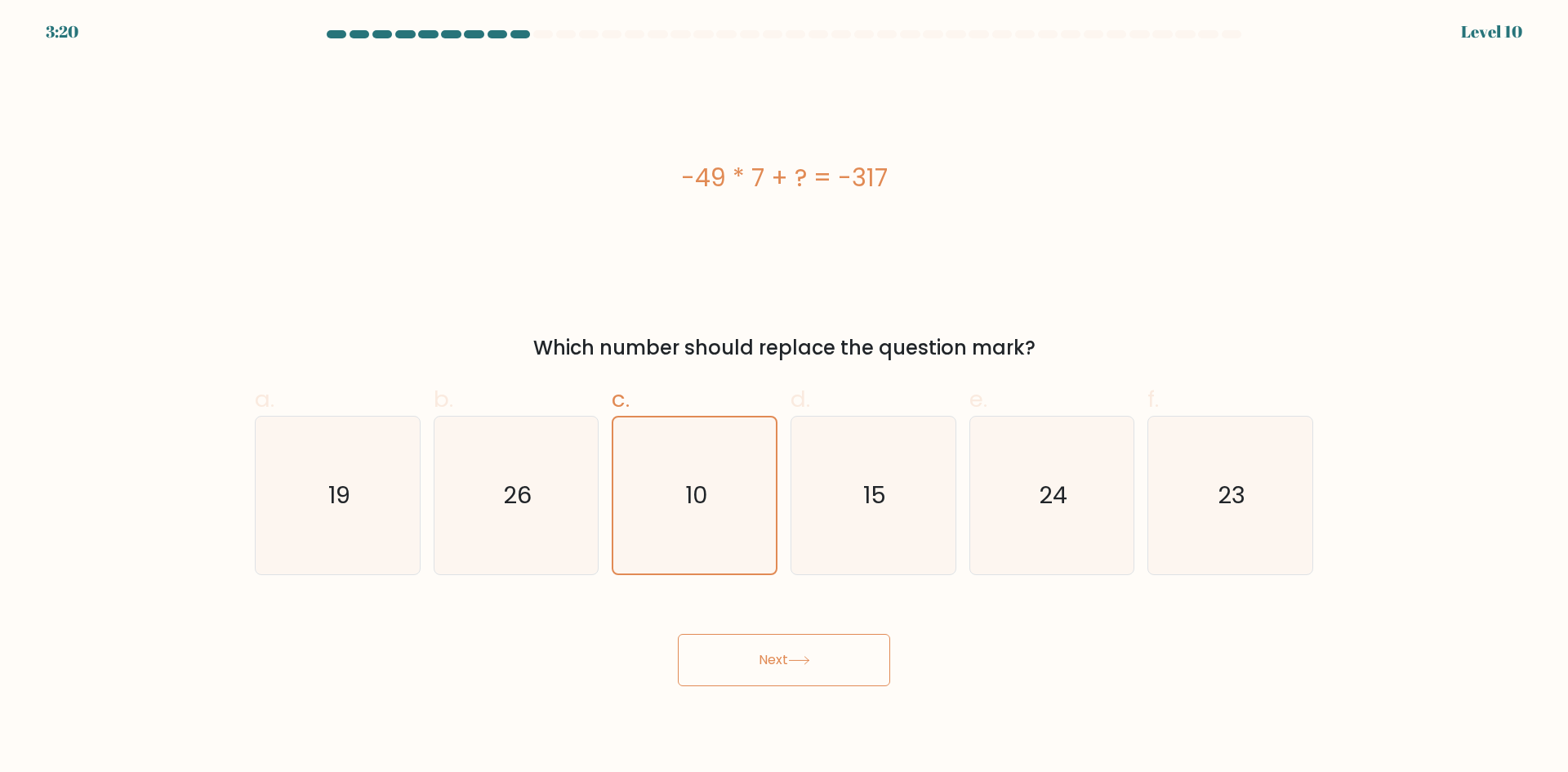
click at [784, 660] on button "Next" at bounding box center [784, 660] width 212 height 52
drag, startPoint x: 761, startPoint y: 597, endPoint x: 736, endPoint y: 664, distance: 71.5
click at [756, 602] on div "Next" at bounding box center [784, 640] width 1078 height 91
click at [737, 662] on button "Next" at bounding box center [784, 660] width 212 height 52
click at [732, 658] on button "Next" at bounding box center [784, 660] width 212 height 52
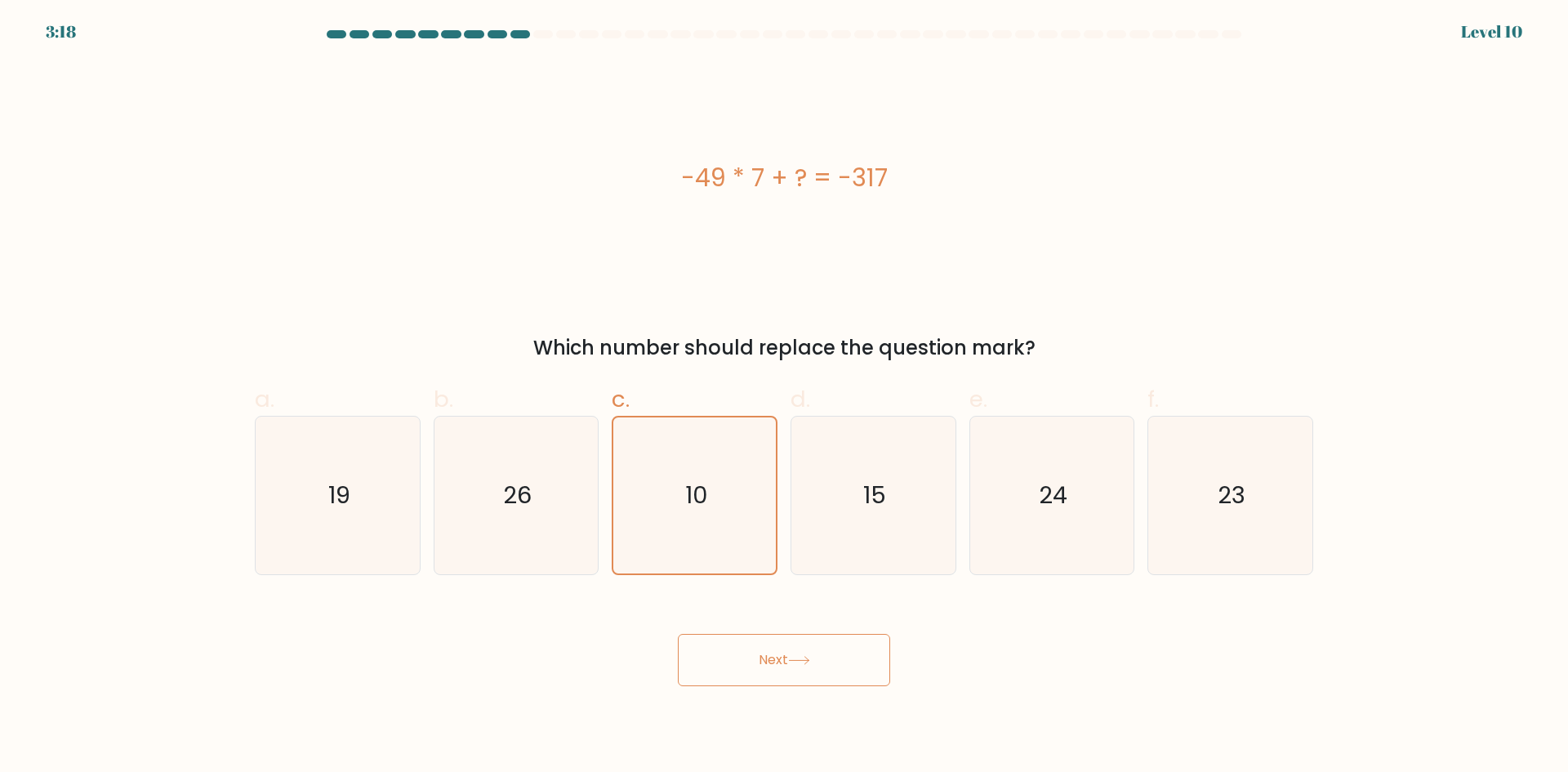
drag, startPoint x: 552, startPoint y: 532, endPoint x: 169, endPoint y: 190, distance: 513.5
click at [477, 481] on form "a." at bounding box center [784, 357] width 1568 height 656
click at [714, 506] on icon "10" at bounding box center [694, 495] width 158 height 158
click at [784, 397] on input "c. 10" at bounding box center [784, 391] width 1 height 11
radio input "true"
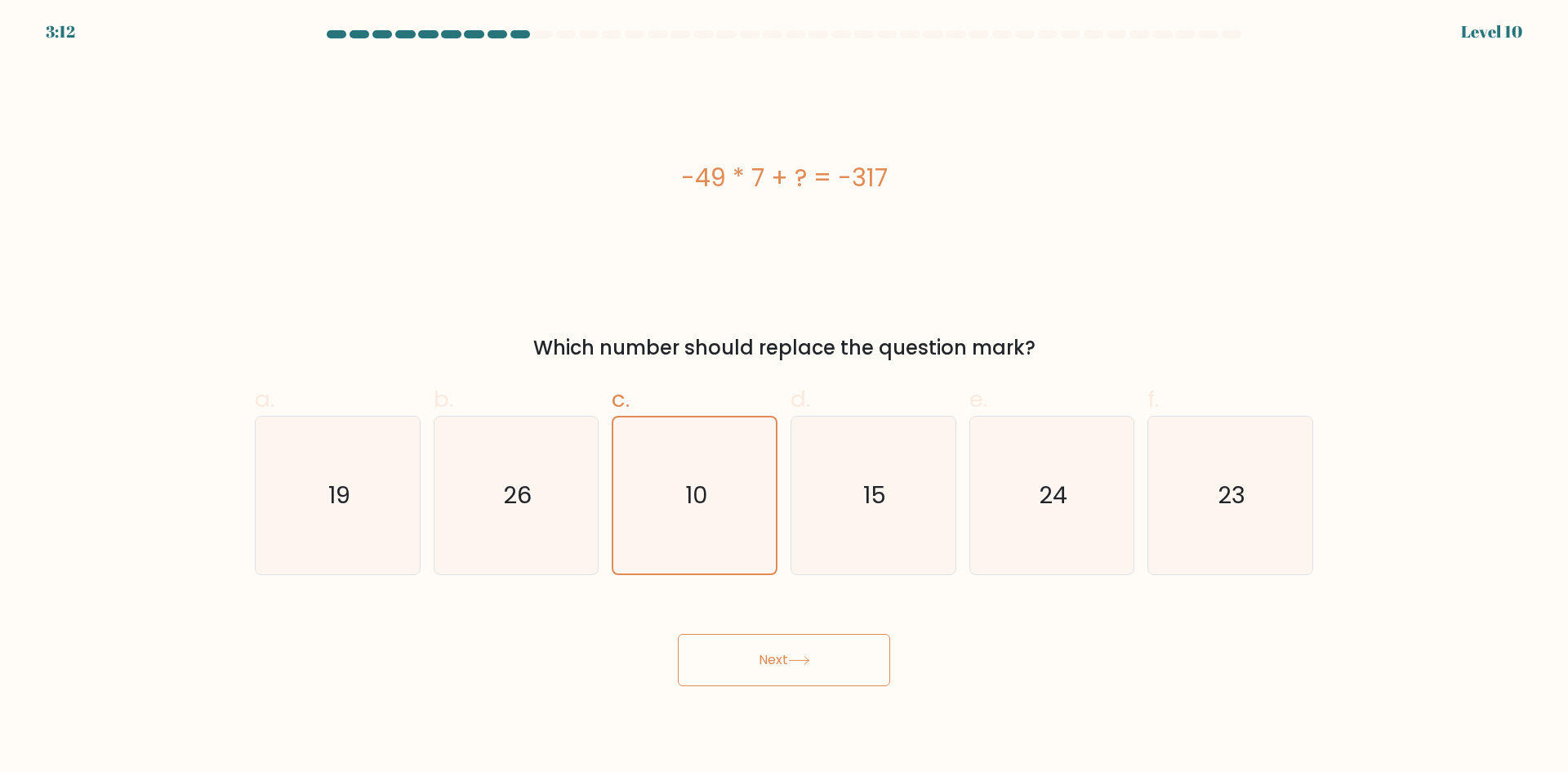
click at [767, 642] on button "Next" at bounding box center [784, 660] width 212 height 52
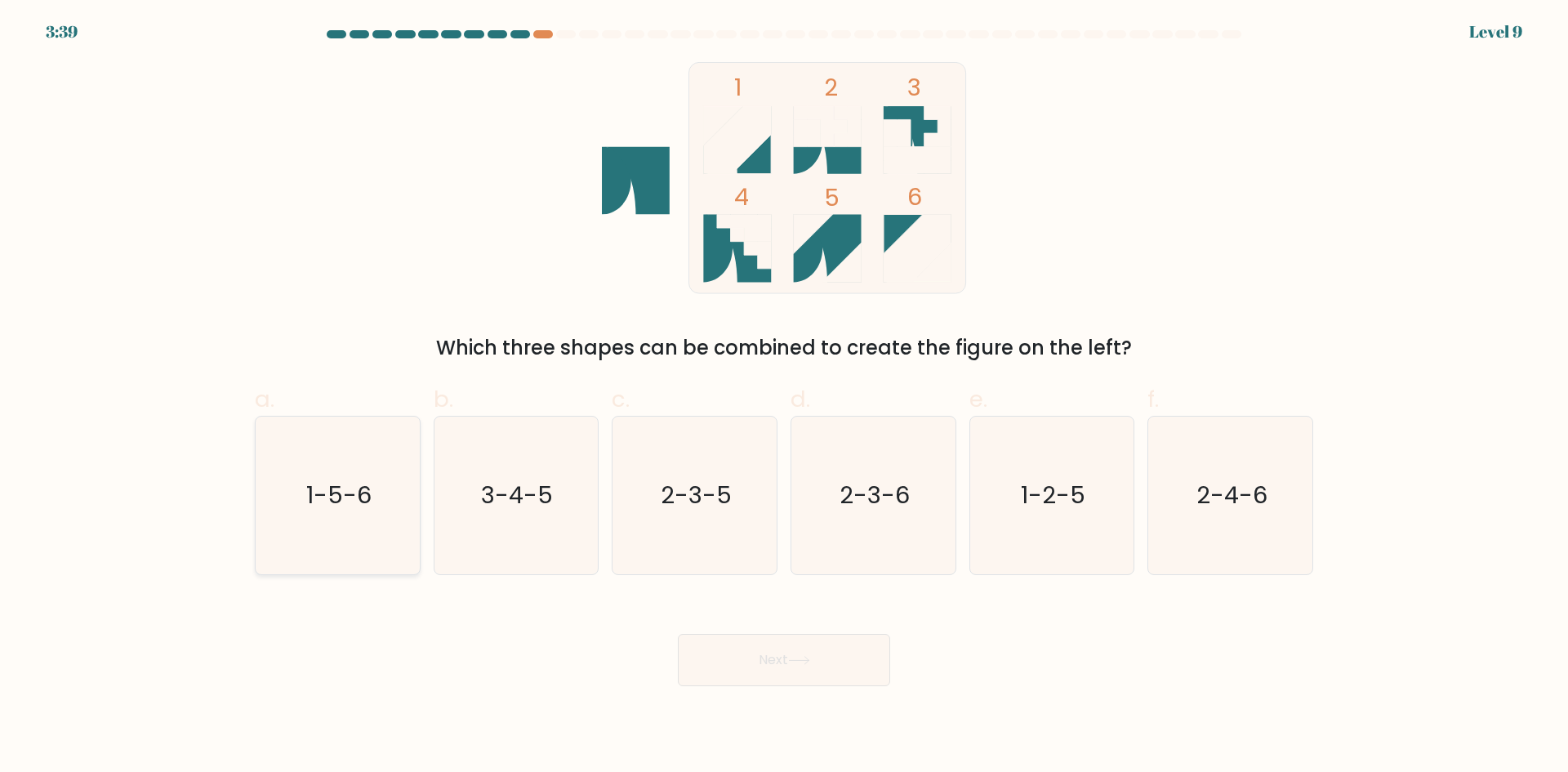
click at [354, 508] on text "1-5-6" at bounding box center [338, 495] width 65 height 33
click at [784, 397] on input "a. 1-5-6" at bounding box center [784, 391] width 1 height 11
radio input "true"
click at [815, 650] on button "Next" at bounding box center [784, 660] width 212 height 52
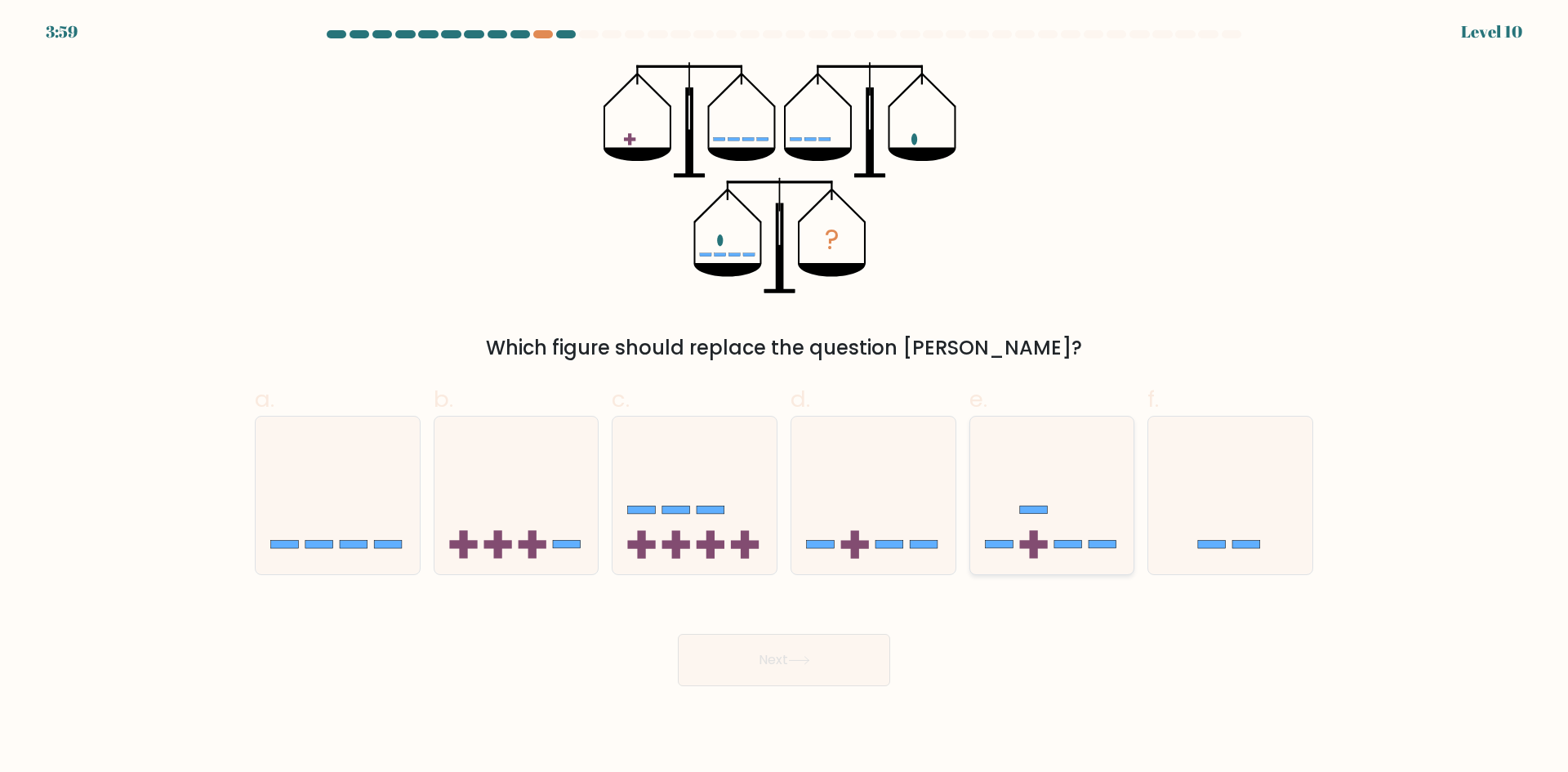
click at [1025, 515] on icon at bounding box center [1053, 495] width 165 height 136
click at [784, 397] on input "e." at bounding box center [784, 391] width 1 height 11
radio input "true"
click at [818, 663] on button "Next" at bounding box center [784, 660] width 212 height 52
drag, startPoint x: 806, startPoint y: 633, endPoint x: 788, endPoint y: 640, distance: 19.3
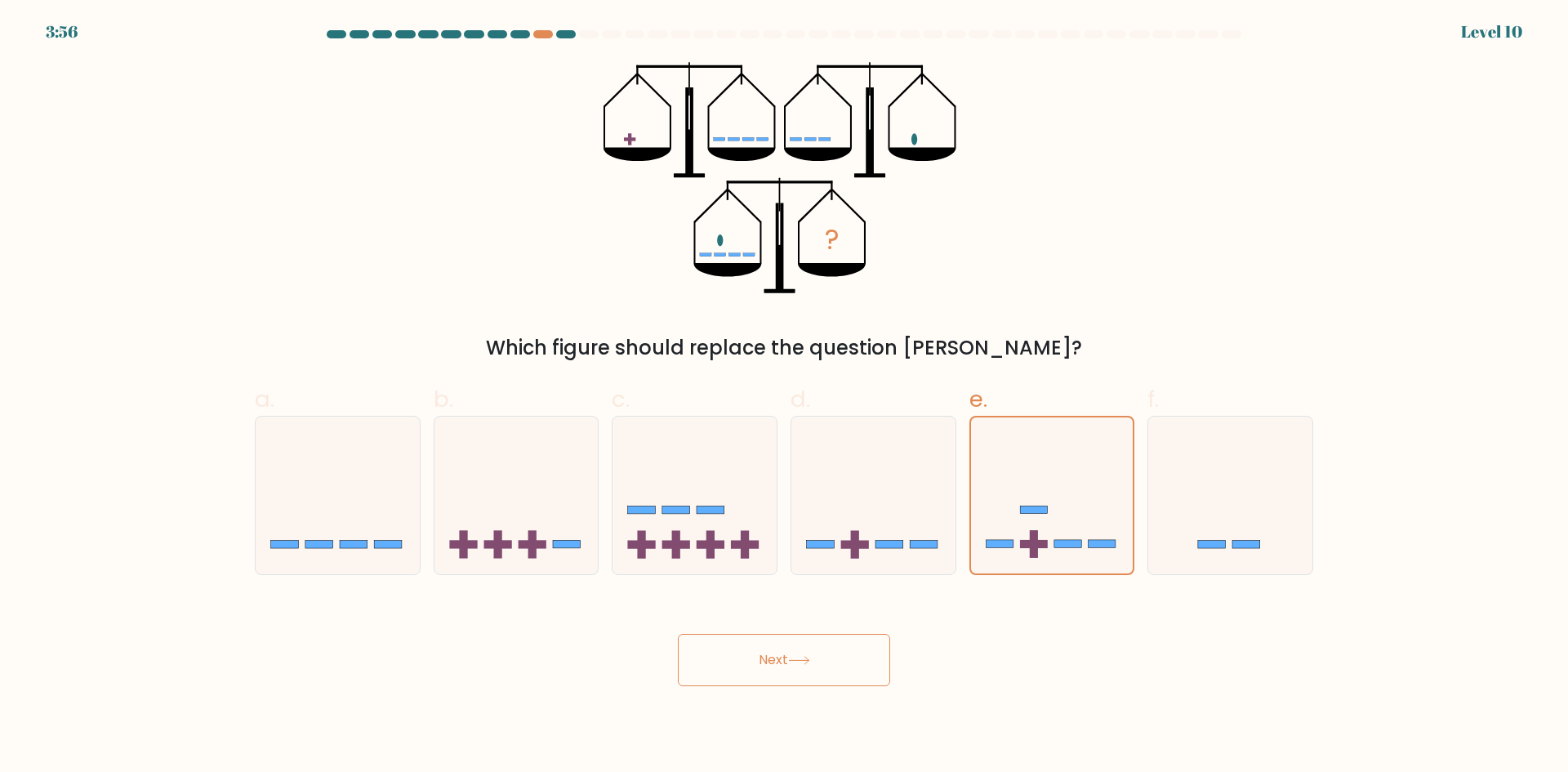
click at [801, 633] on button "Next" at bounding box center [784, 660] width 212 height 52
click at [782, 647] on button "Next" at bounding box center [784, 660] width 212 height 52
click at [790, 674] on button "Next" at bounding box center [784, 660] width 212 height 52
click at [774, 660] on button "Next" at bounding box center [784, 660] width 212 height 52
click at [850, 532] on icon at bounding box center [874, 495] width 165 height 136
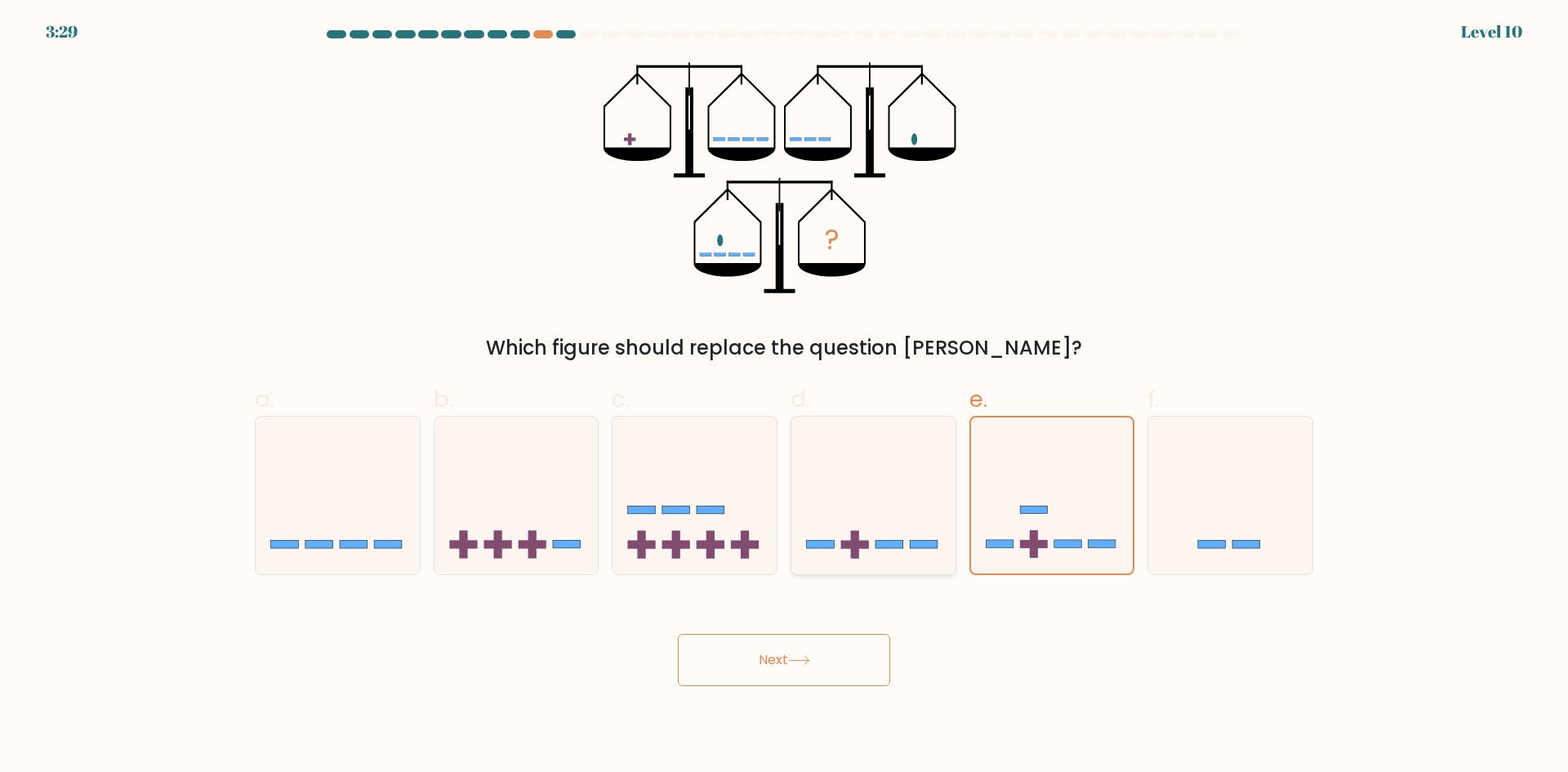
click at [784, 397] on input "d." at bounding box center [784, 391] width 1 height 11
radio input "true"
click at [1082, 553] on icon at bounding box center [1053, 495] width 165 height 136
click at [784, 397] on input "e." at bounding box center [784, 391] width 1 height 11
radio input "true"
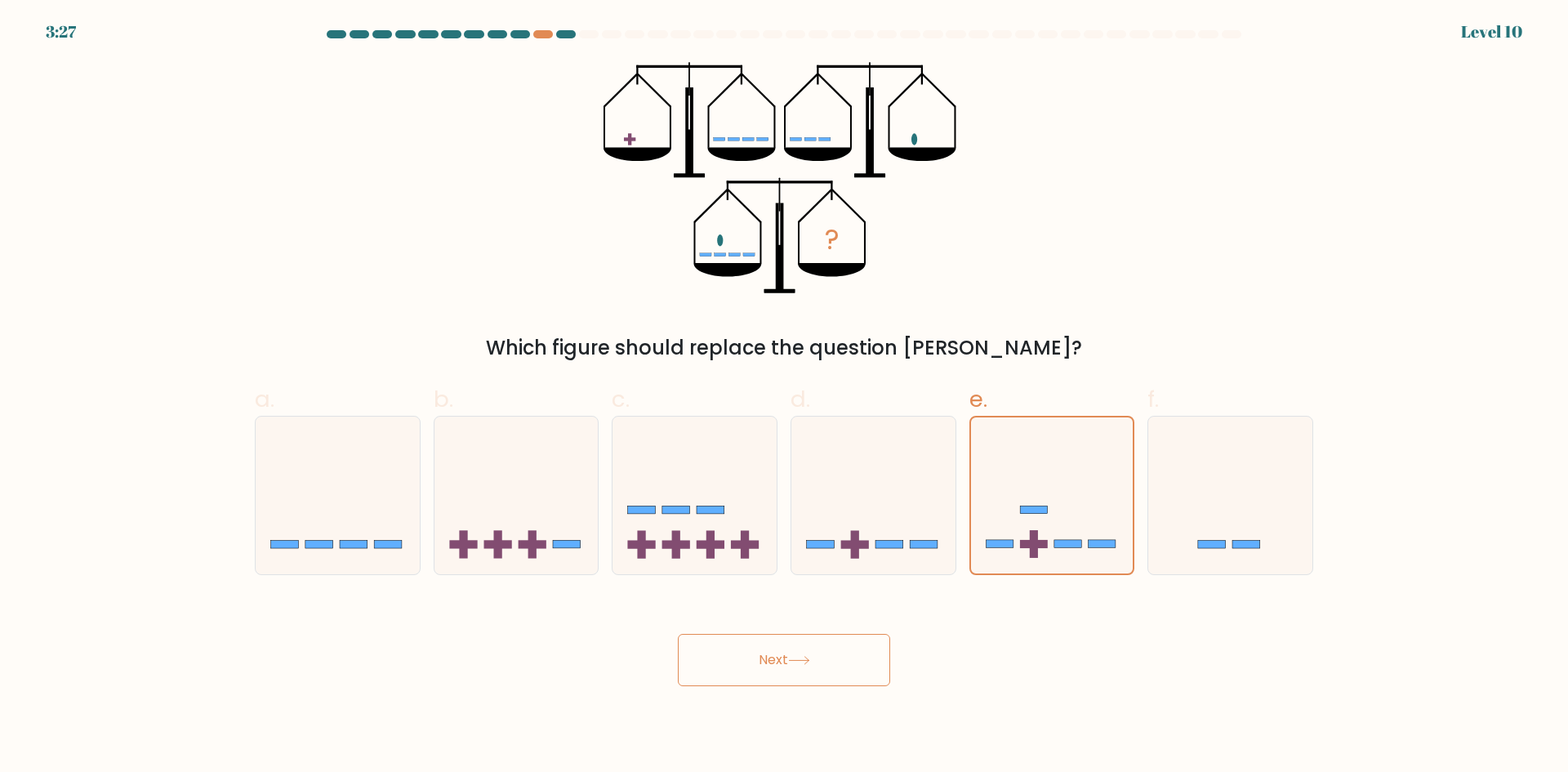
click at [847, 664] on button "Next" at bounding box center [784, 660] width 212 height 52
